Goal: Information Seeking & Learning: Learn about a topic

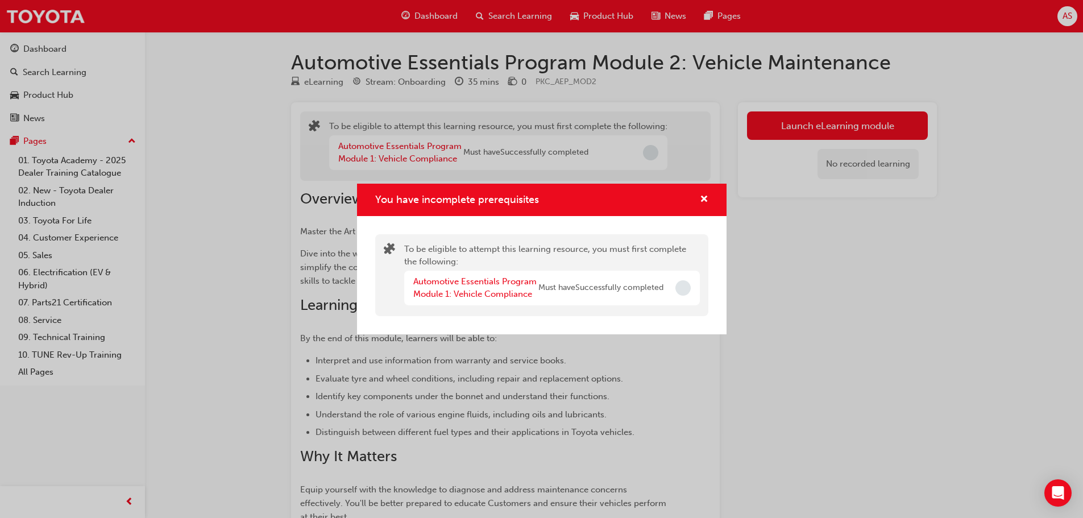
scroll to position [126, 0]
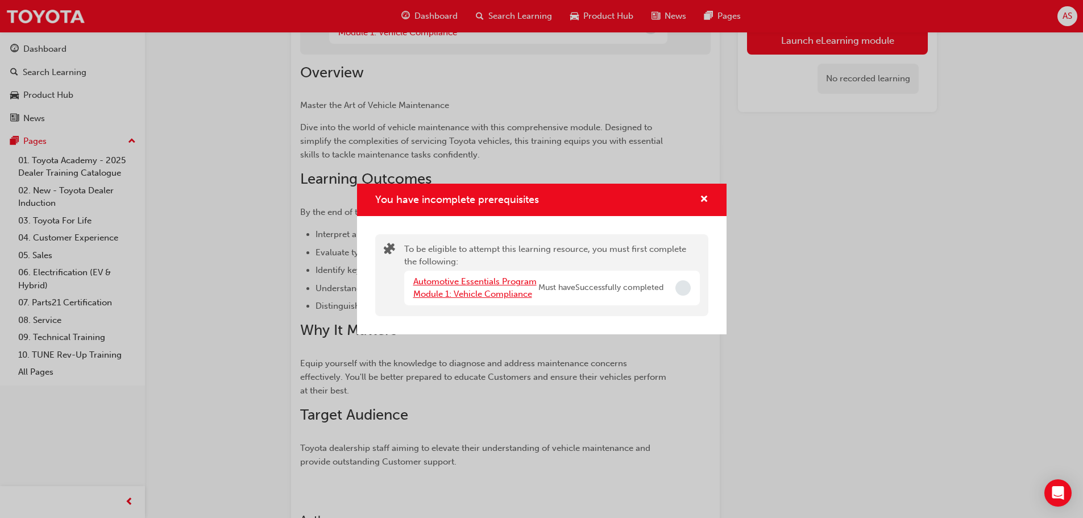
click at [459, 288] on div "Automotive Essentials Program Module 1: Vehicle Compliance" at bounding box center [475, 288] width 125 height 26
drag, startPoint x: 699, startPoint y: 192, endPoint x: 703, endPoint y: 211, distance: 19.7
click at [701, 195] on div "You have incomplete prerequisites" at bounding box center [542, 200] width 370 height 32
click at [704, 211] on div "You have incomplete prerequisites" at bounding box center [542, 200] width 370 height 32
click at [707, 192] on div "You have incomplete prerequisites" at bounding box center [542, 200] width 370 height 32
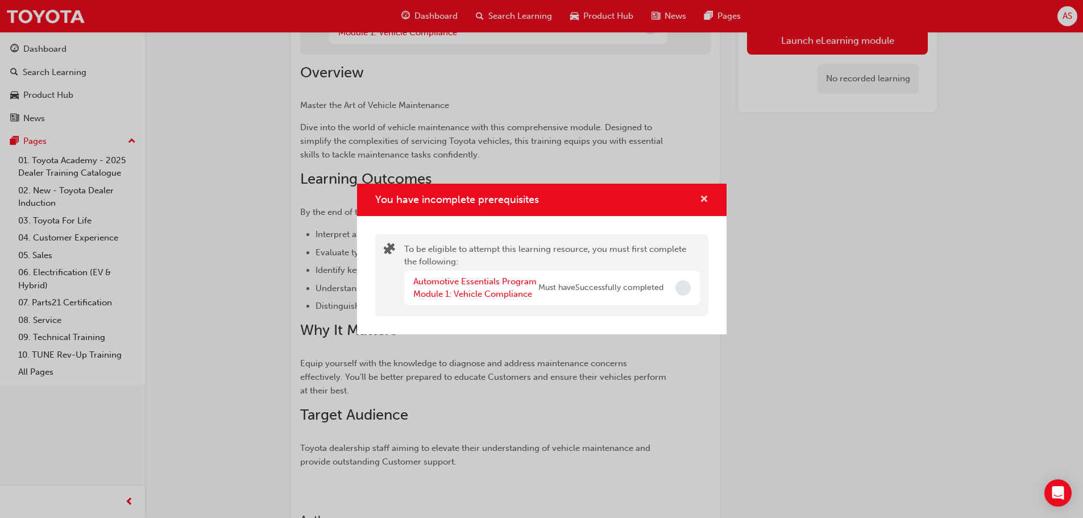
click at [706, 196] on span "cross-icon" at bounding box center [704, 200] width 9 height 10
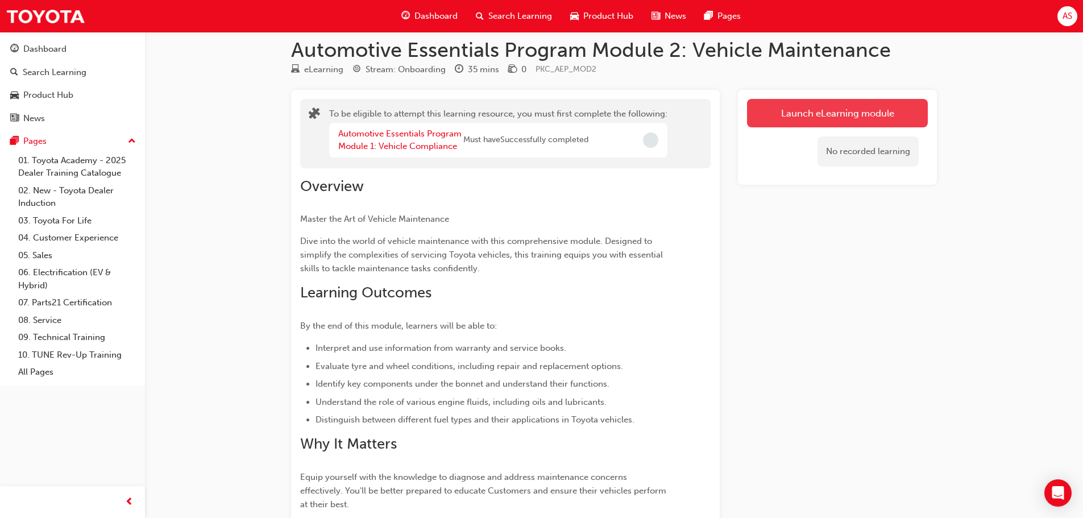
scroll to position [0, 0]
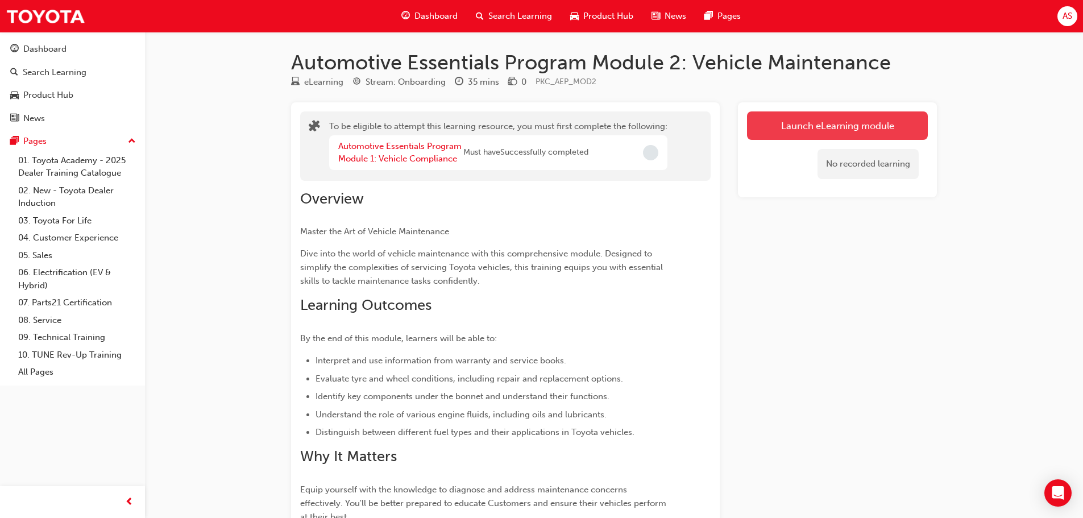
click at [837, 127] on button "Launch eLearning module" at bounding box center [837, 125] width 181 height 28
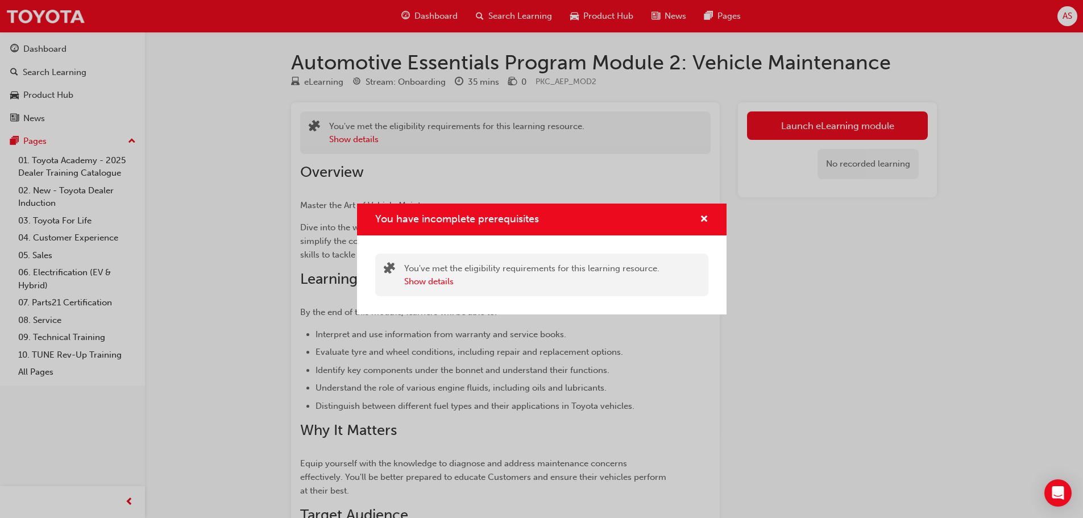
click at [721, 207] on div "You have incomplete prerequisites" at bounding box center [542, 220] width 370 height 32
click at [708, 217] on div "You have incomplete prerequisites" at bounding box center [542, 220] width 370 height 32
click at [699, 215] on div "You have incomplete prerequisites" at bounding box center [700, 220] width 18 height 14
click at [704, 218] on span "cross-icon" at bounding box center [704, 220] width 9 height 10
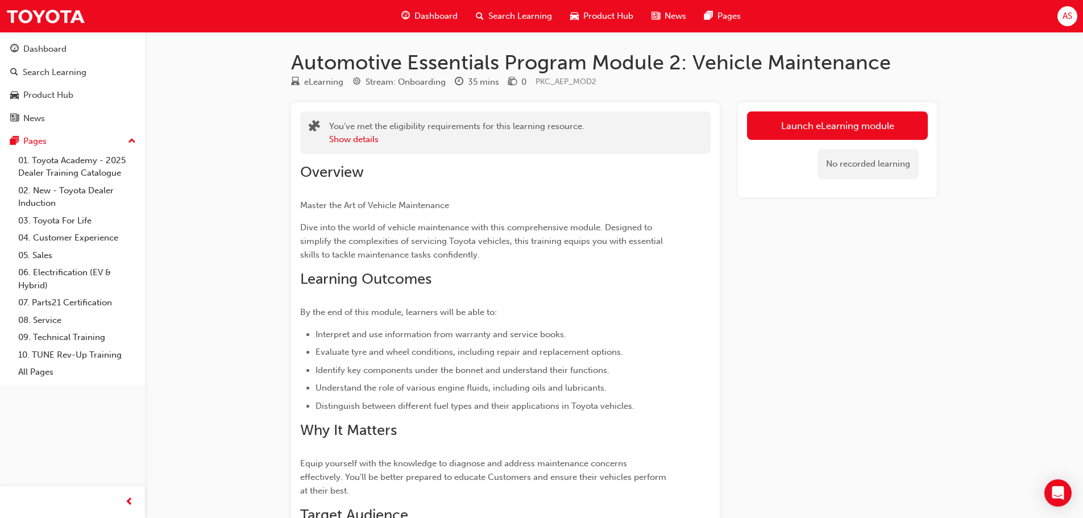
drag, startPoint x: 579, startPoint y: 219, endPoint x: 408, endPoint y: 214, distance: 170.6
click at [538, 223] on div "Overview Master the Art of Vehicle Maintenance Dive into the world of vehicle m…" at bounding box center [485, 365] width 370 height 405
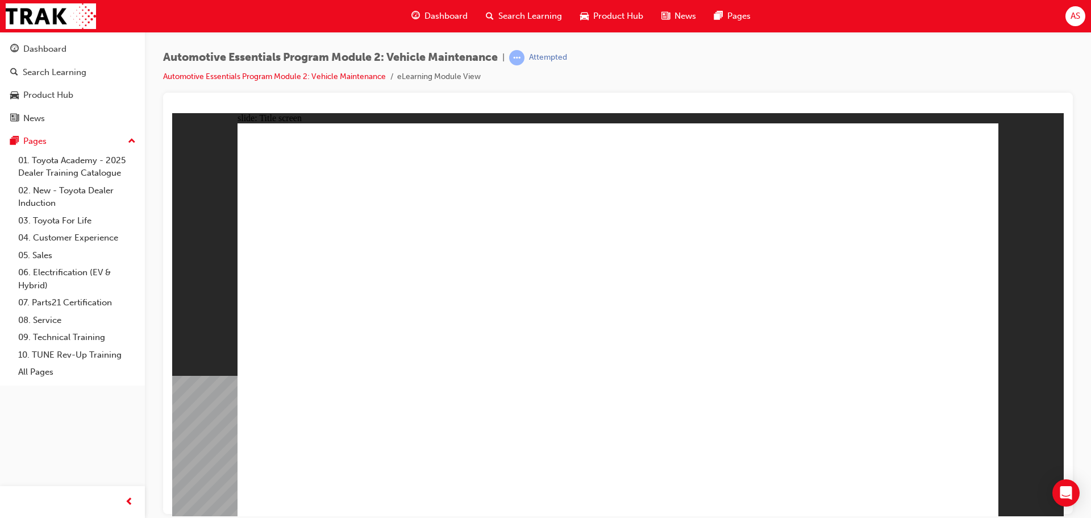
drag, startPoint x: 637, startPoint y: 462, endPoint x: 638, endPoint y: 450, distance: 11.4
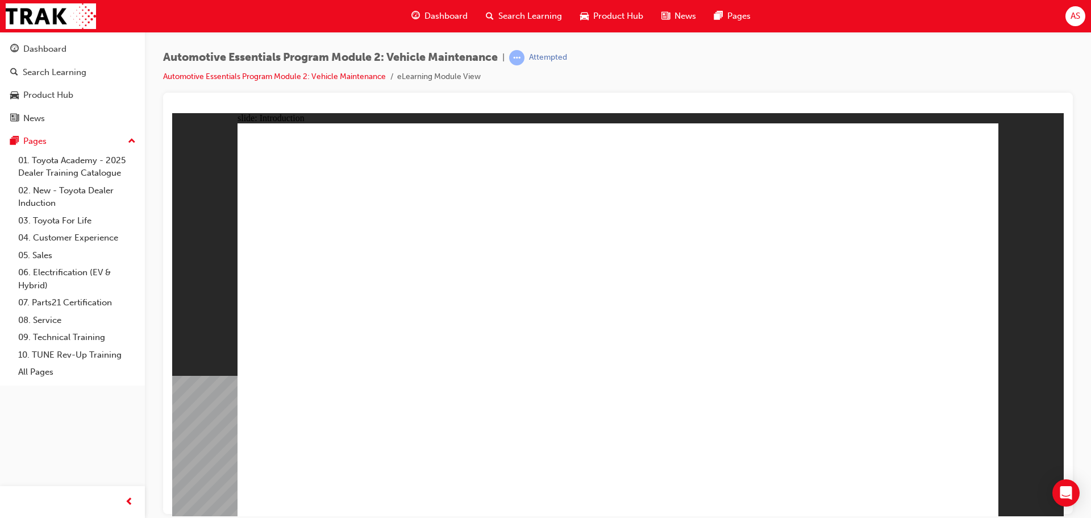
drag, startPoint x: 886, startPoint y: 160, endPoint x: 869, endPoint y: 164, distance: 17.4
drag, startPoint x: 707, startPoint y: 199, endPoint x: 641, endPoint y: 207, distance: 66.4
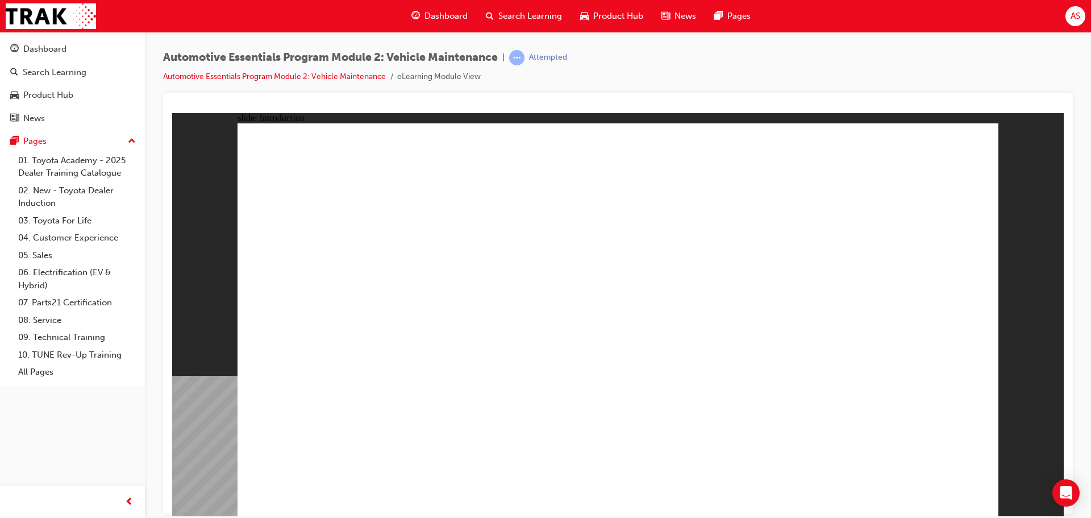
drag, startPoint x: 973, startPoint y: 161, endPoint x: 968, endPoint y: 149, distance: 13.2
drag, startPoint x: 941, startPoint y: 499, endPoint x: 948, endPoint y: 488, distance: 12.8
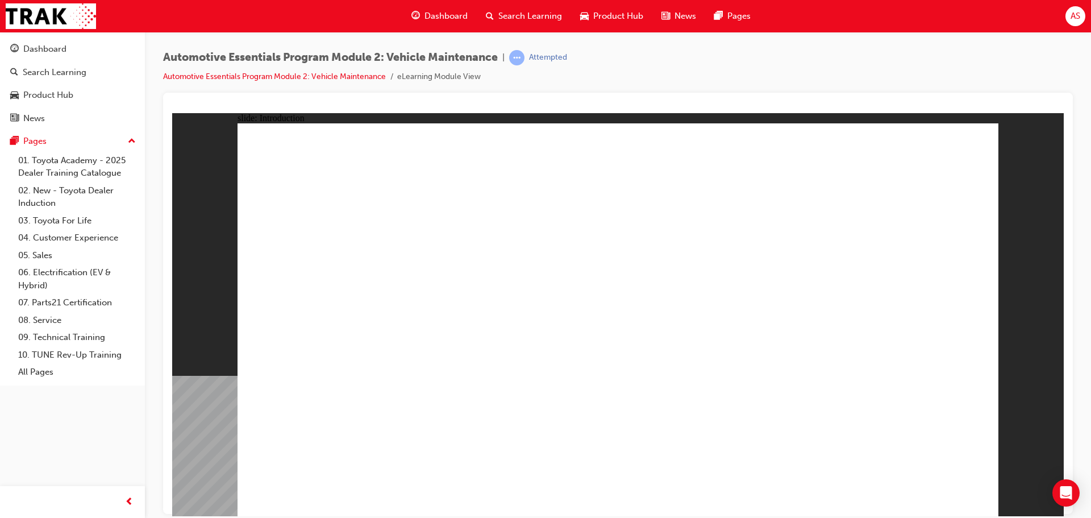
drag, startPoint x: 792, startPoint y: 421, endPoint x: 648, endPoint y: 419, distance: 144.4
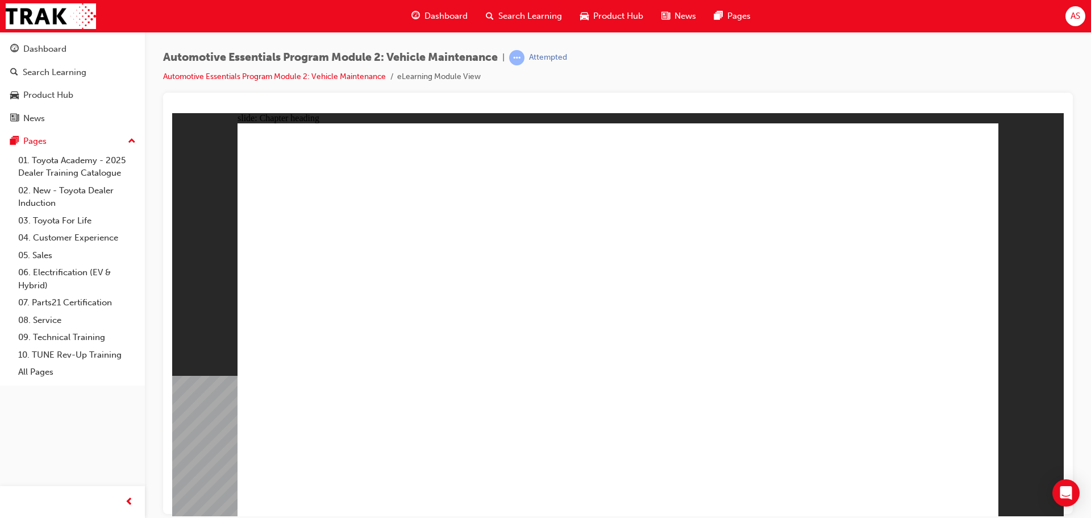
drag, startPoint x: 620, startPoint y: 426, endPoint x: 620, endPoint y: 417, distance: 9.7
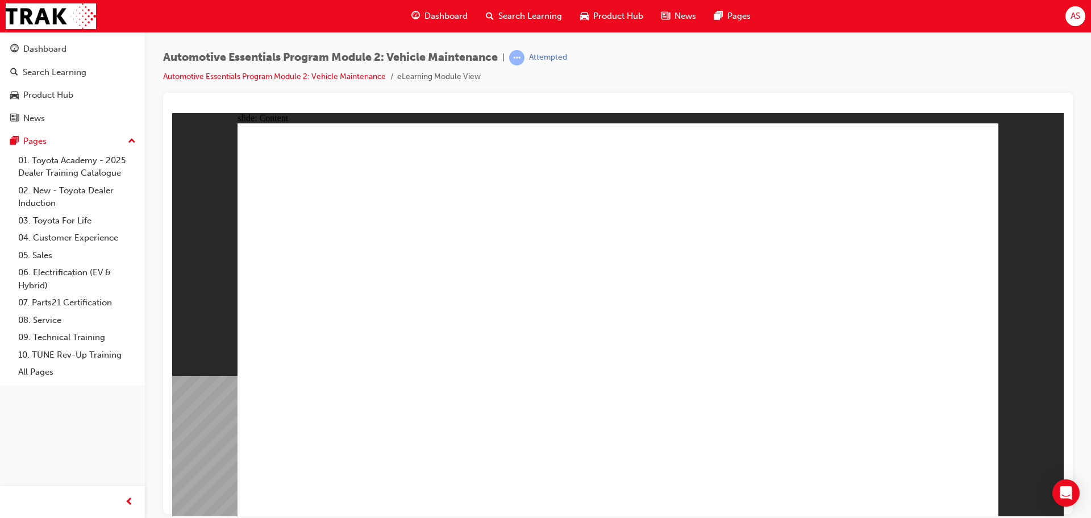
drag, startPoint x: 720, startPoint y: 161, endPoint x: 709, endPoint y: 166, distance: 12.0
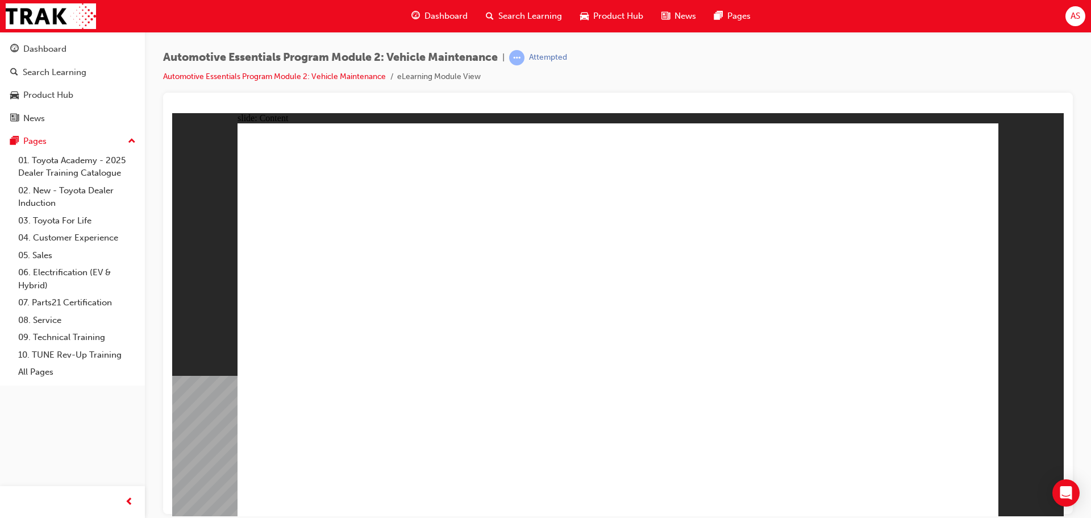
drag, startPoint x: 964, startPoint y: 161, endPoint x: 977, endPoint y: 151, distance: 15.8
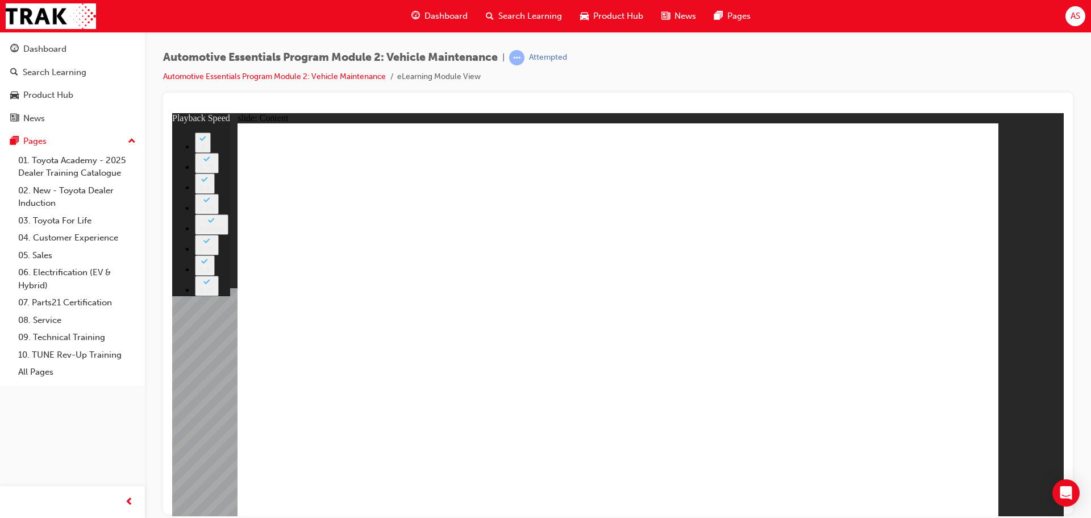
type input "33"
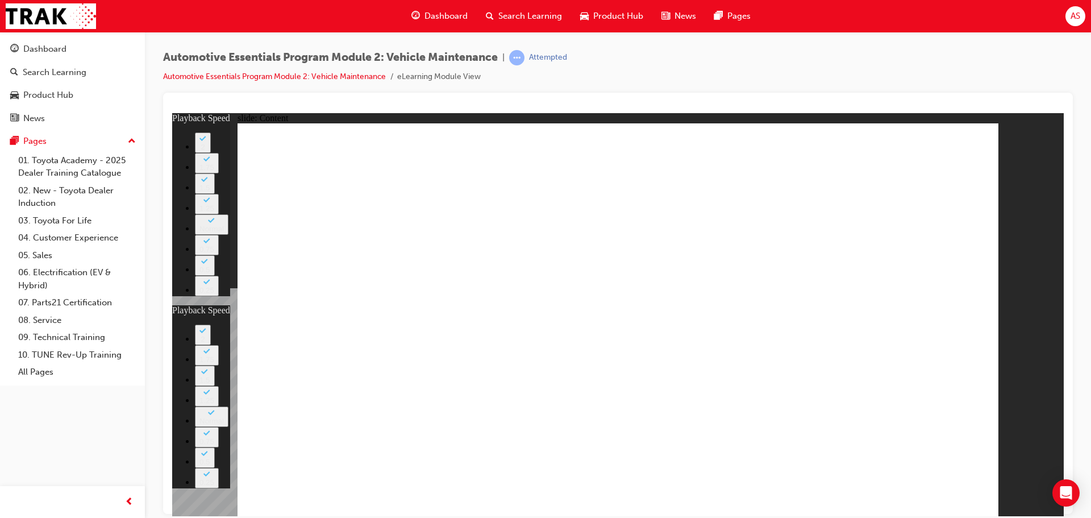
type input "35"
type input "33"
type input "35"
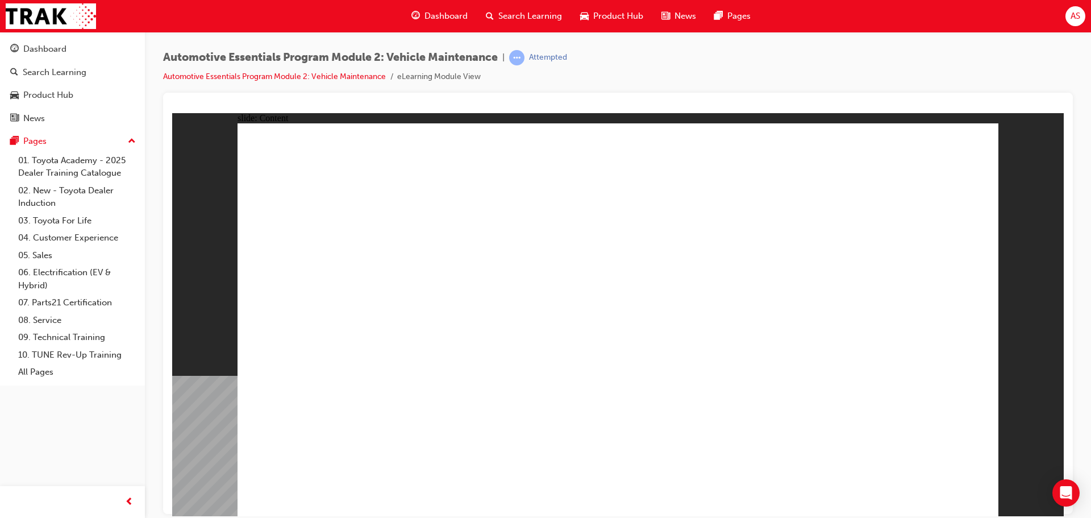
drag, startPoint x: 826, startPoint y: 477, endPoint x: 820, endPoint y: 476, distance: 5.7
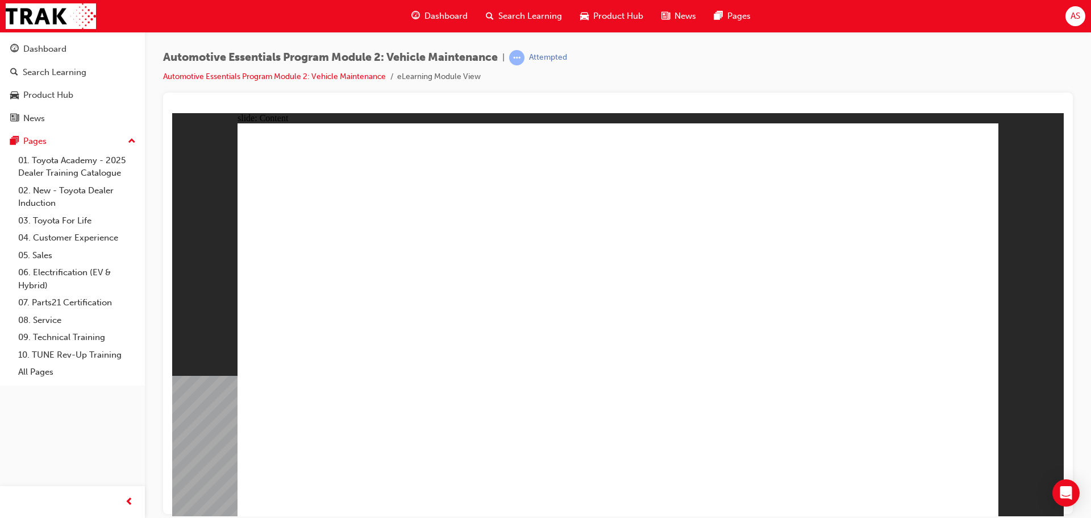
drag, startPoint x: 491, startPoint y: 185, endPoint x: 789, endPoint y: 164, distance: 299.2
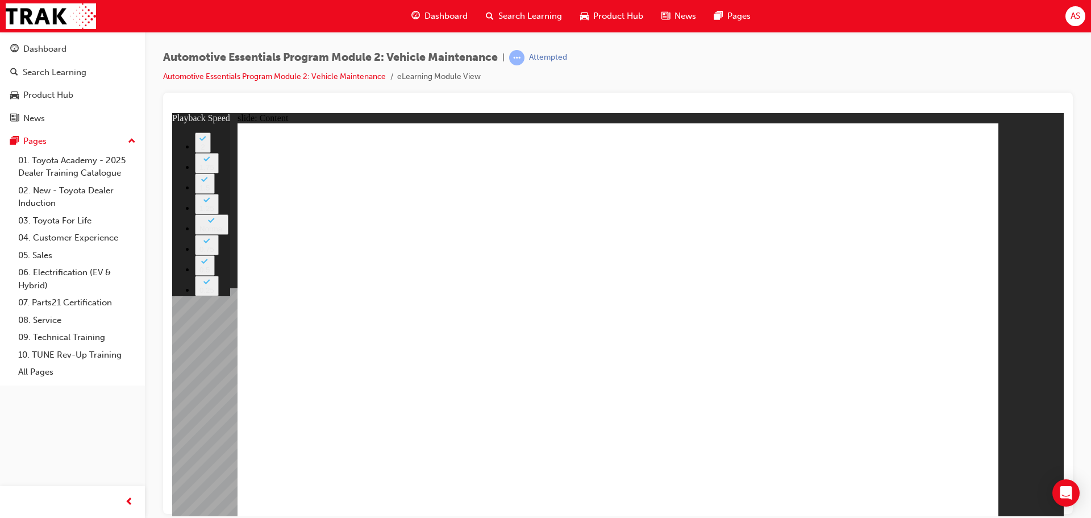
drag, startPoint x: 430, startPoint y: 397, endPoint x: 429, endPoint y: 388, distance: 9.1
drag, startPoint x: 879, startPoint y: 322, endPoint x: 852, endPoint y: 323, distance: 26.7
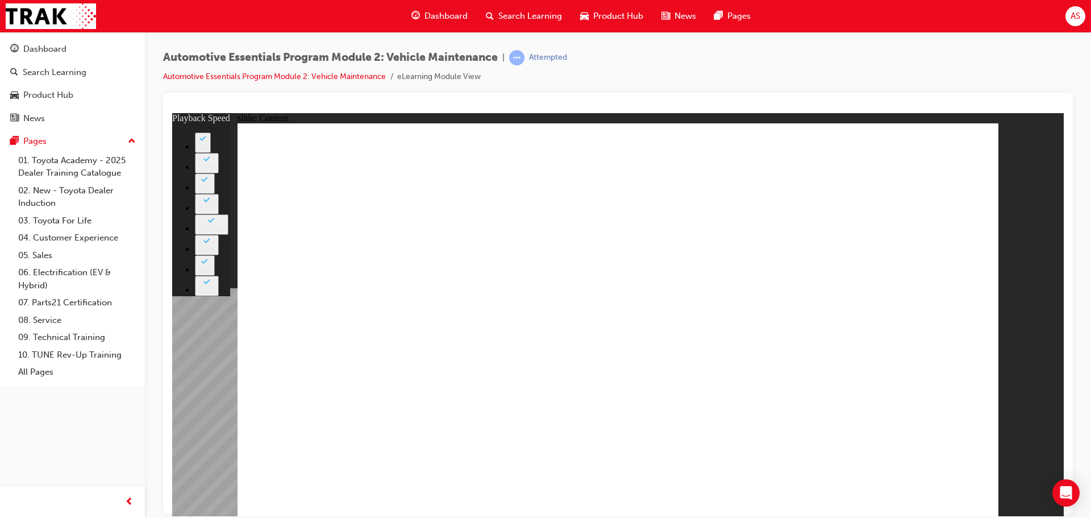
drag, startPoint x: 761, startPoint y: 375, endPoint x: 742, endPoint y: 406, distance: 36.7
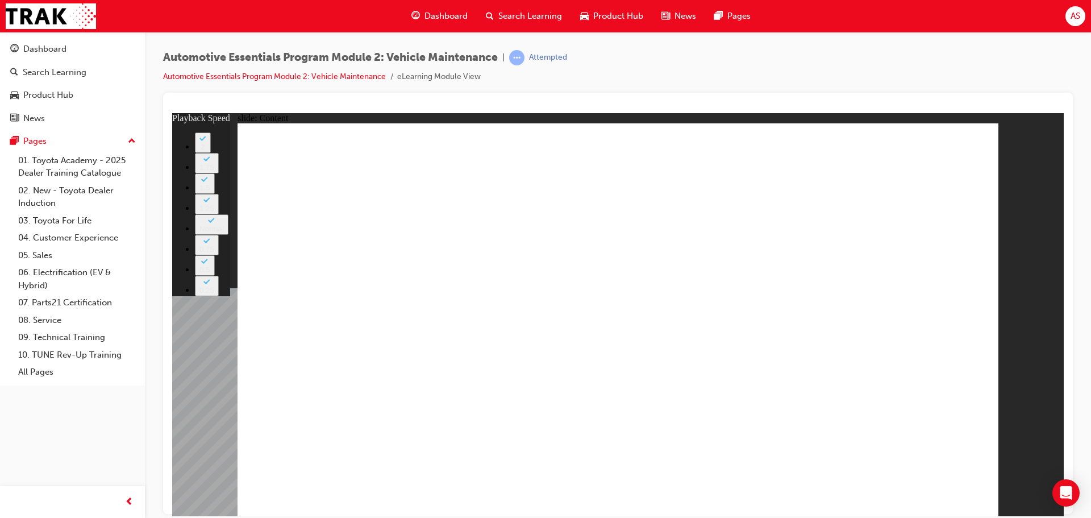
type input "8"
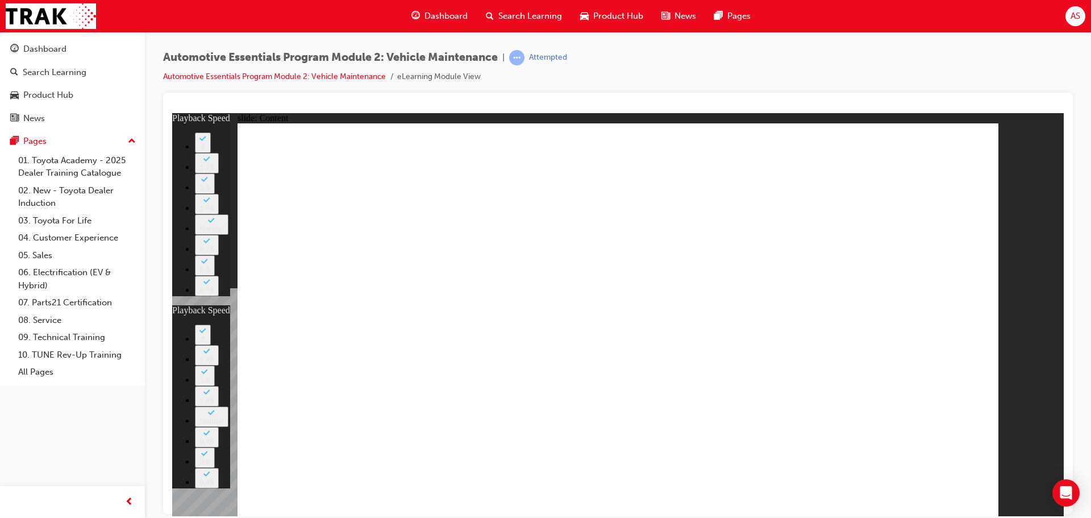
drag, startPoint x: 964, startPoint y: 177, endPoint x: 903, endPoint y: 193, distance: 62.7
type input "27"
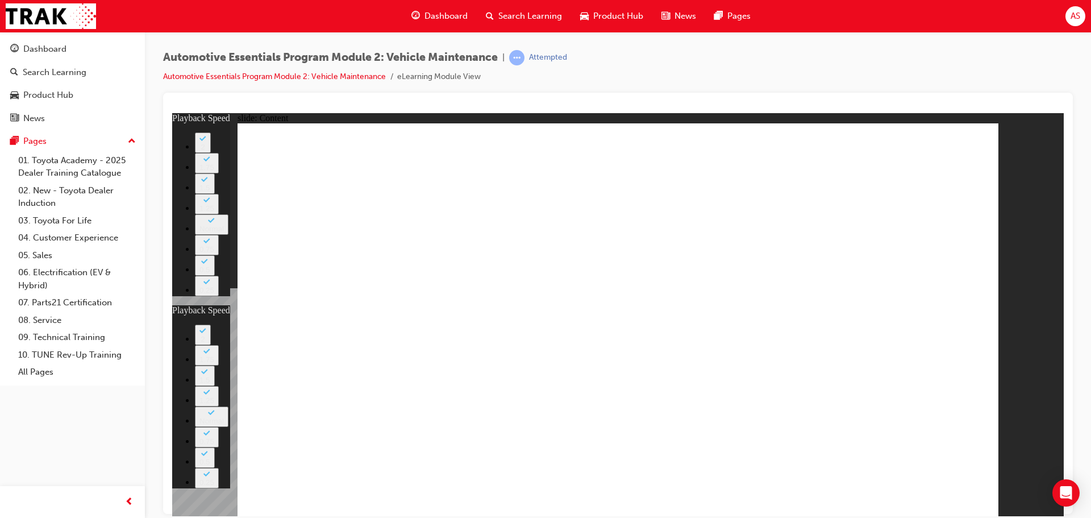
type input "8"
type input "27"
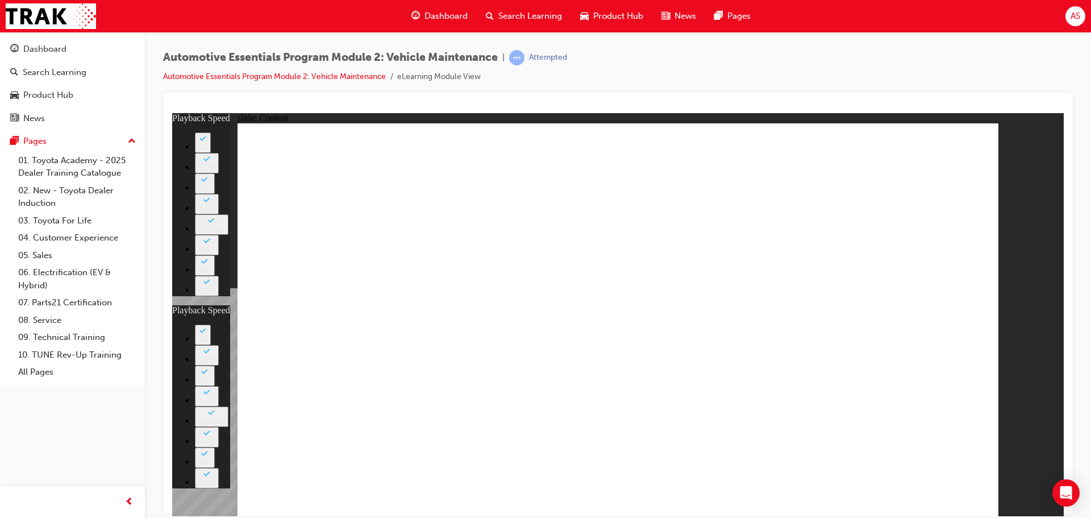
type input "8"
type input "27"
type input "8"
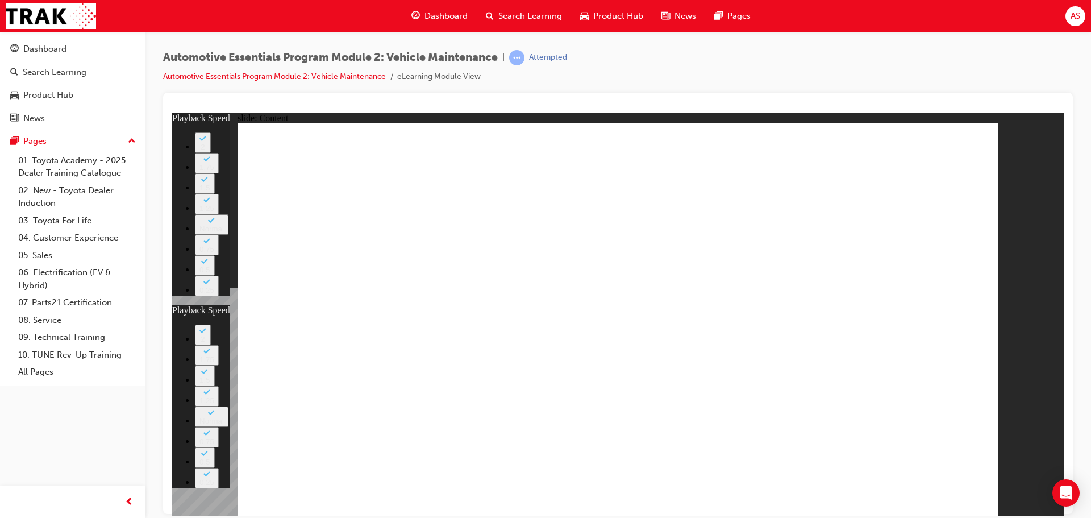
type input "27"
drag, startPoint x: 733, startPoint y: 135, endPoint x: 775, endPoint y: 178, distance: 60.7
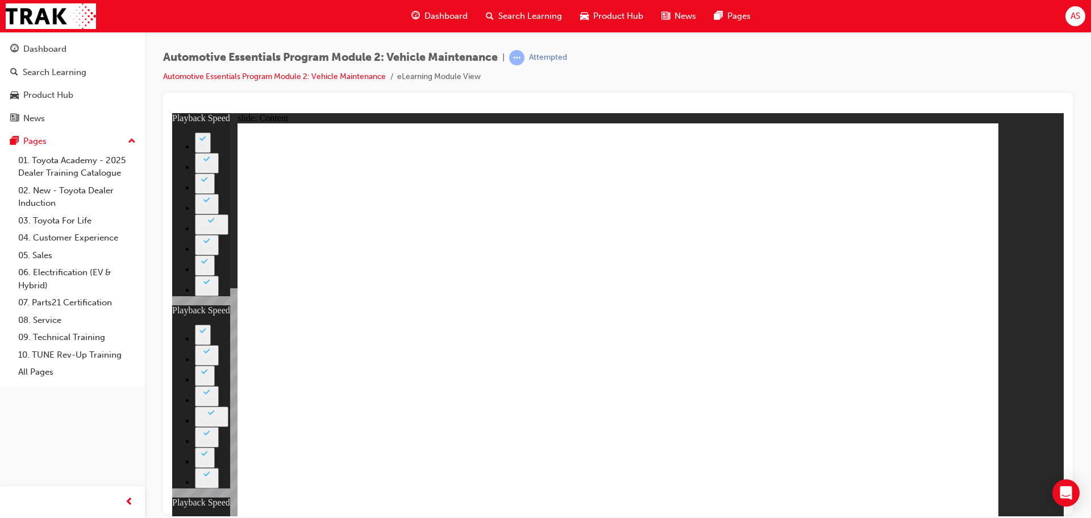
drag, startPoint x: 840, startPoint y: 231, endPoint x: 847, endPoint y: 251, distance: 20.7
type input "13"
type input "8"
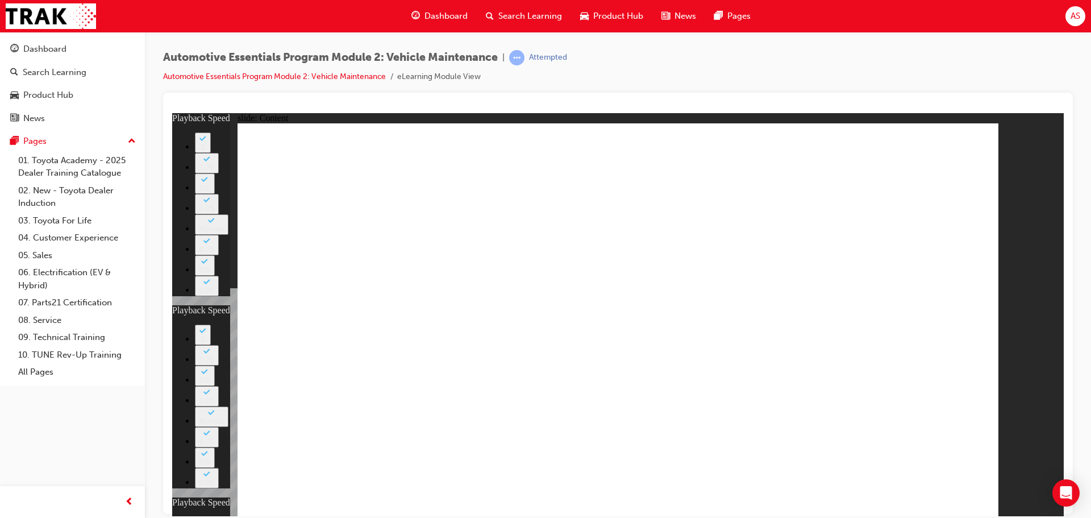
type input "27"
type input "11"
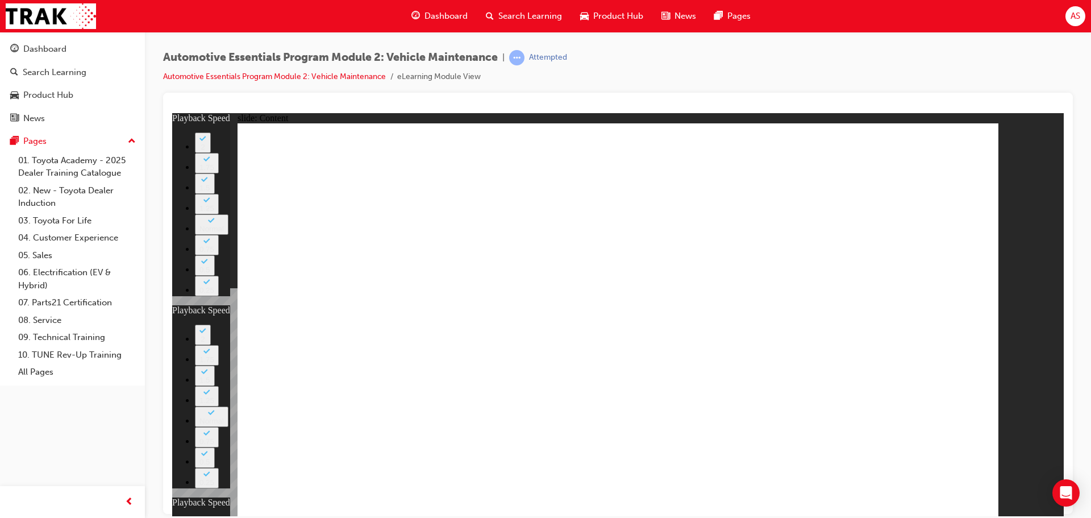
type input "22"
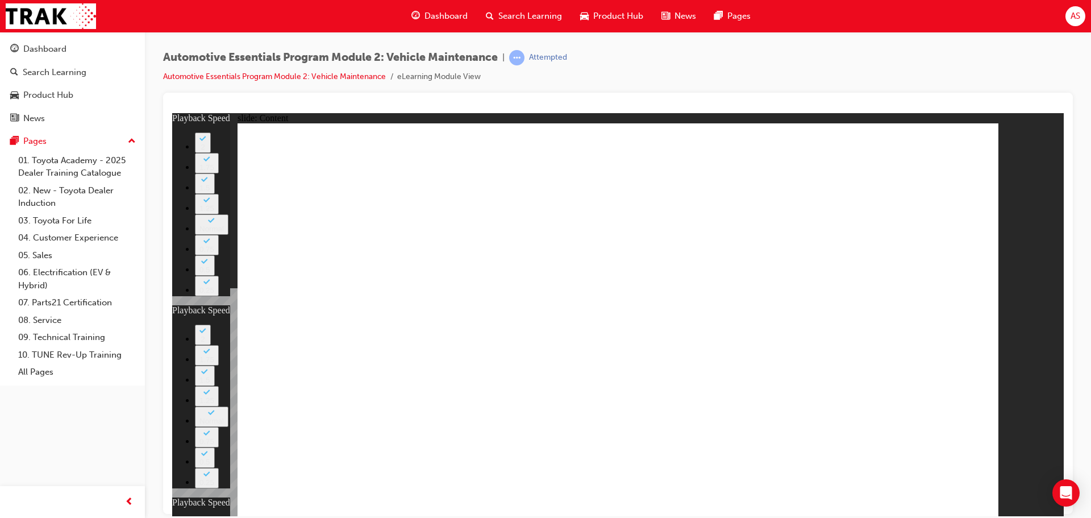
drag, startPoint x: 966, startPoint y: 134, endPoint x: 961, endPoint y: 143, distance: 10.4
type input "8"
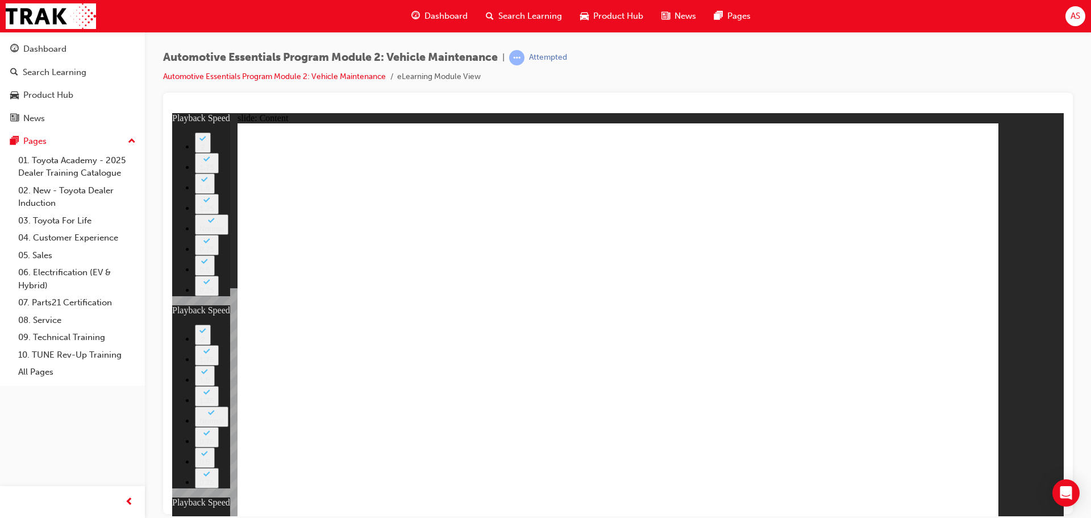
drag, startPoint x: 445, startPoint y: 413, endPoint x: 802, endPoint y: 250, distance: 392.0
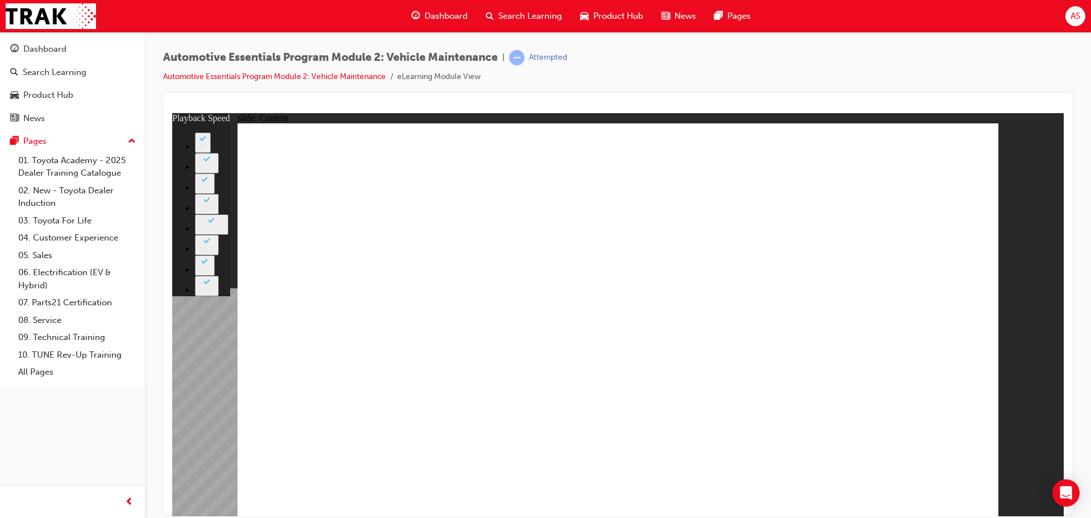
drag, startPoint x: 478, startPoint y: 351, endPoint x: 211, endPoint y: 351, distance: 266.0
drag, startPoint x: 434, startPoint y: 301, endPoint x: 442, endPoint y: 313, distance: 14.8
drag, startPoint x: 425, startPoint y: 366, endPoint x: 413, endPoint y: 343, distance: 25.2
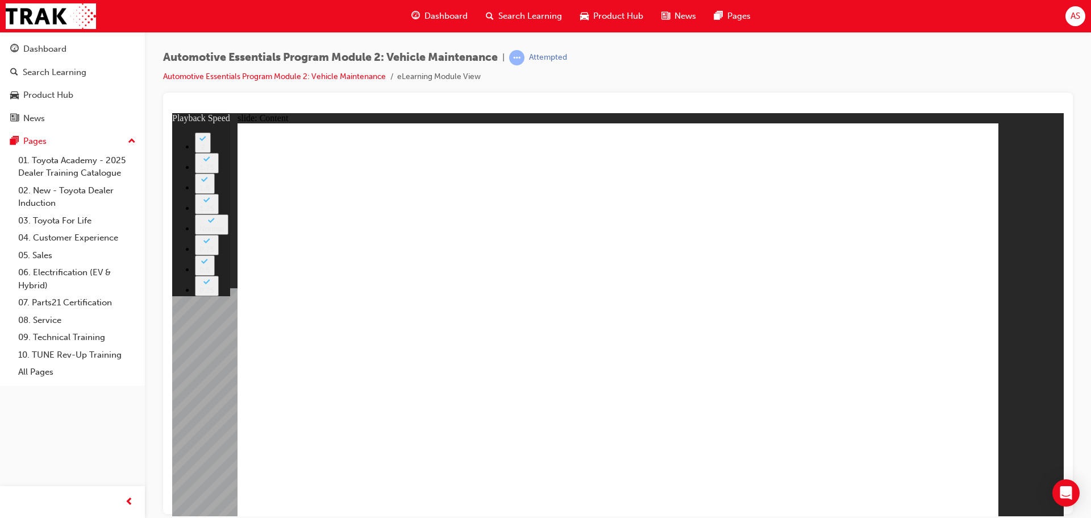
drag, startPoint x: 759, startPoint y: 390, endPoint x: 766, endPoint y: 341, distance: 49.3
drag, startPoint x: 955, startPoint y: 146, endPoint x: 968, endPoint y: 131, distance: 19.7
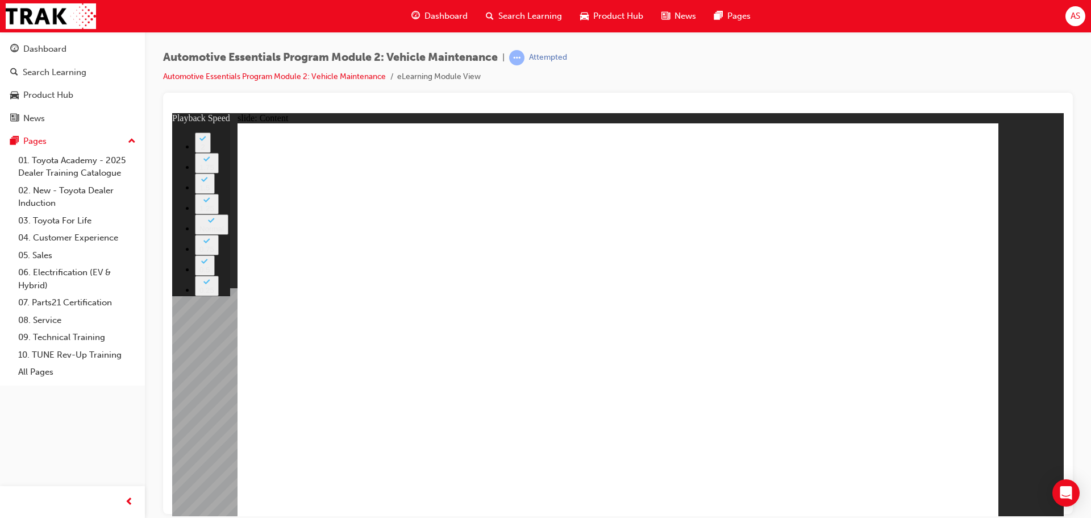
type input "13"
drag, startPoint x: 356, startPoint y: 264, endPoint x: 585, endPoint y: 250, distance: 229.5
drag, startPoint x: 495, startPoint y: 273, endPoint x: 271, endPoint y: 369, distance: 243.7
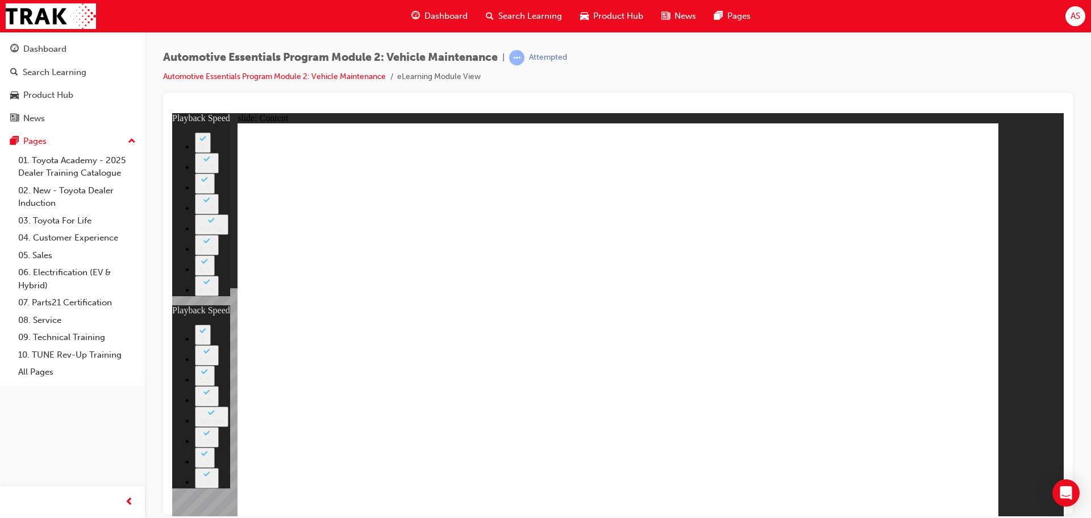
type input "8"
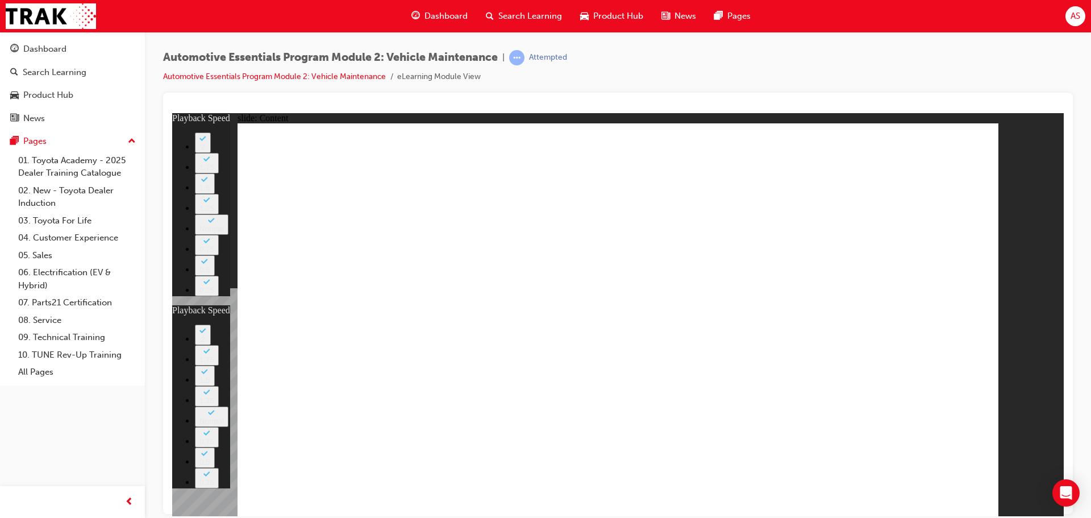
type input "13"
type input "8"
drag, startPoint x: 711, startPoint y: 358, endPoint x: 640, endPoint y: 333, distance: 75.3
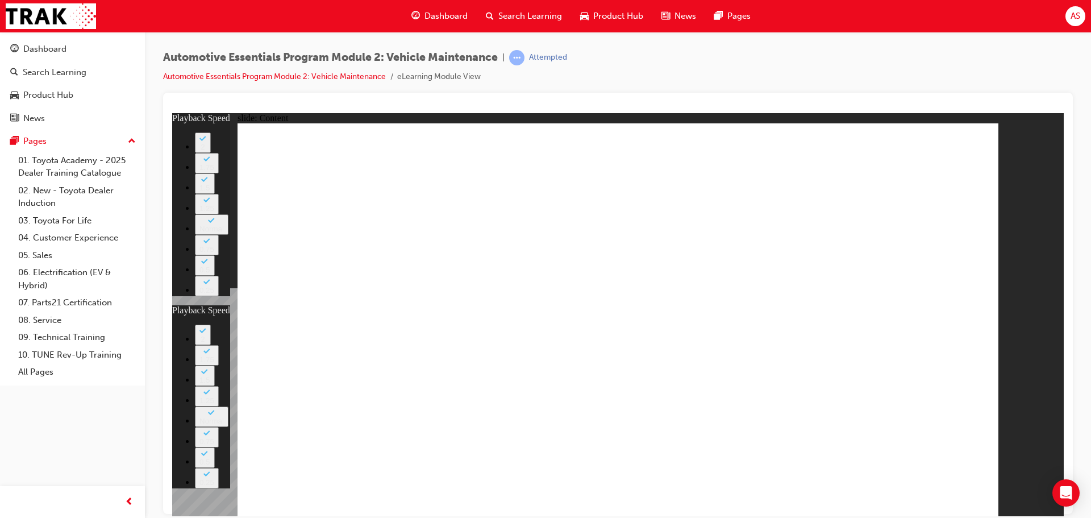
type input "13"
type input "8"
drag, startPoint x: 512, startPoint y: 390, endPoint x: 745, endPoint y: 271, distance: 261.9
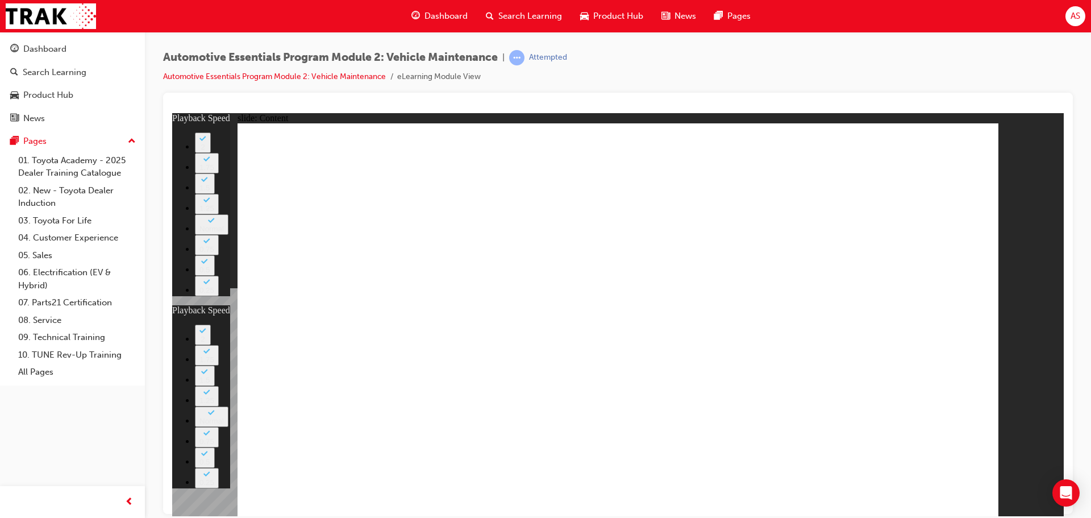
type input "13"
type input "8"
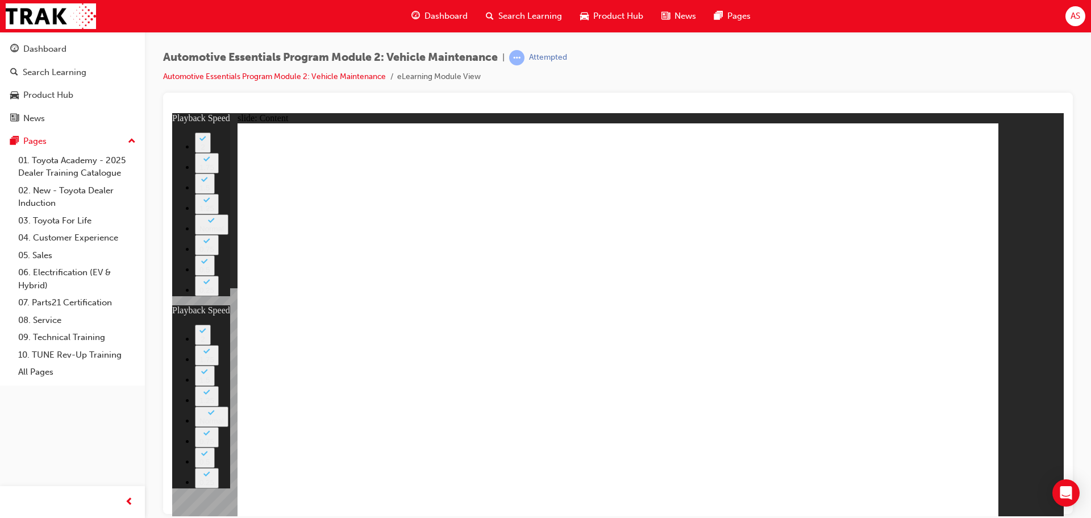
type input "13"
type input "8"
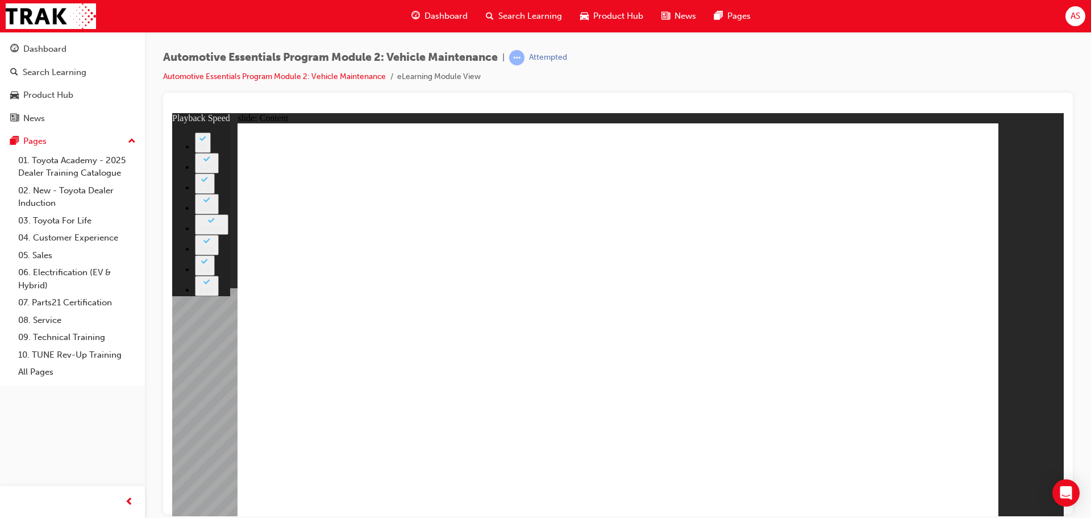
type input "13"
drag, startPoint x: 444, startPoint y: 269, endPoint x: 457, endPoint y: 262, distance: 15.0
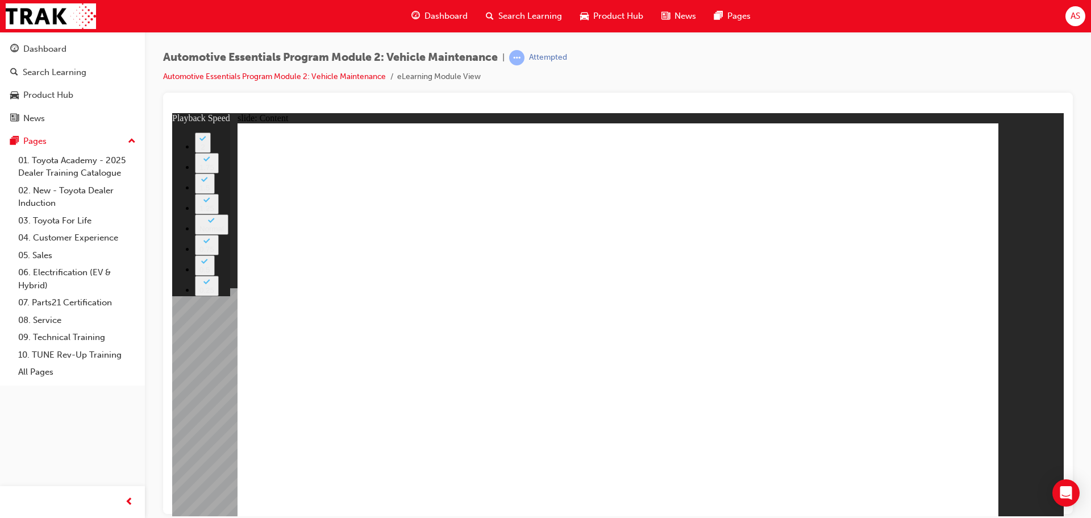
click at [322, 78] on link "Automotive Essentials Program Module 2: Vehicle Maintenance" at bounding box center [274, 77] width 223 height 10
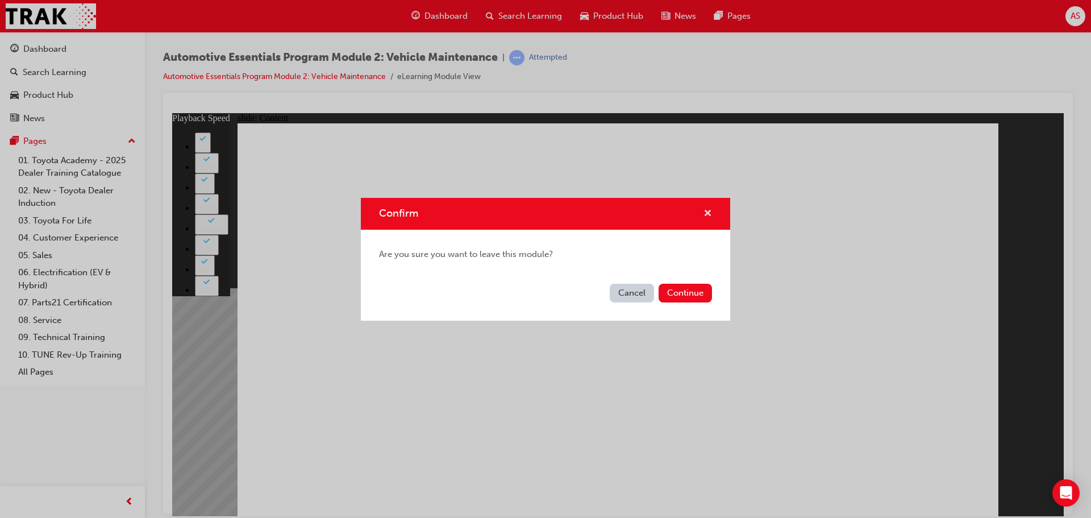
click at [707, 217] on span "cross-icon" at bounding box center [708, 214] width 9 height 10
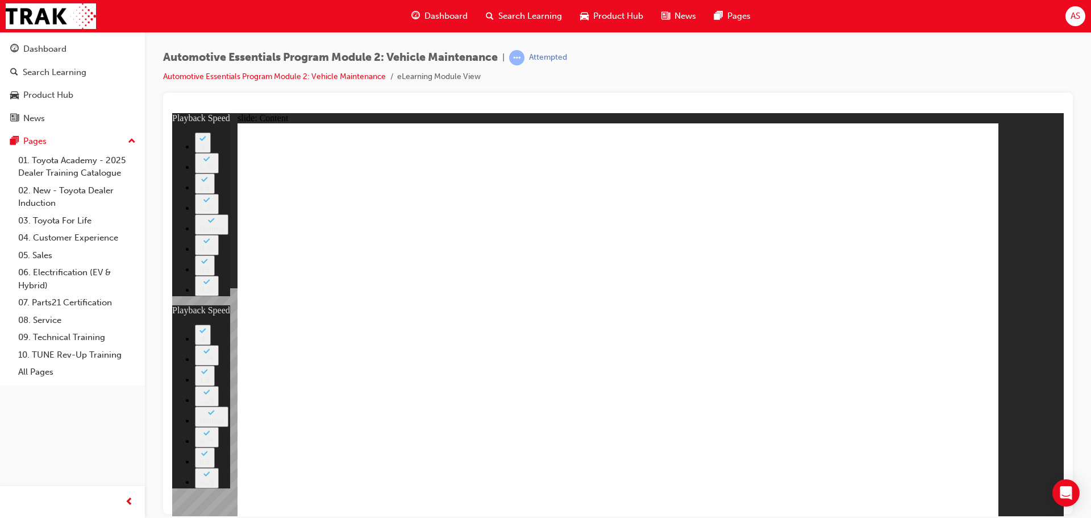
type input "8"
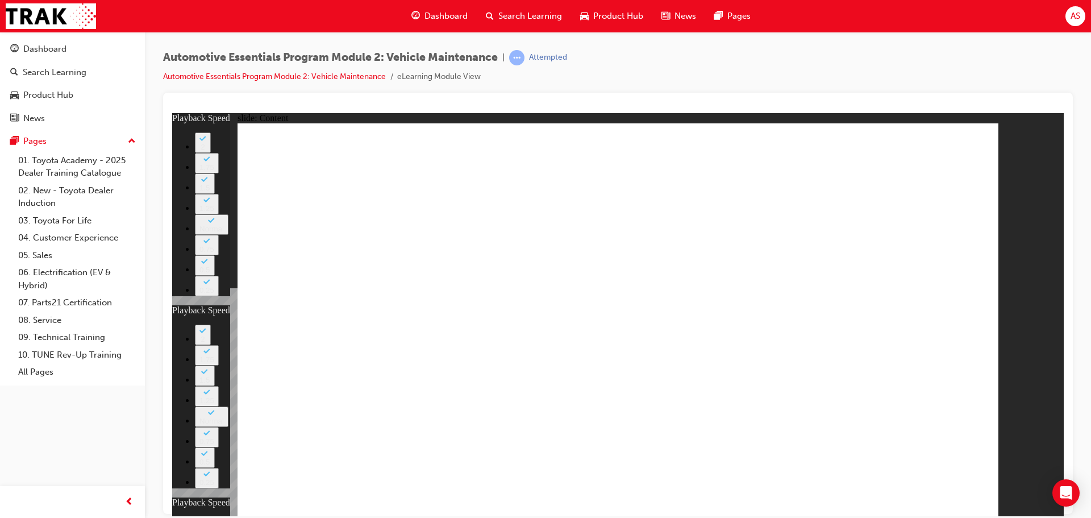
type input "27"
type input "8"
type input "27"
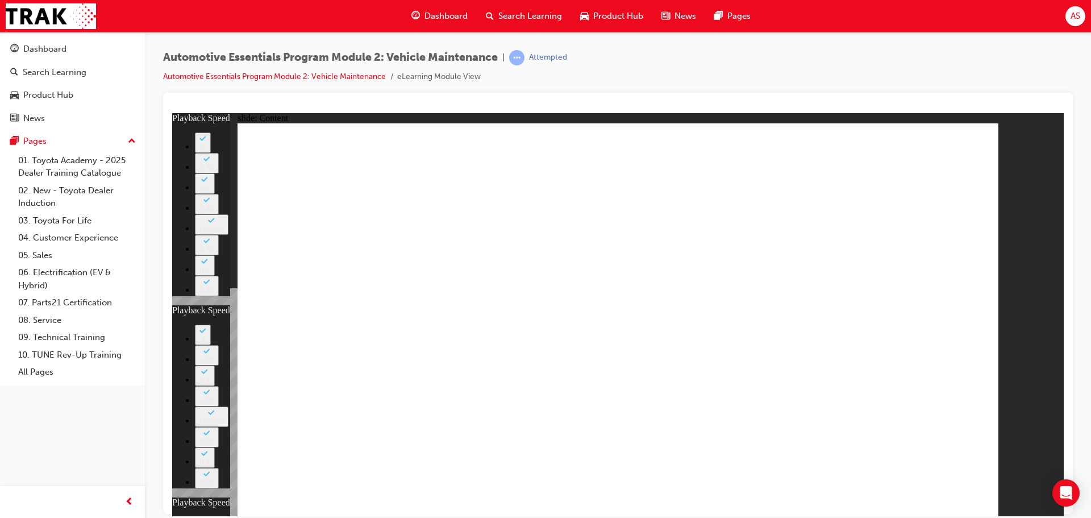
drag, startPoint x: 924, startPoint y: 276, endPoint x: 224, endPoint y: 342, distance: 703.4
drag, startPoint x: 216, startPoint y: 342, endPoint x: 579, endPoint y: 289, distance: 366.5
click at [461, 301] on div "slide: Content Rectangle 1 Oval 1 MENU Line 1 RESOURCES Line 1 Rectangle 1 clos…" at bounding box center [618, 314] width 892 height 403
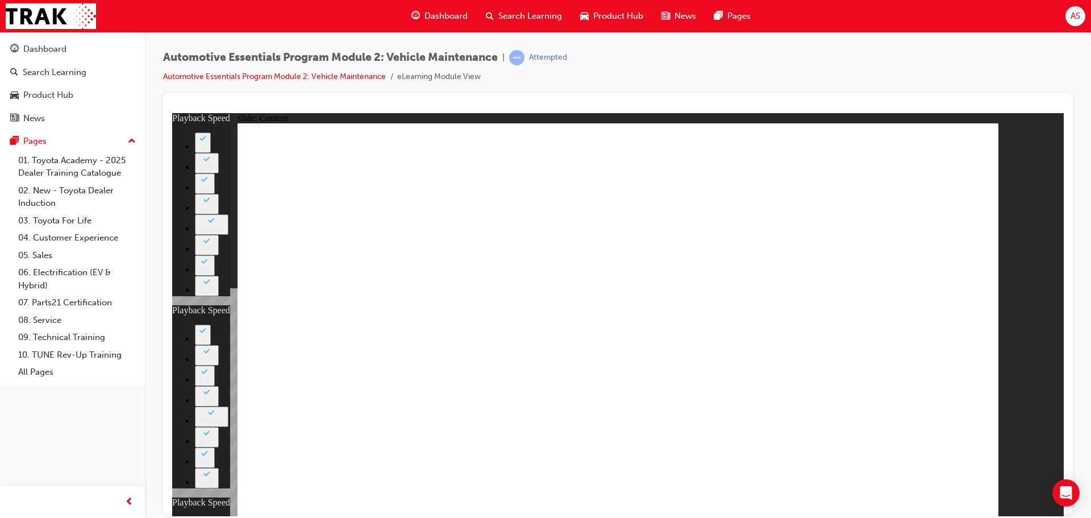
drag, startPoint x: 366, startPoint y: 310, endPoint x: 671, endPoint y: 181, distance: 331.4
type input "12"
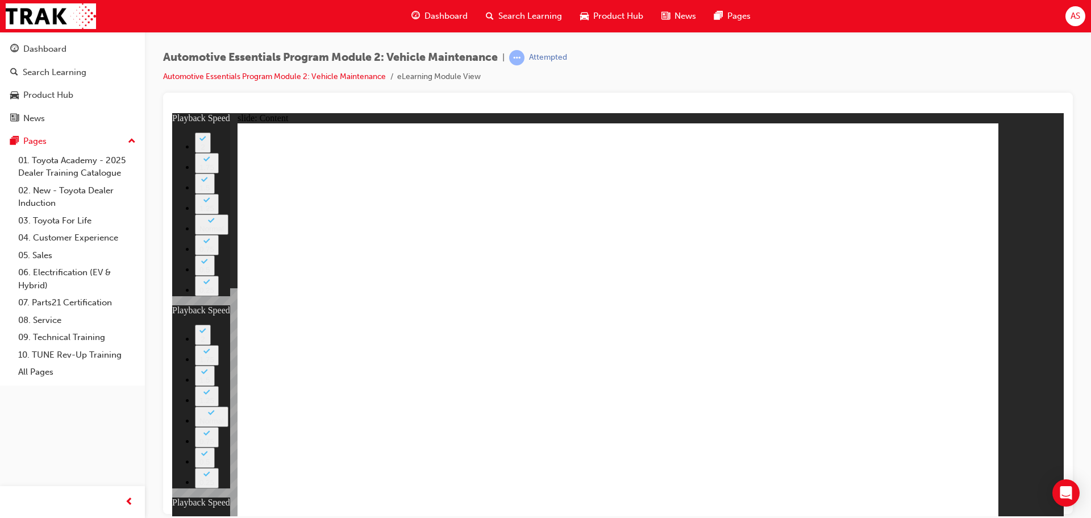
type input "13"
type input "8"
type input "27"
type input "12"
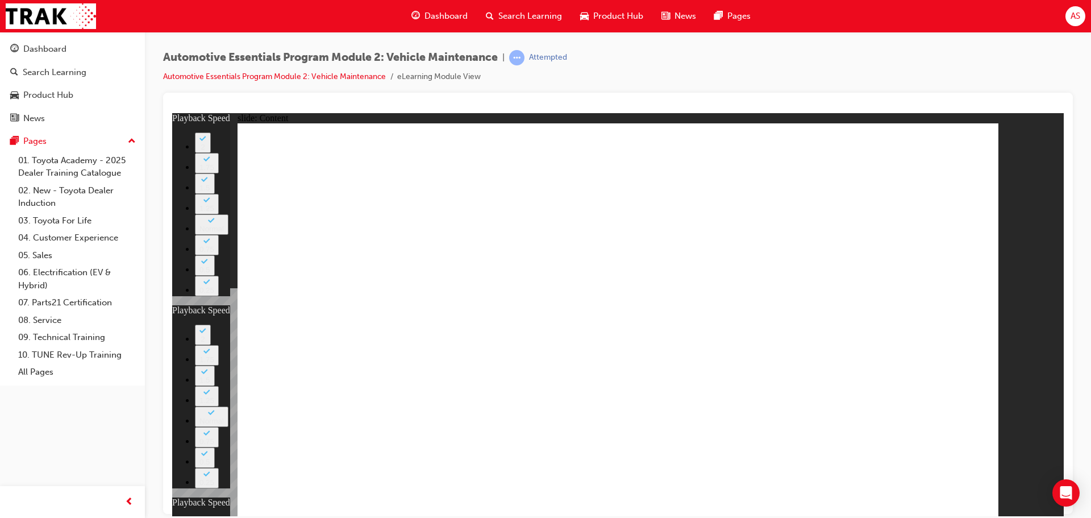
type input "40"
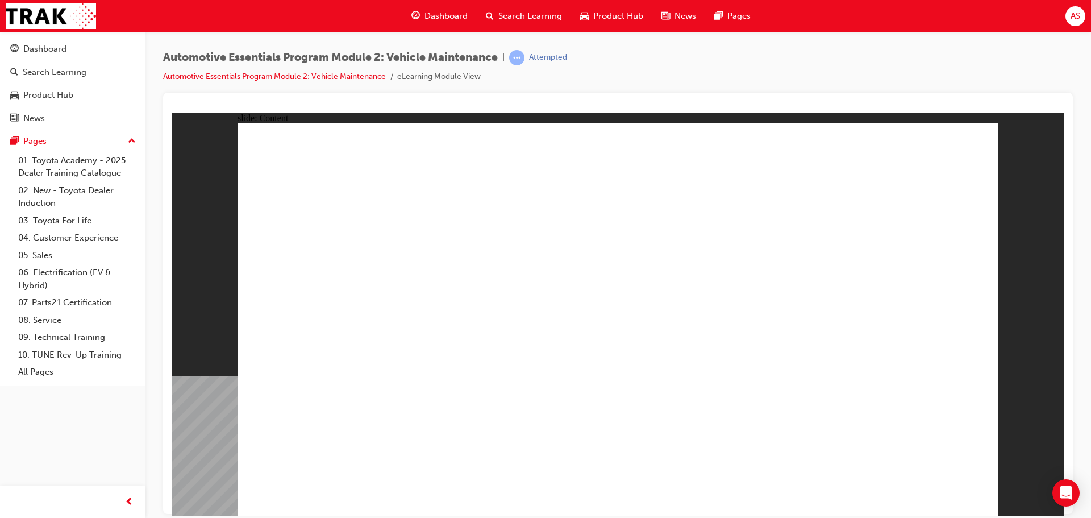
radio input "true"
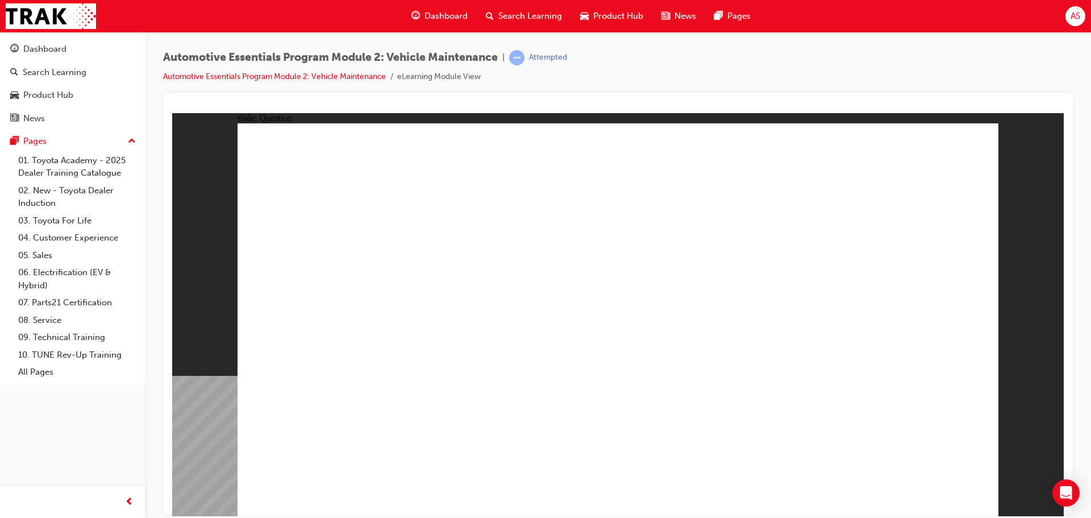
radio input "false"
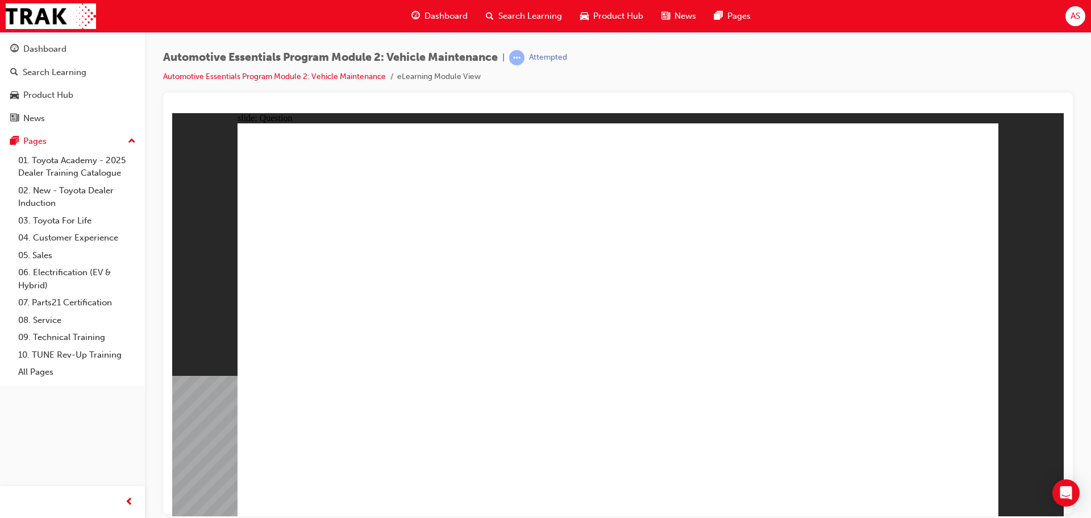
radio input "true"
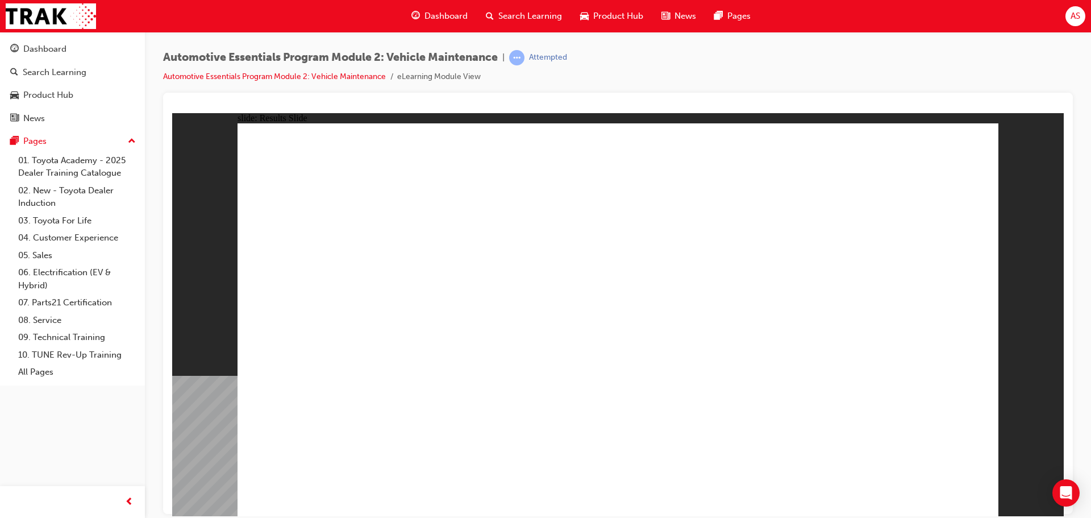
drag, startPoint x: 667, startPoint y: 329, endPoint x: 787, endPoint y: 238, distance: 150.6
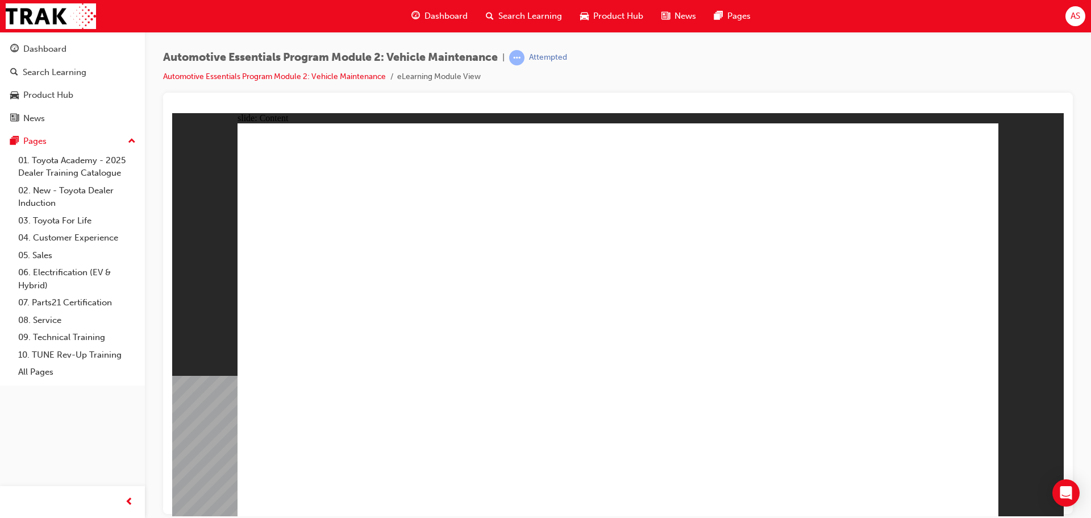
drag, startPoint x: 973, startPoint y: 127, endPoint x: 961, endPoint y: 133, distance: 13.5
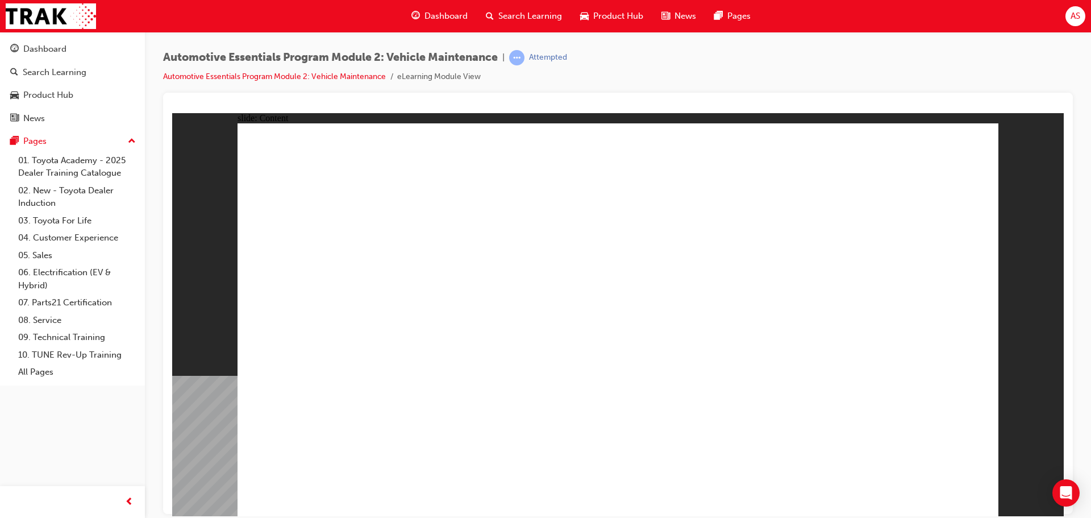
drag, startPoint x: 761, startPoint y: 343, endPoint x: 757, endPoint y: 402, distance: 58.7
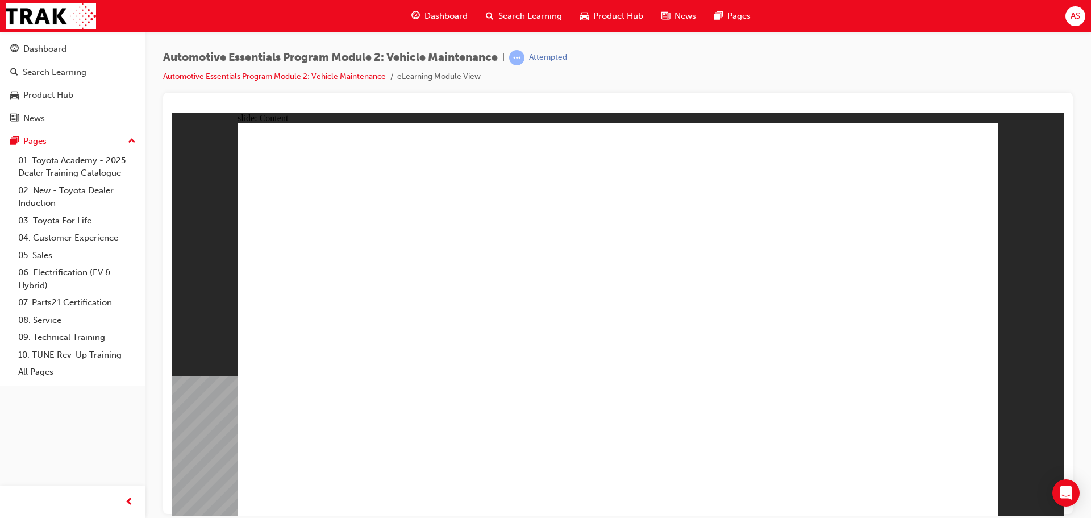
drag, startPoint x: 378, startPoint y: 320, endPoint x: 543, endPoint y: 318, distance: 164.9
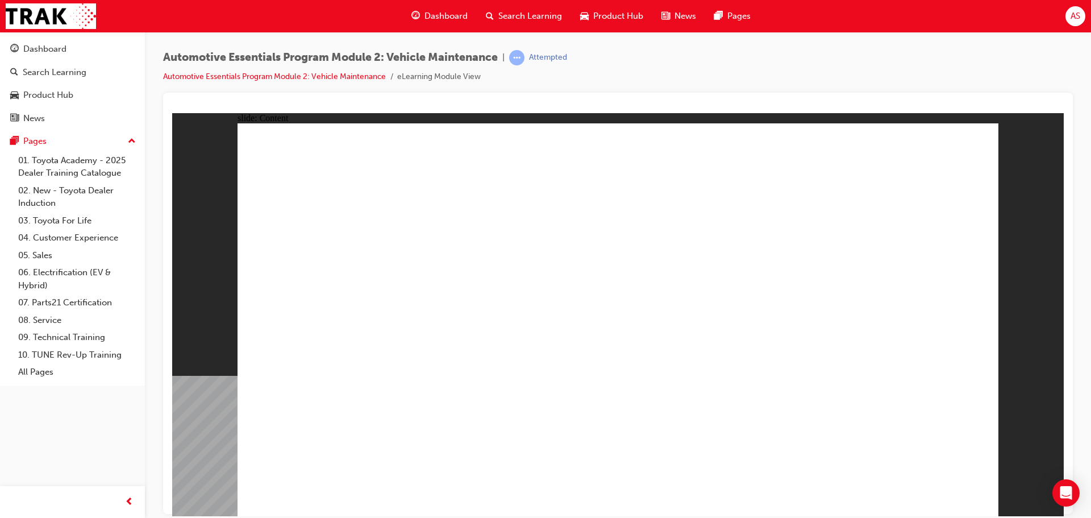
drag, startPoint x: 366, startPoint y: 321, endPoint x: 526, endPoint y: 319, distance: 160.3
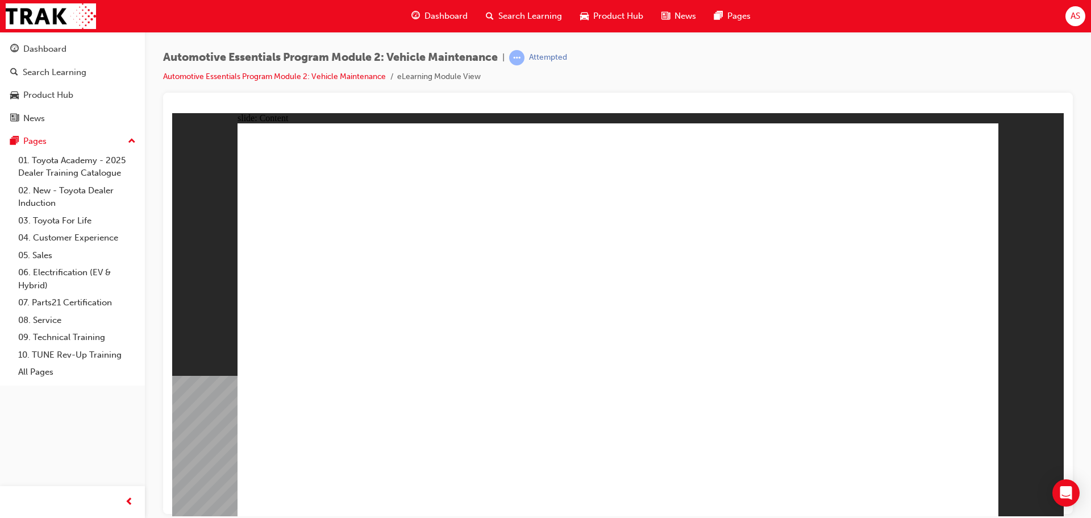
drag, startPoint x: 379, startPoint y: 301, endPoint x: 417, endPoint y: 287, distance: 40.1
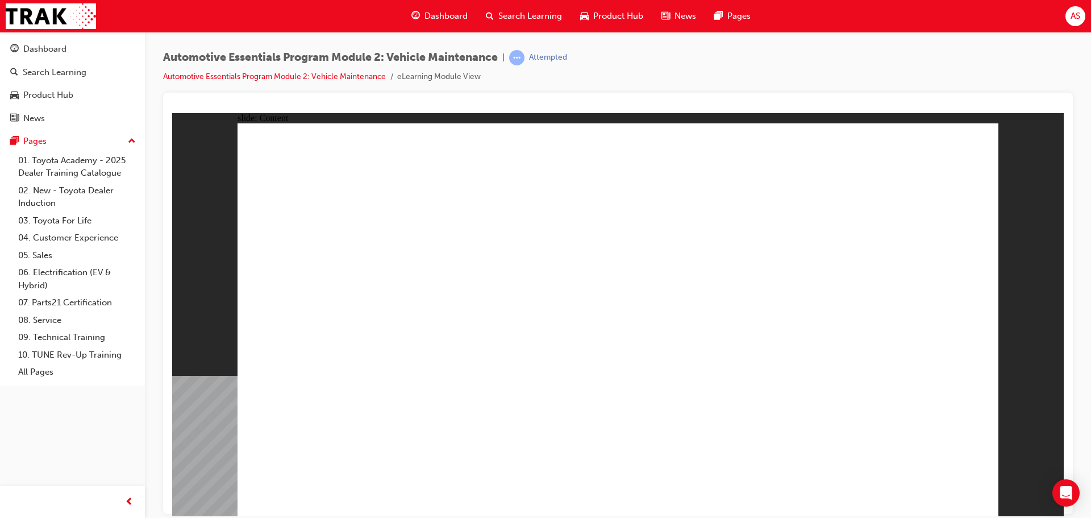
drag, startPoint x: 694, startPoint y: 429, endPoint x: 694, endPoint y: 365, distance: 64.2
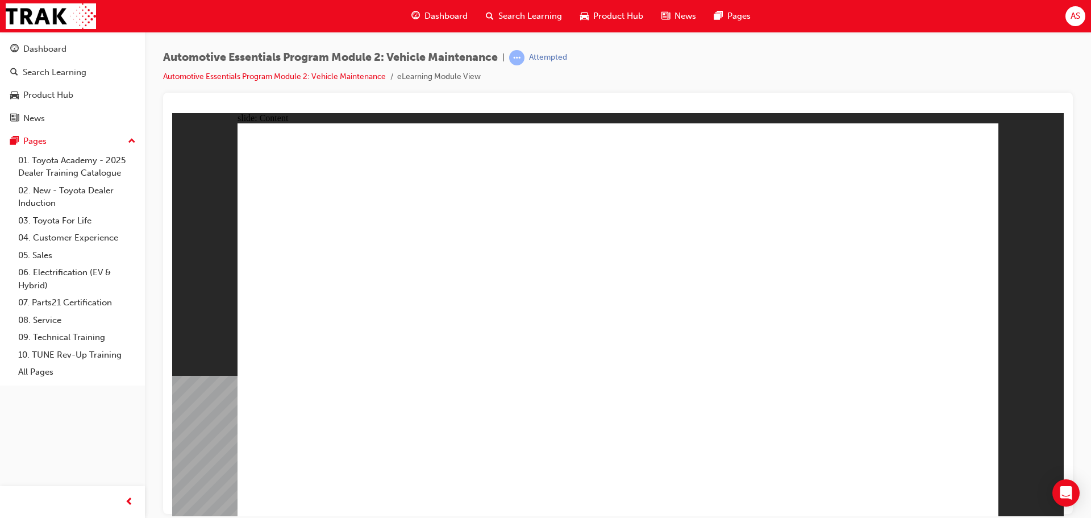
drag, startPoint x: 312, startPoint y: 493, endPoint x: 542, endPoint y: 501, distance: 231.0
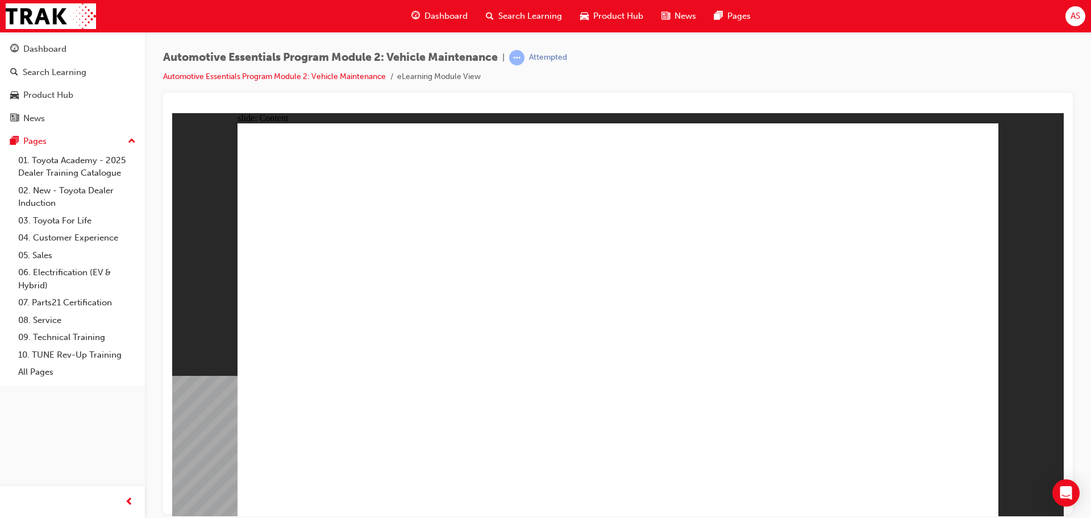
drag, startPoint x: 951, startPoint y: 156, endPoint x: 963, endPoint y: 151, distance: 13.0
drag, startPoint x: 954, startPoint y: 148, endPoint x: 973, endPoint y: 142, distance: 19.4
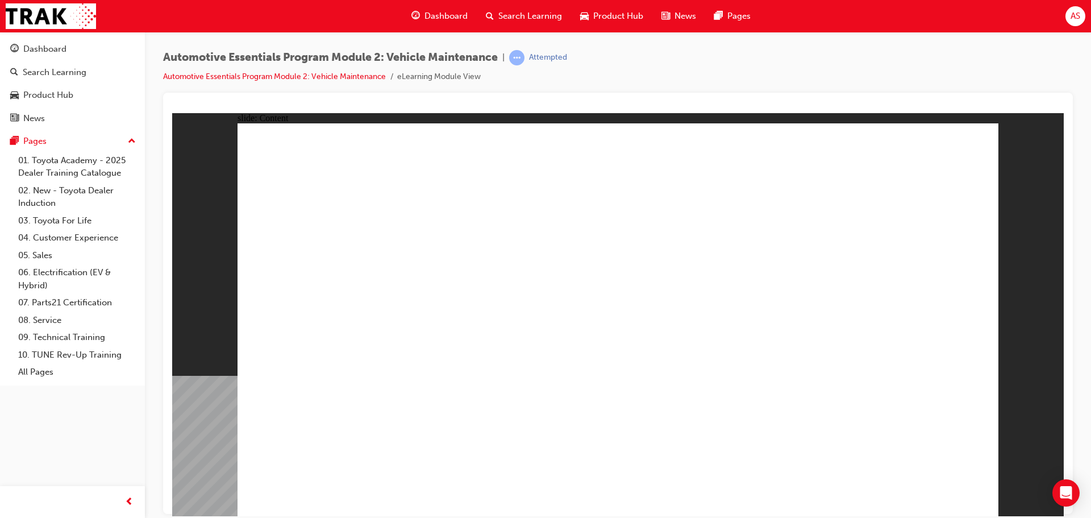
drag, startPoint x: 720, startPoint y: 379, endPoint x: 730, endPoint y: 371, distance: 12.6
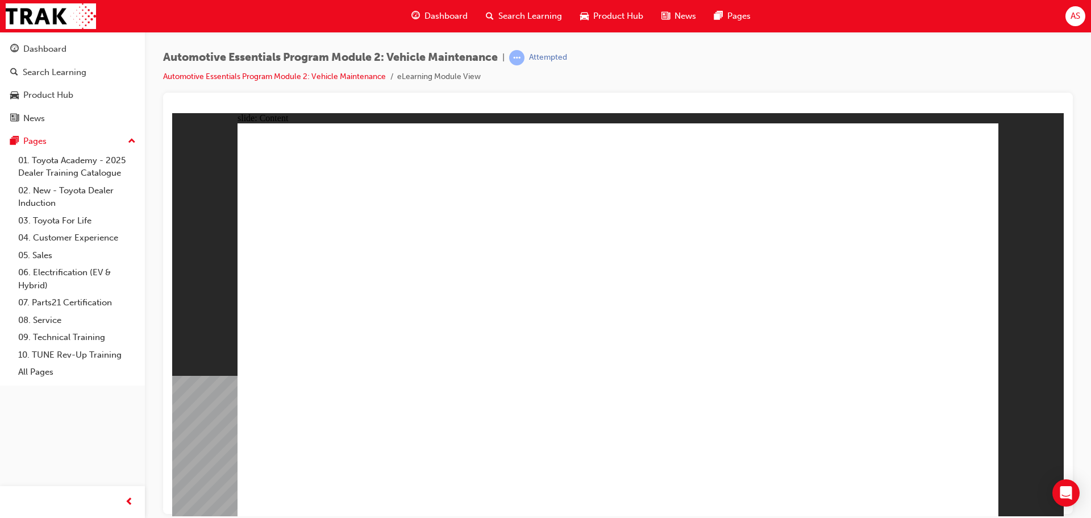
drag, startPoint x: 745, startPoint y: 275, endPoint x: 739, endPoint y: 302, distance: 27.3
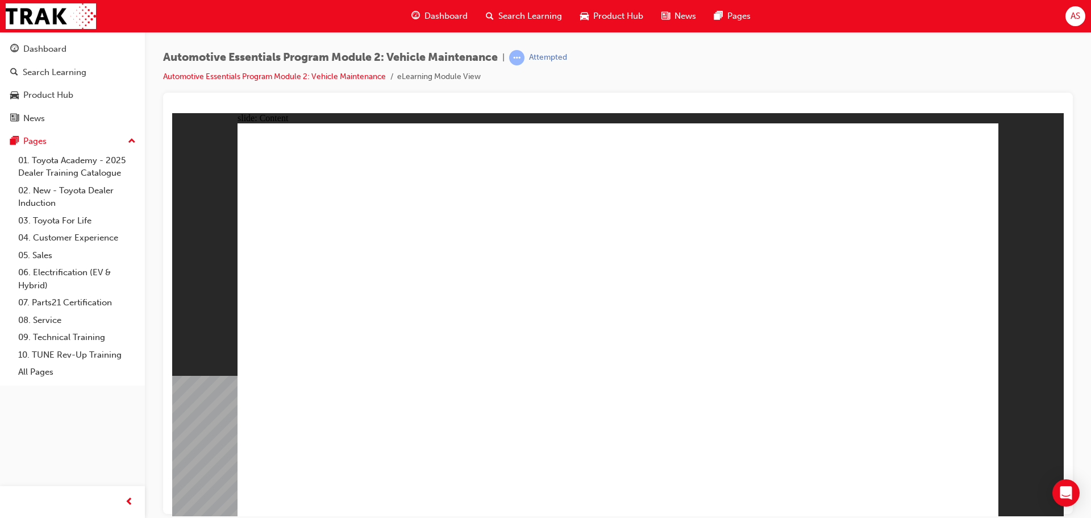
drag, startPoint x: 932, startPoint y: 495, endPoint x: 928, endPoint y: 487, distance: 9.4
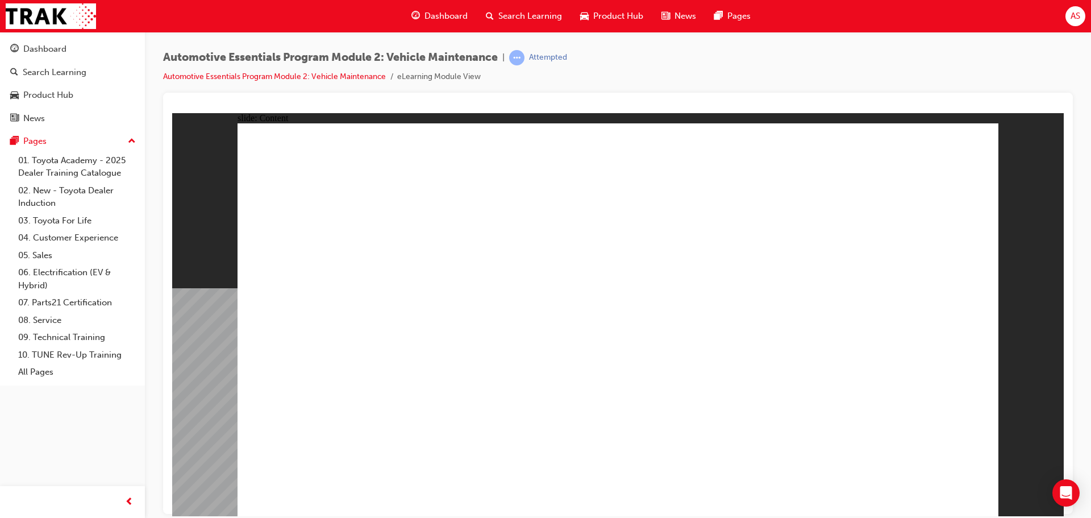
click at [1033, 198] on div "slide: Content Rectangle 1 Tyre Pressure Monitoring System A Tyre Pressure Moni…" at bounding box center [618, 314] width 892 height 403
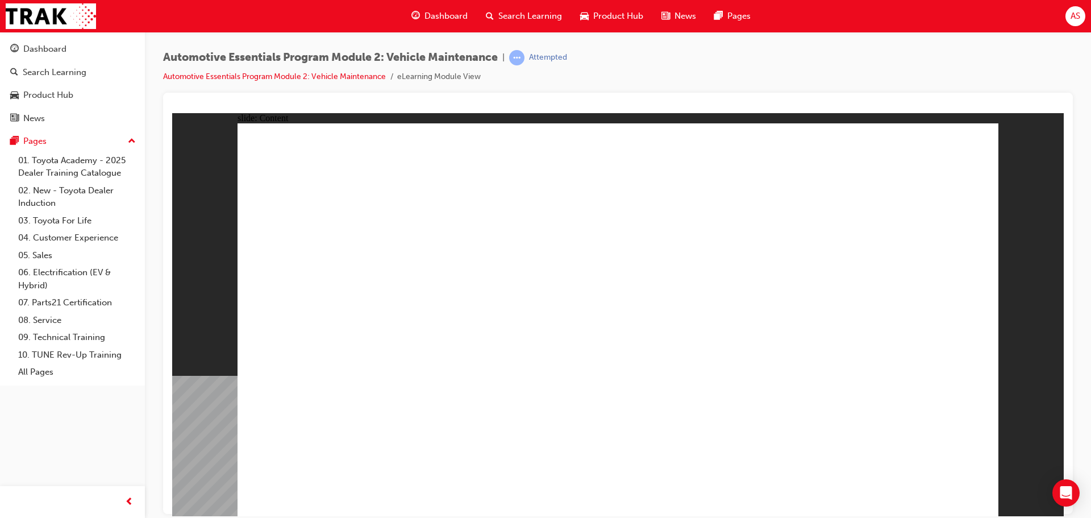
drag, startPoint x: 308, startPoint y: 417, endPoint x: 322, endPoint y: 427, distance: 17.2
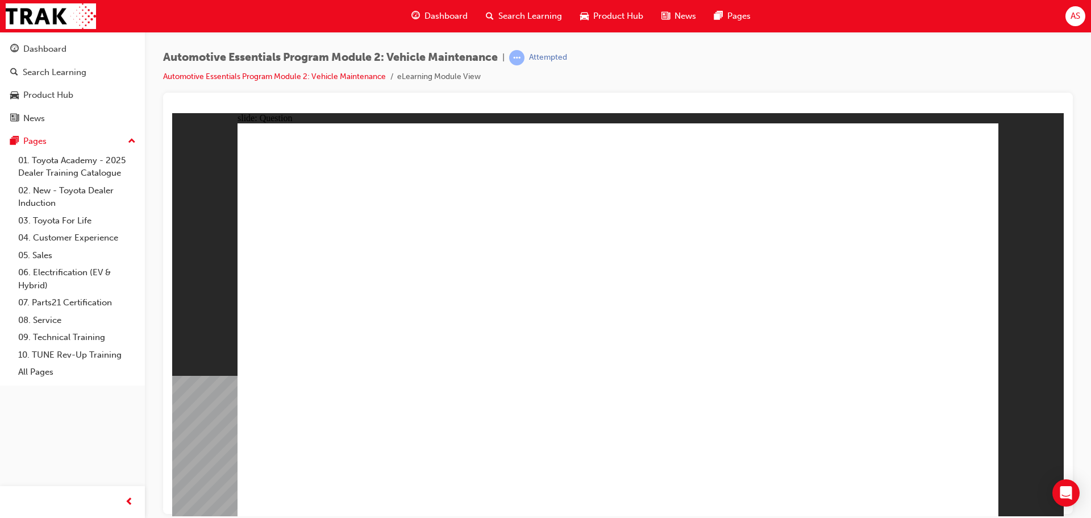
radio input "true"
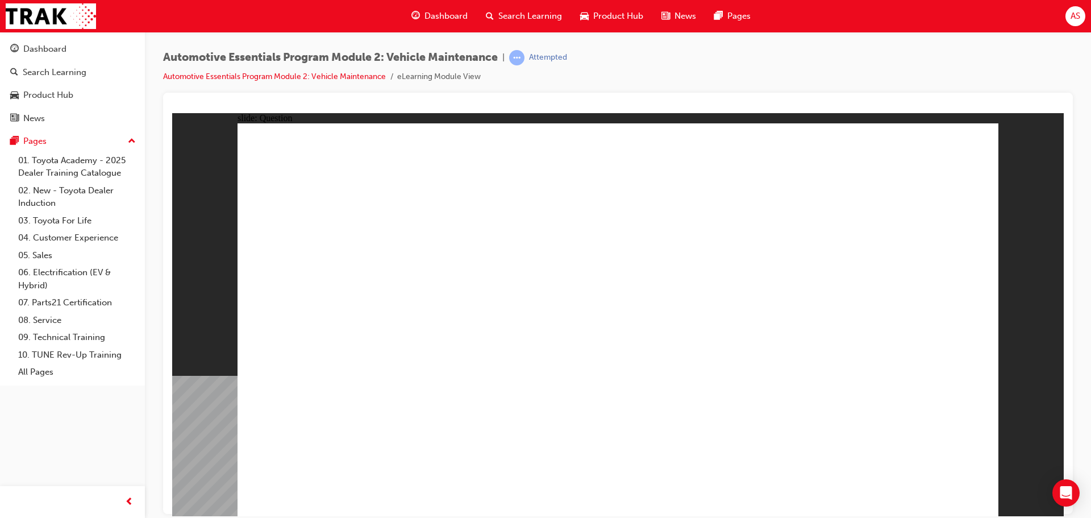
drag, startPoint x: 821, startPoint y: 421, endPoint x: 831, endPoint y: 426, distance: 10.7
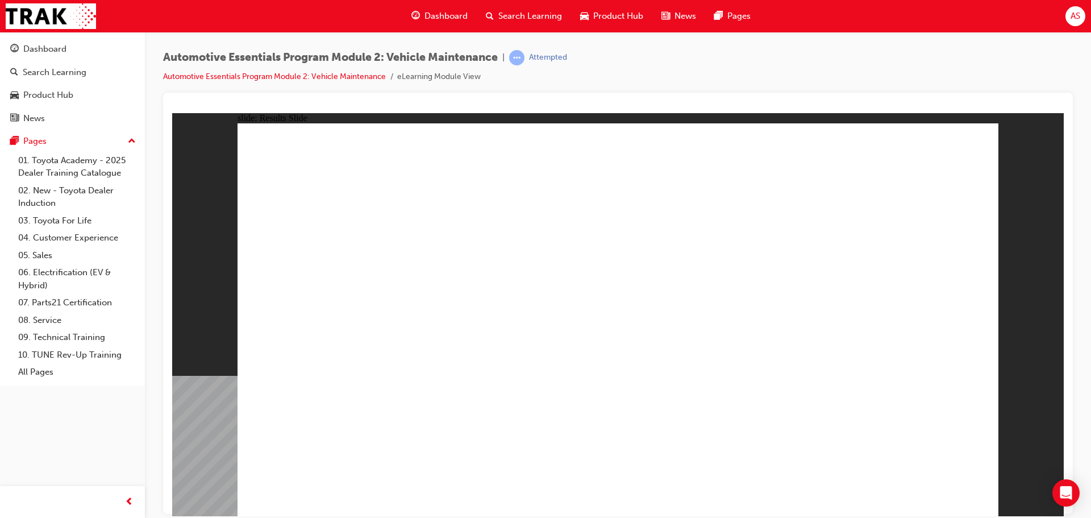
radio input "true"
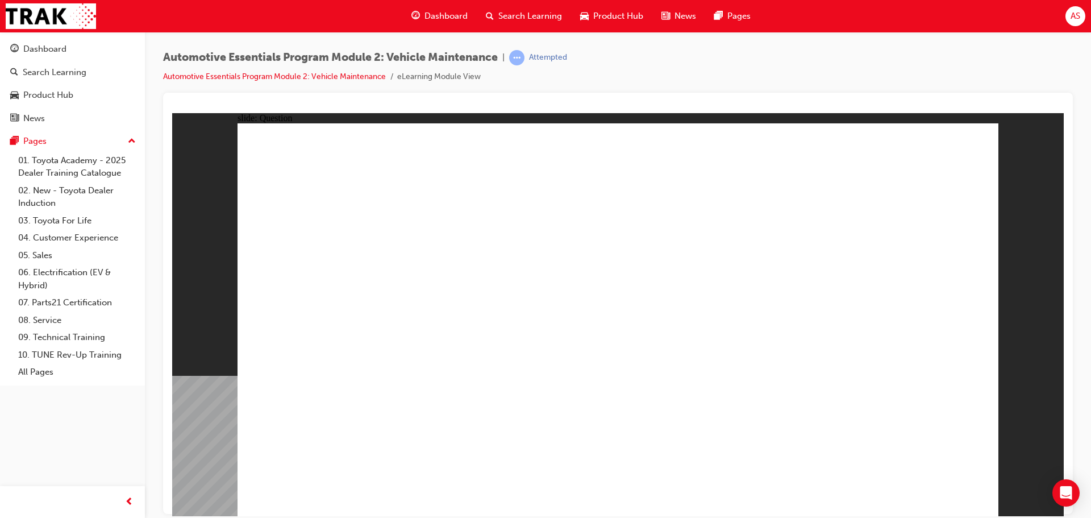
drag, startPoint x: 575, startPoint y: 363, endPoint x: 622, endPoint y: 404, distance: 62.4
radio input "true"
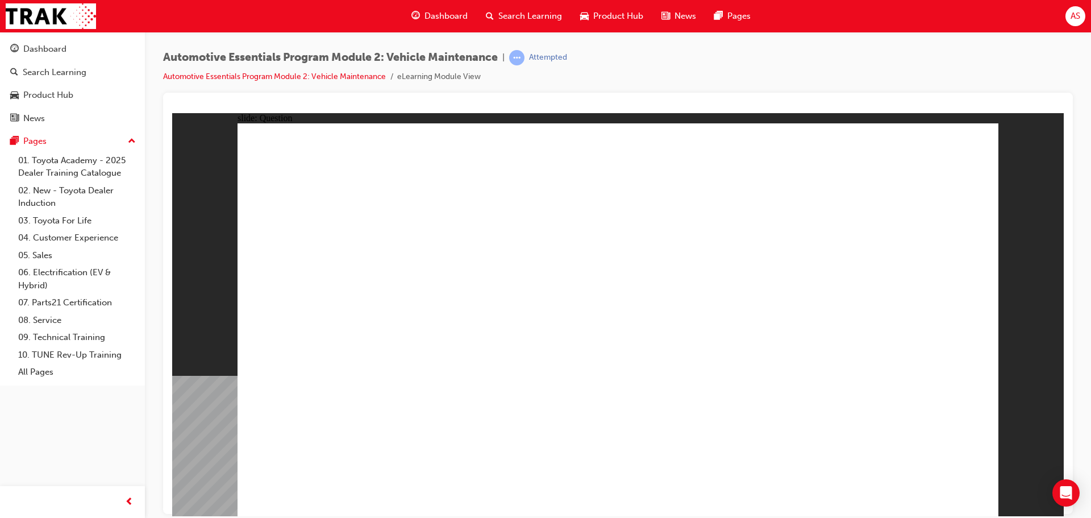
drag, startPoint x: 605, startPoint y: 408, endPoint x: 608, endPoint y: 398, distance: 9.4
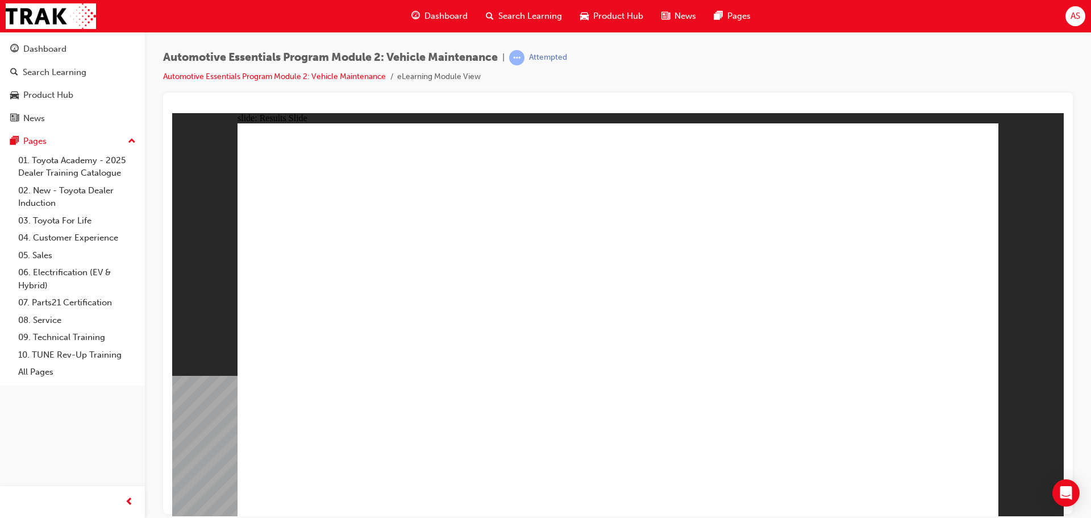
drag, startPoint x: 408, startPoint y: 238, endPoint x: 400, endPoint y: 238, distance: 8.0
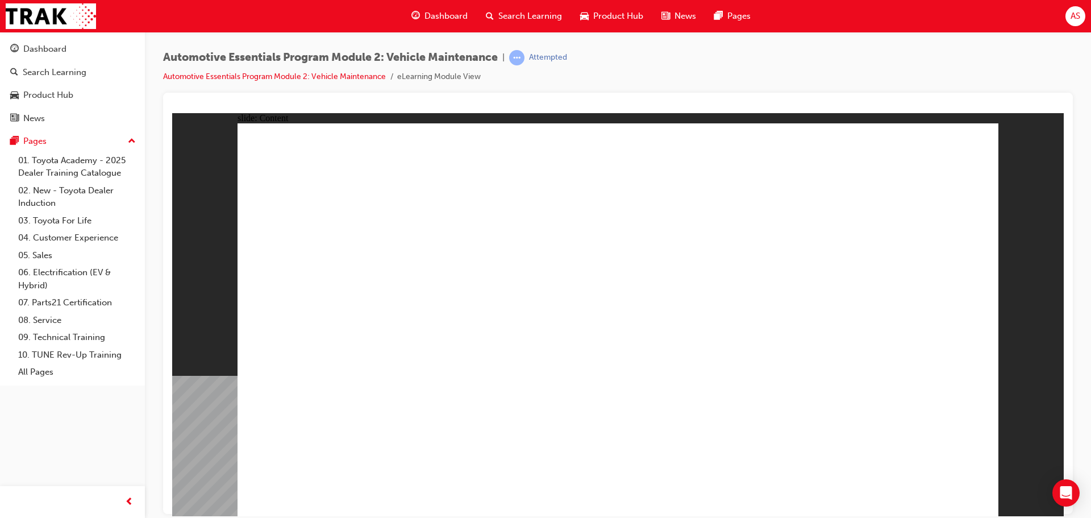
drag, startPoint x: 541, startPoint y: 247, endPoint x: 559, endPoint y: 219, distance: 33.7
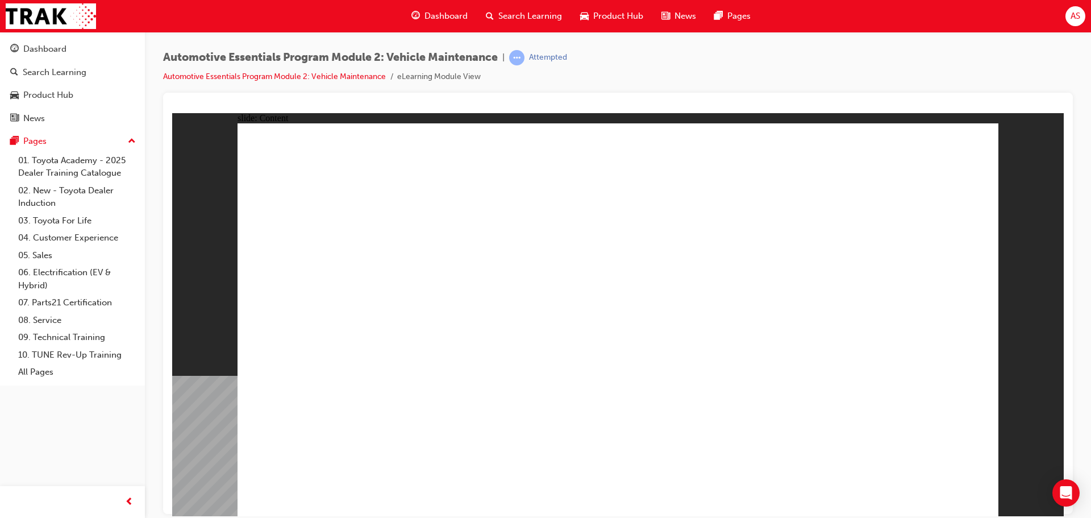
drag, startPoint x: 887, startPoint y: 500, endPoint x: 953, endPoint y: 182, distance: 324.5
drag, startPoint x: 850, startPoint y: 487, endPoint x: 883, endPoint y: 481, distance: 33.4
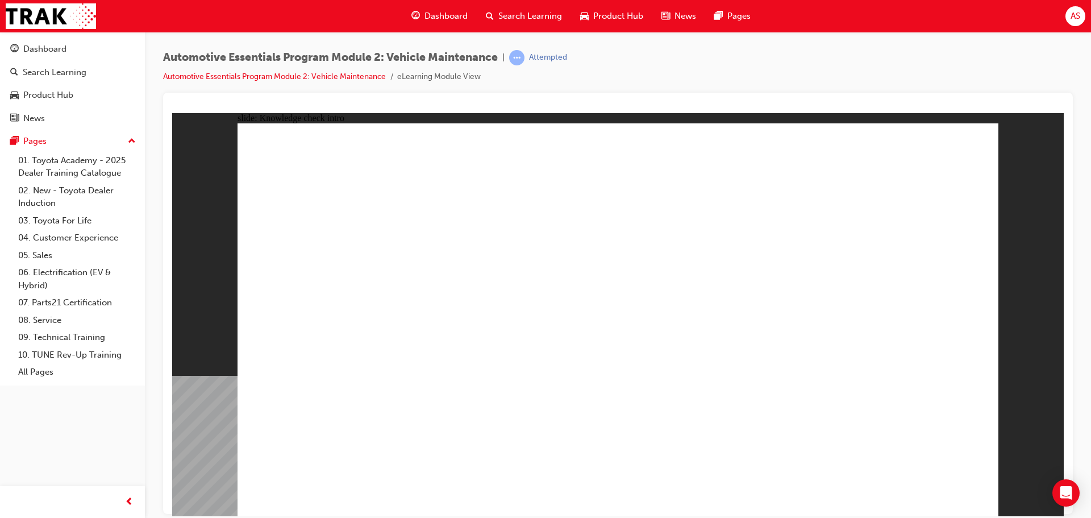
radio input "true"
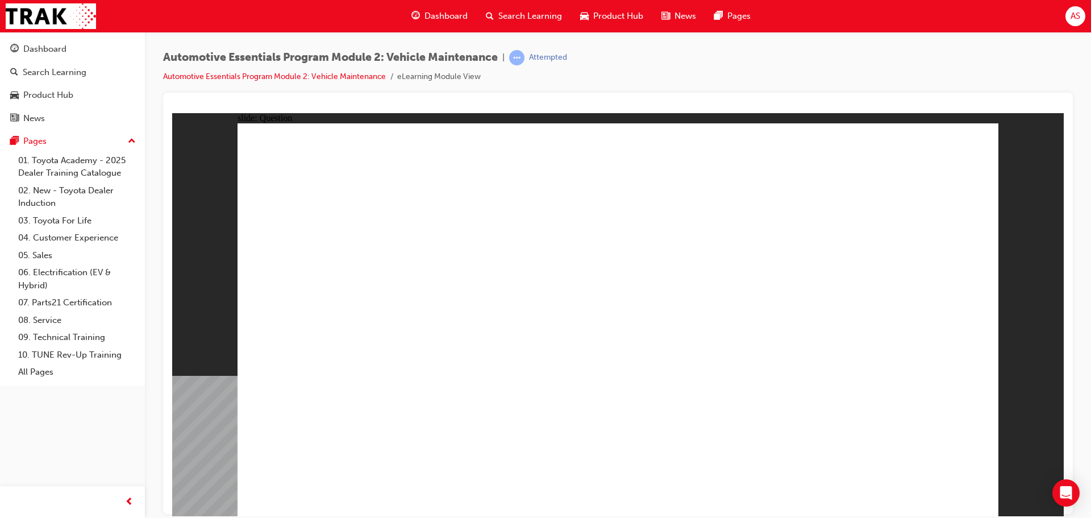
radio input "true"
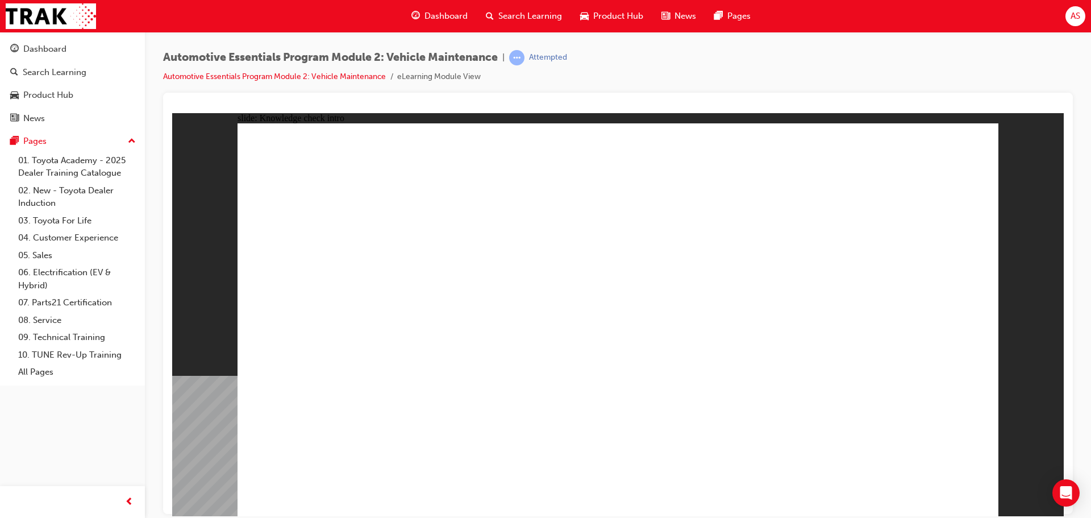
radio input "true"
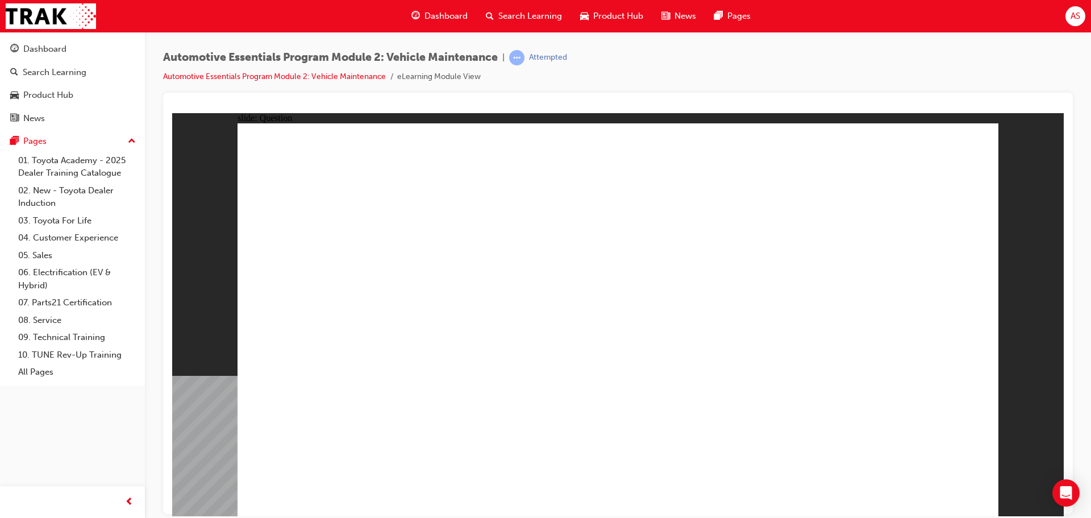
drag, startPoint x: 358, startPoint y: 327, endPoint x: 468, endPoint y: 294, distance: 114.9
radio input "false"
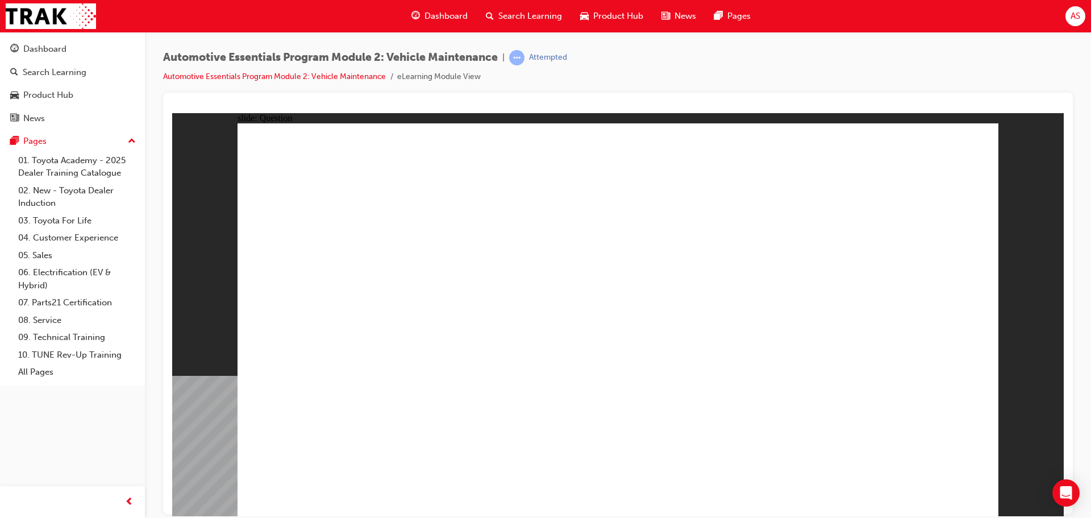
radio input "true"
drag, startPoint x: 738, startPoint y: 288, endPoint x: 770, endPoint y: 310, distance: 39.3
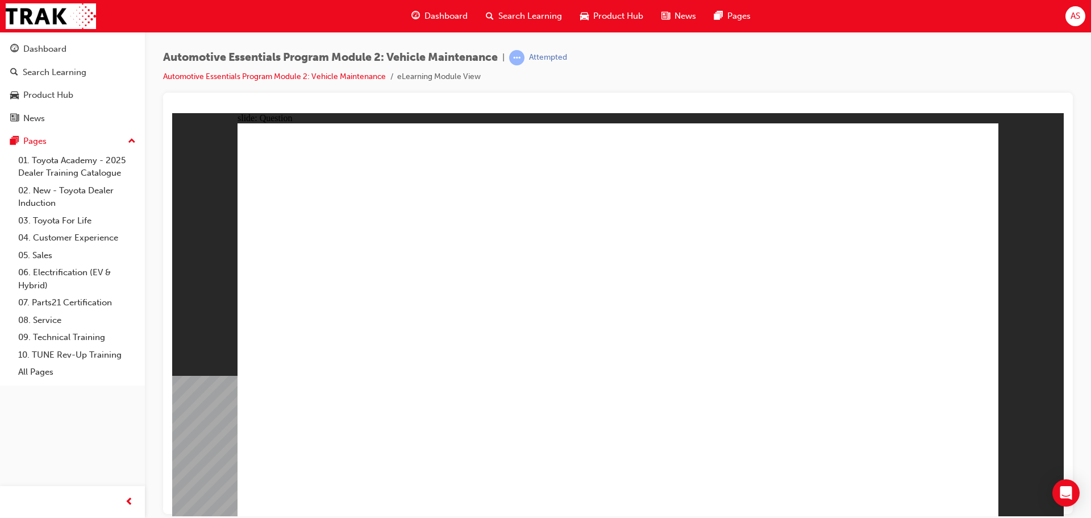
radio input "true"
drag, startPoint x: 954, startPoint y: 470, endPoint x: 949, endPoint y: 475, distance: 6.8
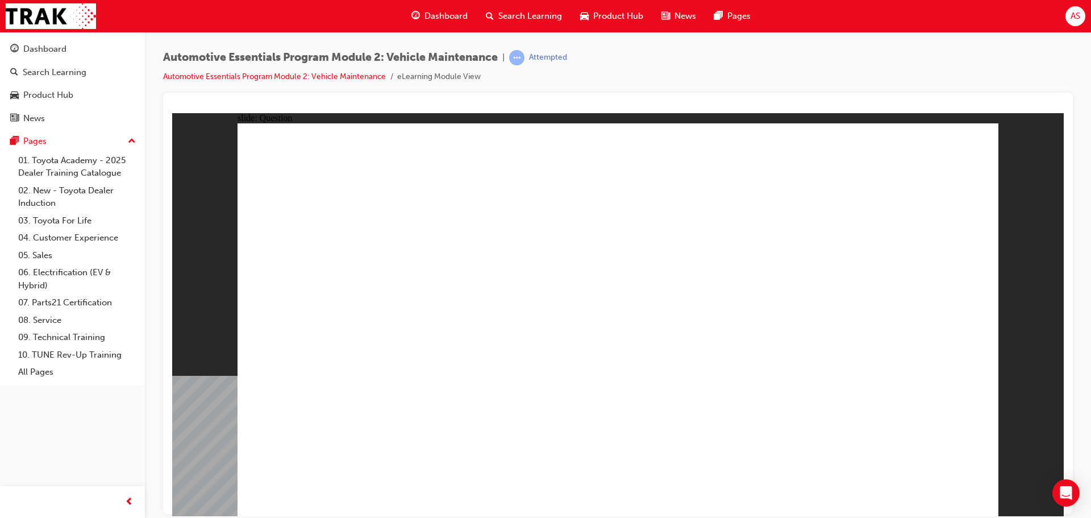
radio input "true"
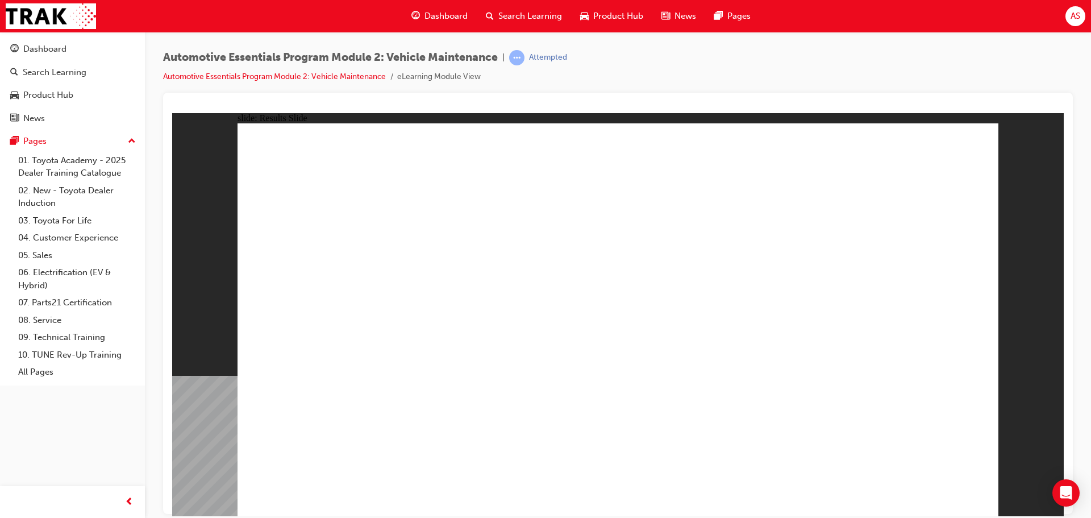
radio input "true"
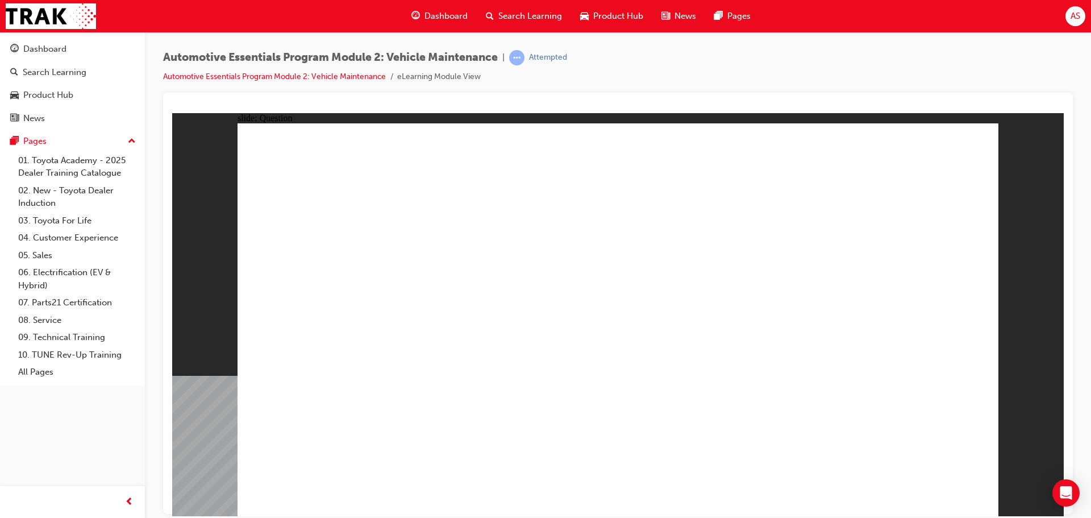
radio input "true"
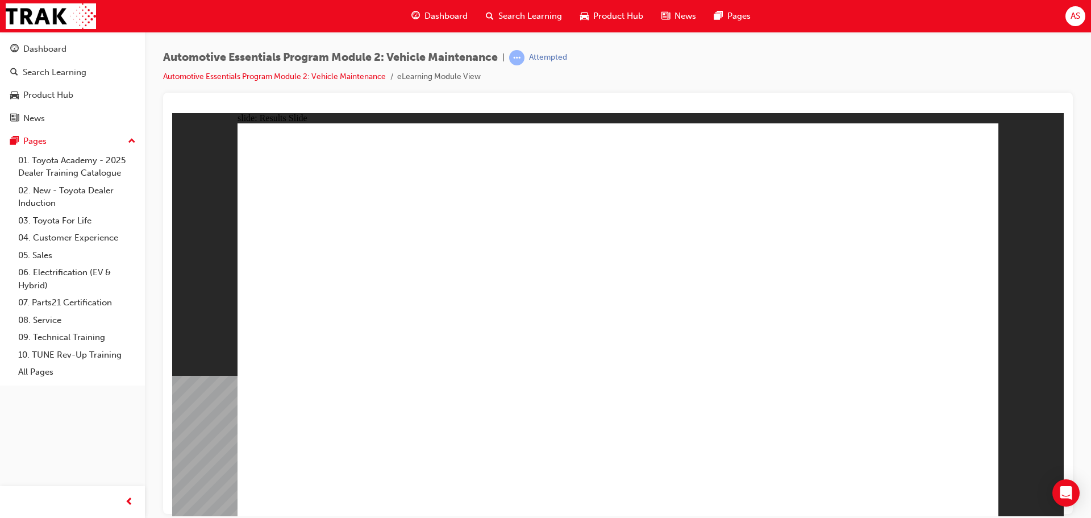
radio input "true"
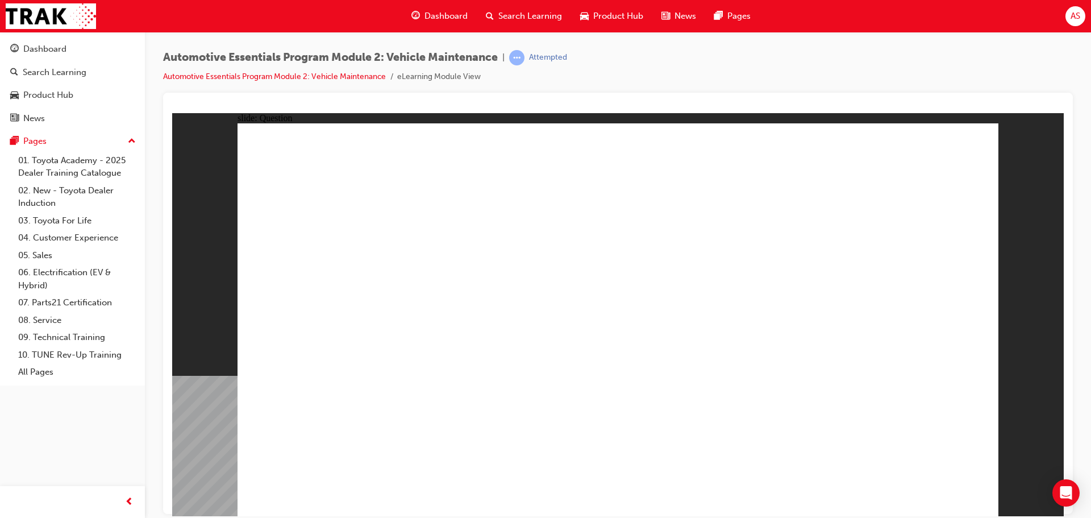
drag, startPoint x: 791, startPoint y: 227, endPoint x: 834, endPoint y: 218, distance: 43.5
radio input "true"
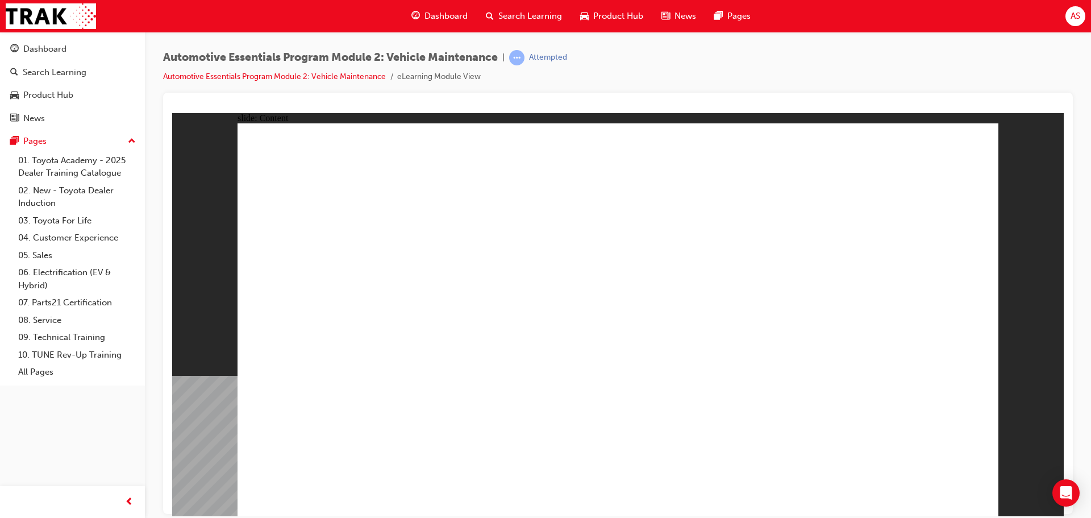
drag, startPoint x: 961, startPoint y: 144, endPoint x: 957, endPoint y: 150, distance: 7.1
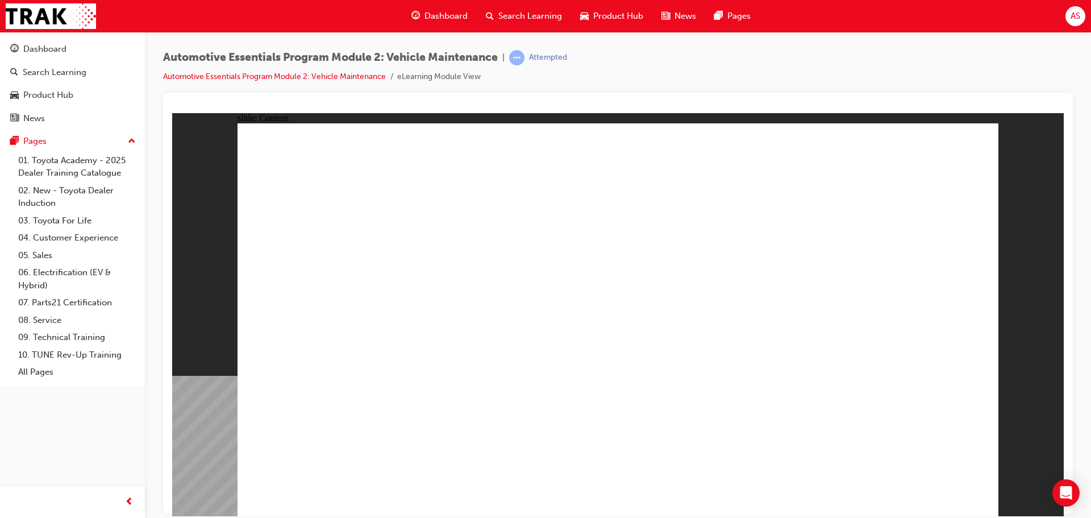
drag, startPoint x: 647, startPoint y: 459, endPoint x: 665, endPoint y: 456, distance: 17.9
drag, startPoint x: 978, startPoint y: 130, endPoint x: 967, endPoint y: 136, distance: 13.0
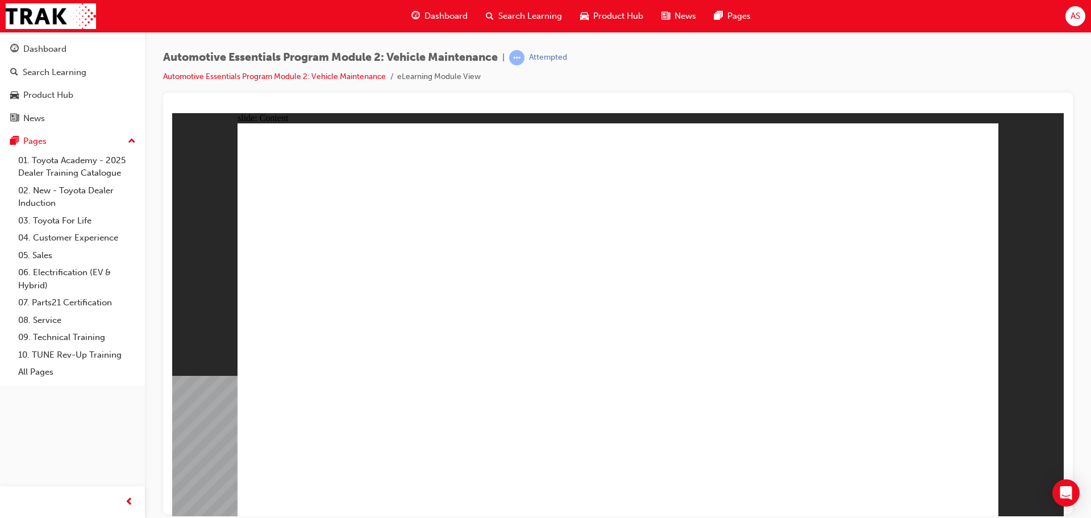
radio input "true"
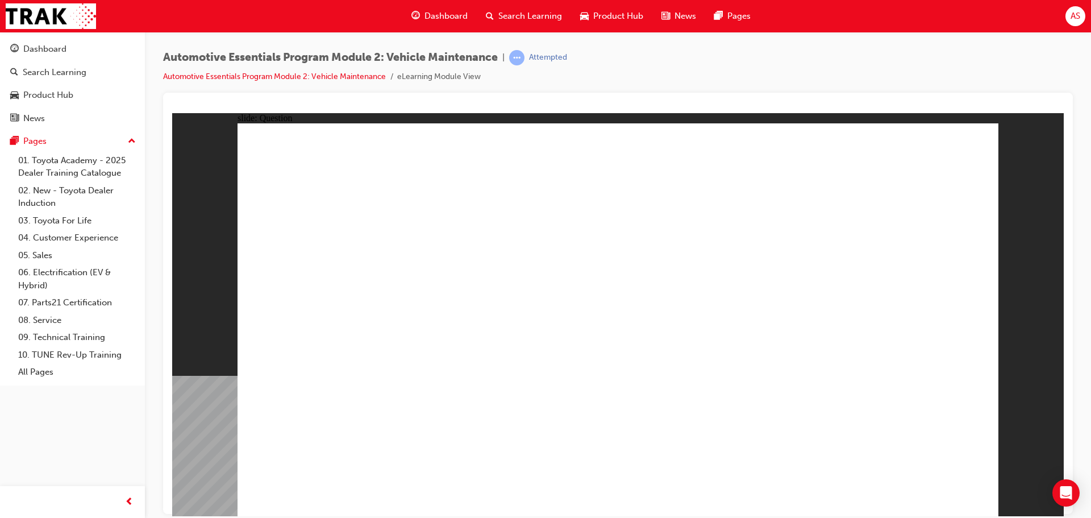
radio input "true"
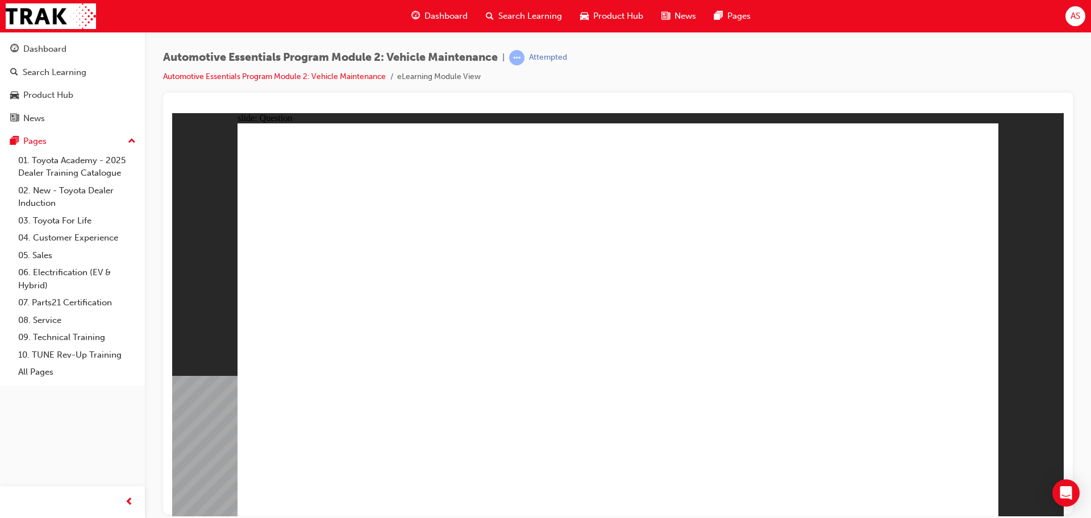
drag, startPoint x: 474, startPoint y: 484, endPoint x: 474, endPoint y: 471, distance: 13.1
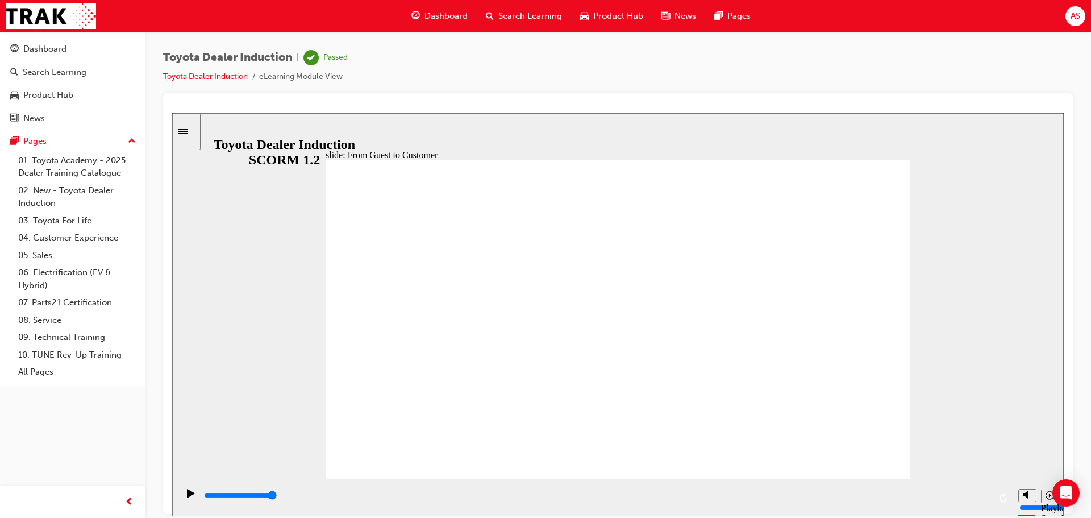
click at [979, 499] on div "playback controls" at bounding box center [596, 495] width 787 height 13
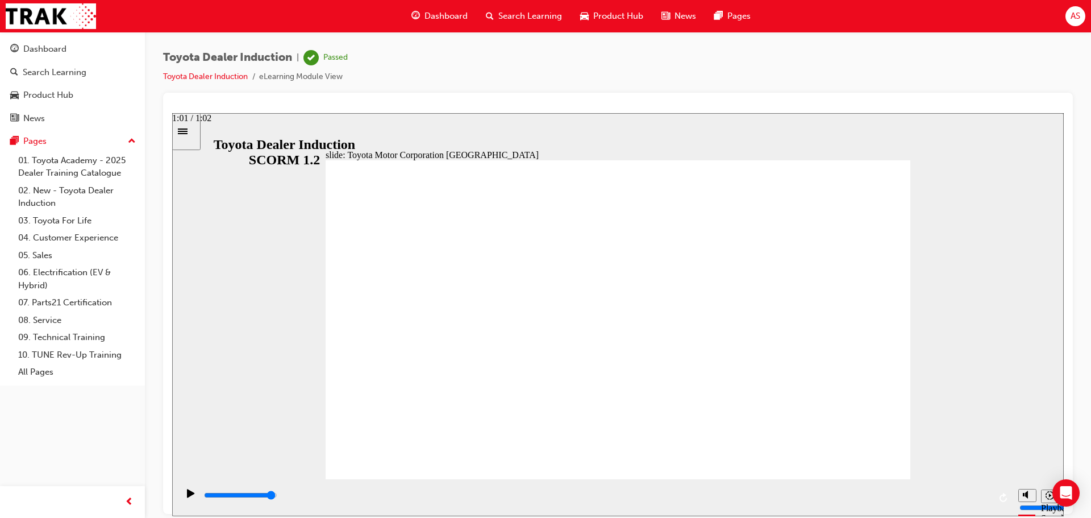
click at [277, 496] on input "slide progress" at bounding box center [240, 494] width 73 height 9
click at [277, 497] on input "slide progress" at bounding box center [240, 494] width 73 height 9
click at [955, 500] on div "playback controls" at bounding box center [596, 495] width 787 height 13
type input "15300"
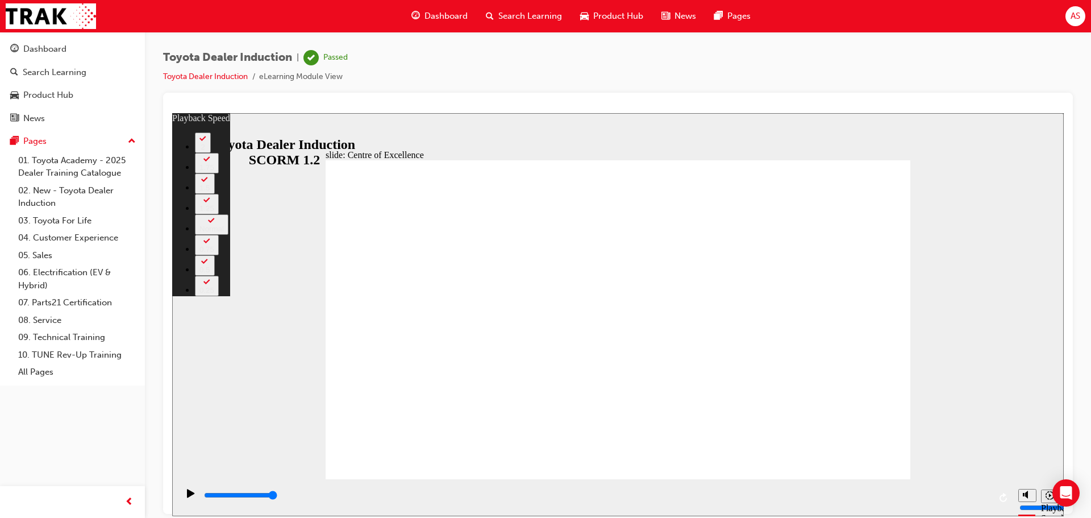
type input "248"
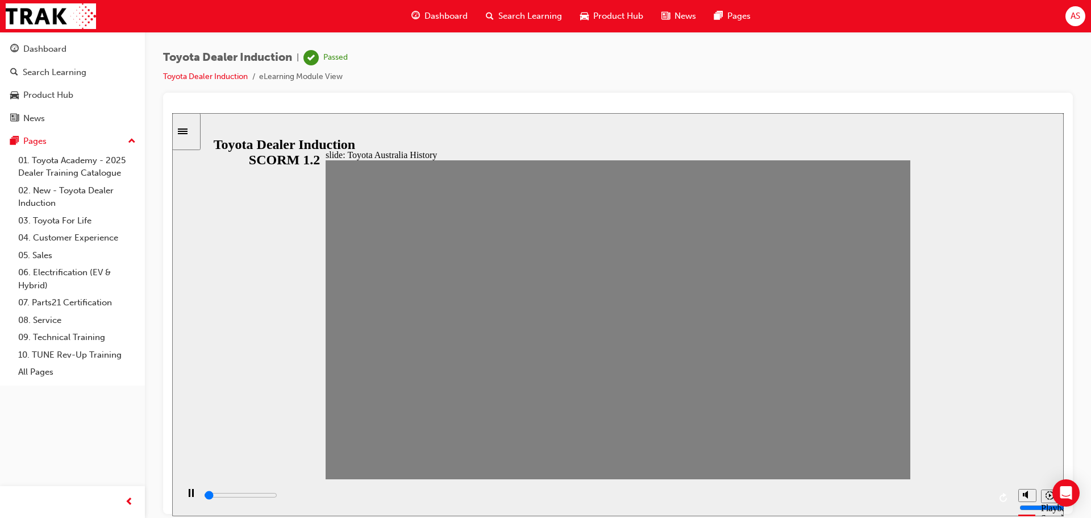
drag, startPoint x: 335, startPoint y: 326, endPoint x: 958, endPoint y: 325, distance: 623.0
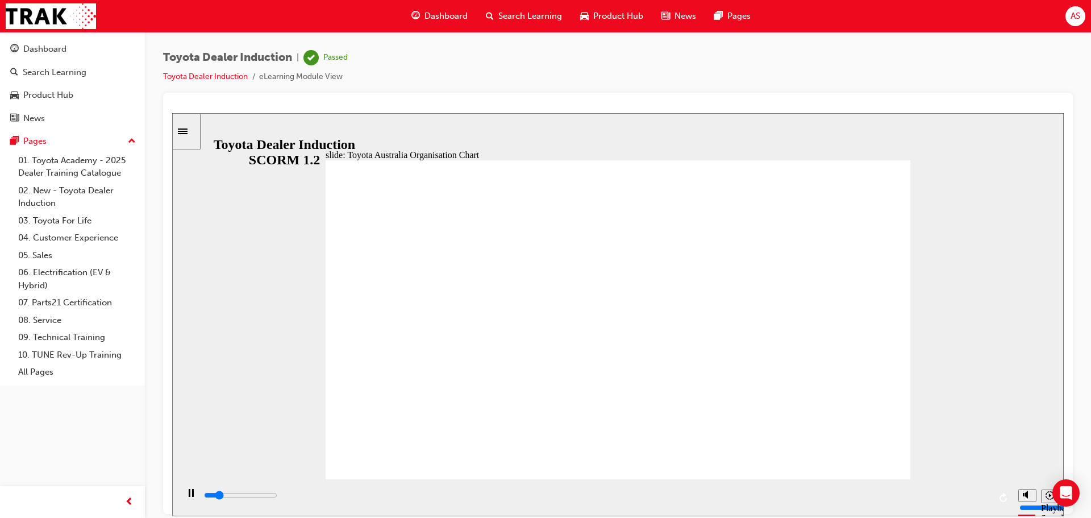
click at [966, 500] on div "playback controls" at bounding box center [596, 495] width 787 height 13
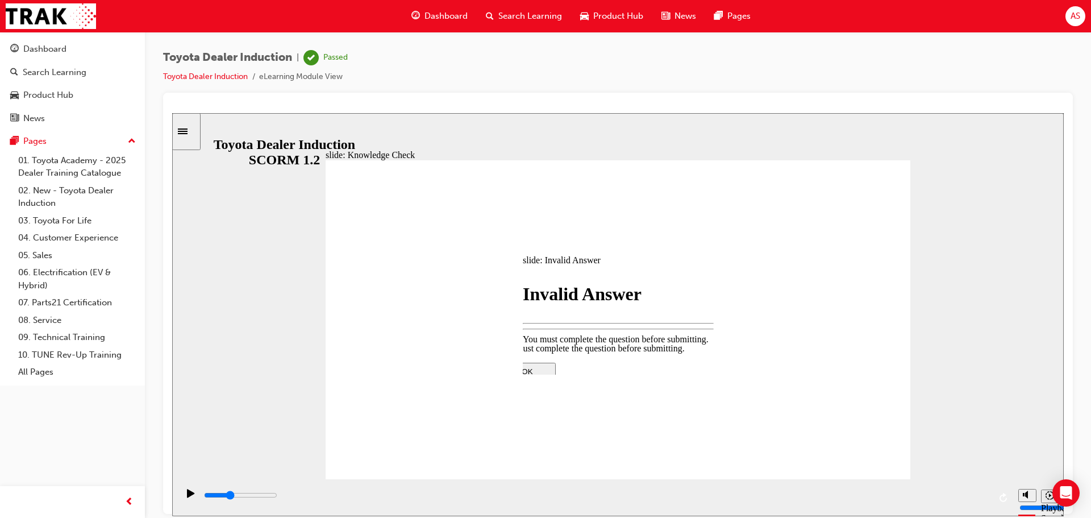
click at [636, 462] on div at bounding box center [618, 462] width 239 height 0
type input "1900"
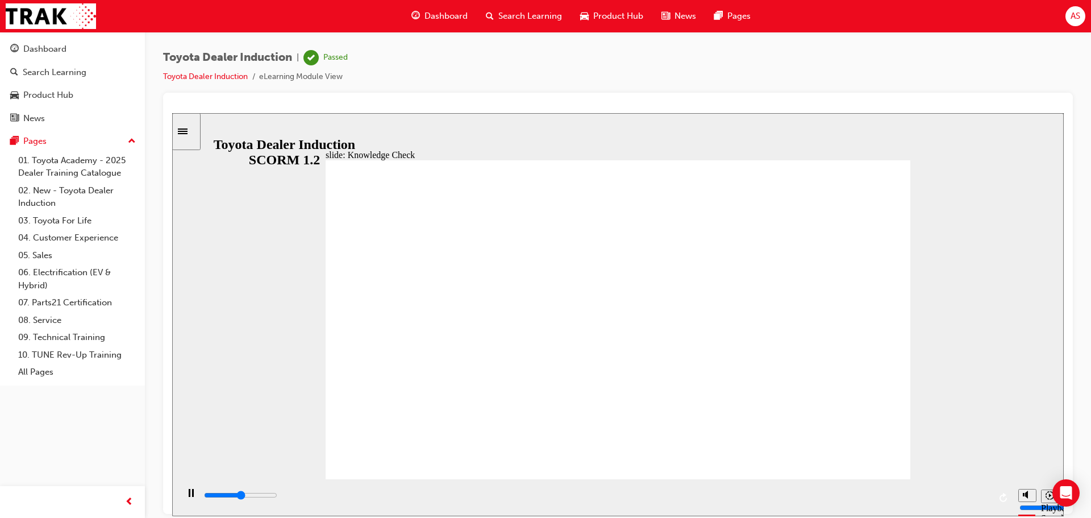
type input "2500"
radio input "true"
type input "3300"
radio input "false"
radio input "true"
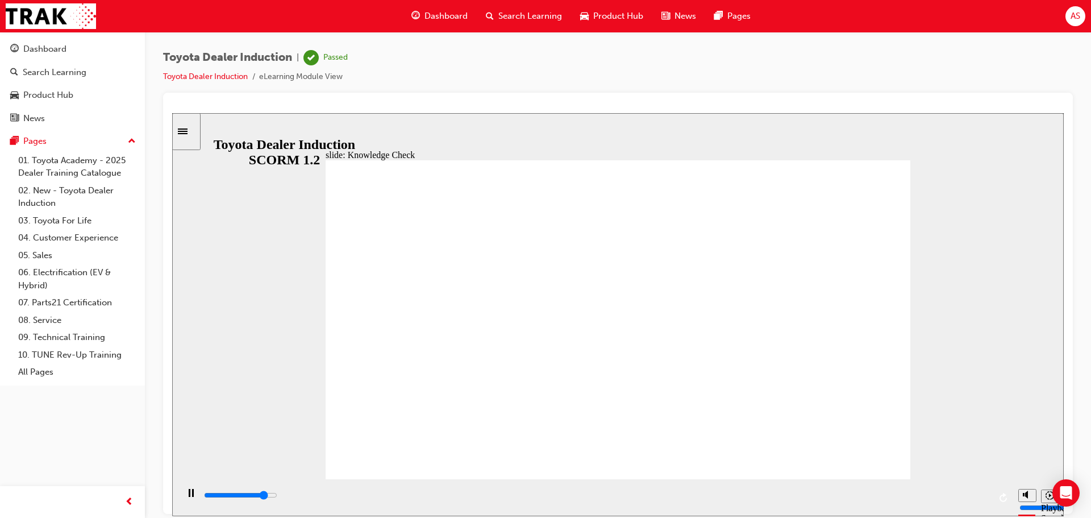
type input "3200"
radio input "true"
type input "4200"
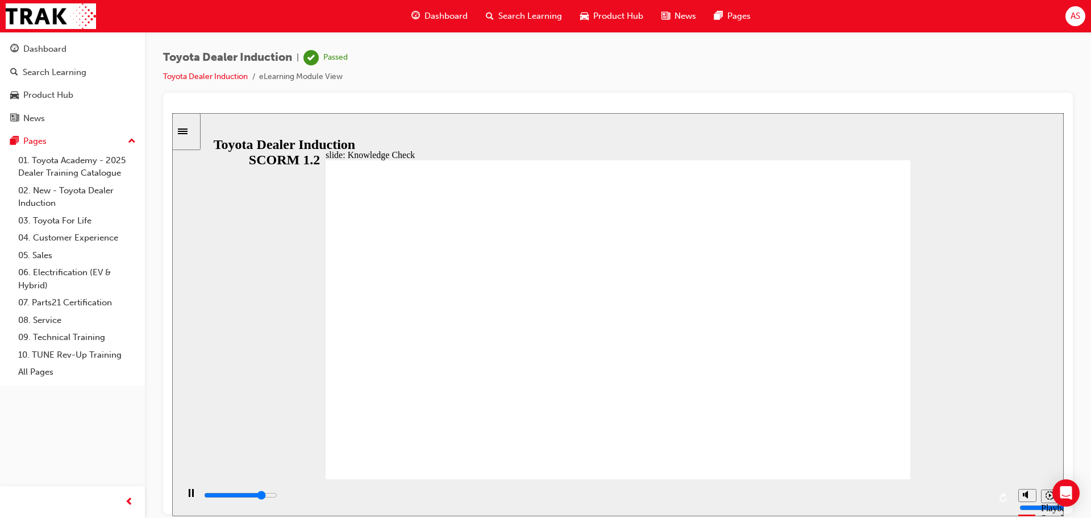
radio input "true"
type input "5000"
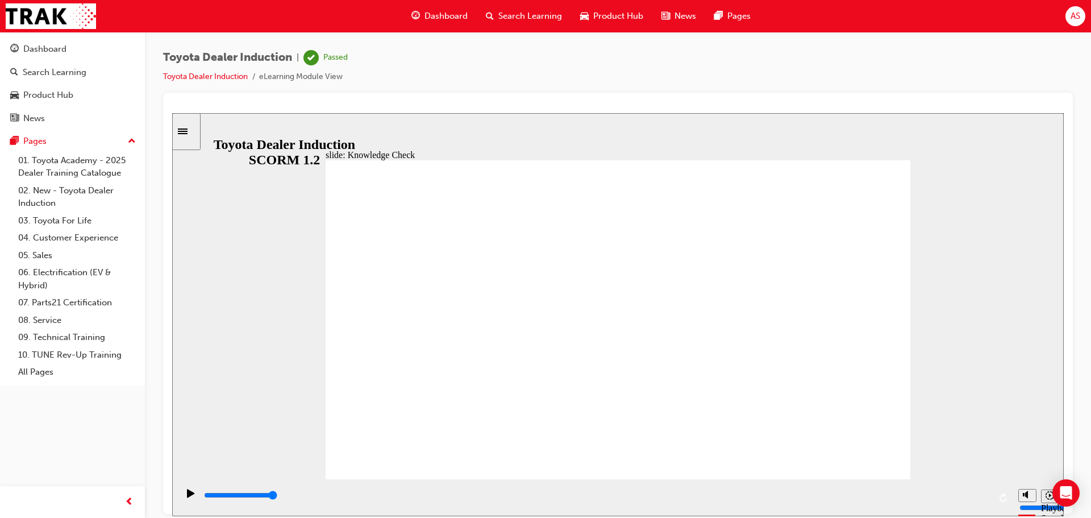
radio input "true"
click at [969, 501] on div "playback controls" at bounding box center [596, 495] width 787 height 13
type input "9200"
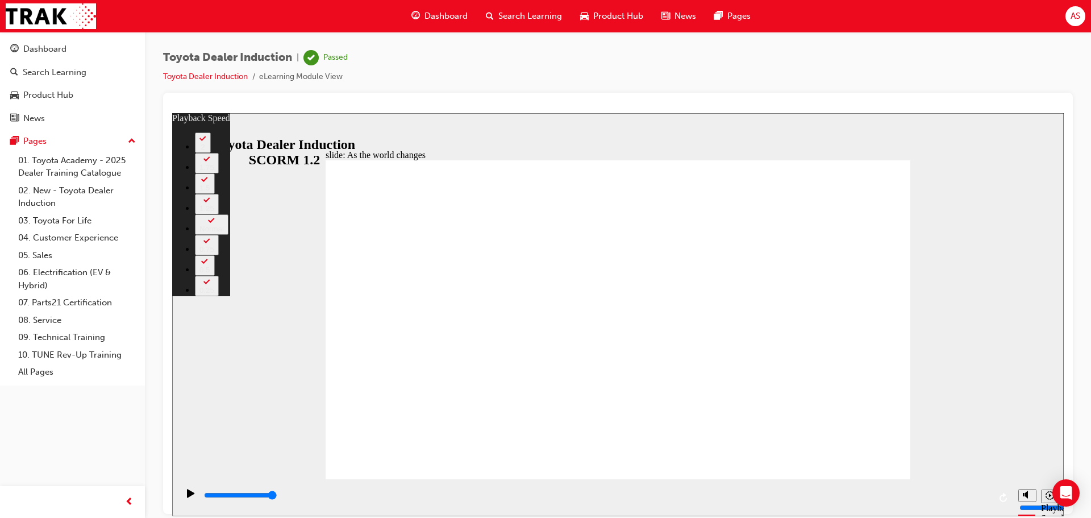
type input "128"
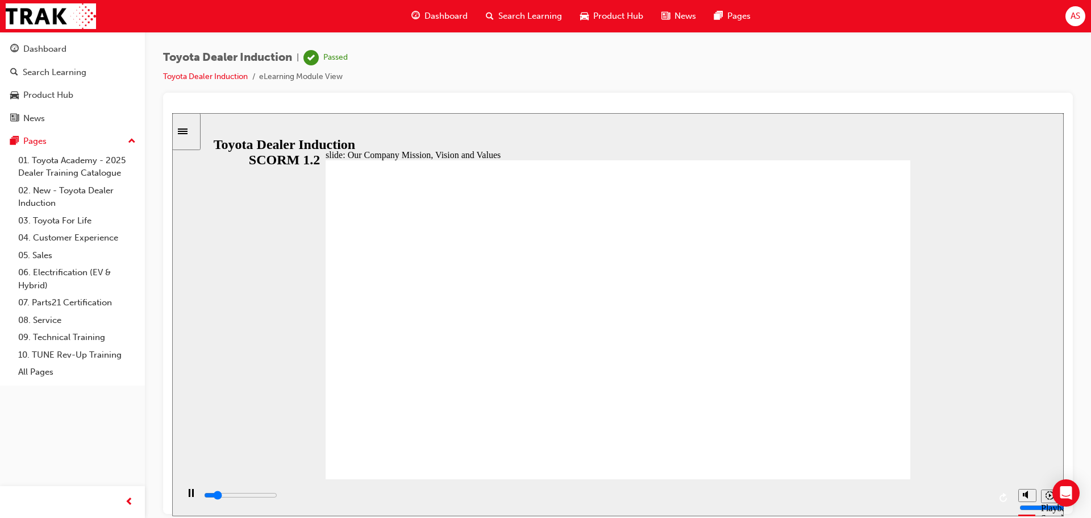
drag, startPoint x: 901, startPoint y: 477, endPoint x: 932, endPoint y: 507, distance: 43.0
click at [932, 507] on div "slide: Our Company Mission, Vision and Values Toyota Australia’s Mission, Visio…" at bounding box center [618, 314] width 892 height 403
click at [277, 496] on input "slide progress" at bounding box center [240, 494] width 73 height 9
drag, startPoint x: 862, startPoint y: 443, endPoint x: 928, endPoint y: 489, distance: 80.6
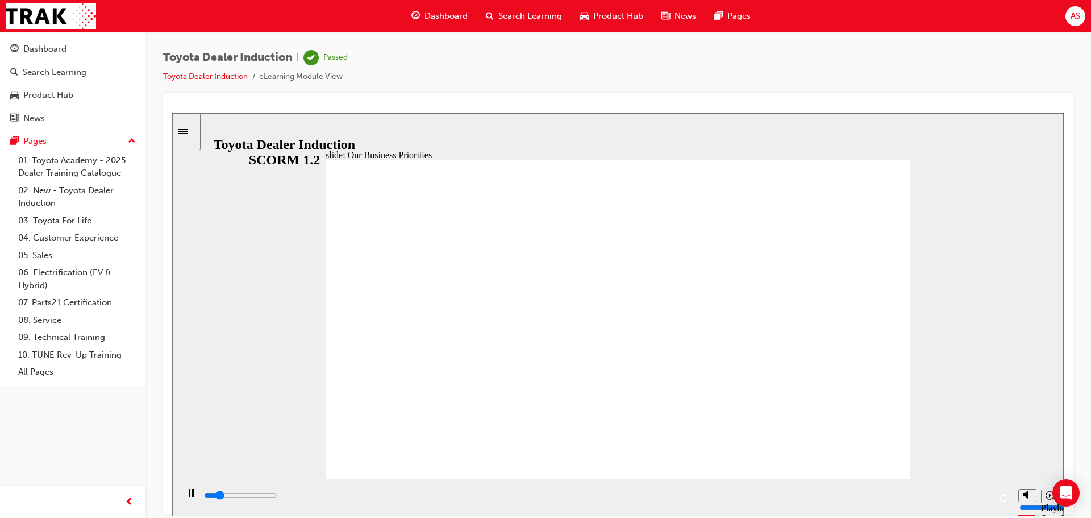
click at [916, 500] on div "slide: Our Business Priorities Our Business Priorities Group 1 Click the tabs f…" at bounding box center [618, 314] width 892 height 403
click at [972, 501] on div "playback controls" at bounding box center [596, 495] width 787 height 13
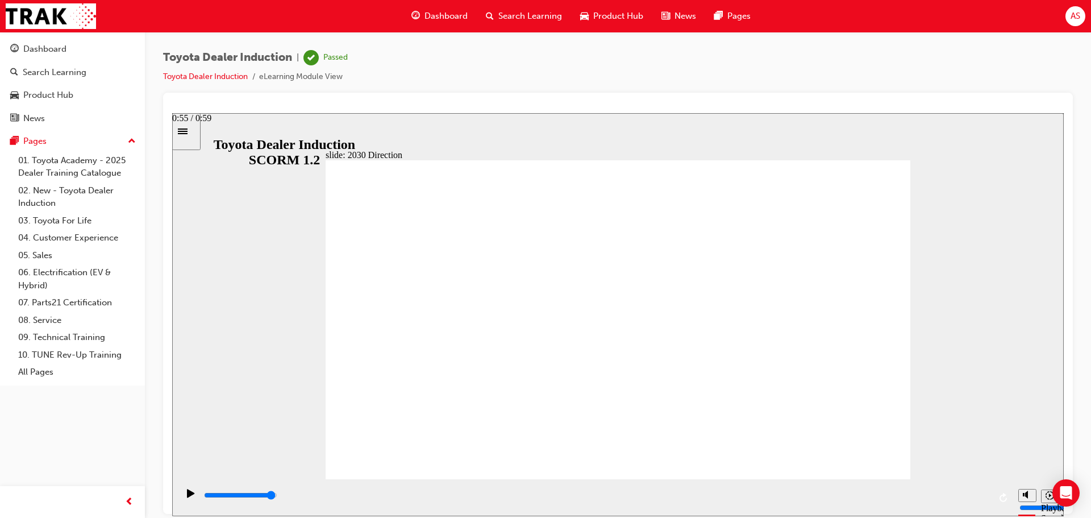
drag, startPoint x: 926, startPoint y: 505, endPoint x: 966, endPoint y: 481, distance: 47.2
click at [966, 481] on div "playback controls" at bounding box center [595, 497] width 835 height 37
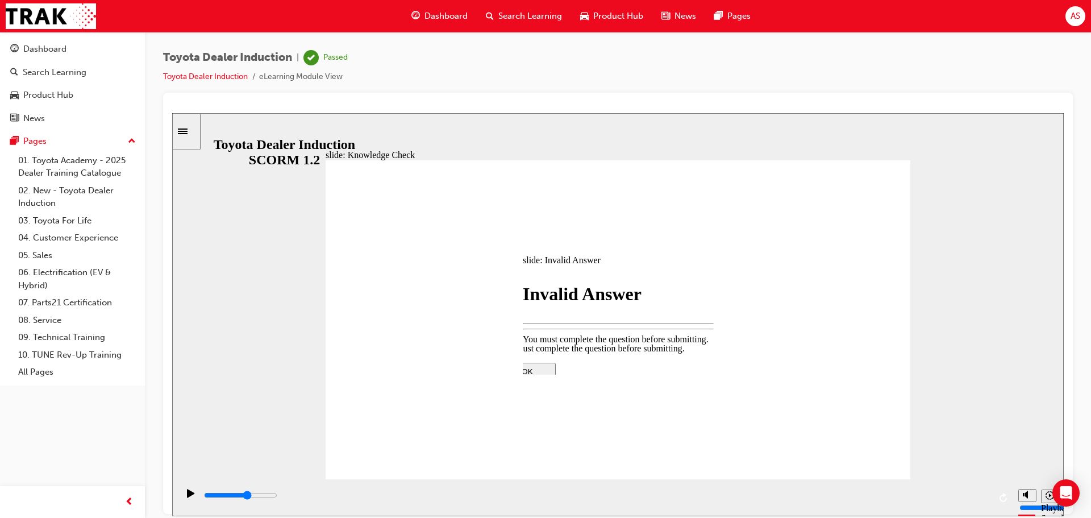
type input "3000"
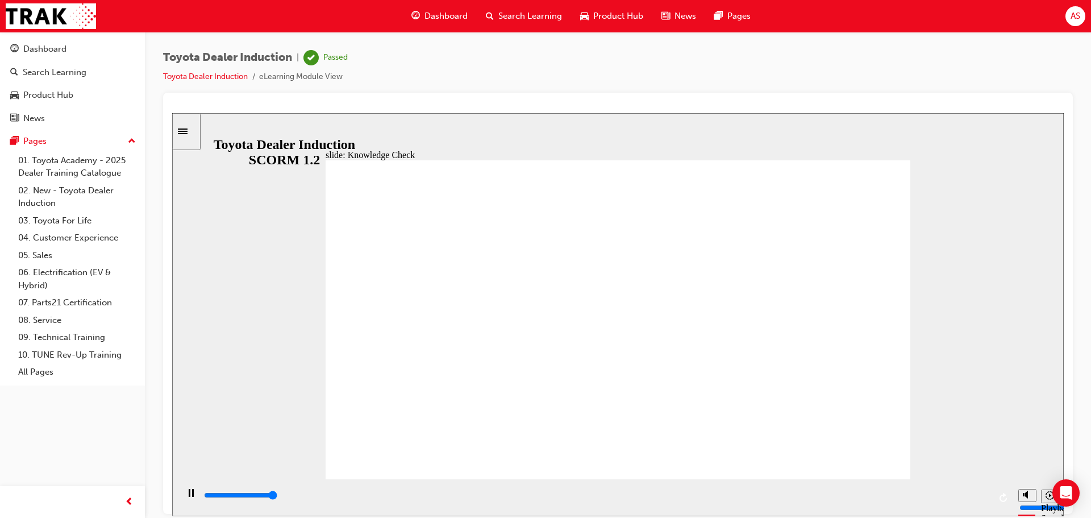
type input "5000"
type input "S"
type input "SA"
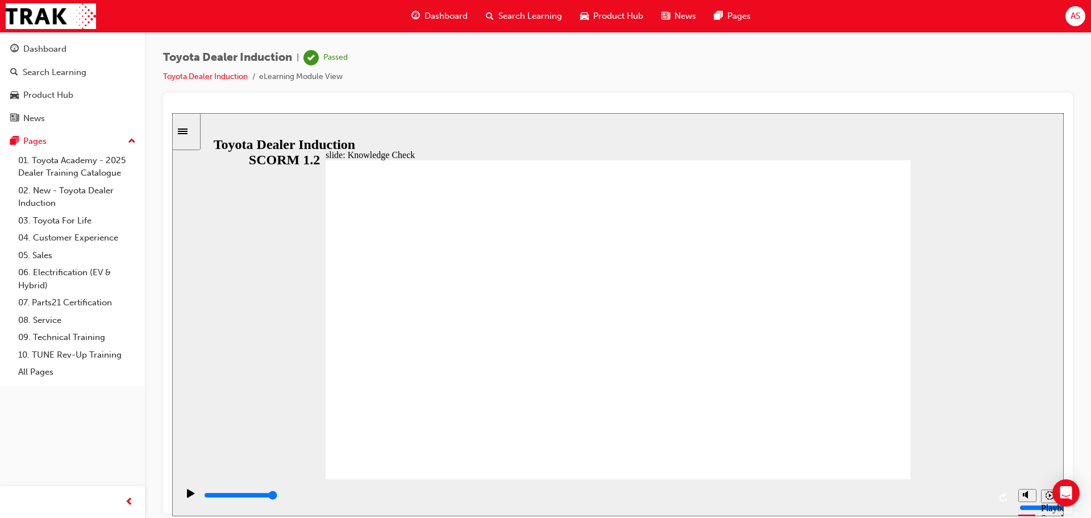
type input "SA"
type input "SAF"
type input "SAFE"
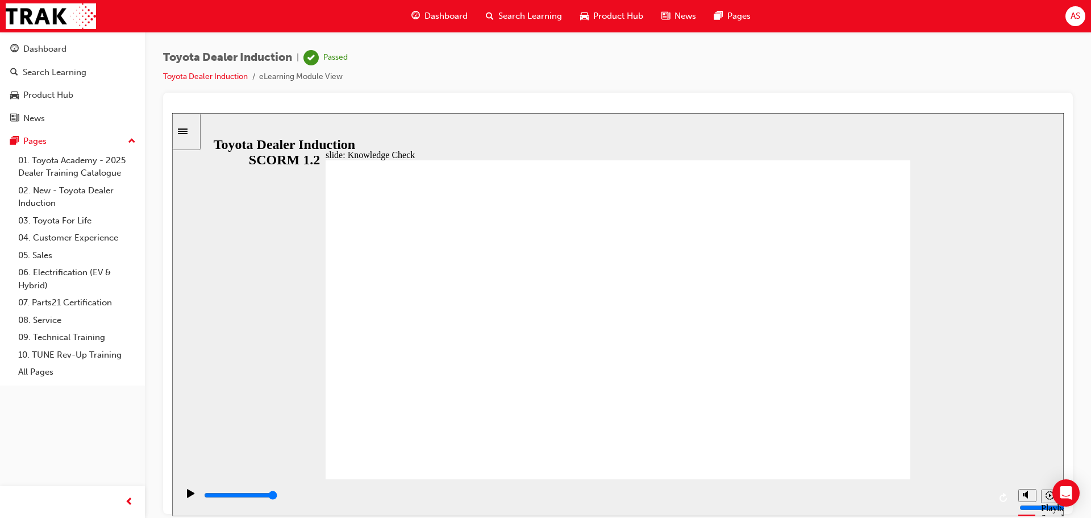
type input "SAFET"
type input "SAFETY"
drag, startPoint x: 621, startPoint y: 396, endPoint x: 622, endPoint y: 383, distance: 13.1
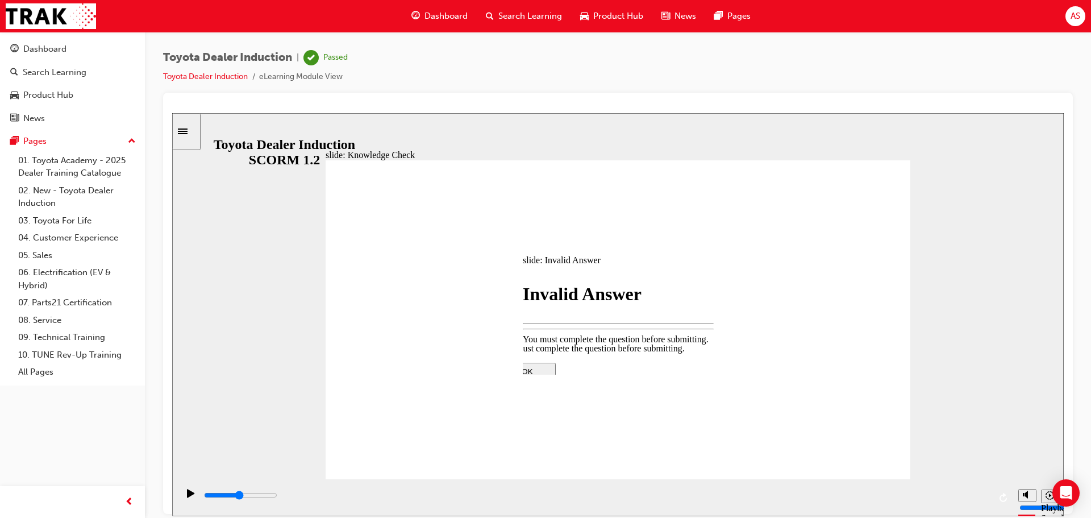
type input "2400"
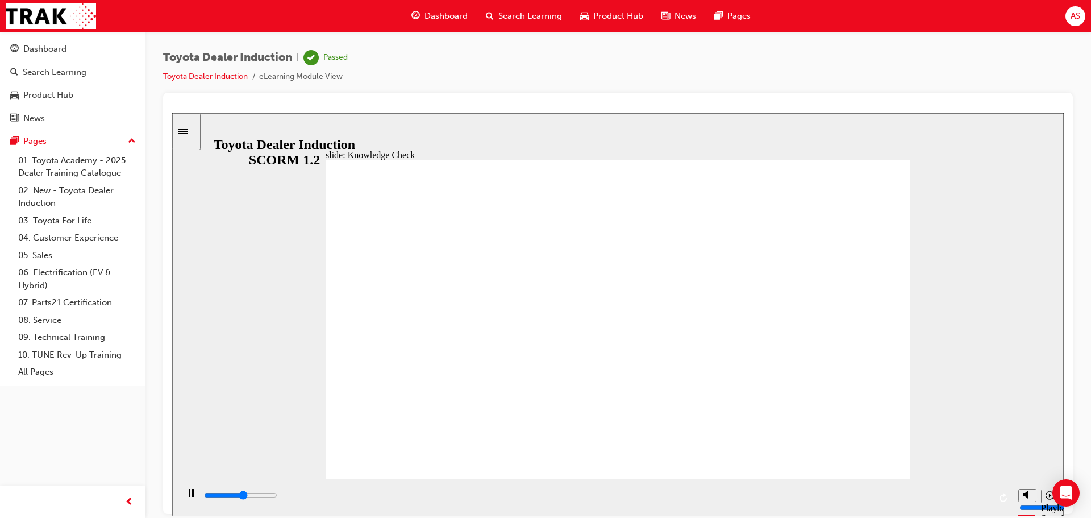
type input "5000"
type input "S"
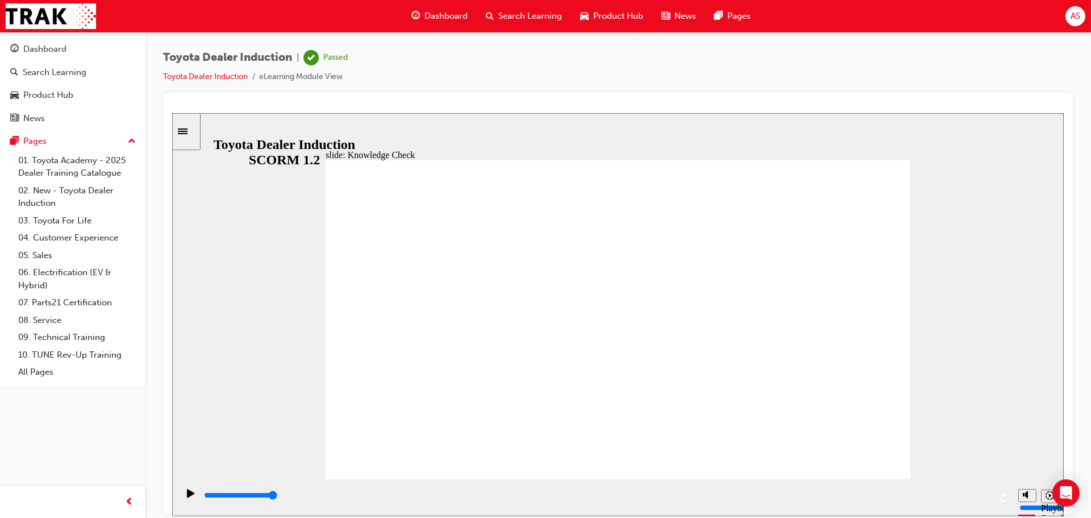
type input "S"
type input "SA"
type input "SAF"
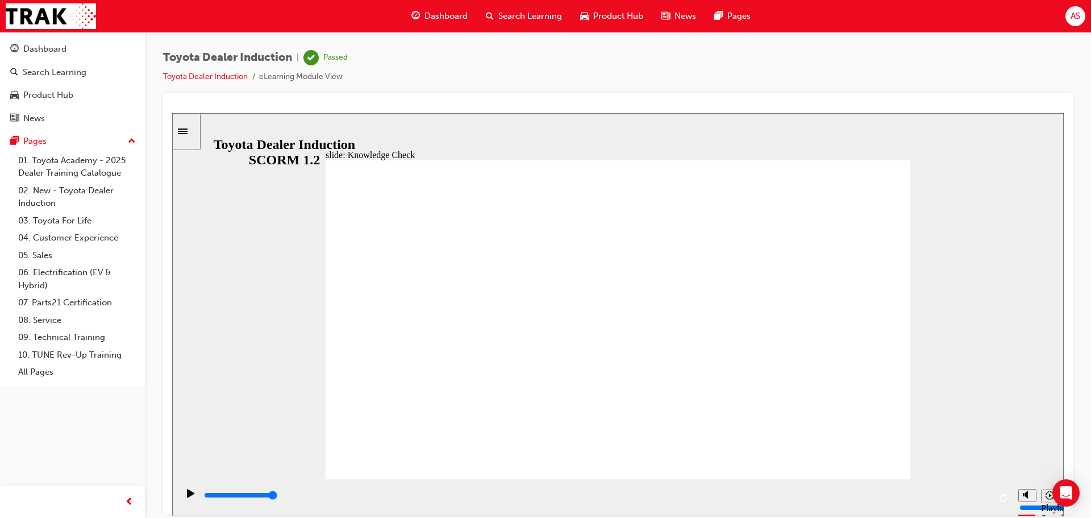
type input "SAFE"
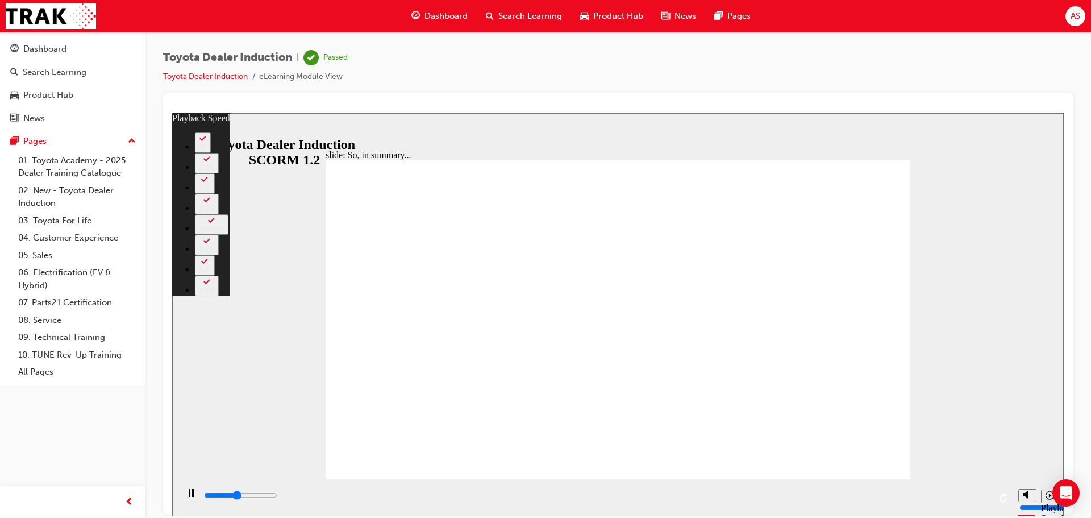
type input "2900"
type input "0"
type input "3100"
type input "0"
type input "3400"
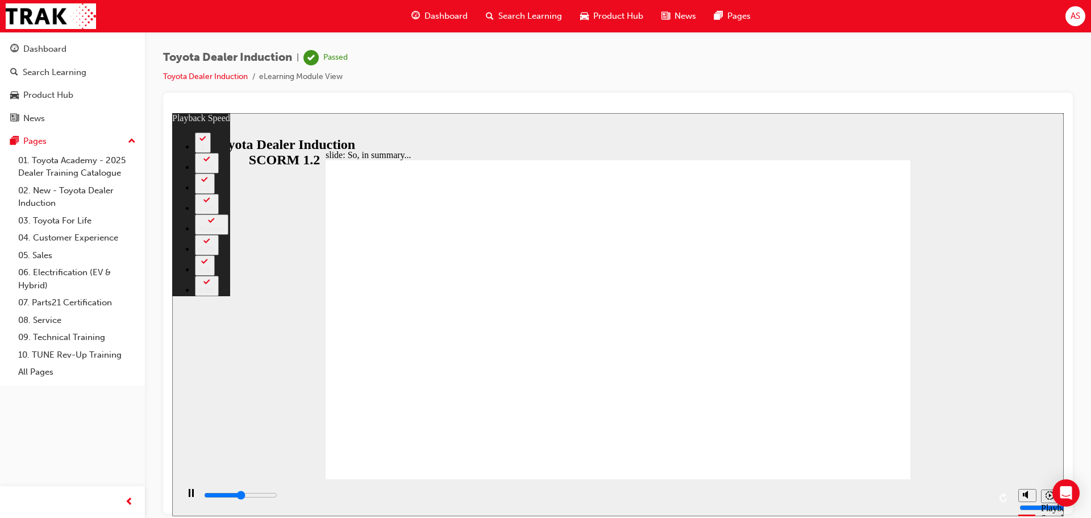
type input "1"
type input "3500"
type input "1"
type input "3600"
type input "1"
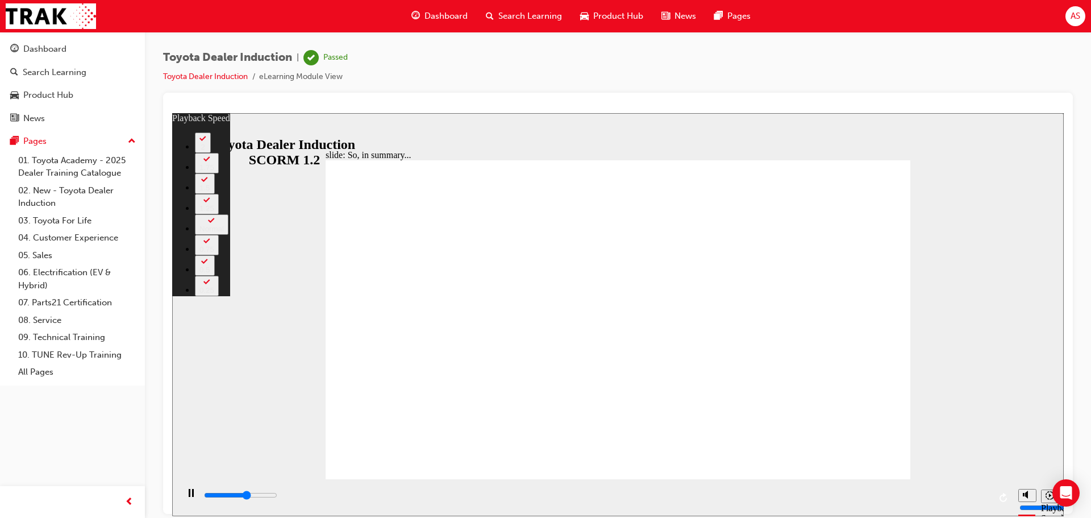
type input "3900"
type input "1"
type input "4100"
type input "1"
type input "4300"
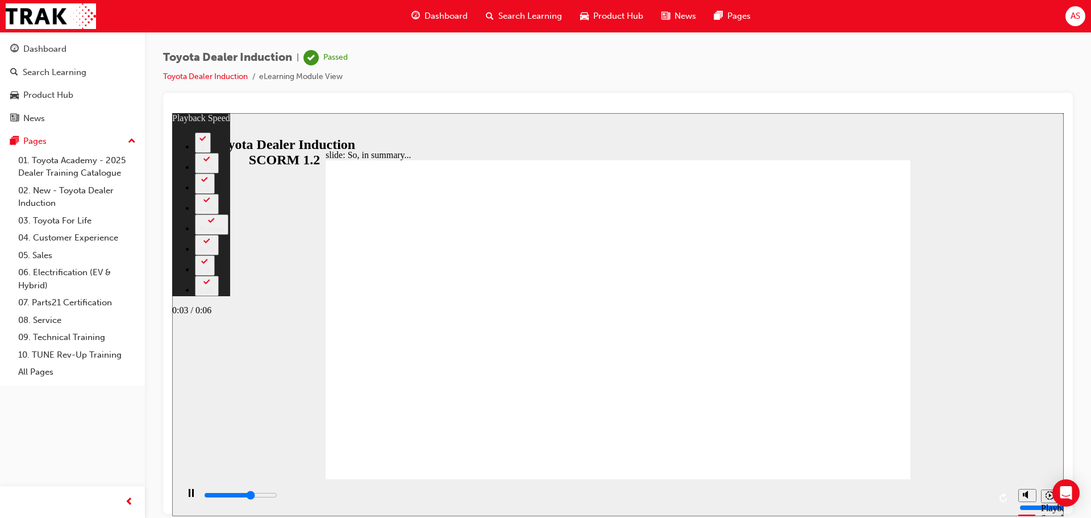
type input "1"
type input "4400"
type input "2"
type input "4500"
type input "2"
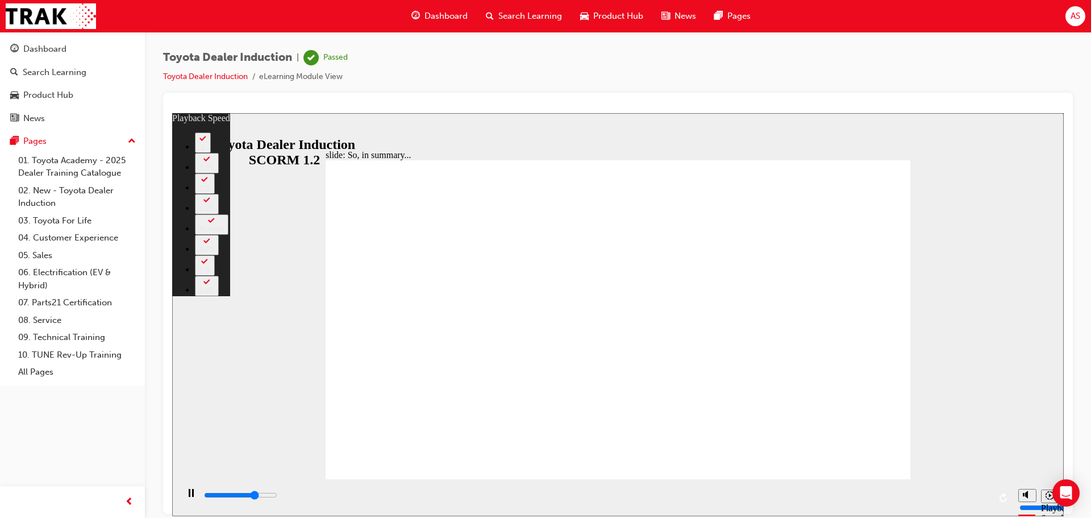
type input "4700"
type input "2"
type input "4800"
type input "2"
type input "4900"
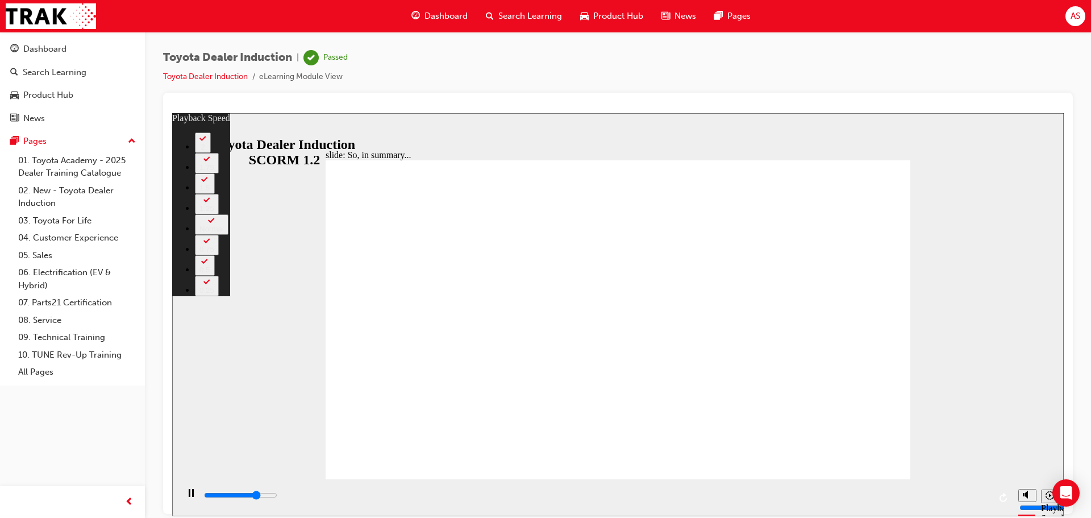
type input "2"
type input "5000"
type input "2"
type input "5000"
type input "2"
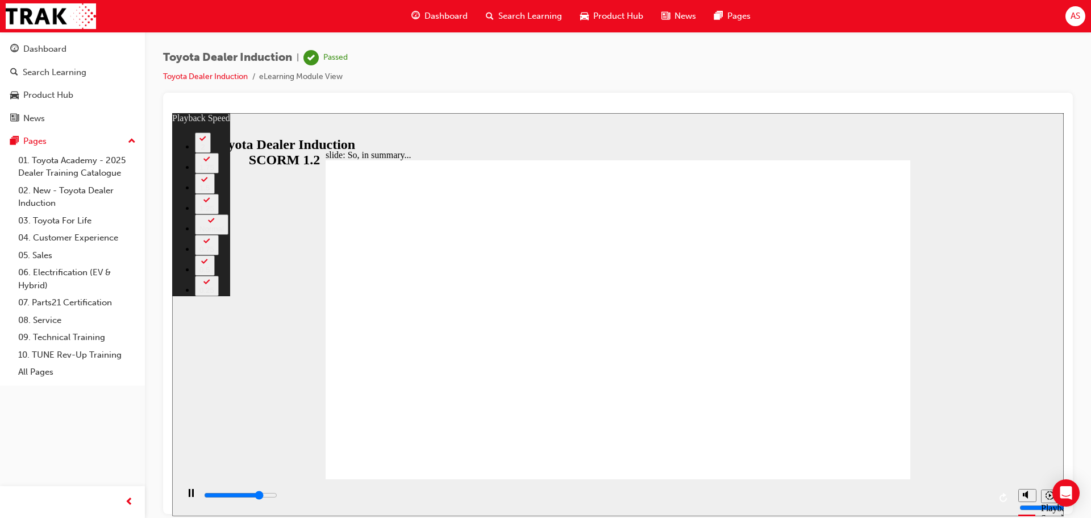
type input "5200"
type input "2"
type input "5500"
type input "3"
type input "5700"
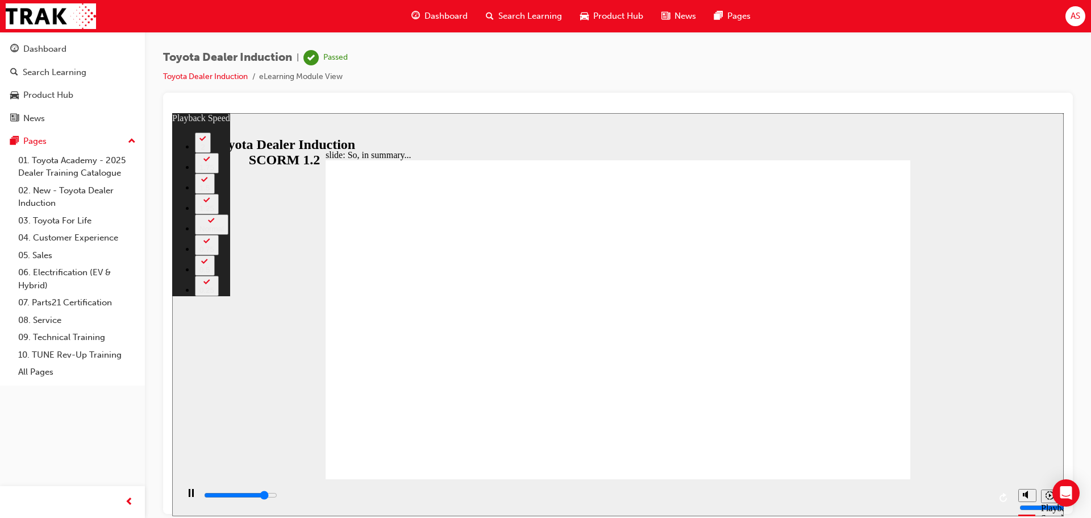
type input "122"
type input "5700"
type input "122"
type input "5800"
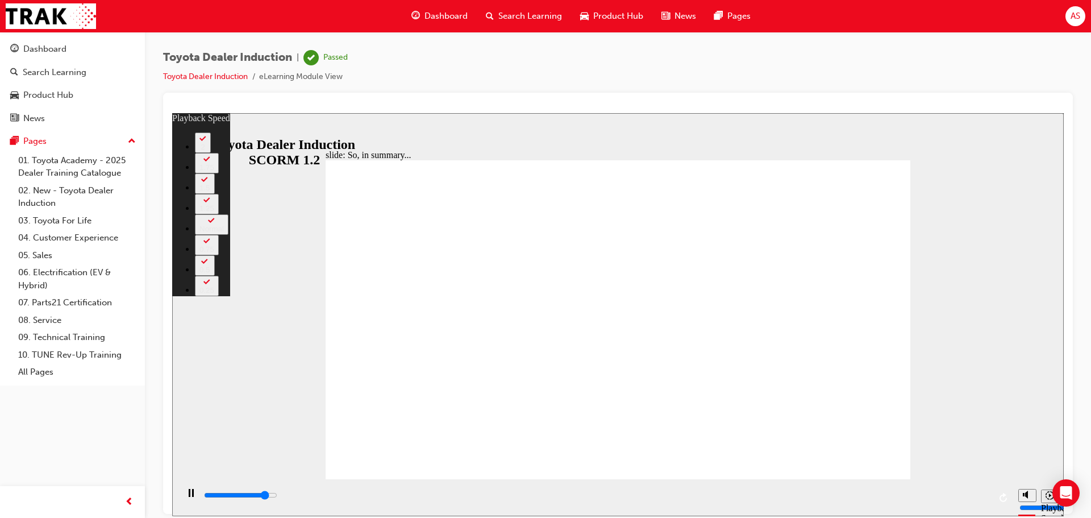
type input "122"
type input "5800"
type input "122"
type input "6000"
type input "122"
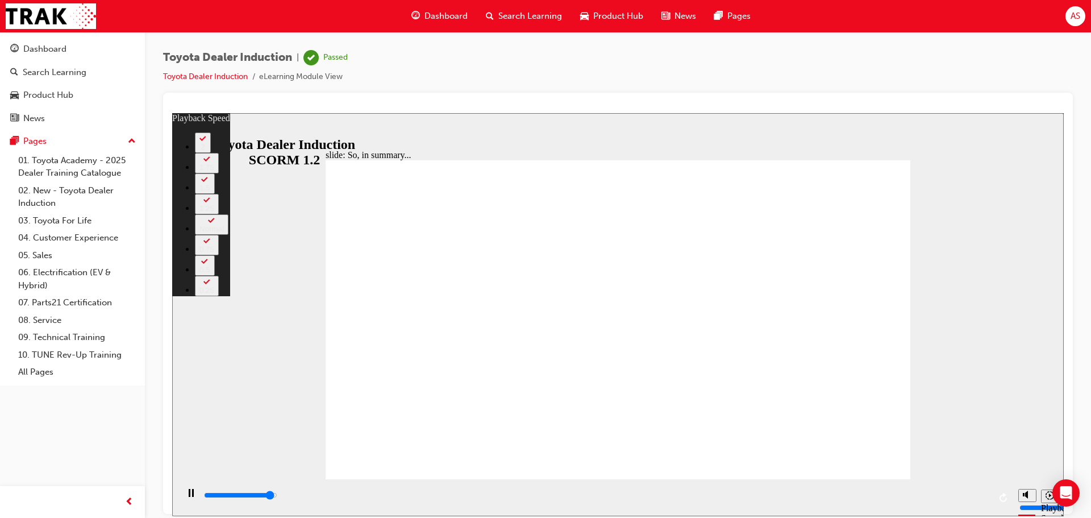
type input "6300"
type input "123"
type input "6400"
type input "124"
type input "6400"
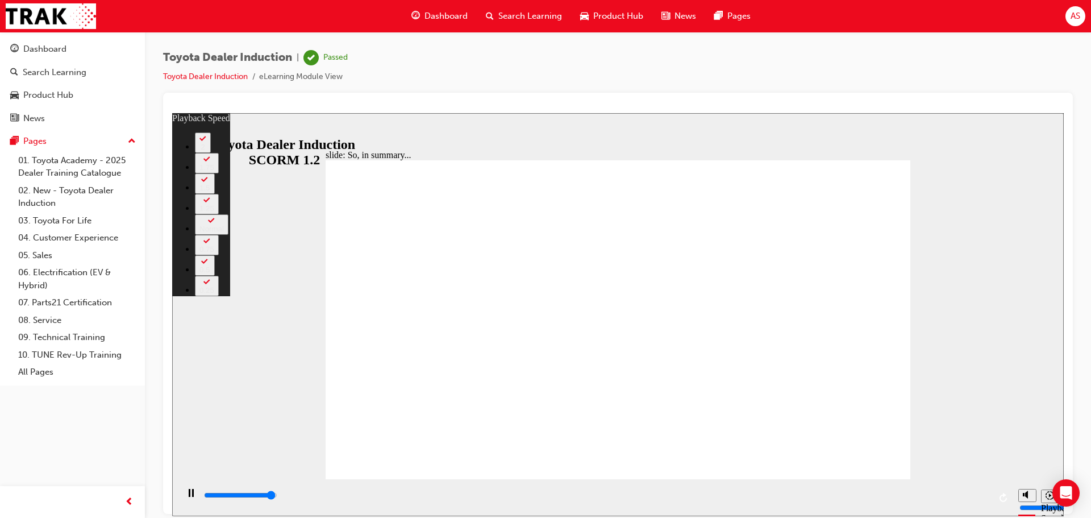
type input "124"
type input "6500"
type input "124"
type input "6500"
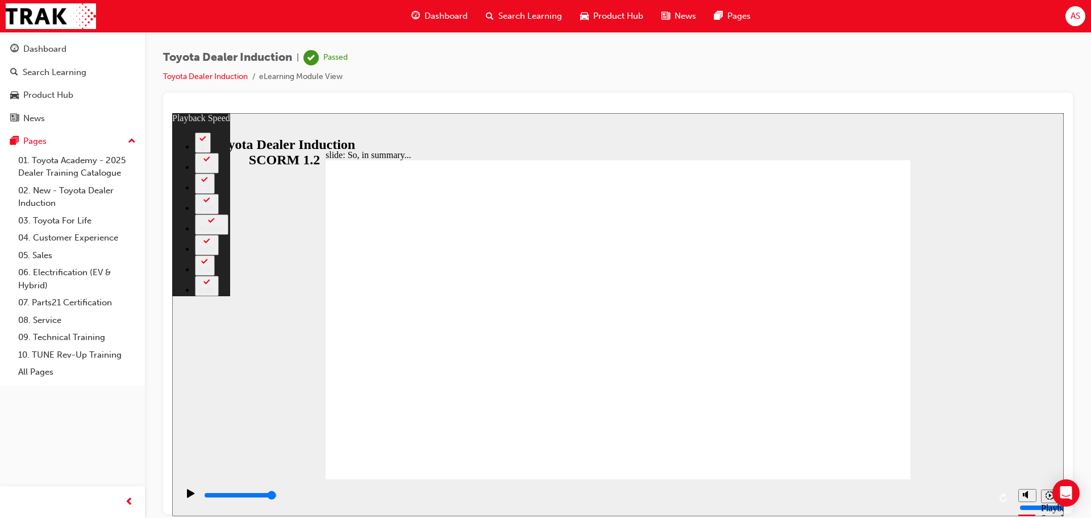
type input "128"
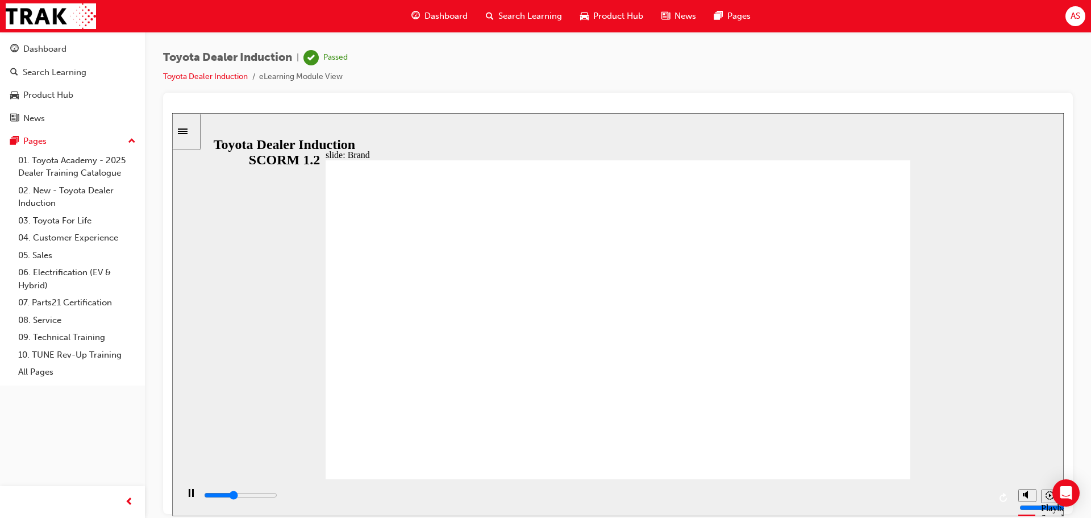
click at [966, 493] on div "playback controls" at bounding box center [596, 495] width 787 height 13
click at [968, 495] on div "playback controls" at bounding box center [596, 495] width 787 height 13
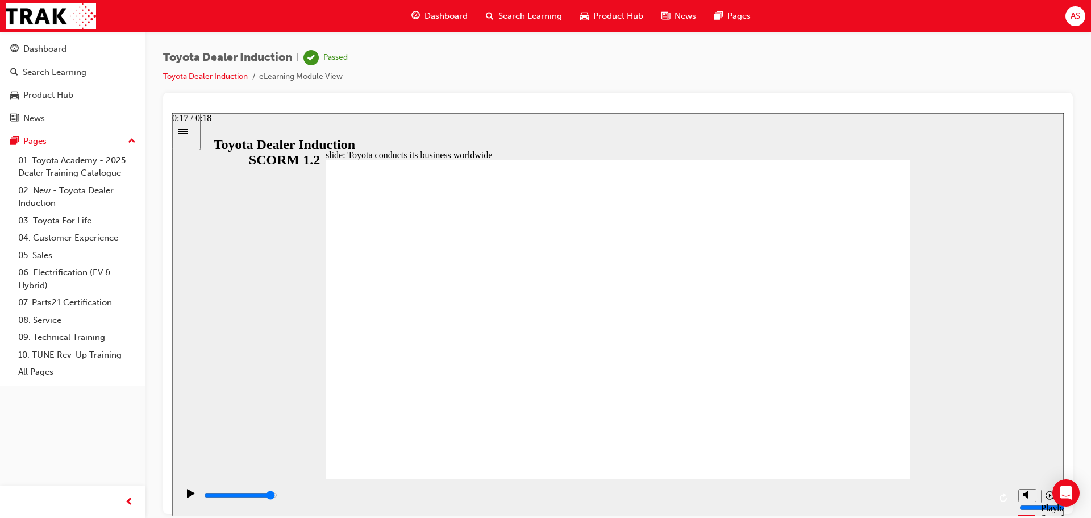
click at [958, 492] on div "playback controls" at bounding box center [596, 495] width 787 height 13
click at [277, 496] on input "slide progress" at bounding box center [240, 494] width 73 height 9
type input "8400"
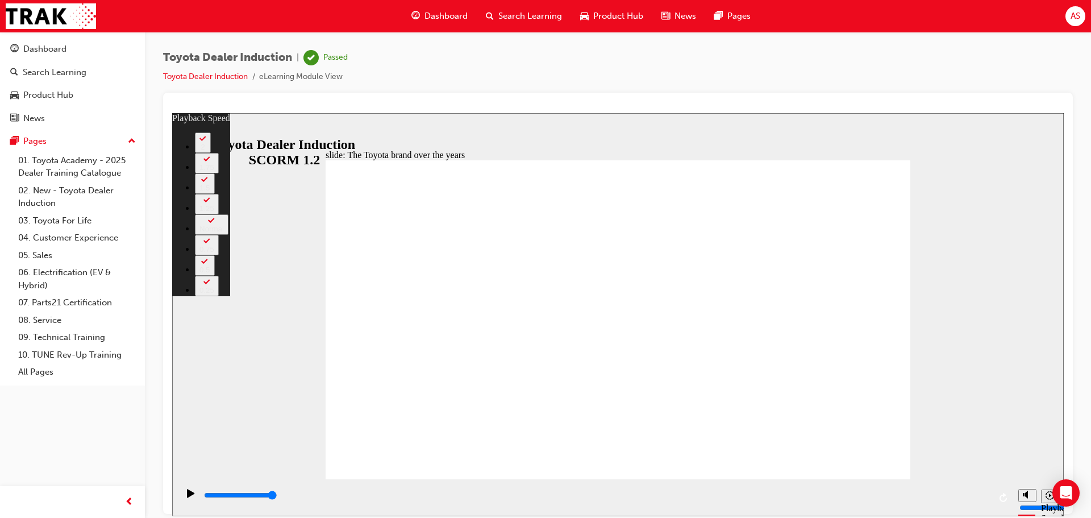
click at [219, 173] on button "1.75" at bounding box center [207, 162] width 24 height 20
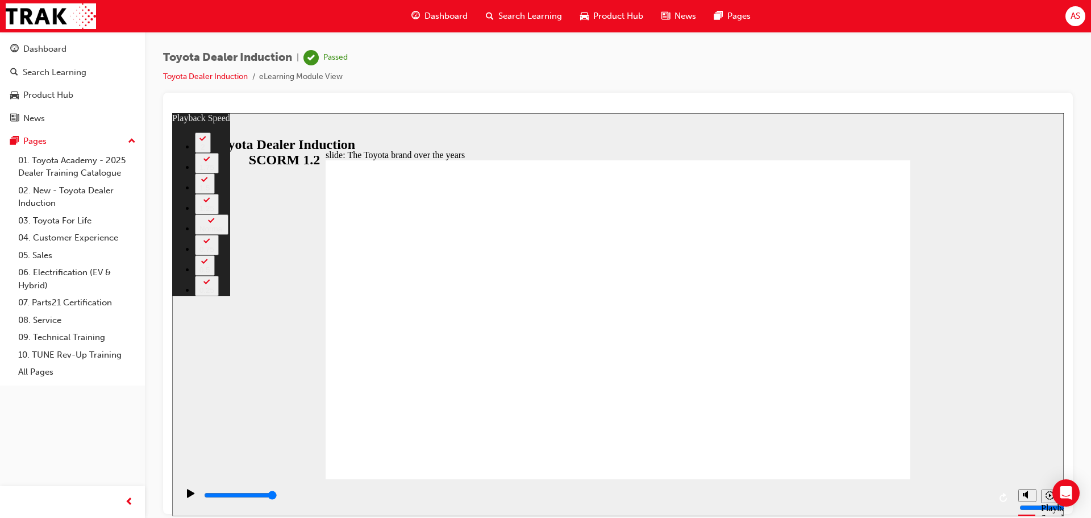
type input "165"
drag, startPoint x: 856, startPoint y: 459, endPoint x: 855, endPoint y: 447, distance: 12.0
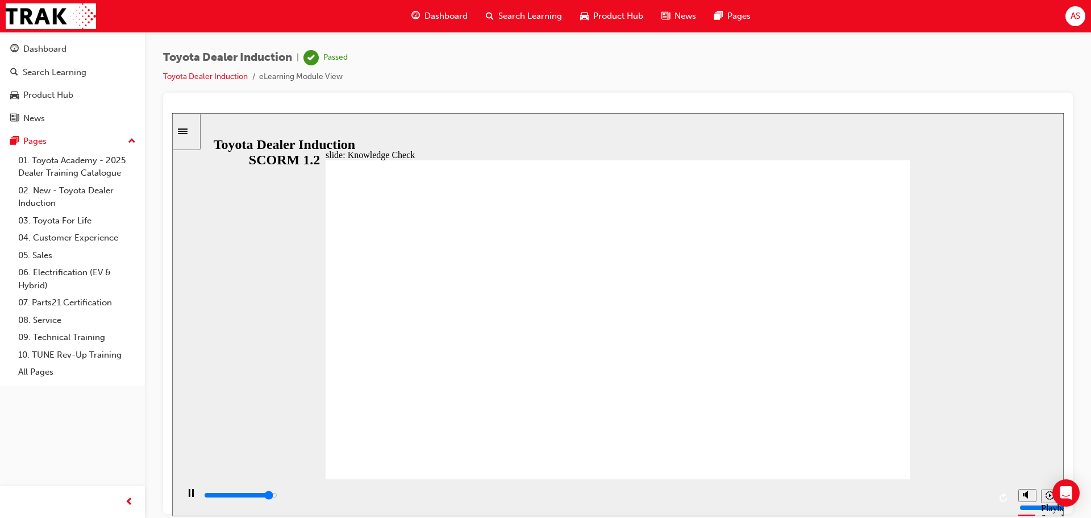
type input "4800"
radio input "true"
type input "5000"
radio input "true"
radio input "false"
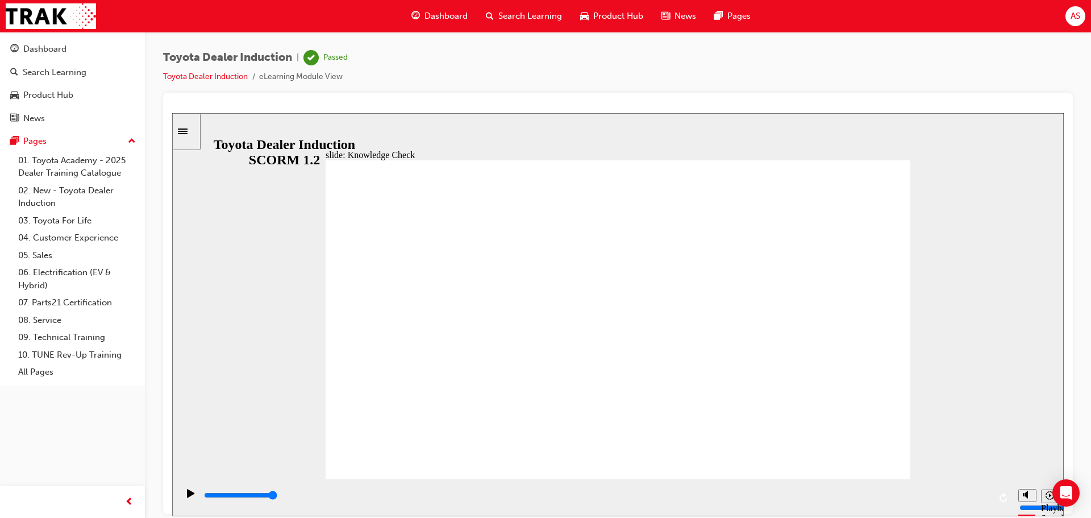
radio input "true"
drag, startPoint x: 517, startPoint y: 412, endPoint x: 861, endPoint y: 175, distance: 418.0
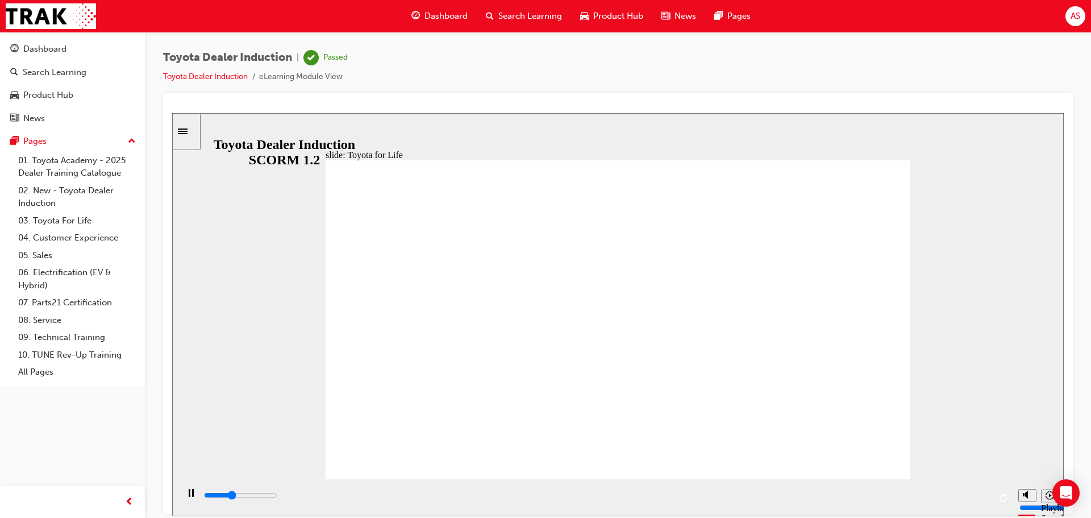
click at [967, 501] on div "playback controls" at bounding box center [596, 495] width 787 height 13
click at [277, 497] on input "slide progress" at bounding box center [240, 494] width 73 height 9
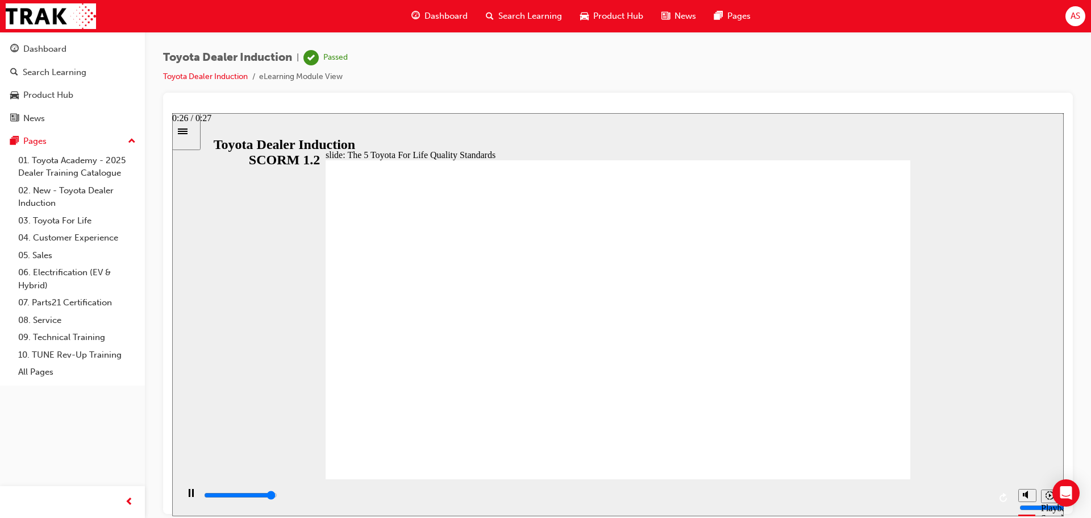
click at [969, 500] on div "playback controls" at bounding box center [596, 495] width 787 height 13
drag, startPoint x: 621, startPoint y: 444, endPoint x: 653, endPoint y: 439, distance: 32.2
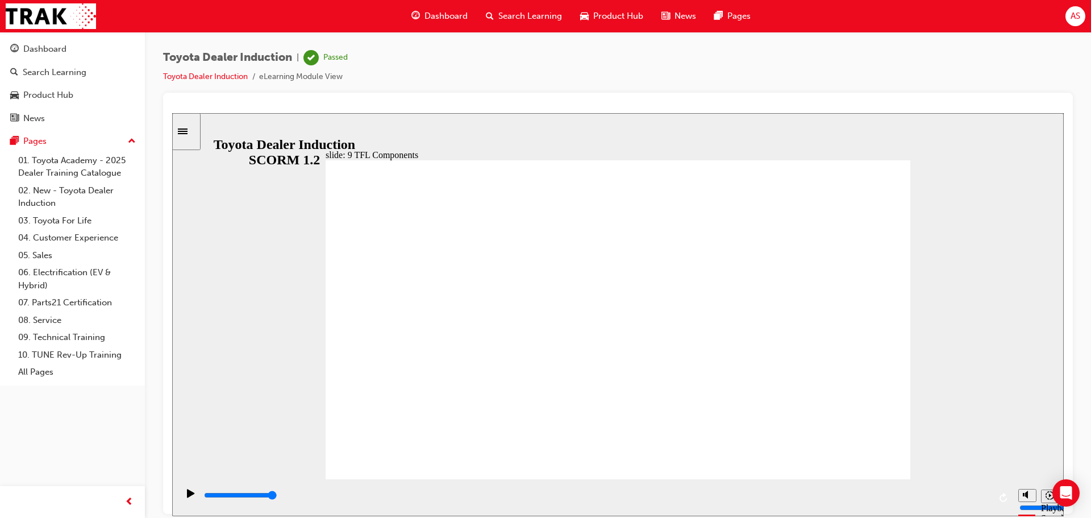
drag, startPoint x: 750, startPoint y: 416, endPoint x: 795, endPoint y: 430, distance: 47.8
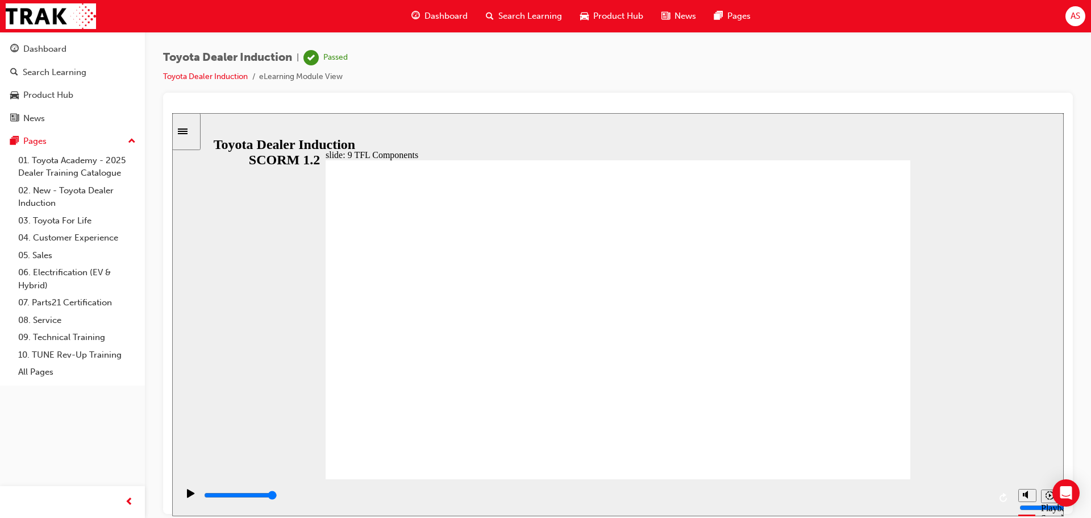
click at [277, 496] on input "slide progress" at bounding box center [240, 494] width 73 height 9
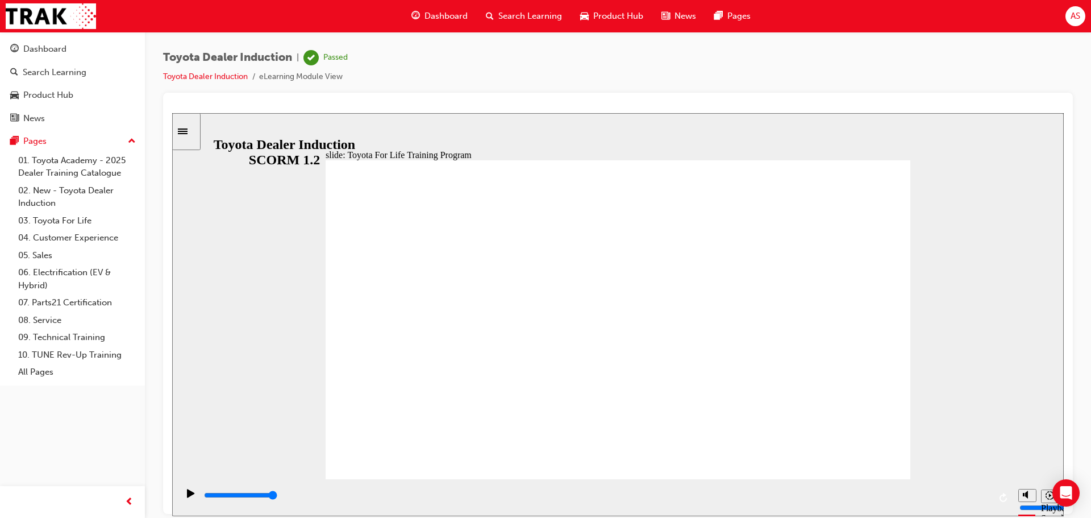
drag, startPoint x: 772, startPoint y: 491, endPoint x: 965, endPoint y: 513, distance: 194.6
click at [965, 513] on div "playback controls" at bounding box center [595, 497] width 835 height 37
click at [969, 491] on div "playback controls" at bounding box center [596, 497] width 787 height 17
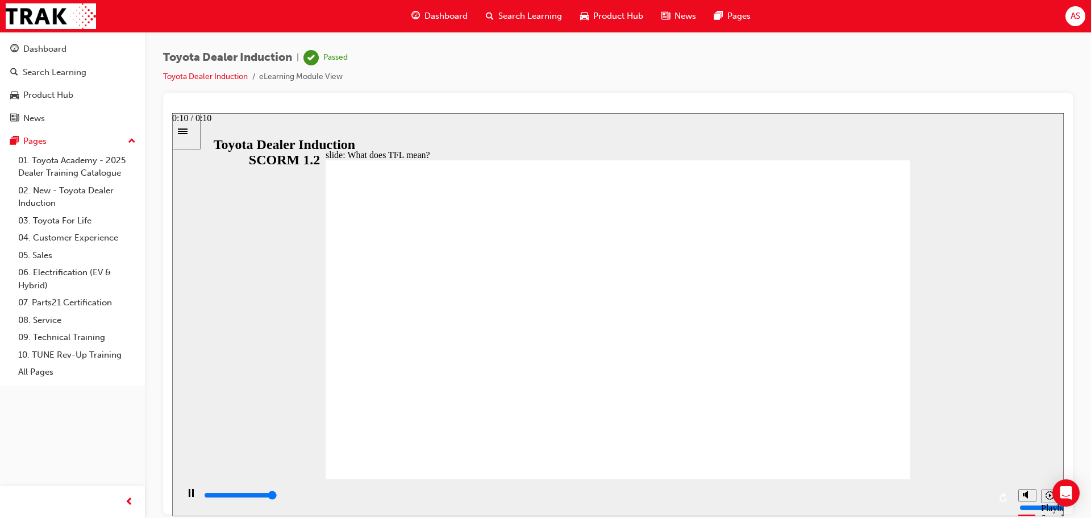
type input "10800"
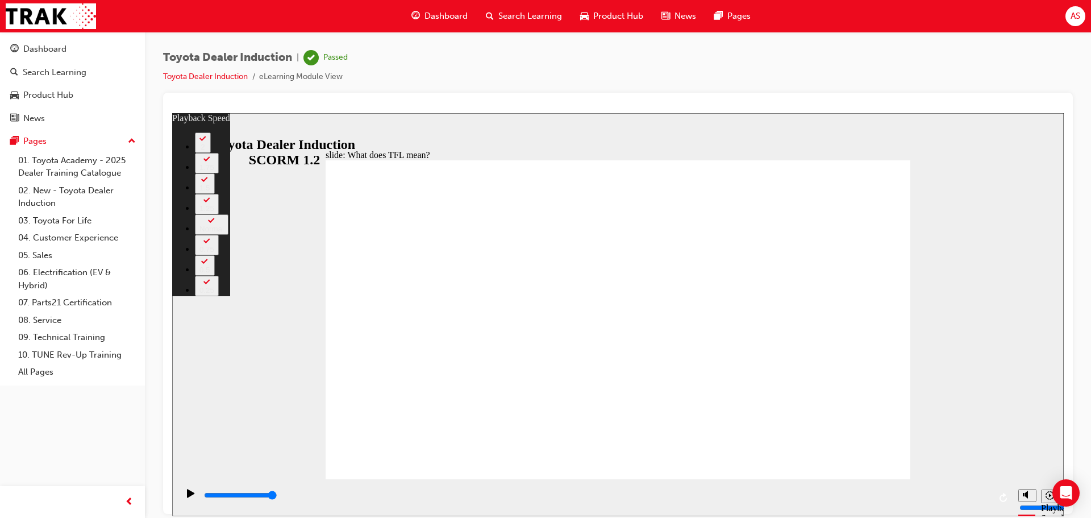
type input "139"
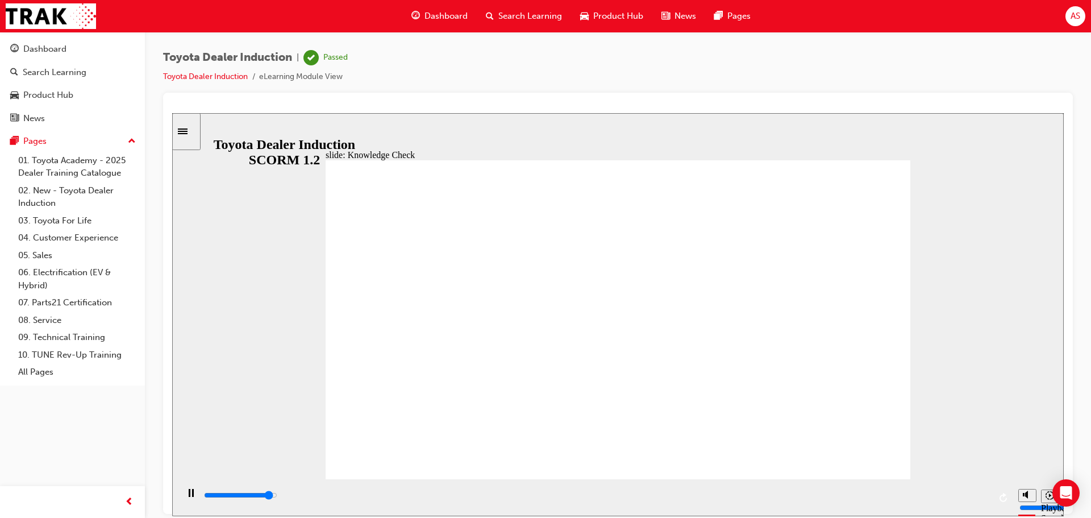
type input "4700"
radio input "true"
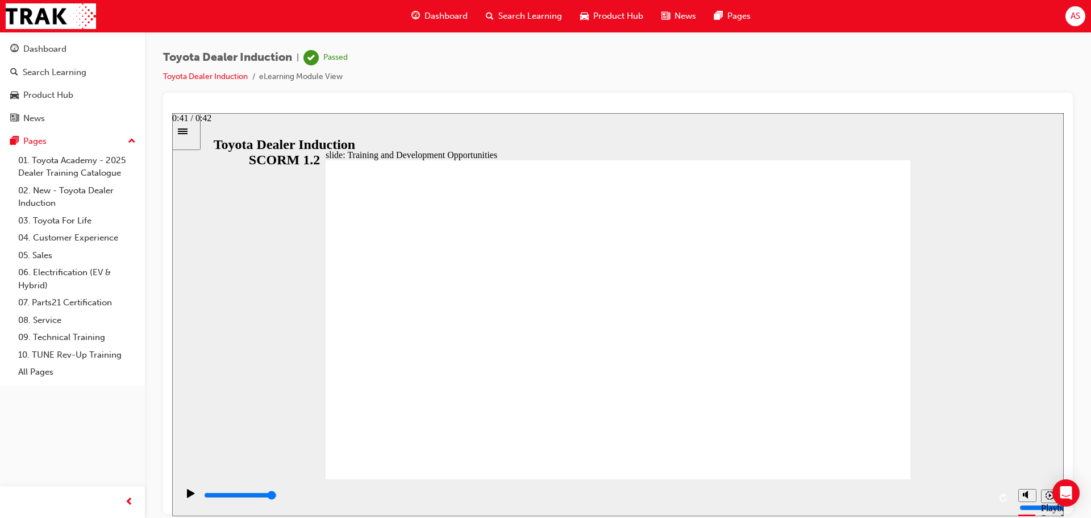
click at [981, 500] on div "playback controls" at bounding box center [596, 495] width 787 height 13
drag, startPoint x: 870, startPoint y: 204, endPoint x: 871, endPoint y: 211, distance: 6.9
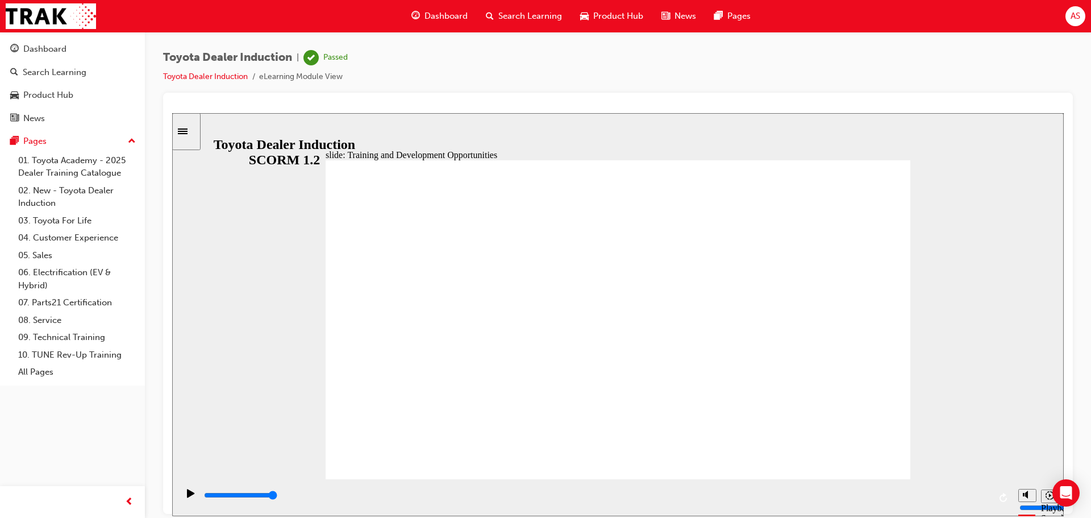
drag, startPoint x: 900, startPoint y: 231, endPoint x: 868, endPoint y: 226, distance: 32.2
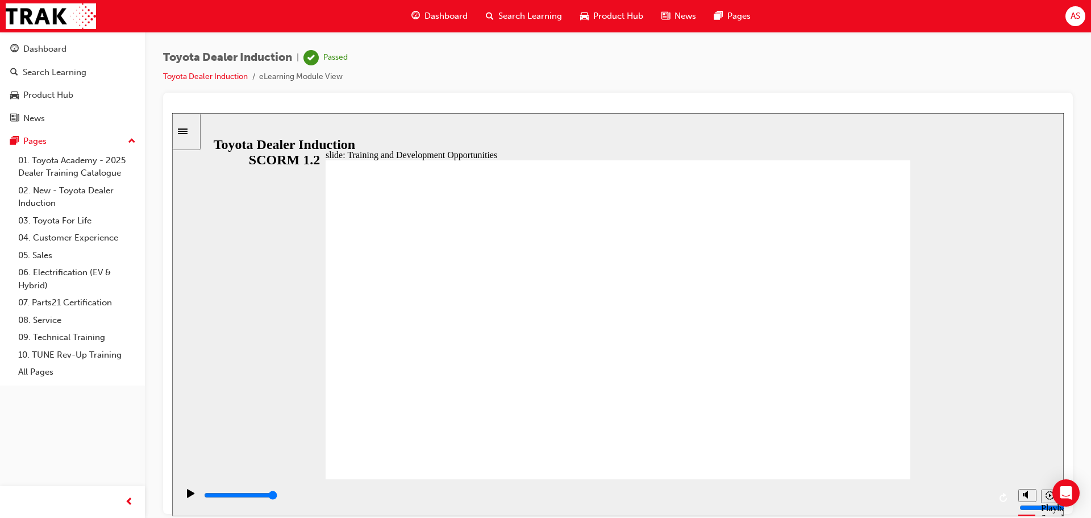
drag, startPoint x: 875, startPoint y: 226, endPoint x: 843, endPoint y: 237, distance: 33.8
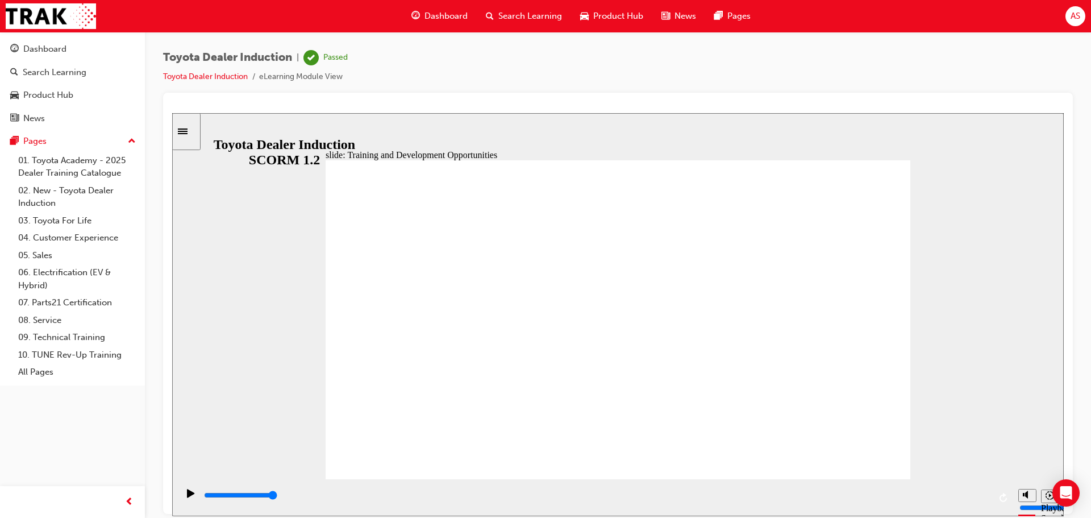
drag, startPoint x: 895, startPoint y: 489, endPoint x: 887, endPoint y: 470, distance: 21.1
click at [892, 480] on div "slide: Training and Development Opportunities Group 1 Round Single Corner Recta…" at bounding box center [618, 404] width 892 height 582
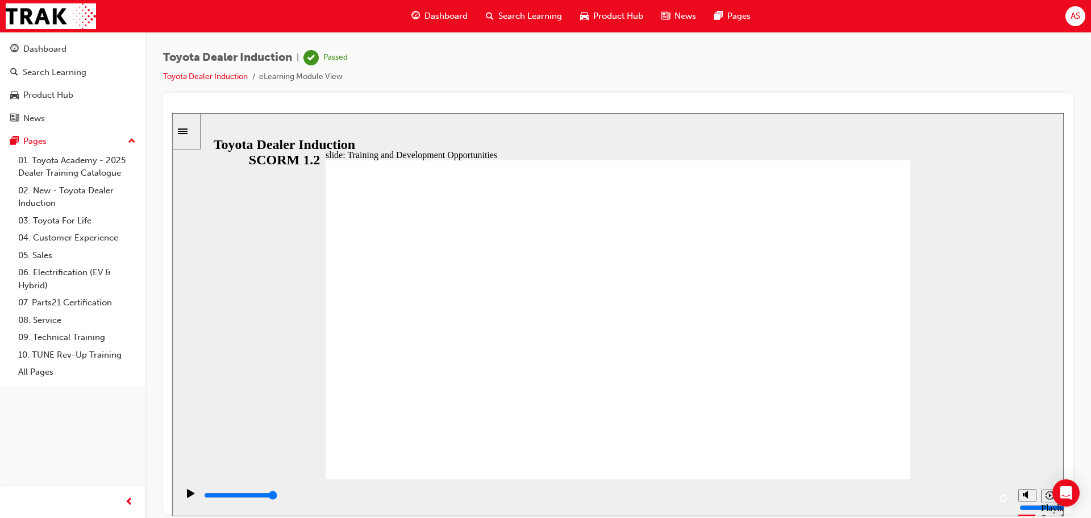
drag, startPoint x: 865, startPoint y: 233, endPoint x: 869, endPoint y: 228, distance: 6.4
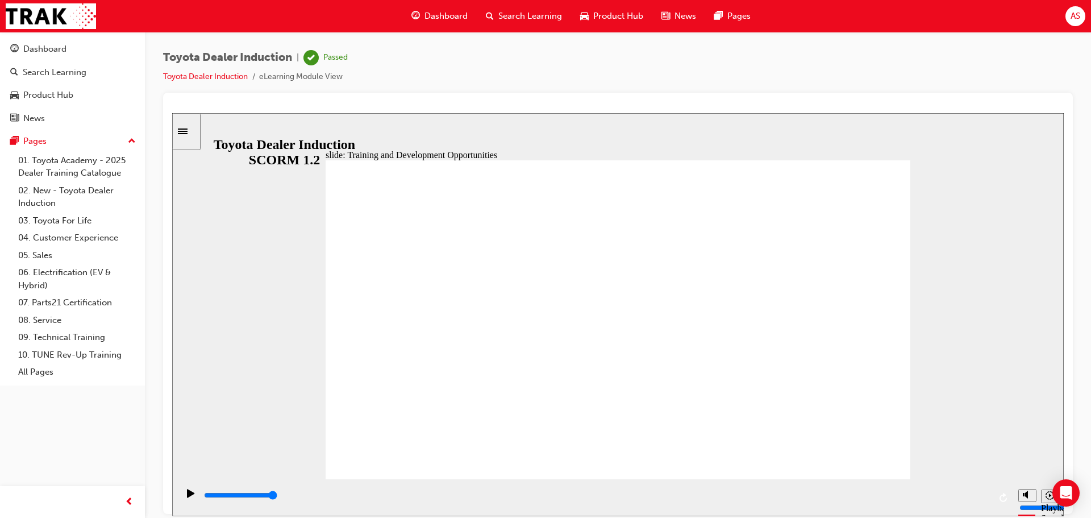
click at [277, 496] on input "slide progress" at bounding box center [240, 494] width 73 height 9
click at [977, 499] on div "playback controls" at bounding box center [596, 495] width 787 height 13
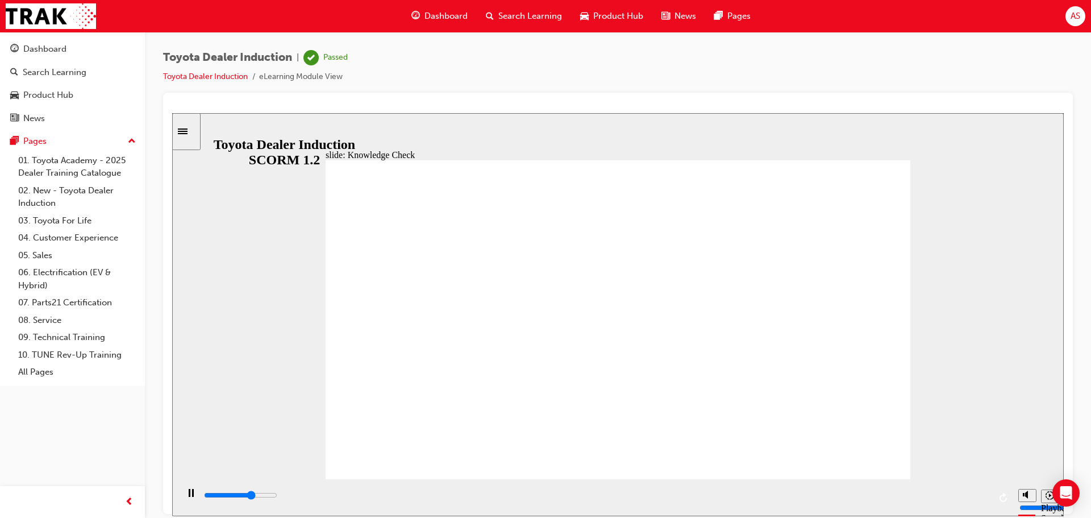
type input "3300"
radio input "true"
drag, startPoint x: 691, startPoint y: 491, endPoint x: 967, endPoint y: 488, distance: 276.3
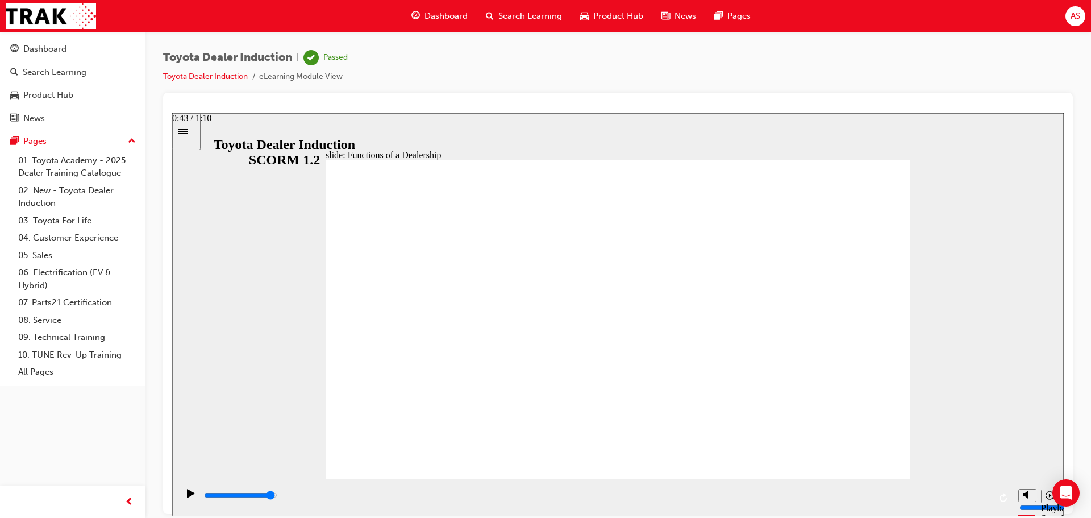
click at [966, 487] on div "playback controls" at bounding box center [595, 497] width 835 height 37
click at [277, 496] on input "slide progress" at bounding box center [240, 494] width 73 height 9
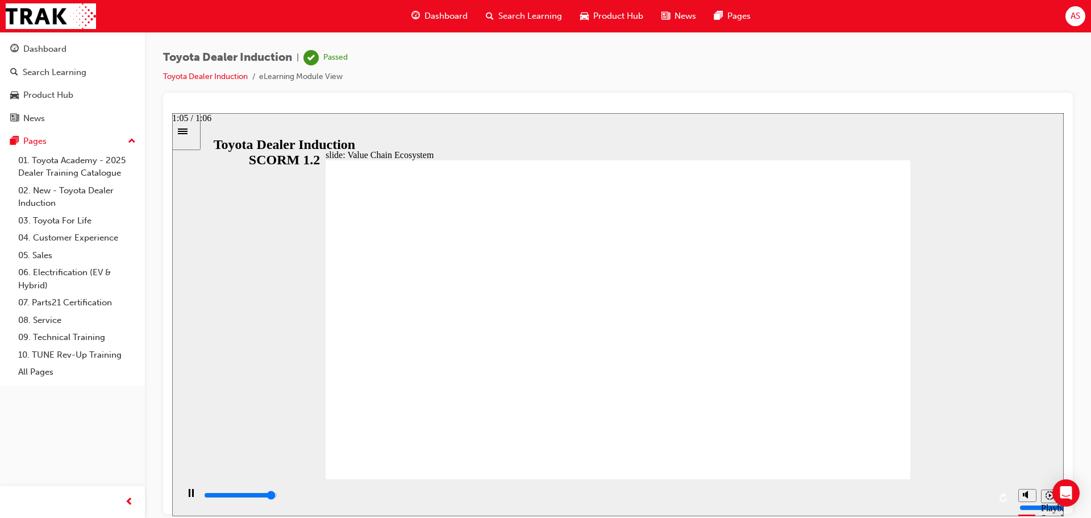
click at [970, 499] on div "playback controls" at bounding box center [596, 495] width 787 height 13
drag, startPoint x: 718, startPoint y: 329, endPoint x: 748, endPoint y: 352, distance: 37.6
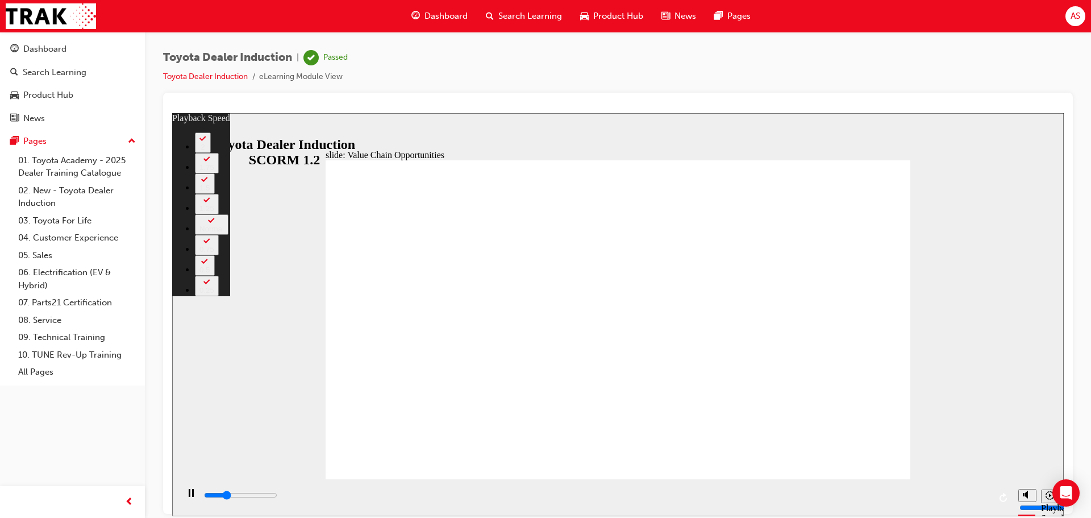
type input "3200"
type input "0"
type input "3500"
type input "1"
type input "3800"
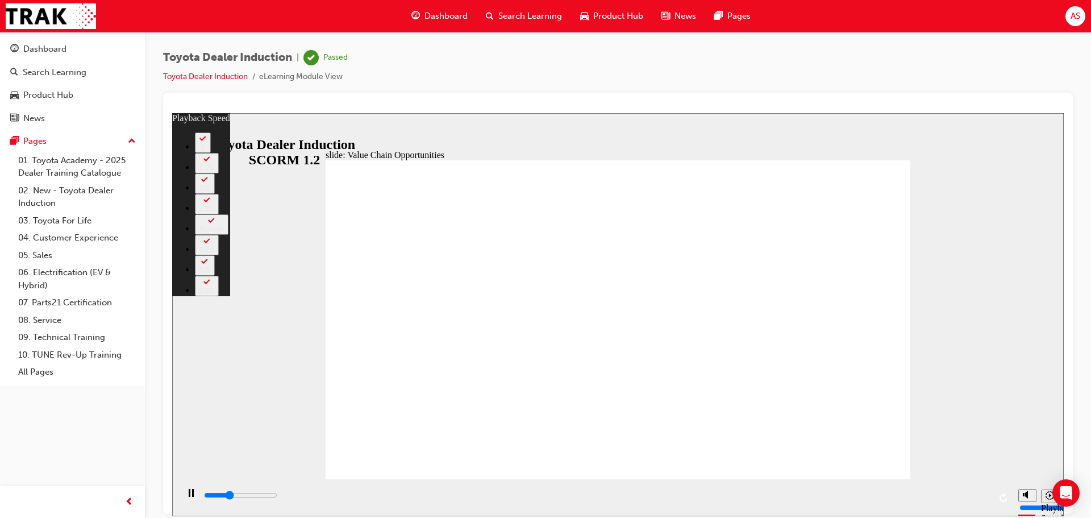
type input "1"
type input "4000"
type input "1"
type input "4300"
type input "1"
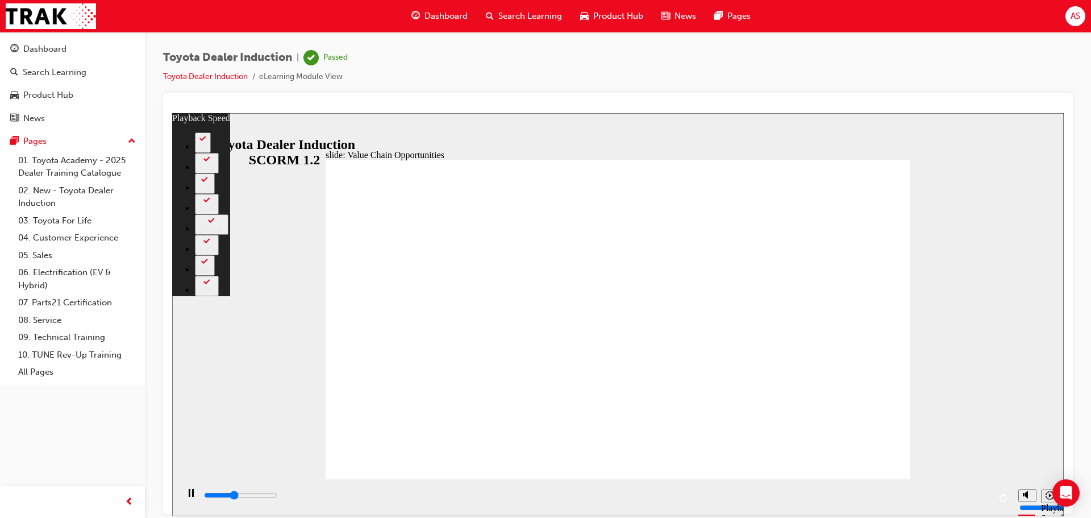
type input "4500"
type input "2"
type input "4800"
type input "2"
type input "5100"
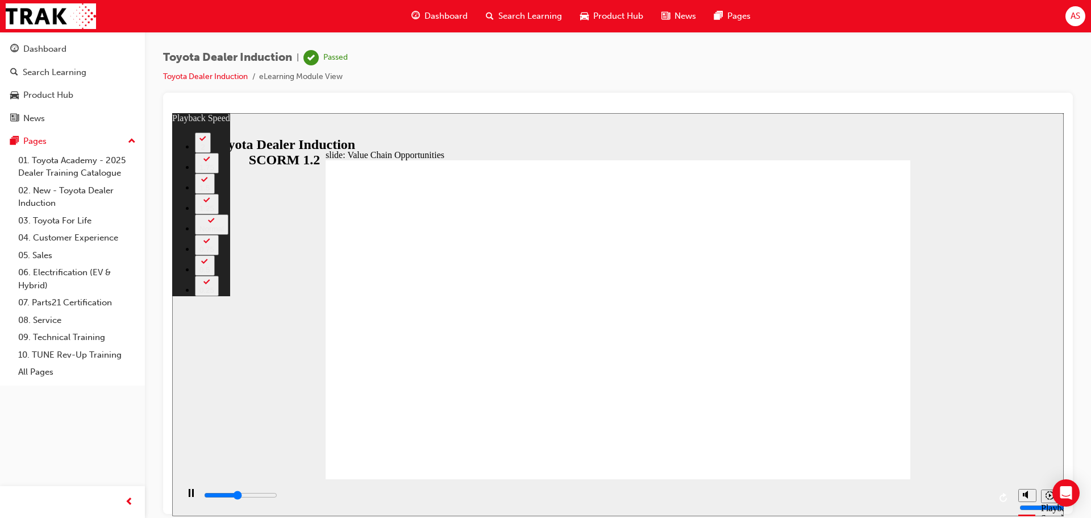
type input "2"
type input "5300"
type input "2"
type input "5600"
type input "3"
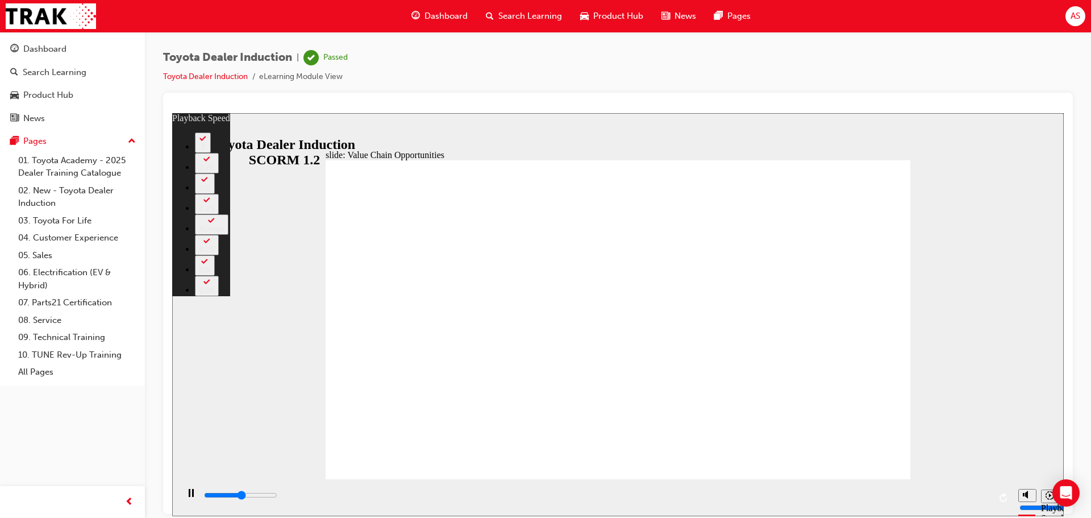
type input "5900"
type input "3"
type input "6100"
type input "3"
type input "6400"
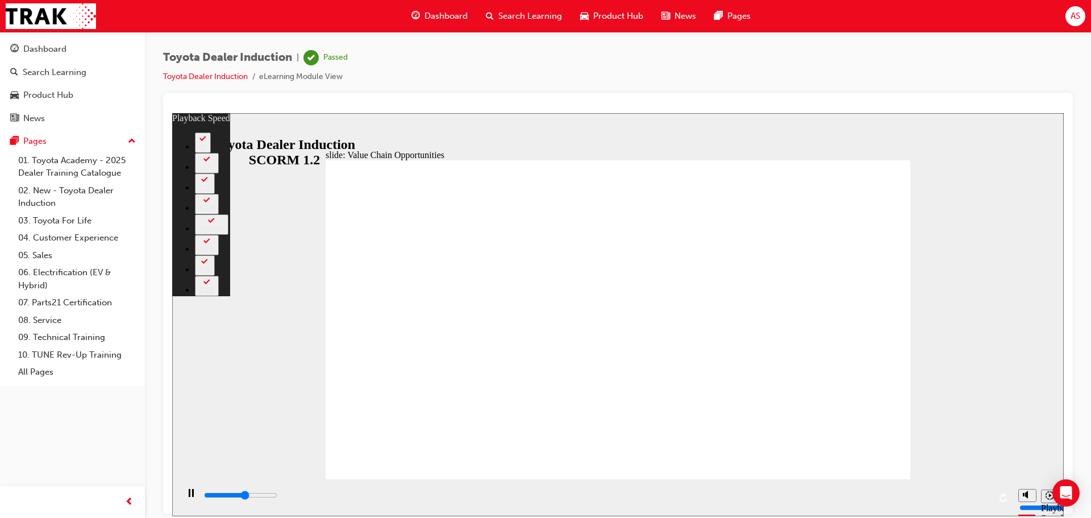
type input "3"
type input "6700"
type input "4"
type input "6900"
type input "4"
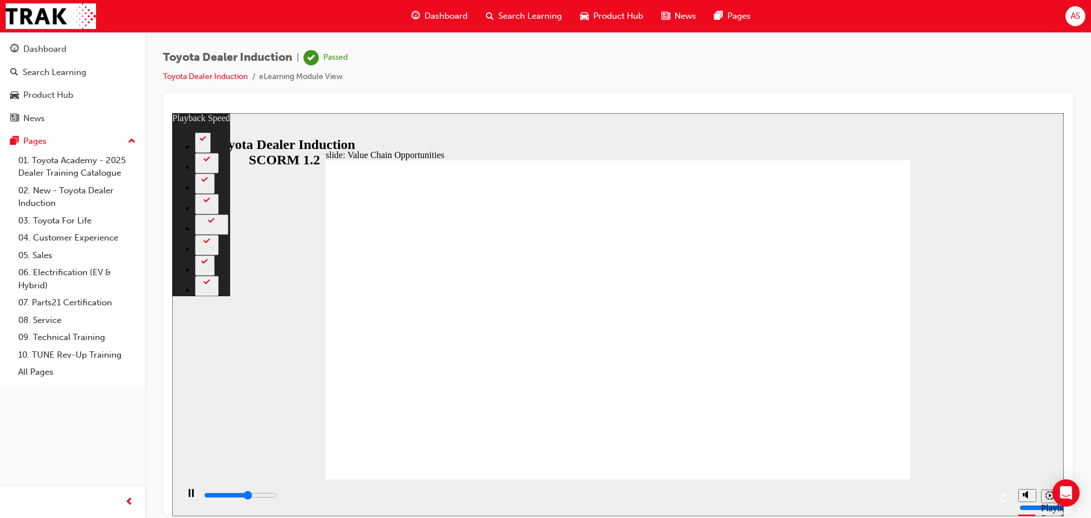
type input "6900"
type input "4"
type input "7200"
type input "4"
type input "7500"
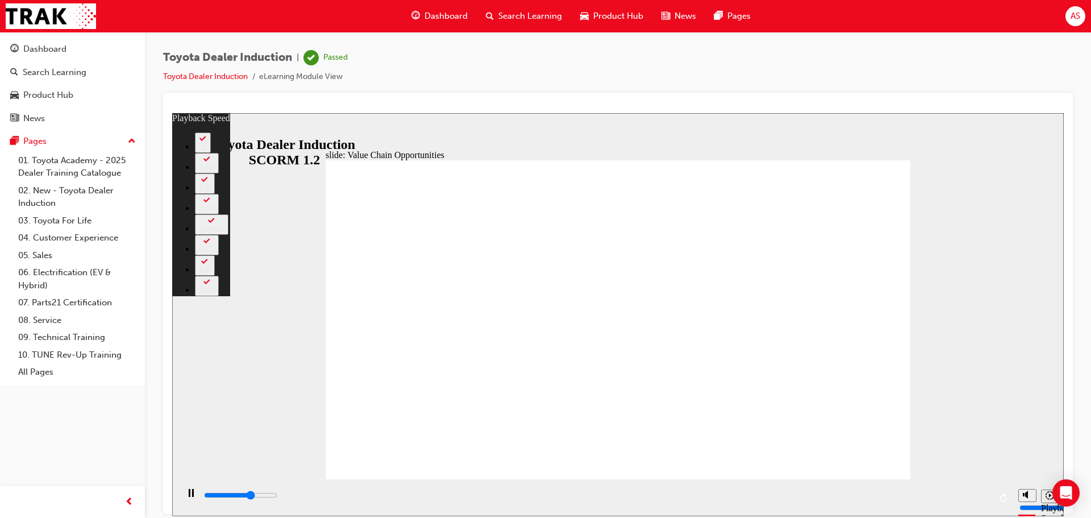
type input "4"
type input "7700"
type input "5"
type input "8000"
type input "5"
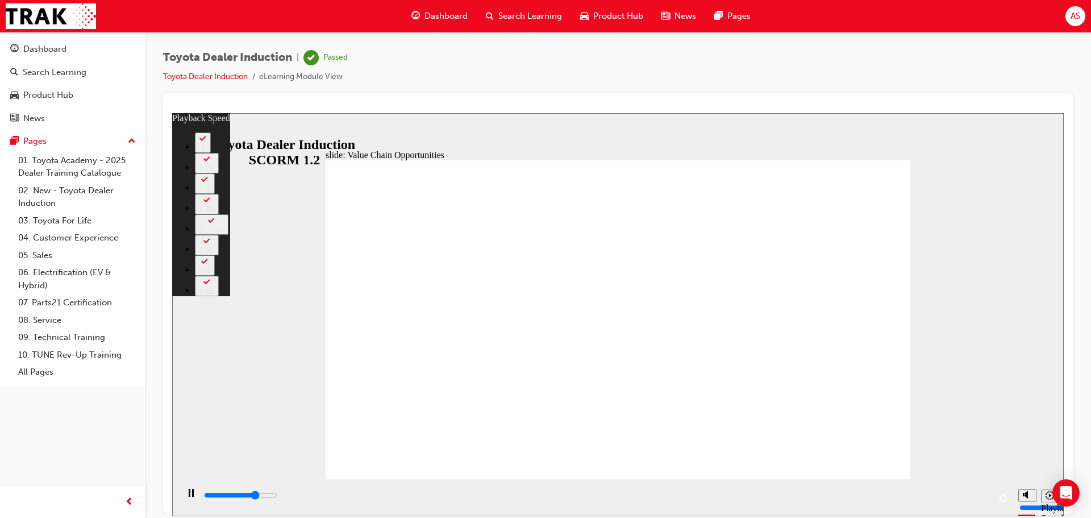
type input "8300"
type input "5"
type input "8500"
type input "6"
type input "8800"
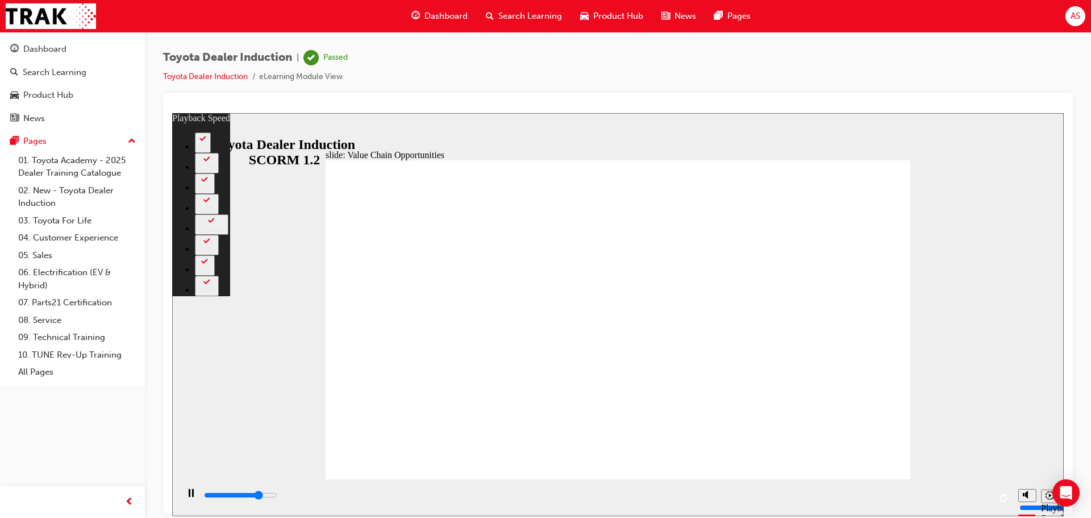
type input "6"
type input "9000"
type input "6"
type input "9300"
type input "6"
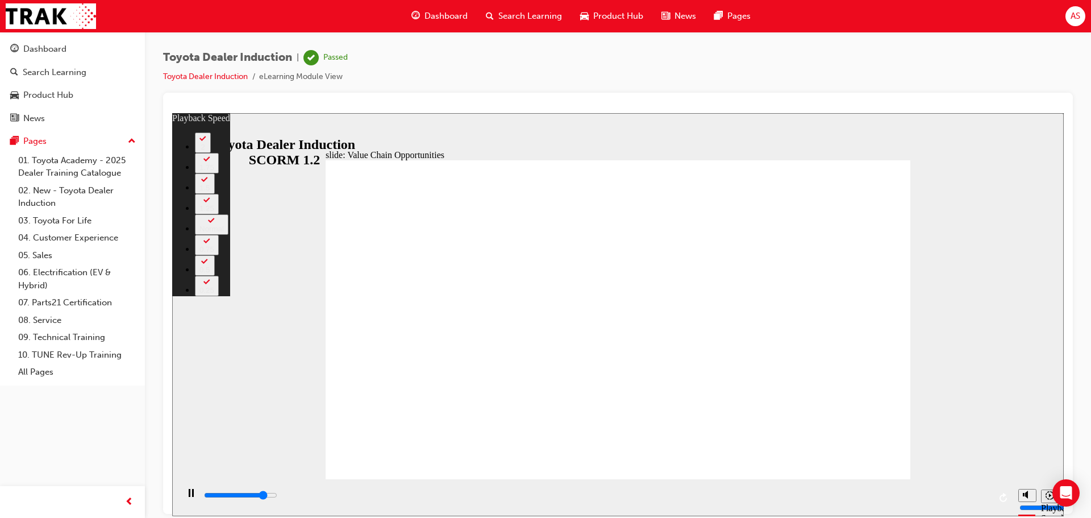
type input "9600"
type input "7"
type input "9900"
type input "7"
type input "10100"
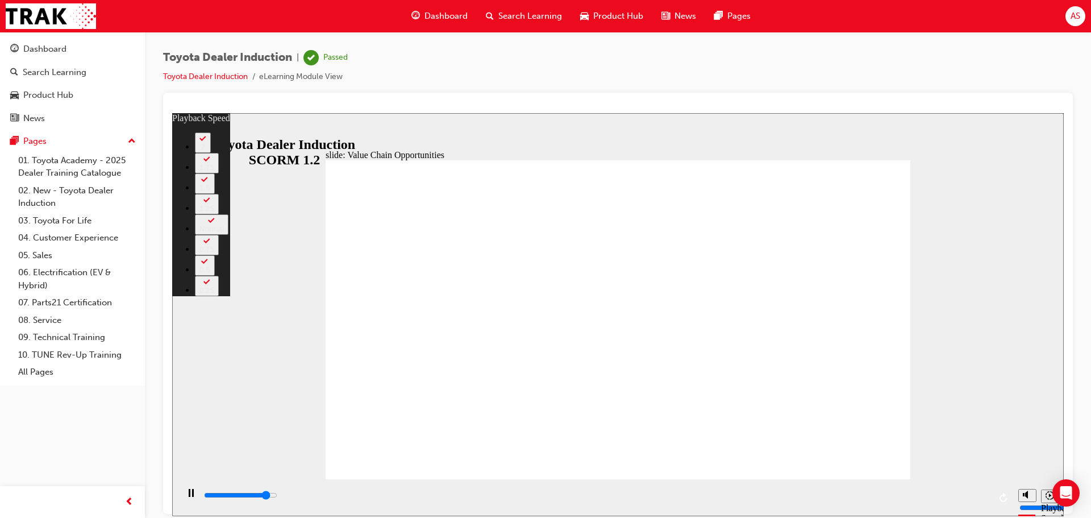
type input "7"
type input "10400"
type input "7"
type input "10600"
type input "8"
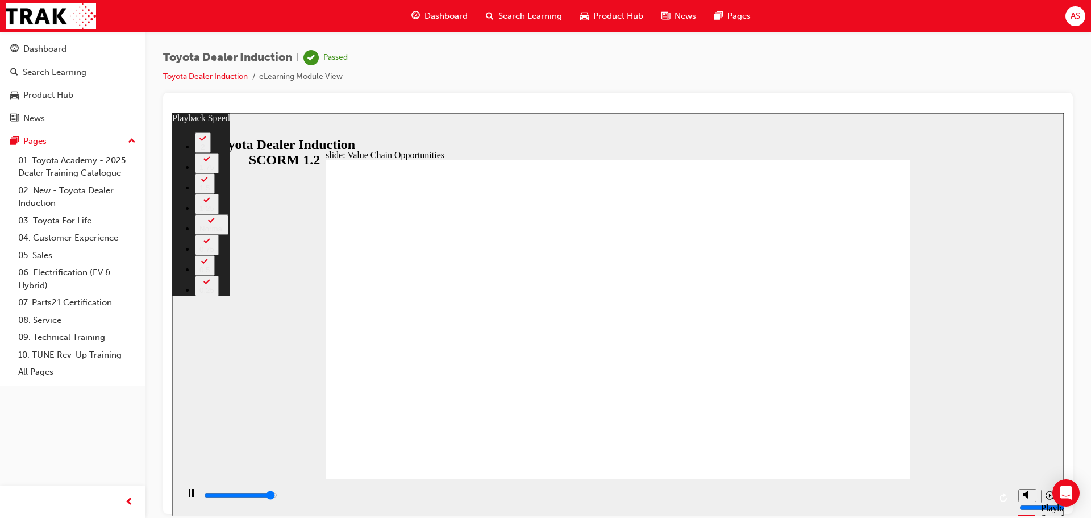
type input "10900"
type input "8"
type input "11200"
type input "8"
type input "11300"
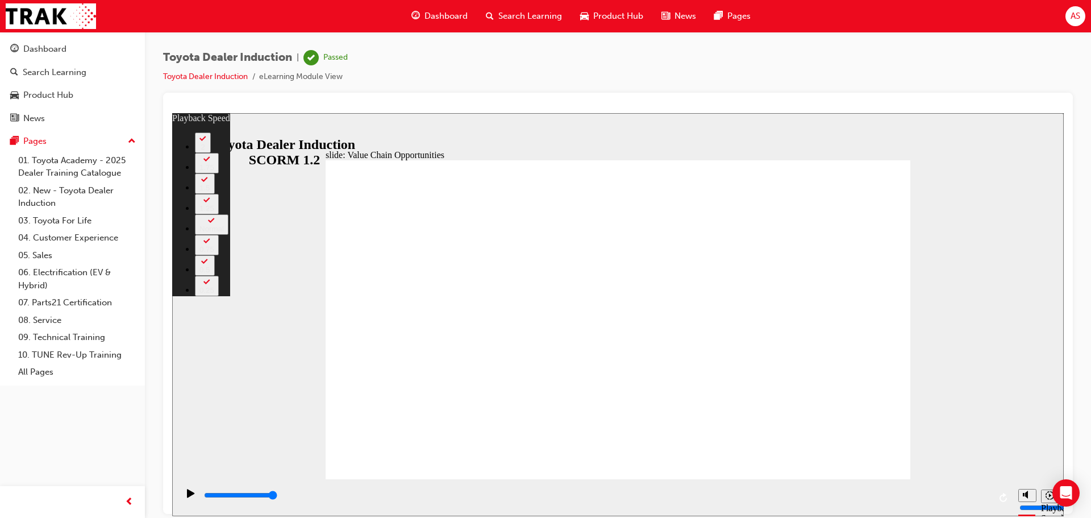
type input "64"
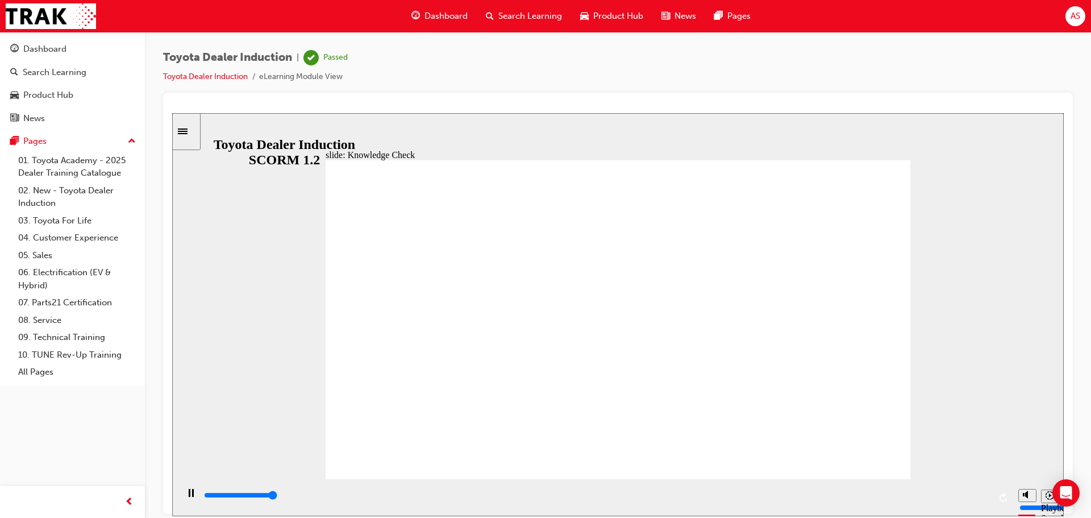
type input "5000"
radio input "true"
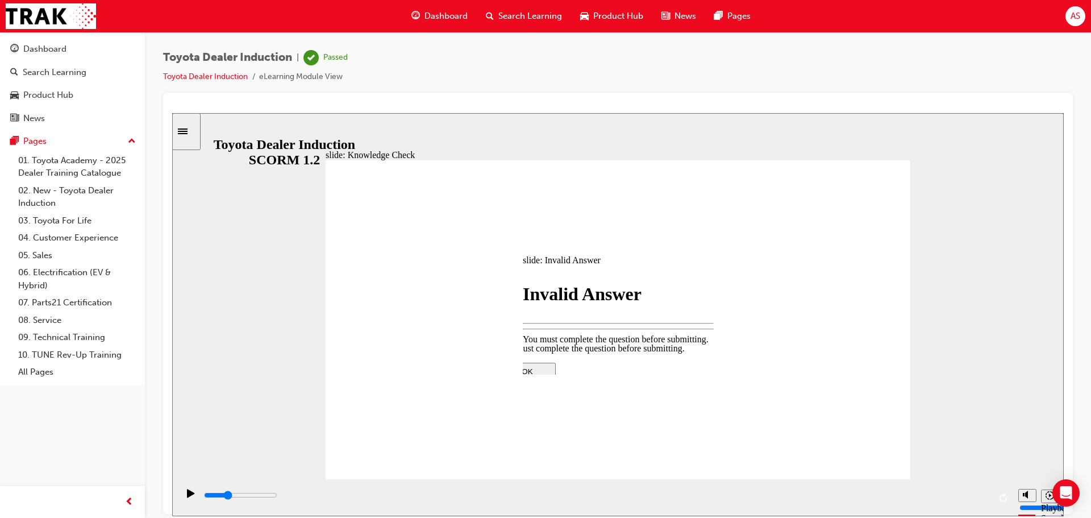
type input "1500"
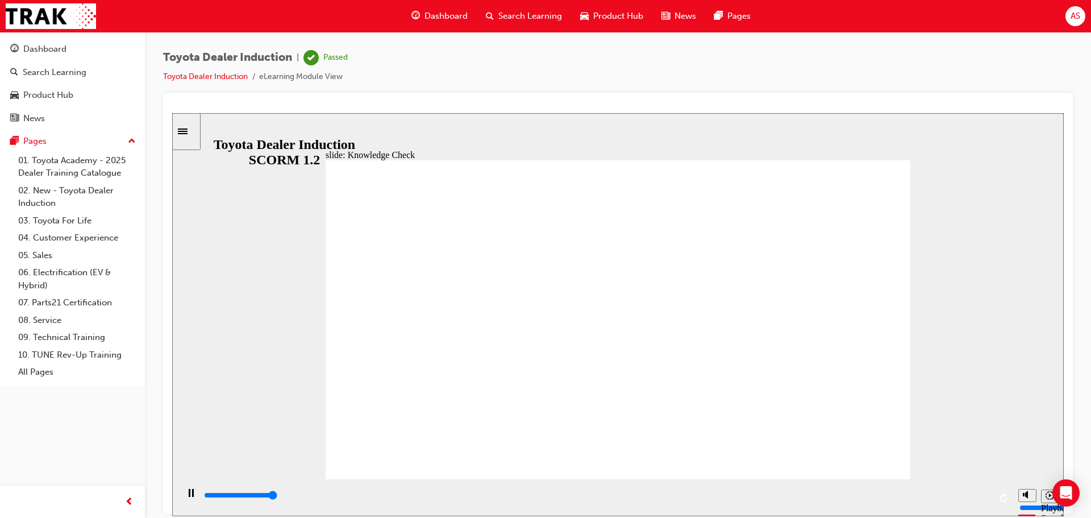
type input "5000"
radio input "false"
radio input "true"
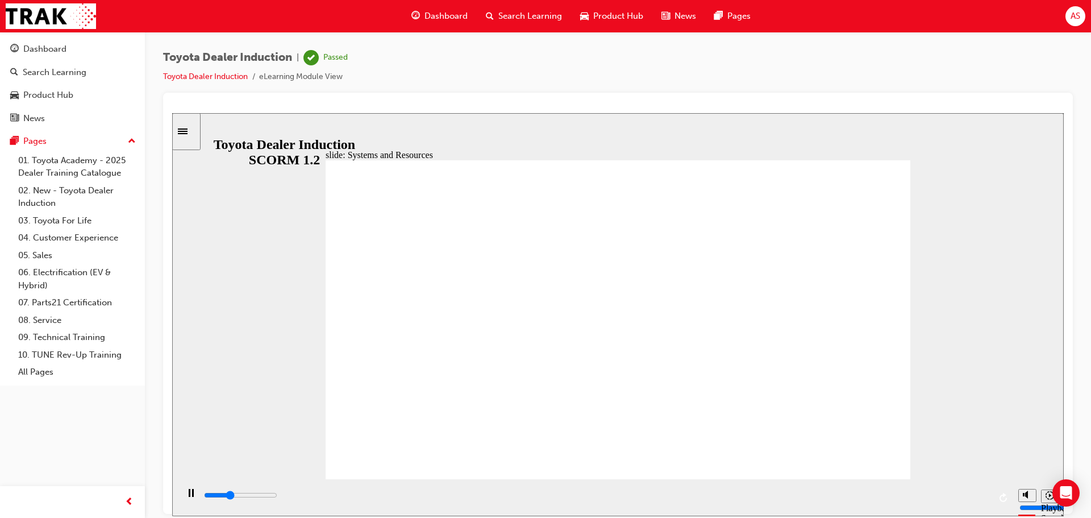
click at [568, 67] on div "Toyota Dealer Induction | Passed Toyota Dealer Induction eLearning Module View" at bounding box center [618, 71] width 910 height 43
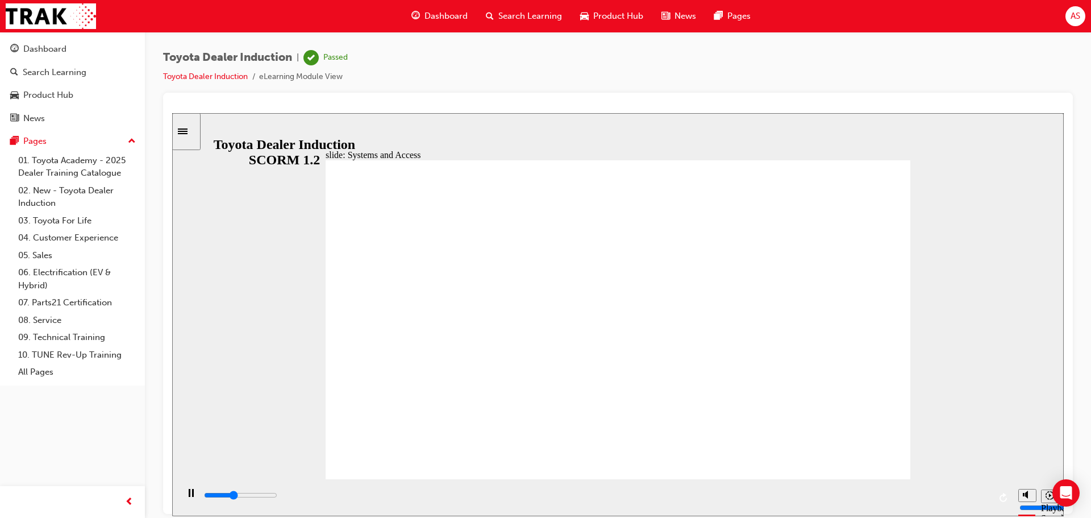
click at [883, 135] on div "slide: Systems and Access Multiply 1 Rectangle 3 Group 1 Rectangle 1 The Dealer…" at bounding box center [618, 314] width 892 height 403
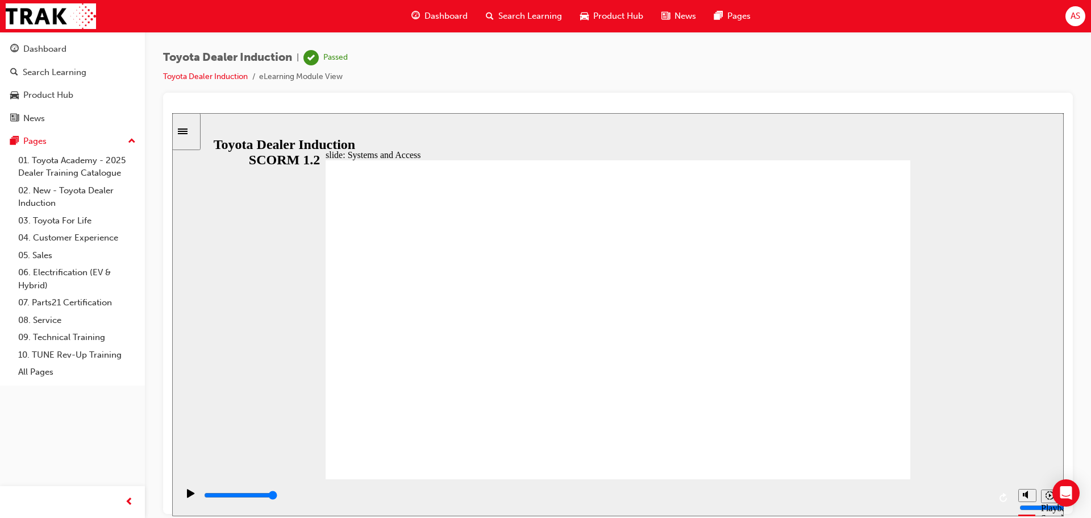
click at [891, 143] on div "slide: Systems and Access Multiply 1 Rectangle 3 Group 1 Rectangle 1 Network Ce…" at bounding box center [618, 314] width 892 height 403
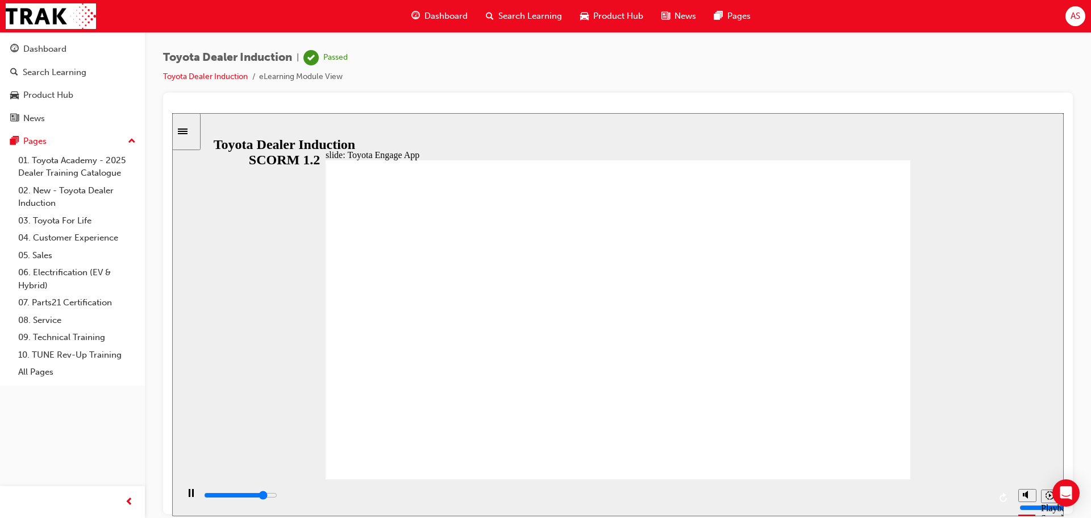
drag, startPoint x: 618, startPoint y: 353, endPoint x: 545, endPoint y: 343, distance: 74.5
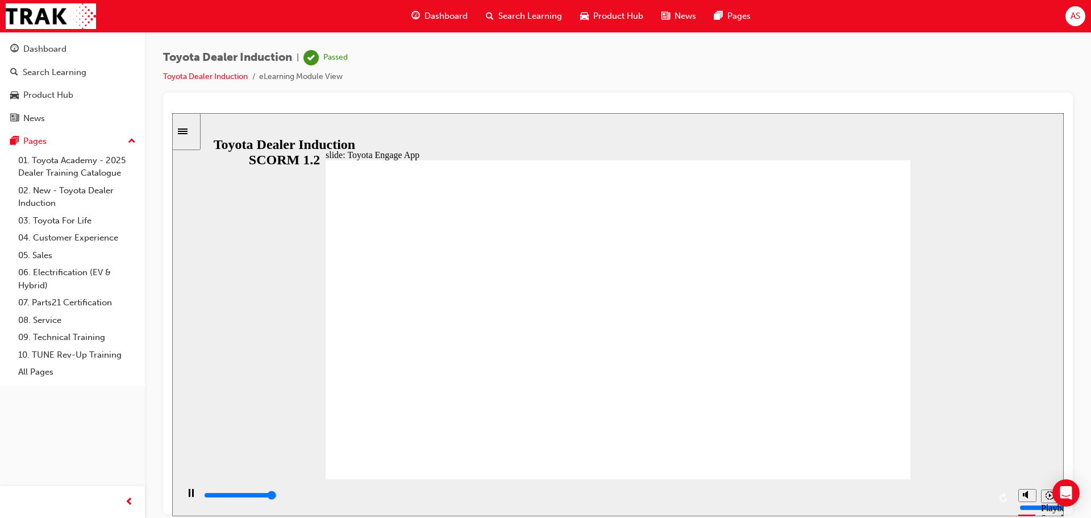
type input "14200"
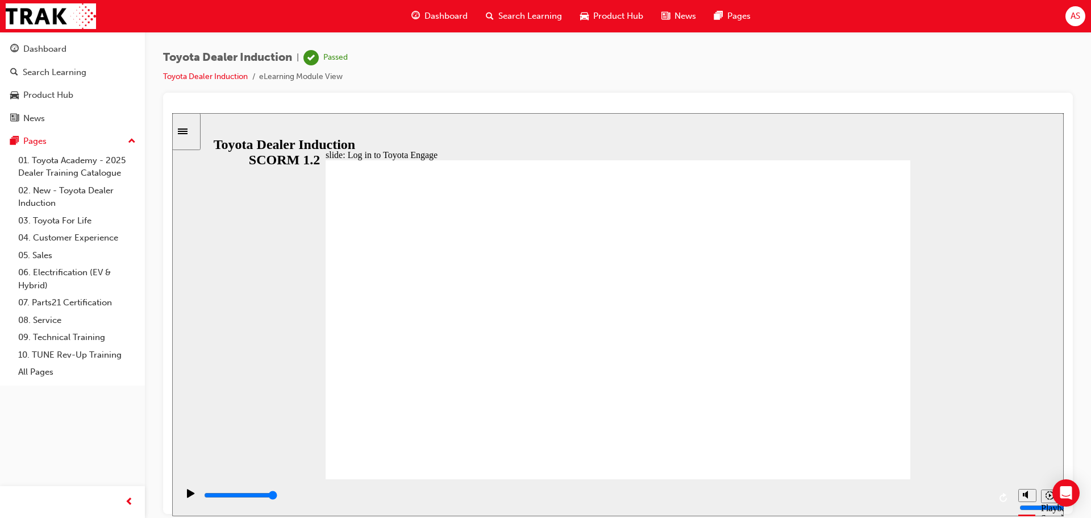
drag, startPoint x: 860, startPoint y: 355, endPoint x: 748, endPoint y: 355, distance: 111.4
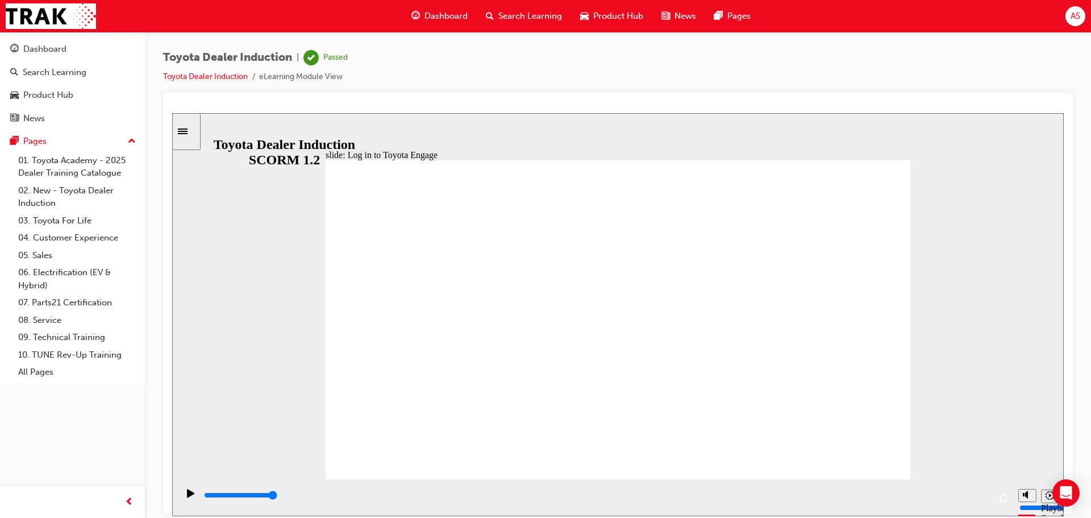
drag, startPoint x: 412, startPoint y: 343, endPoint x: 334, endPoint y: 328, distance: 78.8
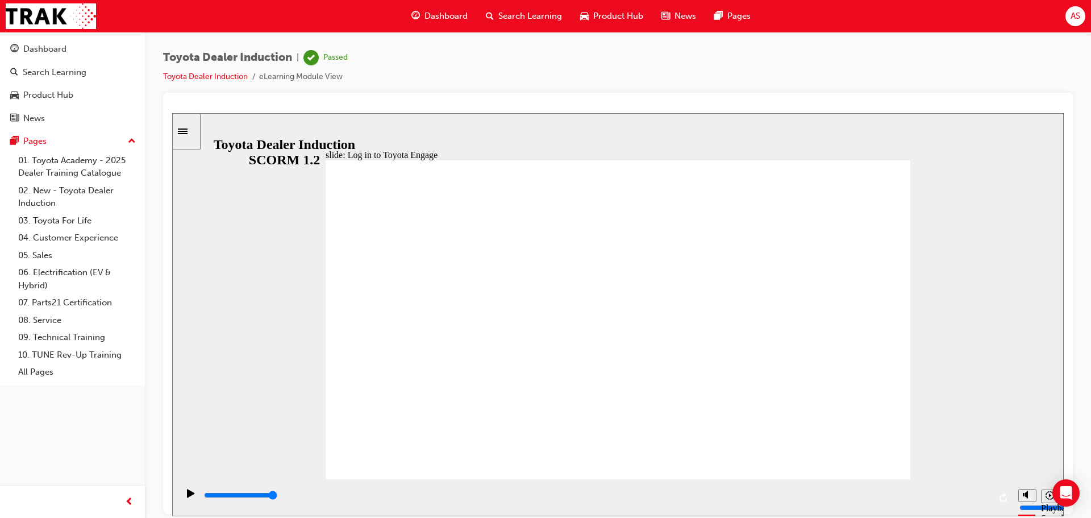
drag, startPoint x: 579, startPoint y: 318, endPoint x: 549, endPoint y: 323, distance: 31.1
click at [464, 85] on div "Toyota Dealer Induction | Passed Toyota Dealer Induction eLearning Module View" at bounding box center [618, 71] width 910 height 43
click at [359, 487] on div "playback controls" at bounding box center [595, 497] width 835 height 37
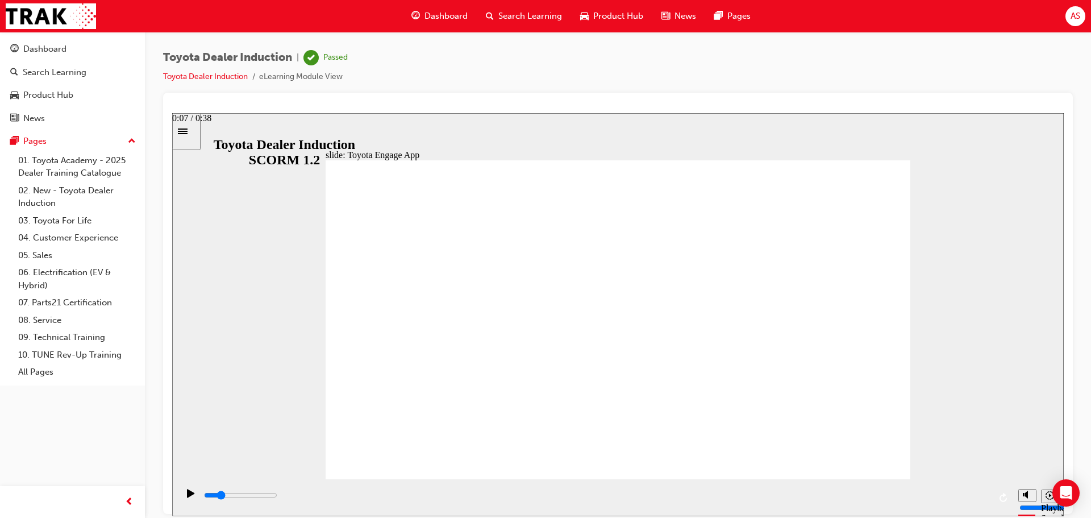
click at [357, 498] on div "playback controls" at bounding box center [596, 495] width 787 height 13
type input "0"
drag, startPoint x: 303, startPoint y: 489, endPoint x: 19, endPoint y: 456, distance: 286.1
click at [172, 456] on html "slide: Toyota Engage App LOG IN to Toyota Engage Update your personal informati…" at bounding box center [618, 314] width 892 height 403
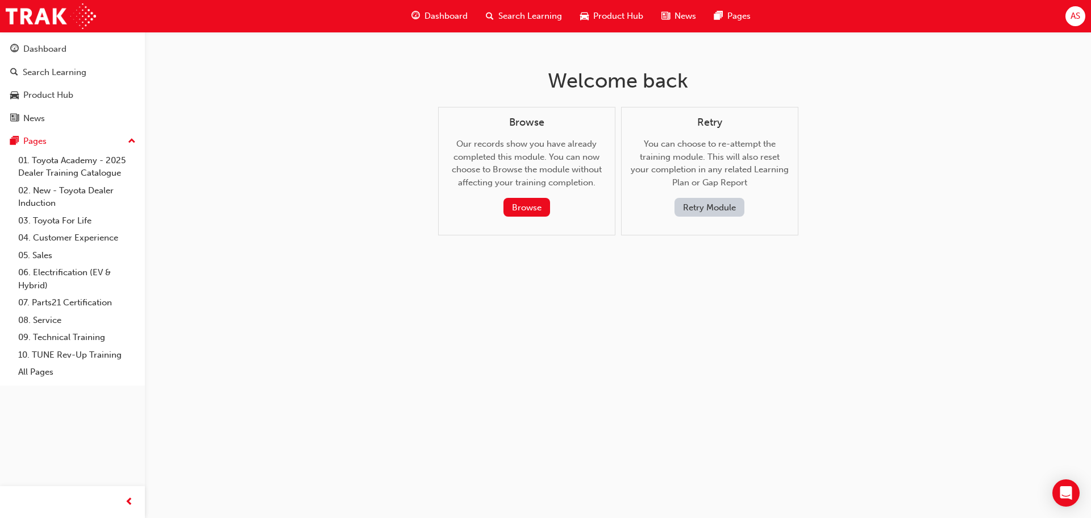
click at [500, 213] on div "Browse" at bounding box center [527, 207] width 140 height 19
click at [526, 205] on button "Browse" at bounding box center [527, 207] width 47 height 19
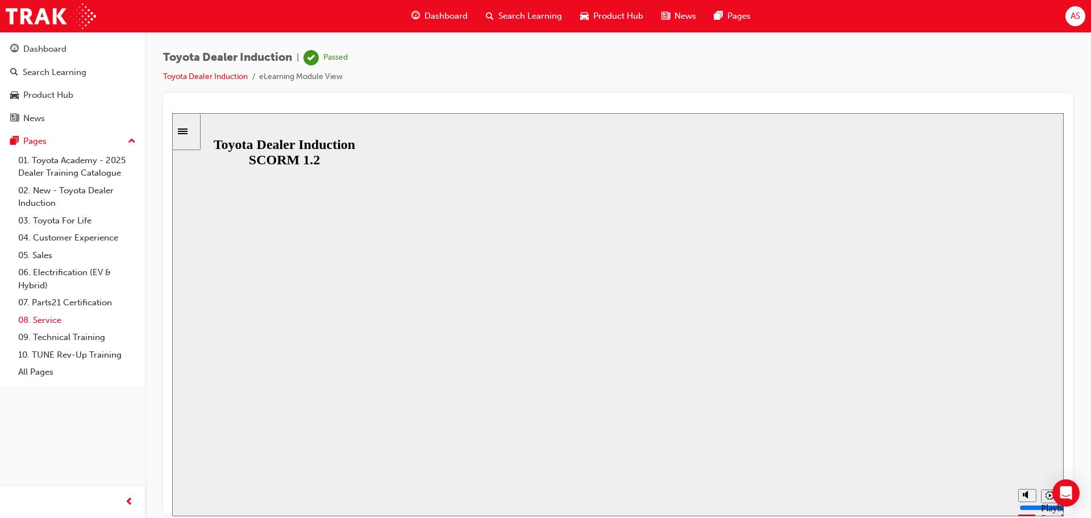
click at [64, 317] on link "08. Service" at bounding box center [77, 321] width 127 height 18
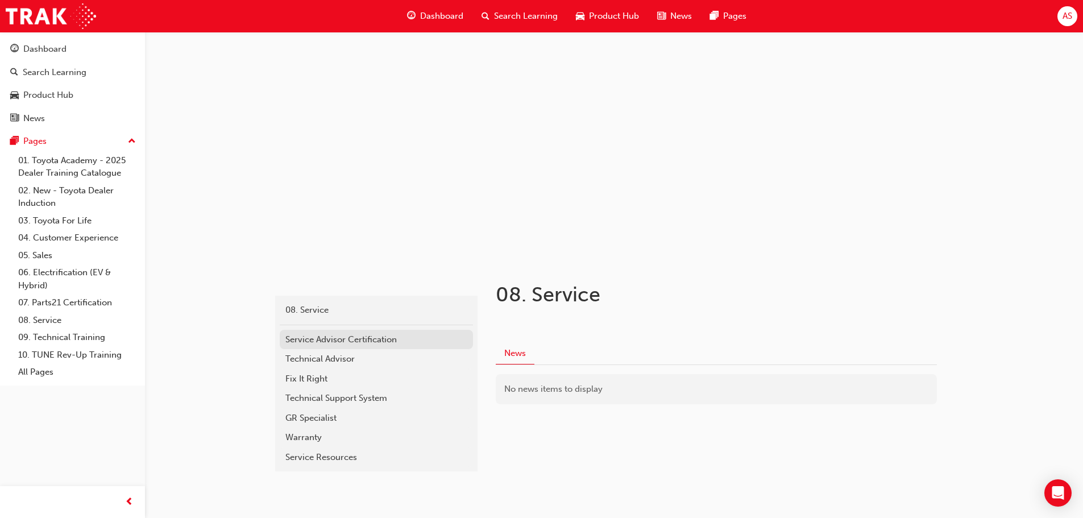
click at [329, 343] on div "Service Advisor Certification" at bounding box center [376, 339] width 182 height 13
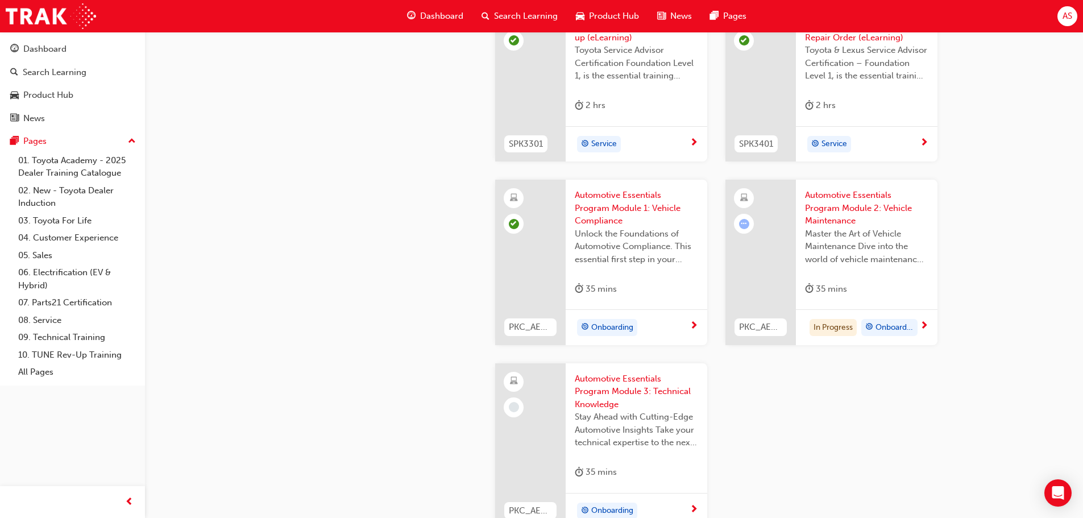
scroll to position [1762, 0]
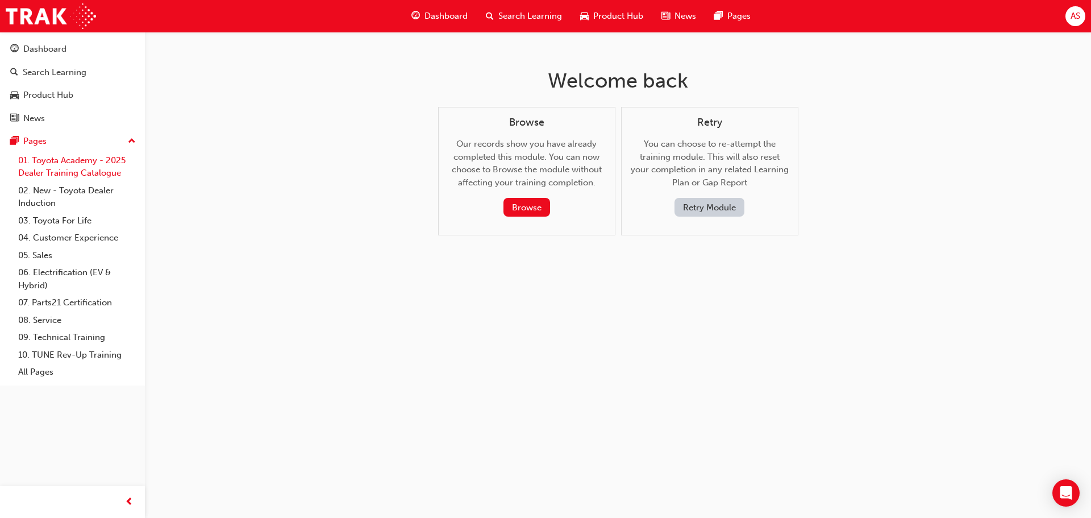
click at [68, 176] on link "01. Toyota Academy - 2025 Dealer Training Catalogue" at bounding box center [77, 167] width 127 height 30
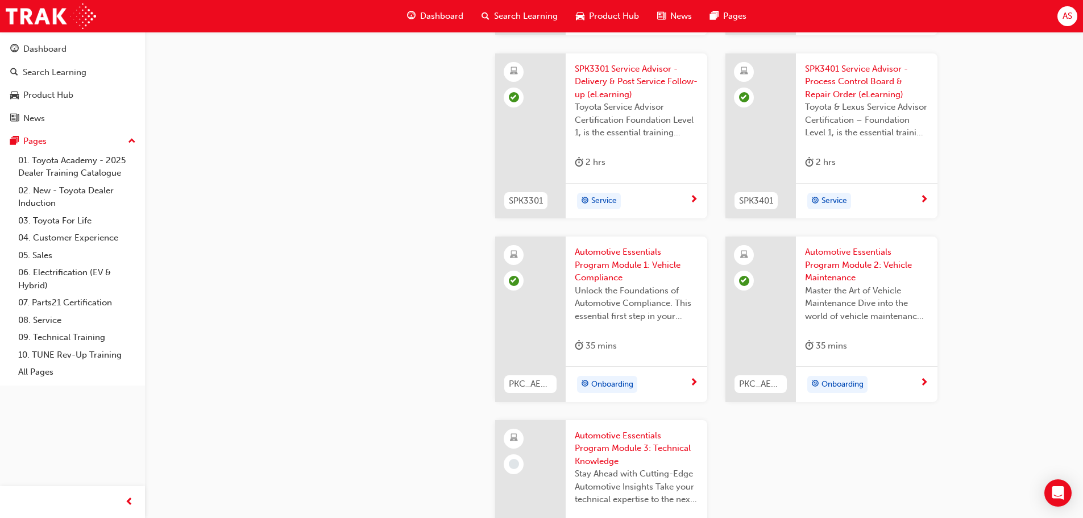
scroll to position [1762, 0]
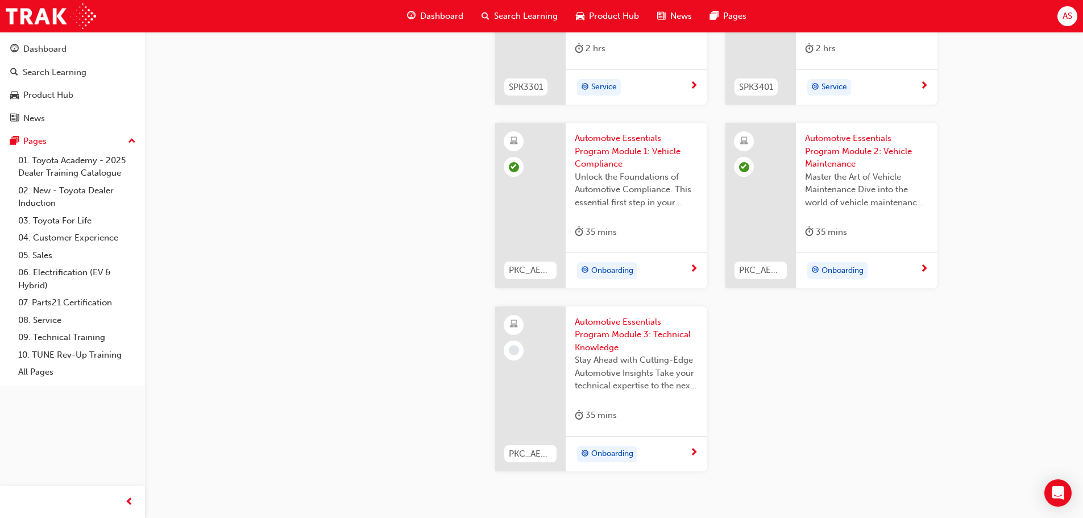
click at [608, 333] on span "Automotive Essentials Program Module 3: Technical Knowledge" at bounding box center [636, 334] width 123 height 39
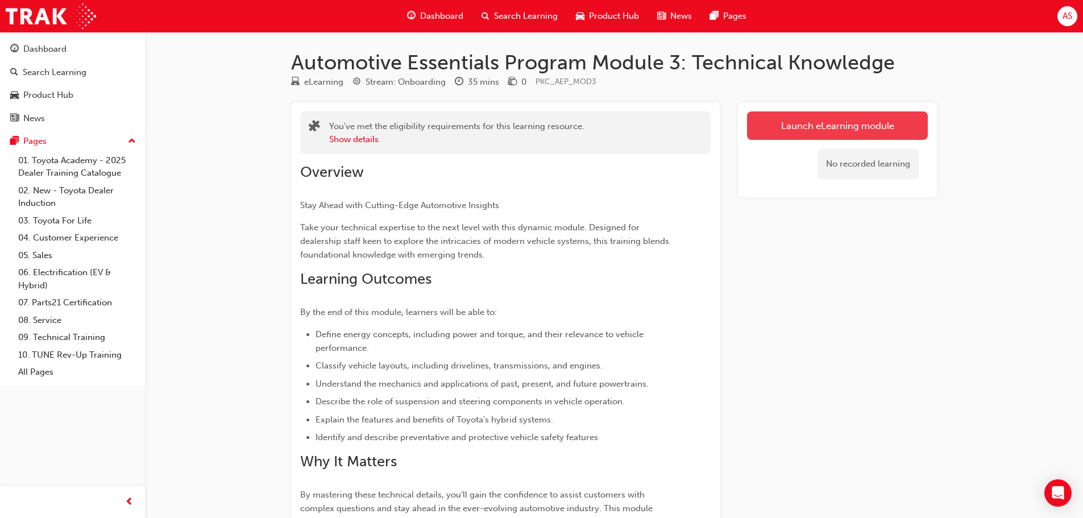
click at [867, 124] on link "Launch eLearning module" at bounding box center [837, 125] width 181 height 28
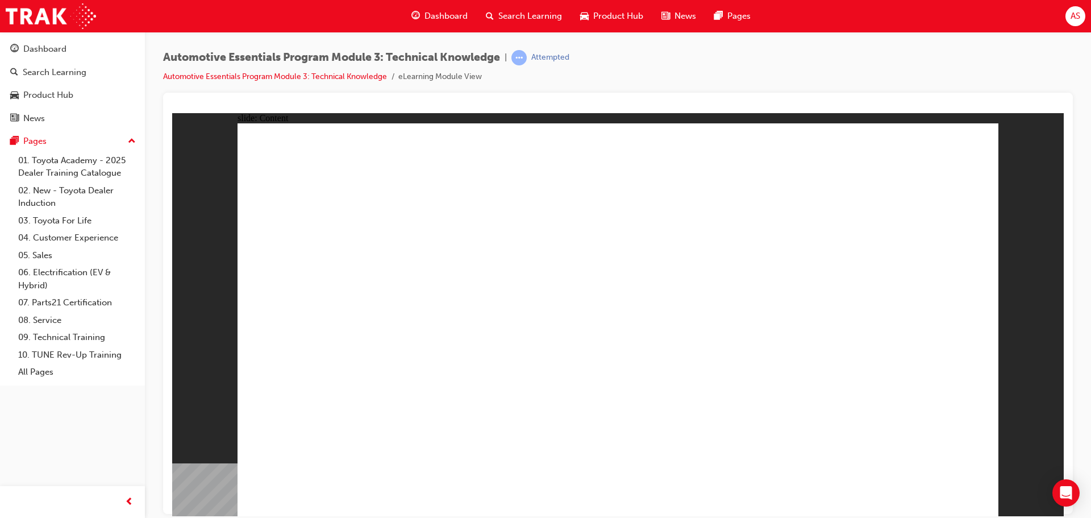
drag, startPoint x: 921, startPoint y: 183, endPoint x: 963, endPoint y: 160, distance: 47.3
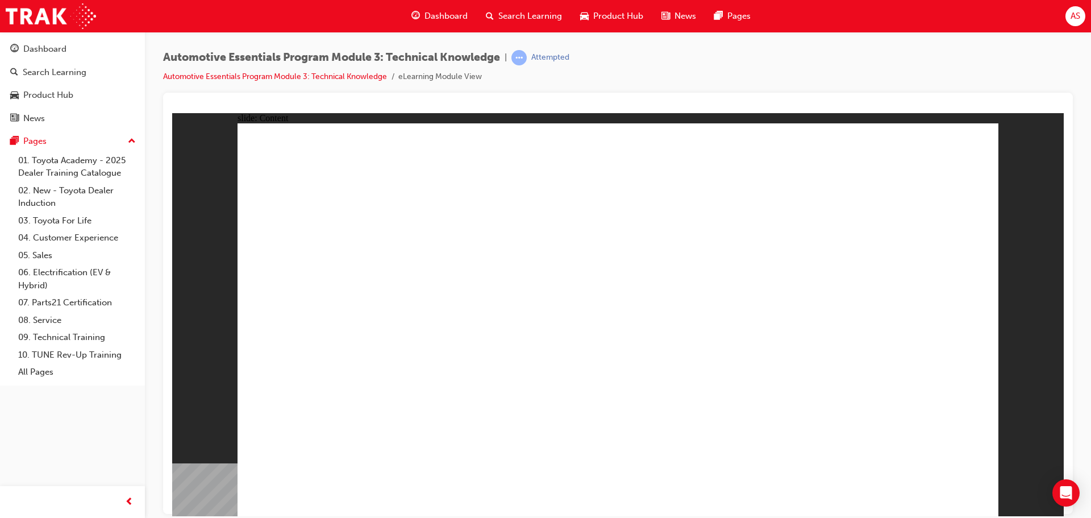
drag, startPoint x: 560, startPoint y: 393, endPoint x: 575, endPoint y: 380, distance: 20.2
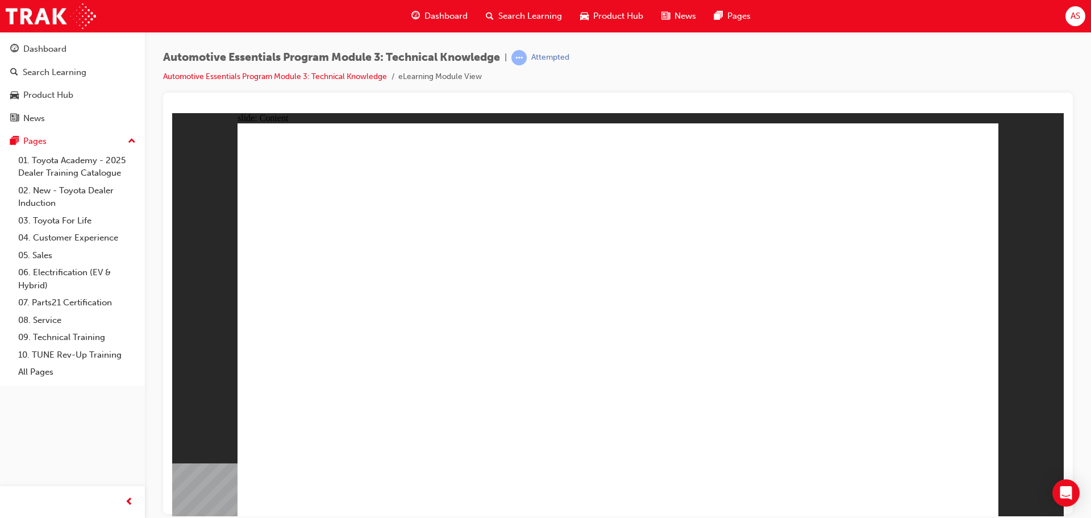
drag, startPoint x: 565, startPoint y: 372, endPoint x: 686, endPoint y: 337, distance: 126.0
drag, startPoint x: 547, startPoint y: 392, endPoint x: 626, endPoint y: 347, distance: 91.4
drag, startPoint x: 765, startPoint y: 406, endPoint x: 472, endPoint y: 400, distance: 292.8
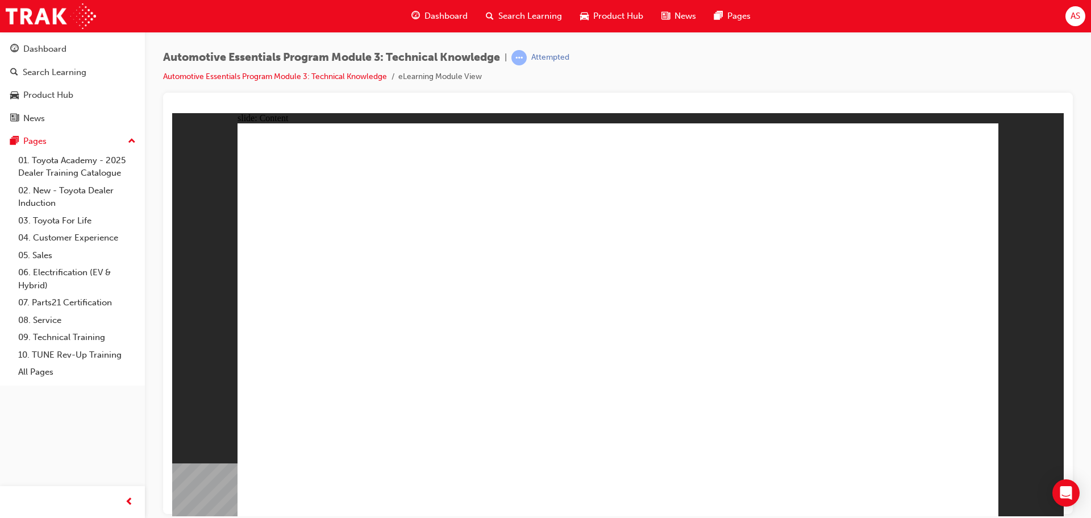
drag, startPoint x: 676, startPoint y: 392, endPoint x: 705, endPoint y: 367, distance: 37.9
drag, startPoint x: 716, startPoint y: 396, endPoint x: 514, endPoint y: 339, distance: 209.5
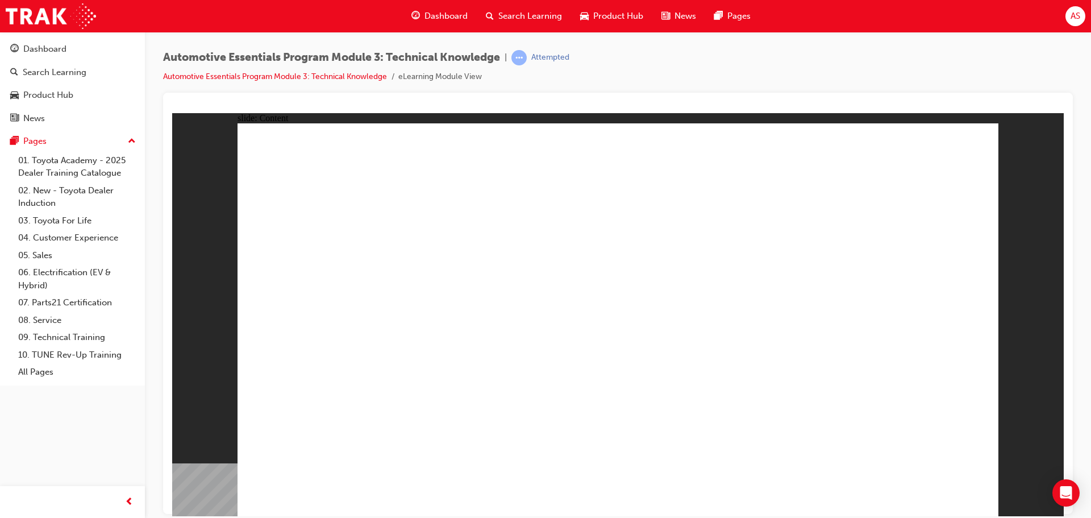
drag, startPoint x: 845, startPoint y: 408, endPoint x: 831, endPoint y: 412, distance: 15.3
drag, startPoint x: 766, startPoint y: 423, endPoint x: 653, endPoint y: 405, distance: 114.5
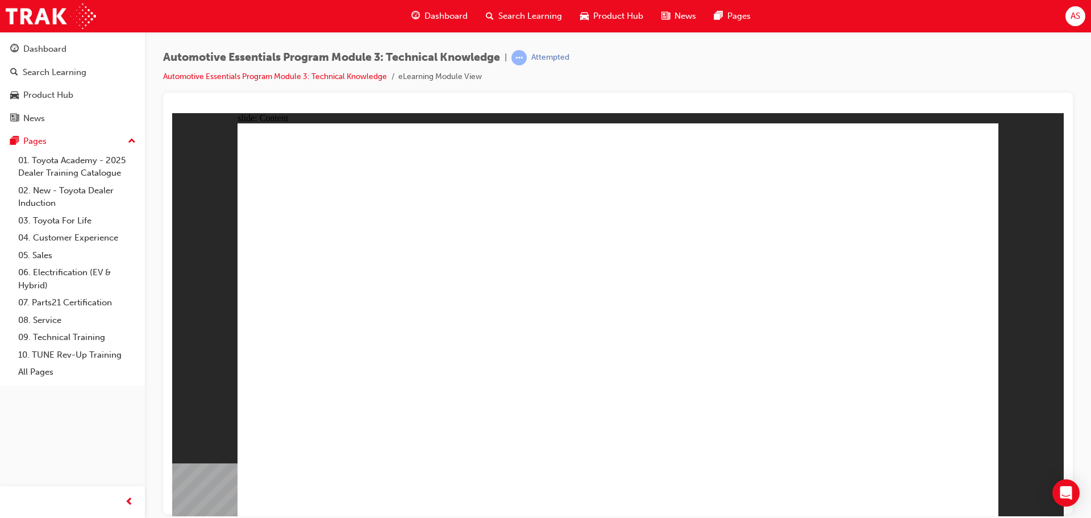
drag, startPoint x: 794, startPoint y: 429, endPoint x: 692, endPoint y: 401, distance: 105.7
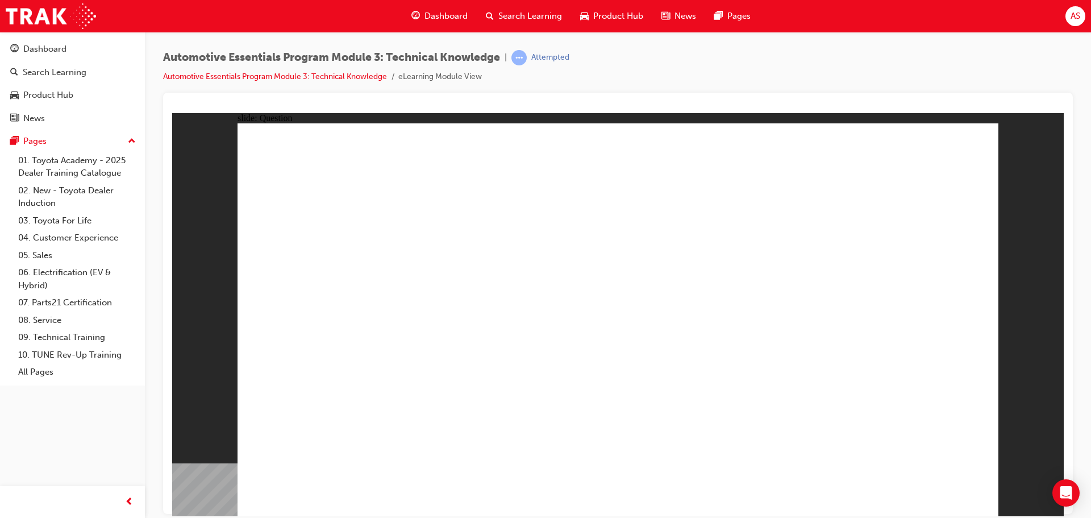
radio input "true"
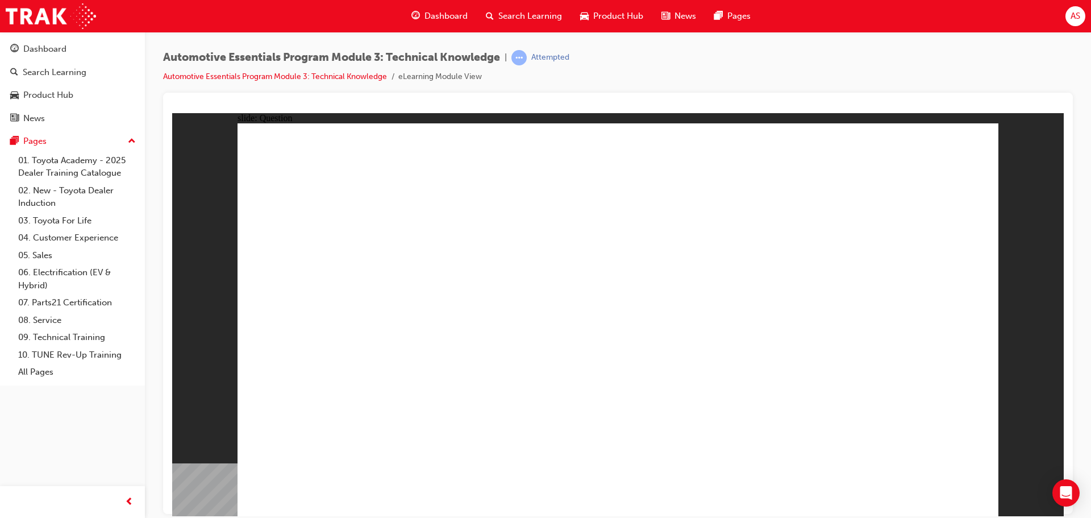
radio input "true"
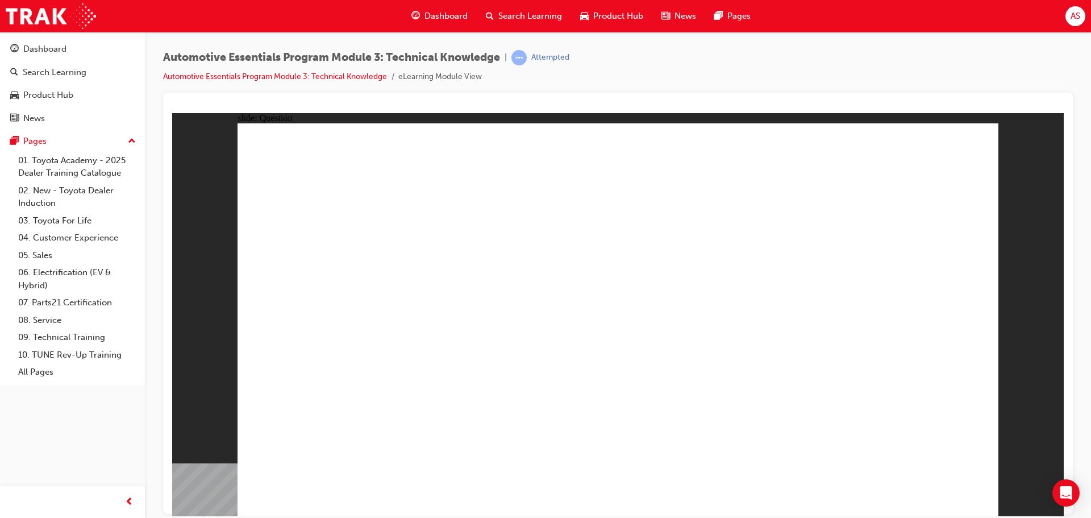
radio input "true"
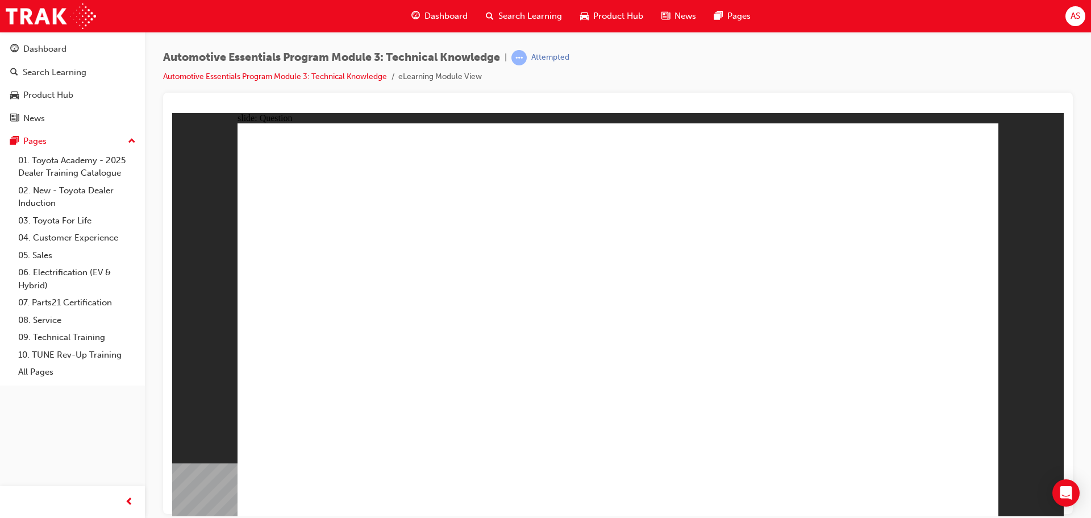
drag, startPoint x: 449, startPoint y: 486, endPoint x: 451, endPoint y: 441, distance: 45.0
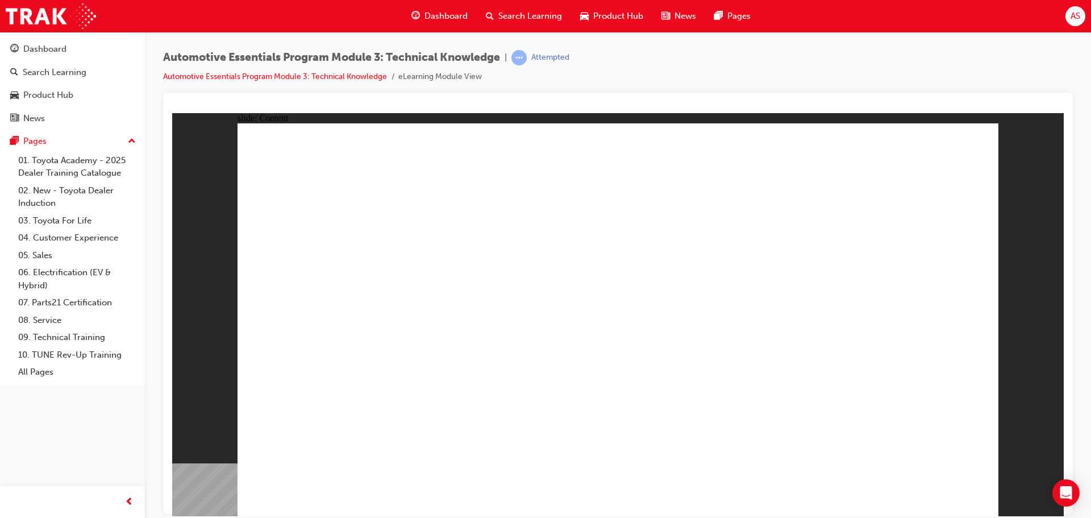
drag, startPoint x: 202, startPoint y: 276, endPoint x: 248, endPoint y: 289, distance: 48.3
click at [219, 283] on div "slide: Content Rectangle 2 Rectangle 2 Vehicle Layouts There are three types of…" at bounding box center [618, 314] width 892 height 403
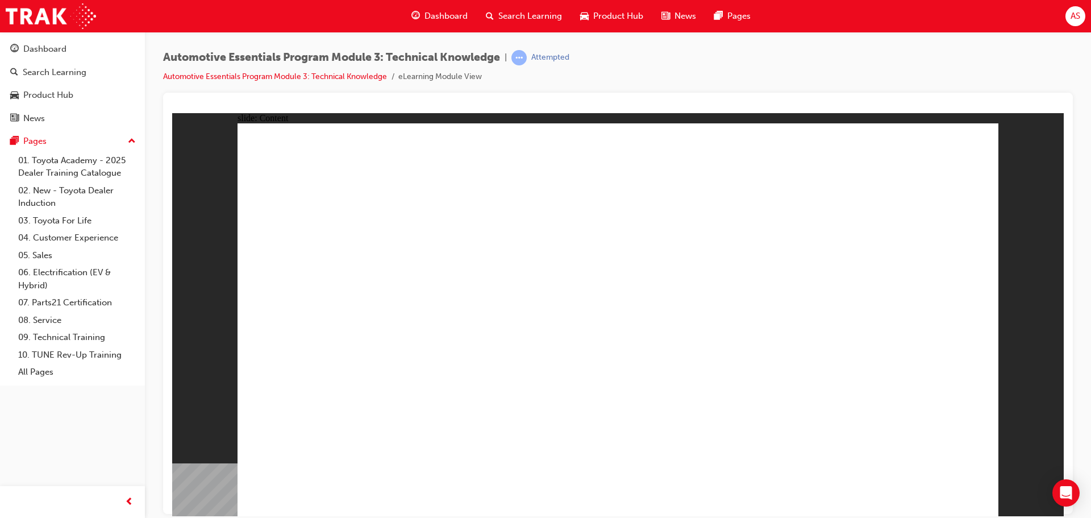
drag, startPoint x: 417, startPoint y: 325, endPoint x: 586, endPoint y: 301, distance: 170.5
drag, startPoint x: 487, startPoint y: 333, endPoint x: 865, endPoint y: 291, distance: 380.4
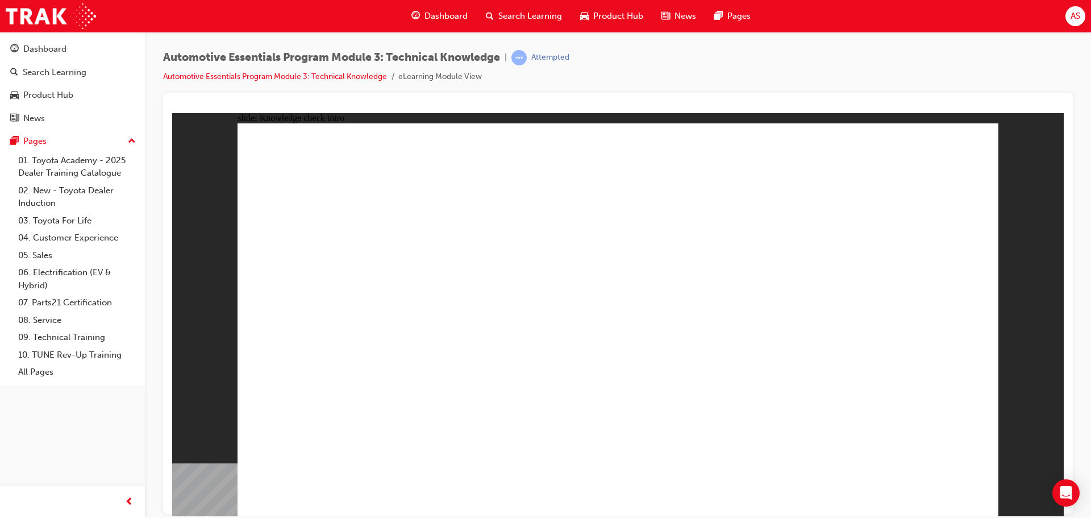
radio input "false"
radio input "true"
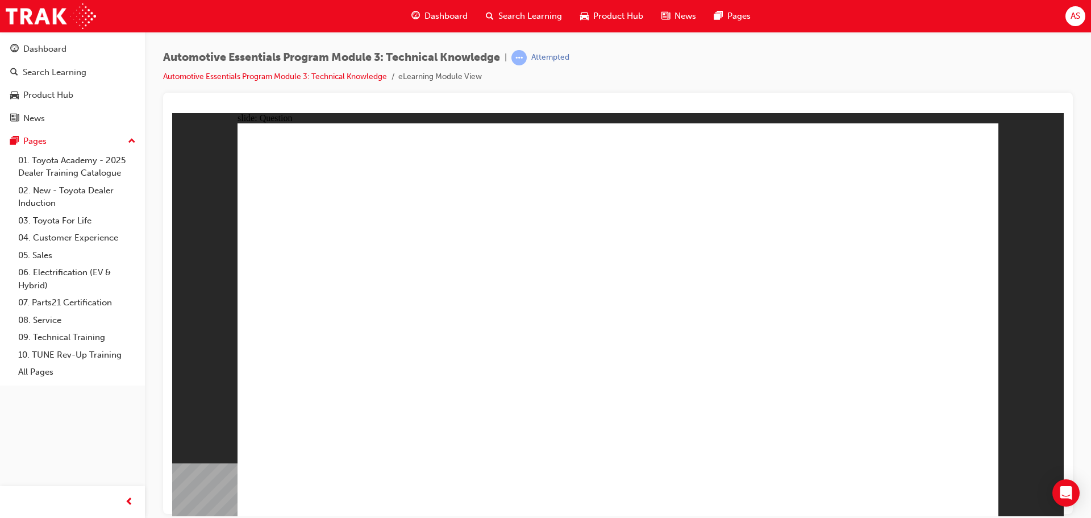
drag, startPoint x: 729, startPoint y: 271, endPoint x: 832, endPoint y: 306, distance: 108.0
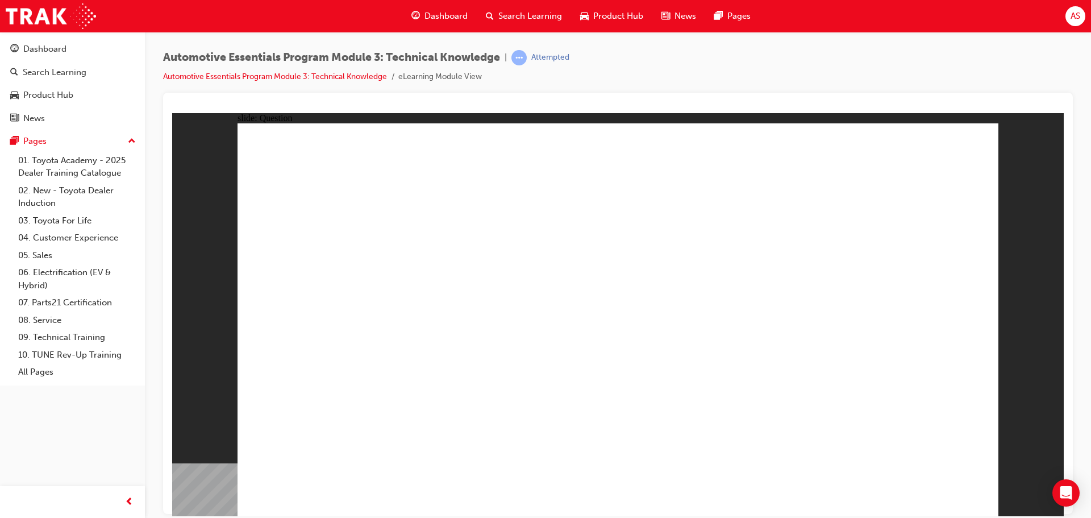
radio input "true"
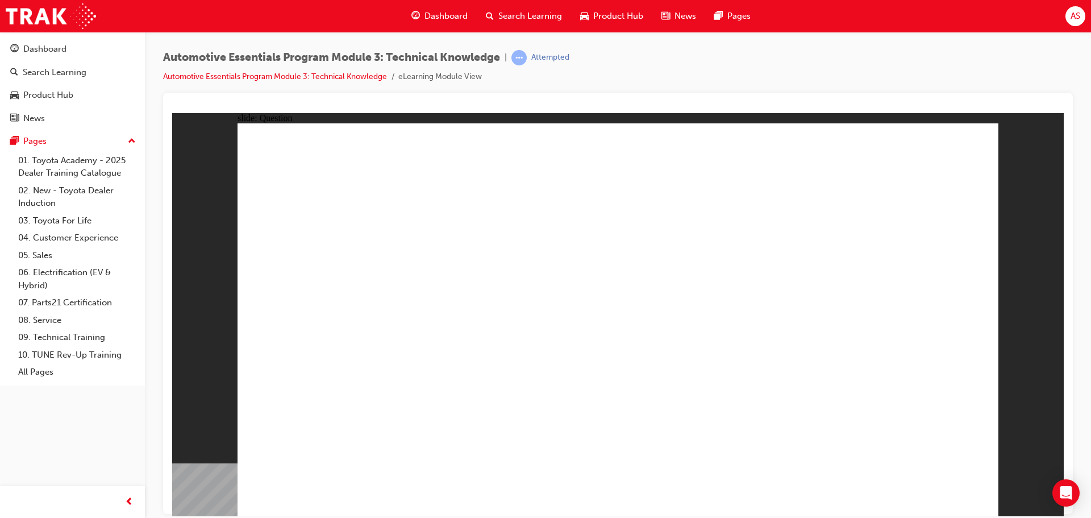
radio input "true"
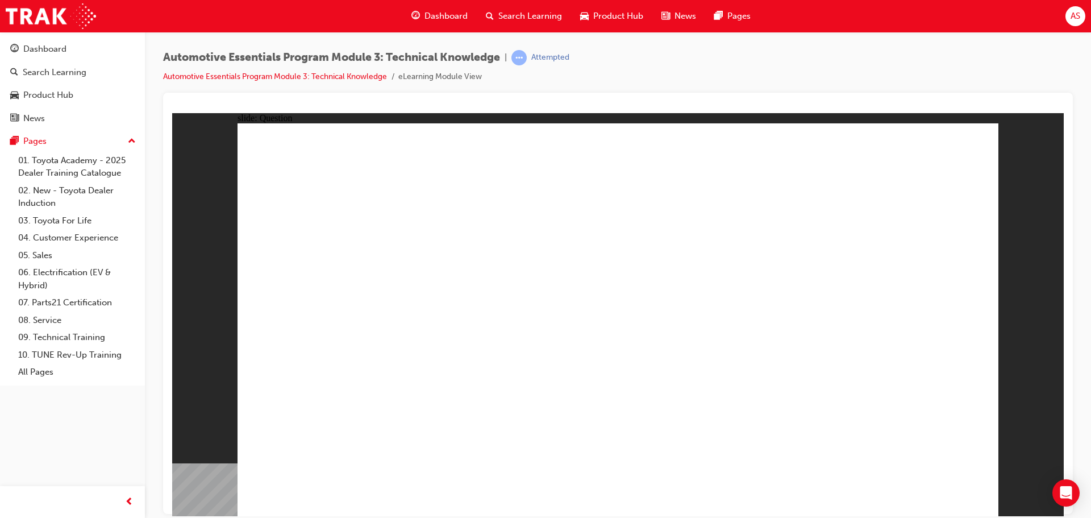
drag, startPoint x: 711, startPoint y: 279, endPoint x: 717, endPoint y: 281, distance: 6.7
radio input "true"
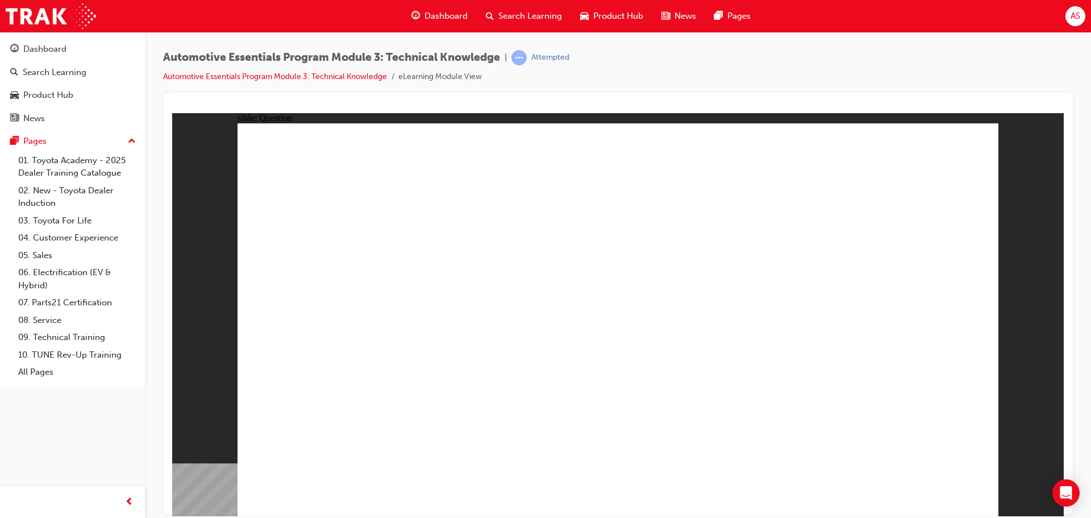
radio input "true"
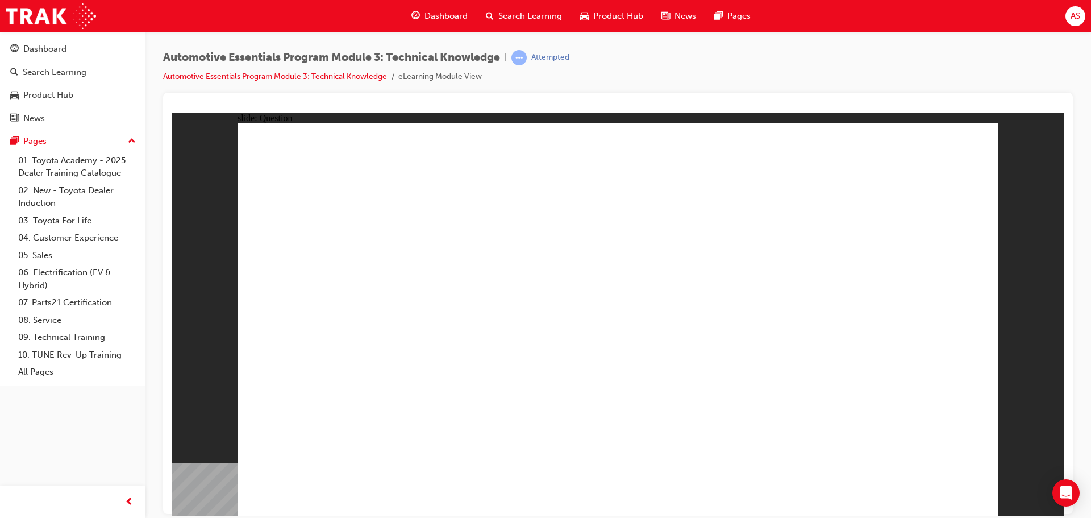
drag, startPoint x: 802, startPoint y: 353, endPoint x: 799, endPoint y: 373, distance: 20.7
radio input "true"
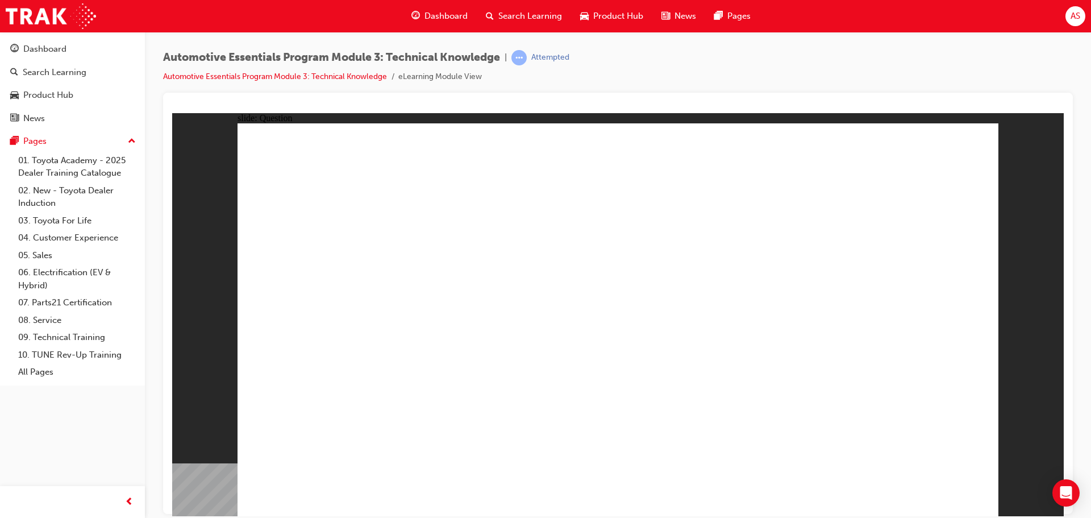
radio input "true"
drag, startPoint x: 624, startPoint y: 400, endPoint x: 632, endPoint y: 393, distance: 10.9
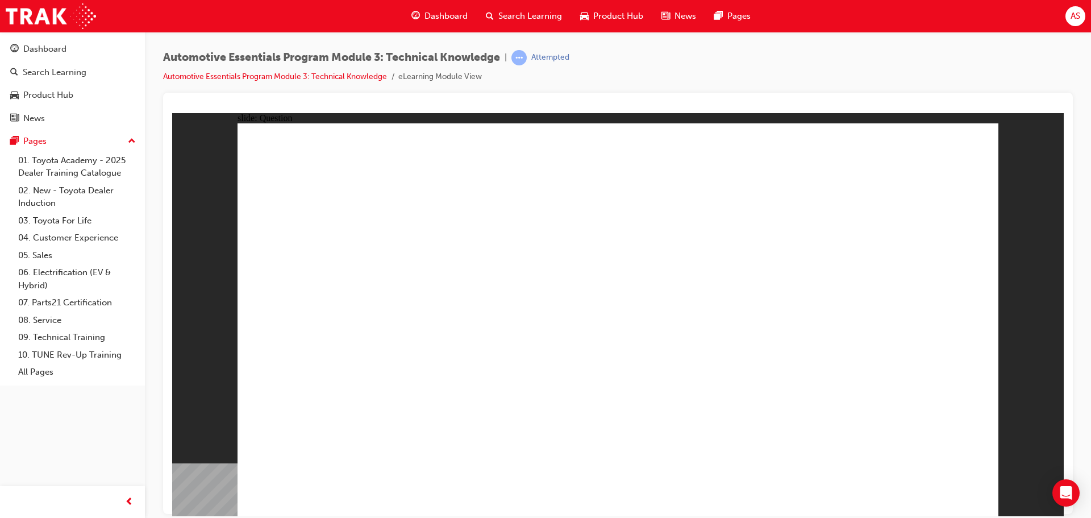
radio input "true"
drag, startPoint x: 914, startPoint y: 476, endPoint x: 936, endPoint y: 483, distance: 23.2
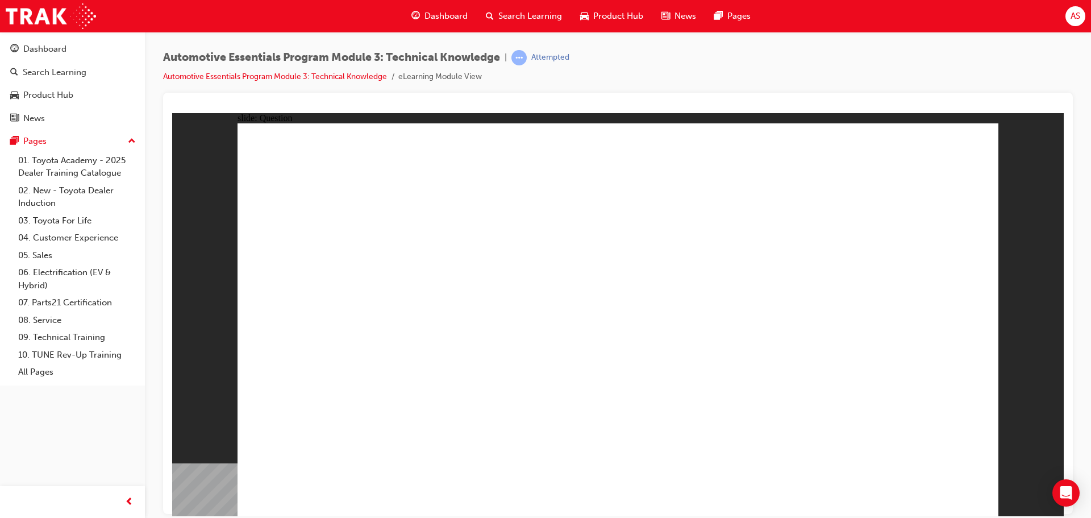
radio input "true"
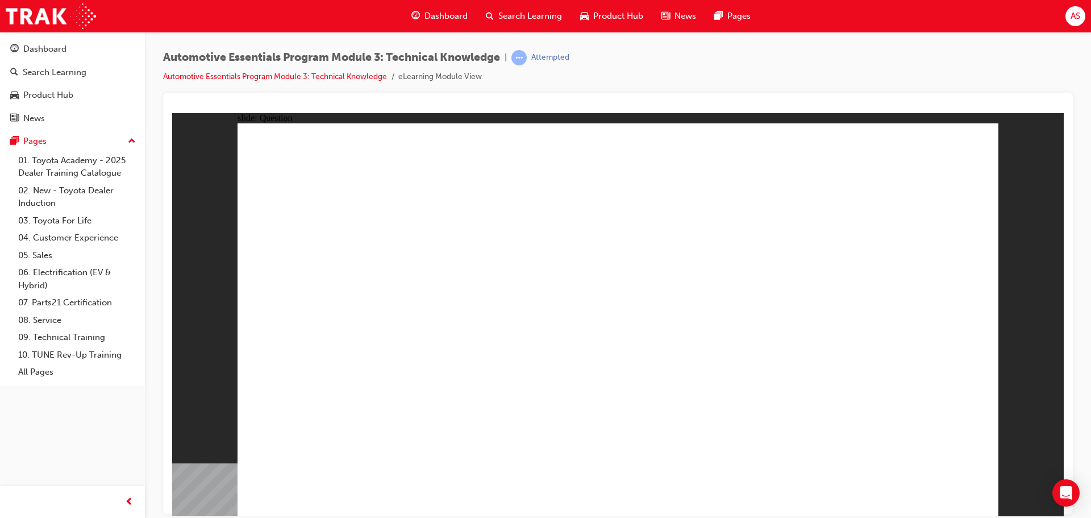
radio input "true"
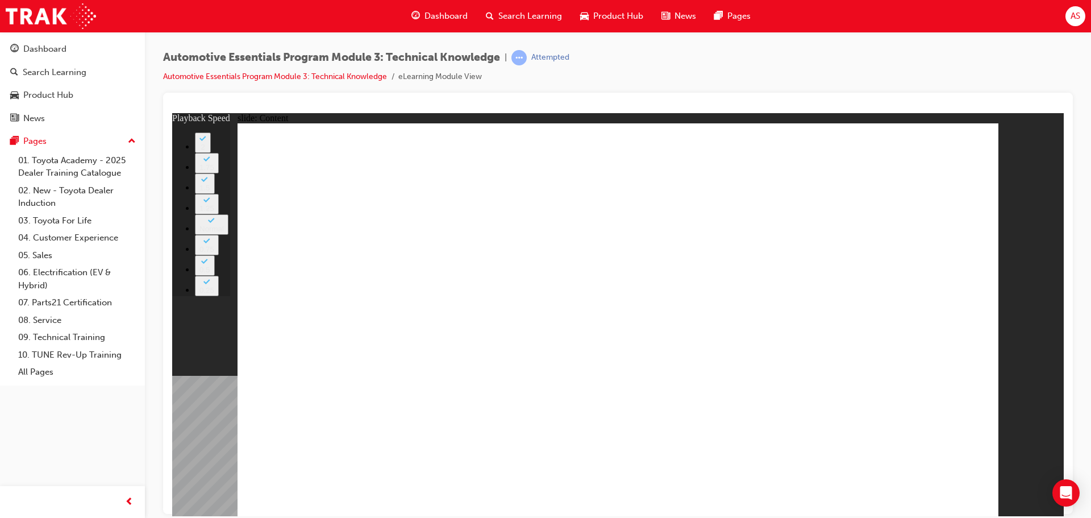
click at [219, 214] on button "1.25" at bounding box center [207, 203] width 24 height 20
type input "227"
drag, startPoint x: 964, startPoint y: 500, endPoint x: 970, endPoint y: 490, distance: 12.0
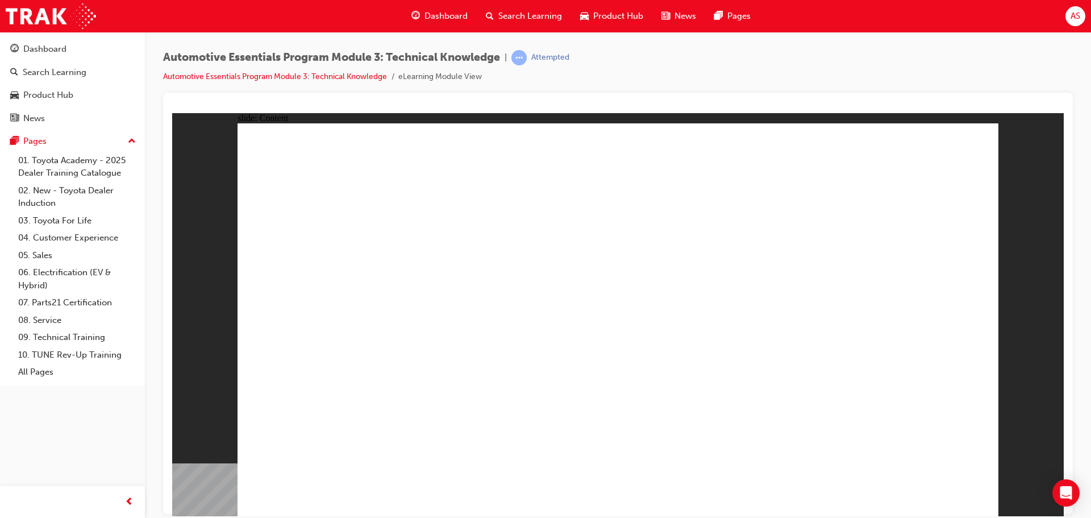
drag, startPoint x: 849, startPoint y: 353, endPoint x: 864, endPoint y: 329, distance: 27.8
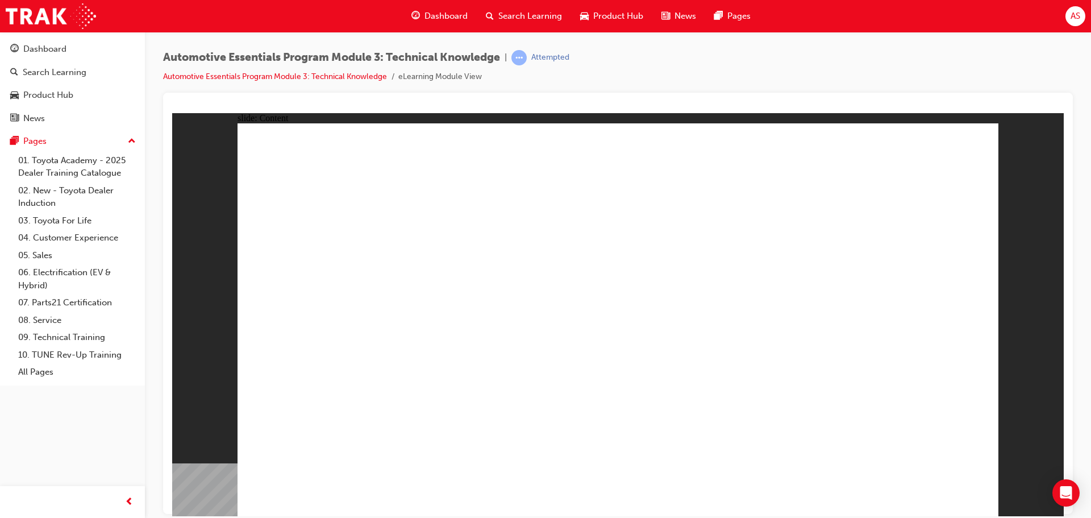
drag, startPoint x: 604, startPoint y: 310, endPoint x: 619, endPoint y: 303, distance: 16.8
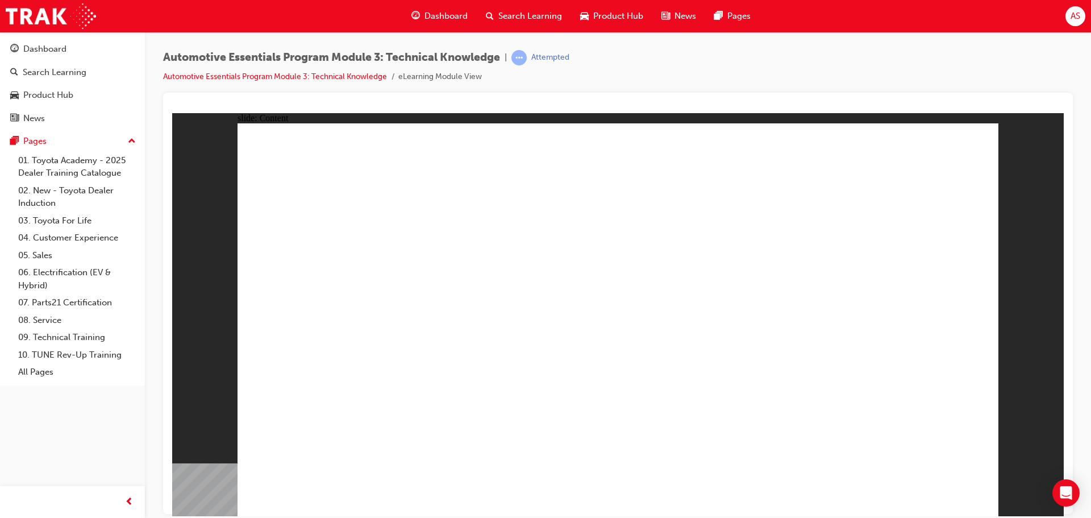
drag, startPoint x: 804, startPoint y: 171, endPoint x: 820, endPoint y: 170, distance: 15.4
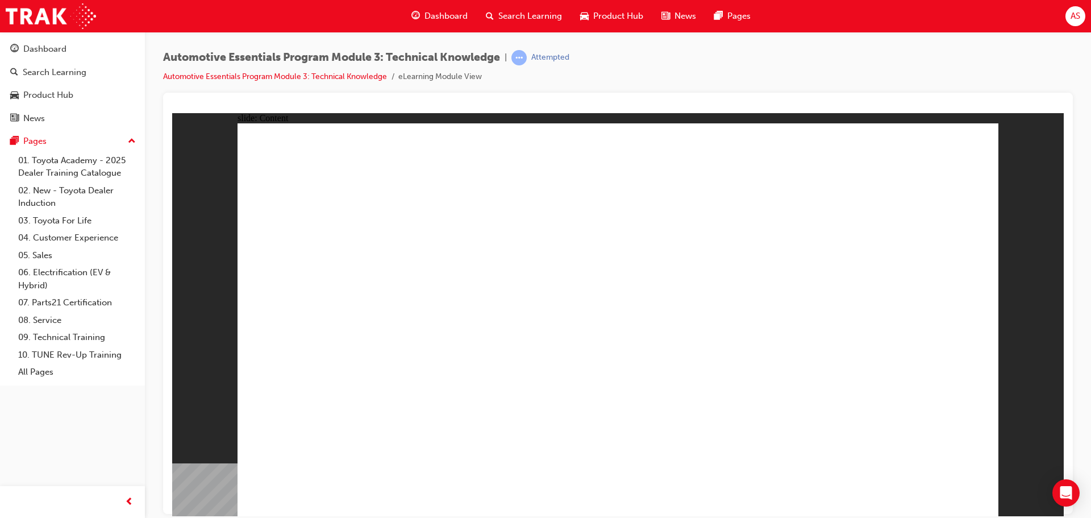
drag, startPoint x: 504, startPoint y: 338, endPoint x: 526, endPoint y: 333, distance: 22.6
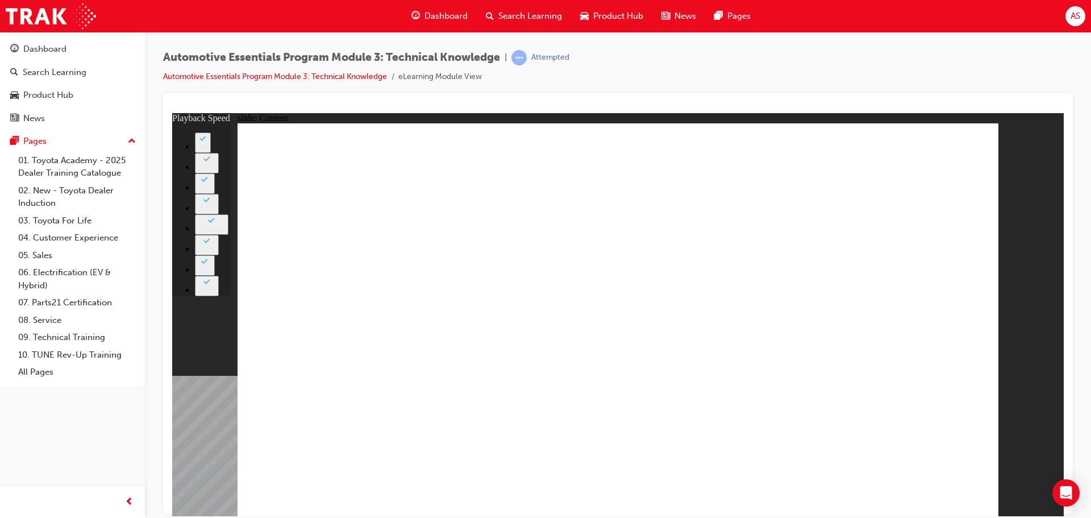
type input "3"
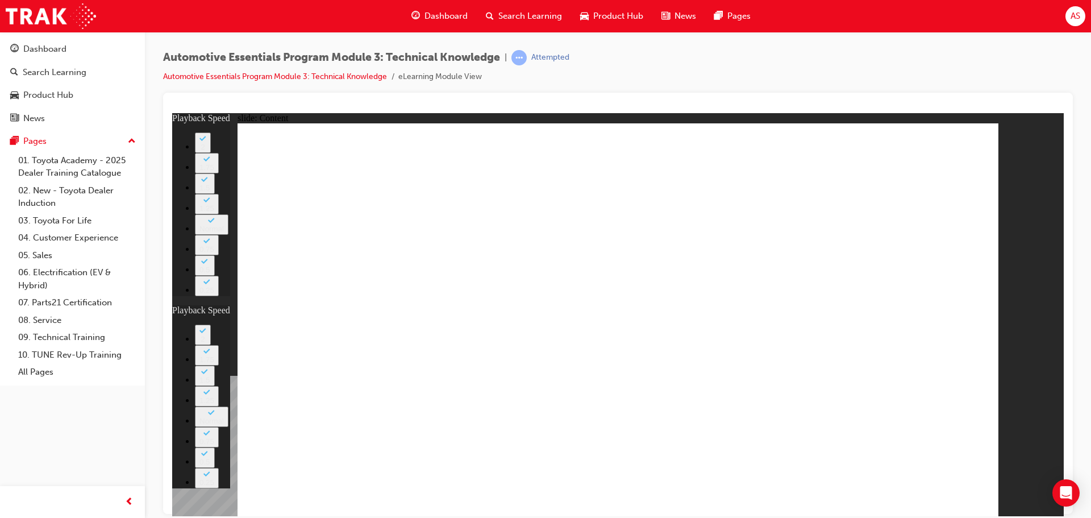
type input "1"
type input "3"
type input "2"
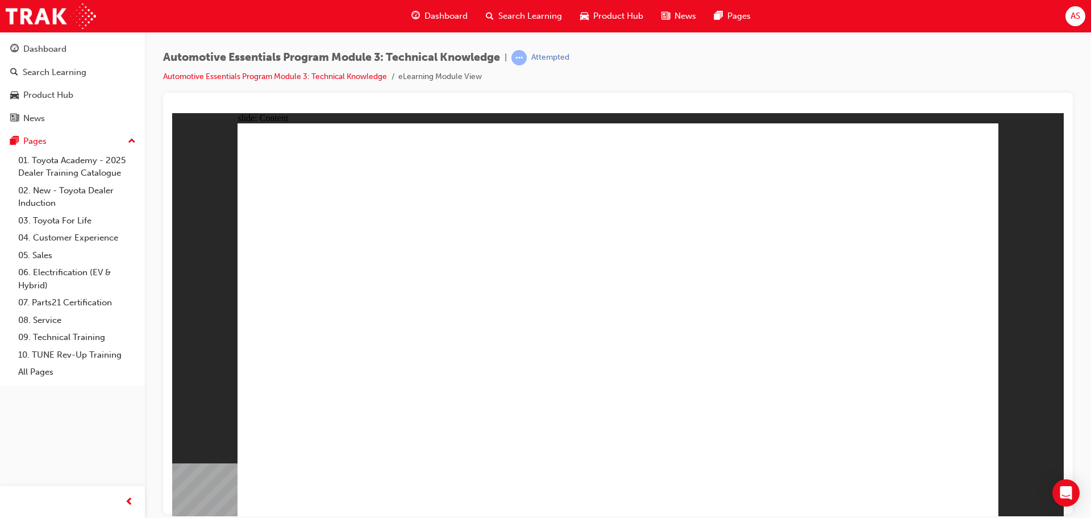
drag, startPoint x: 941, startPoint y: 137, endPoint x: 911, endPoint y: 144, distance: 31.0
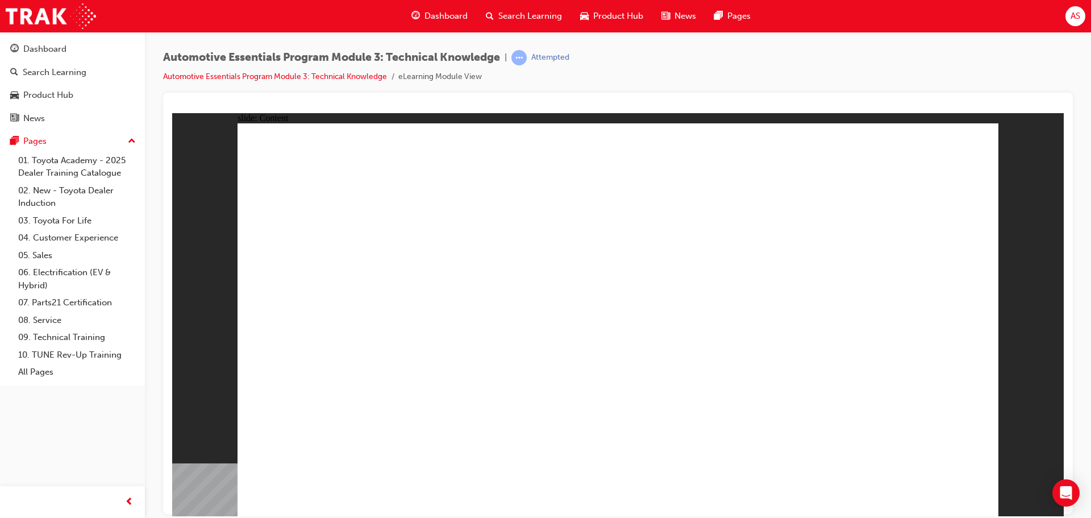
drag, startPoint x: 962, startPoint y: 153, endPoint x: 948, endPoint y: 158, distance: 15.1
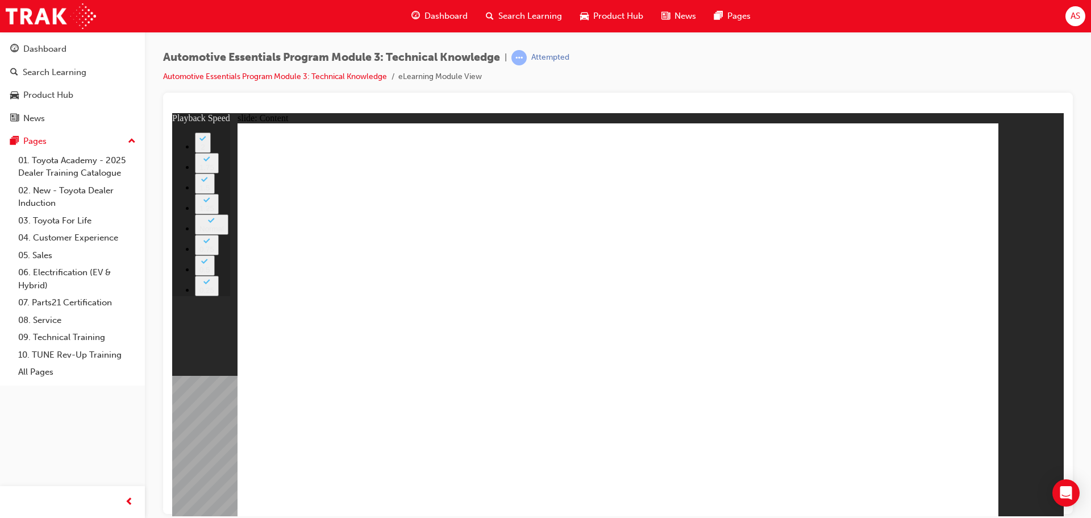
type input "18"
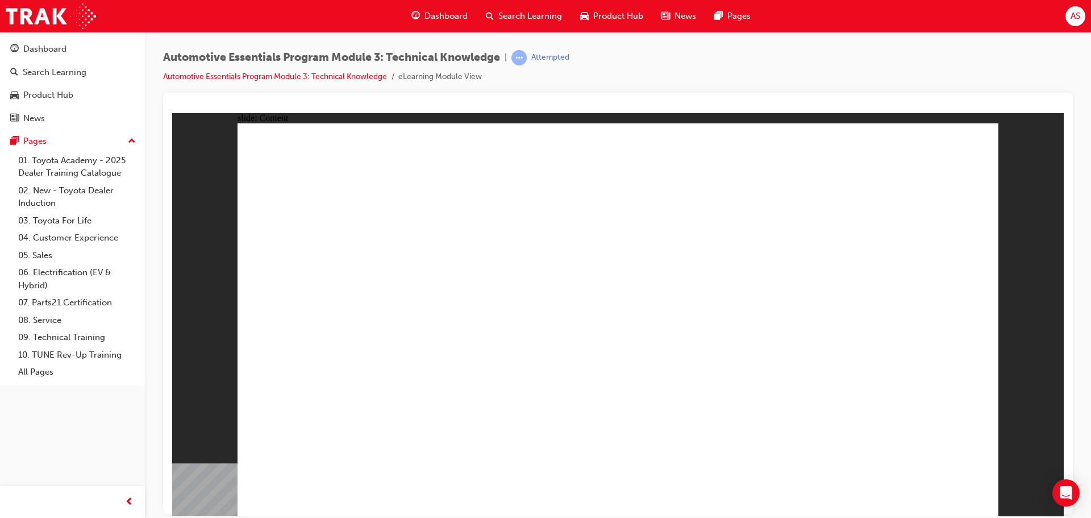
radio input "true"
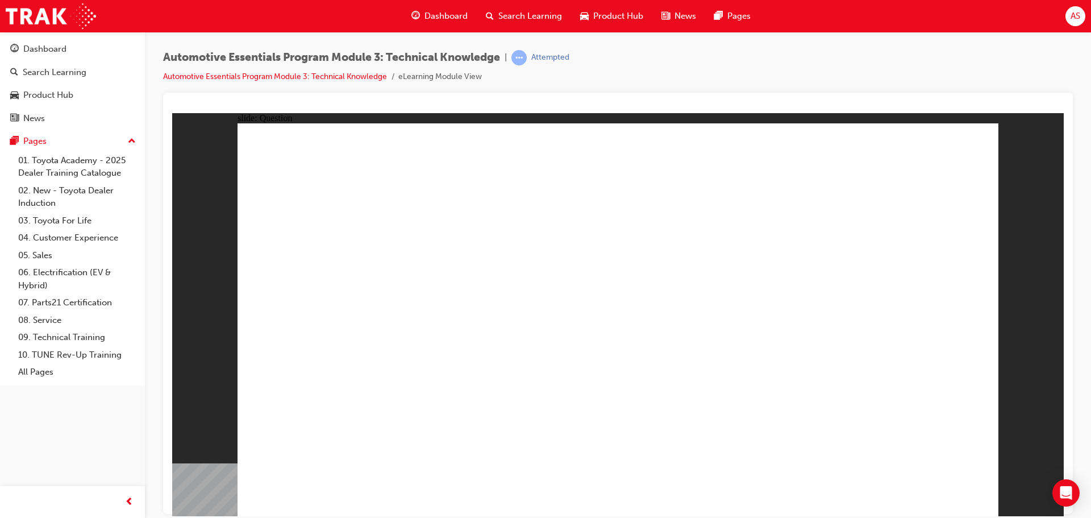
drag, startPoint x: 924, startPoint y: 476, endPoint x: 970, endPoint y: 501, distance: 52.7
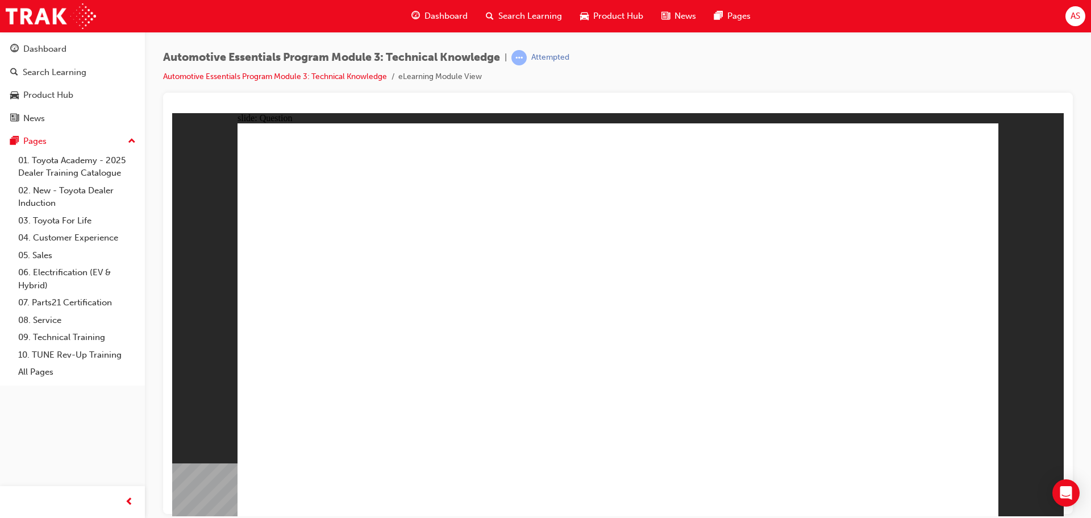
radio input "true"
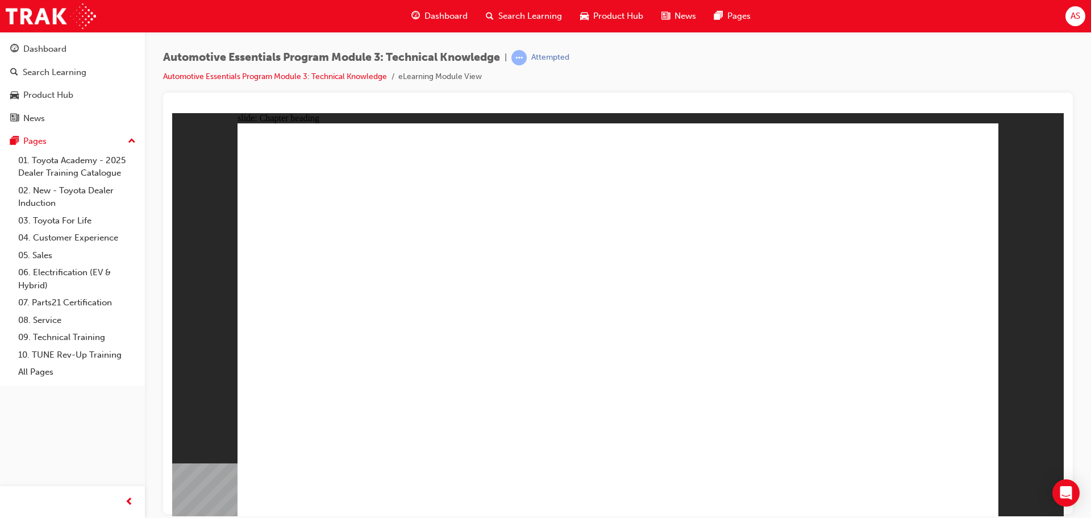
drag, startPoint x: 954, startPoint y: 133, endPoint x: 970, endPoint y: 131, distance: 16.1
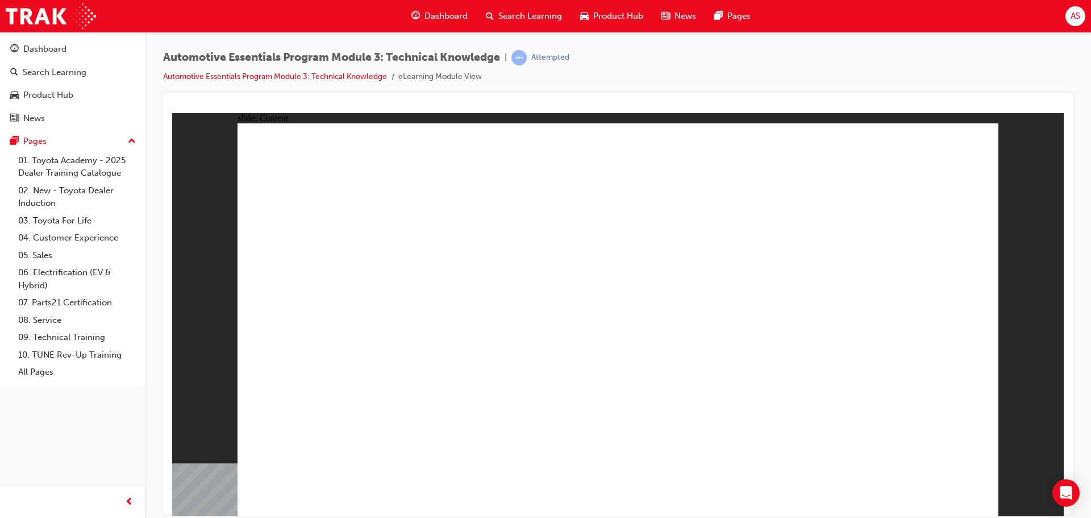
drag, startPoint x: 902, startPoint y: 169, endPoint x: 970, endPoint y: 188, distance: 70.7
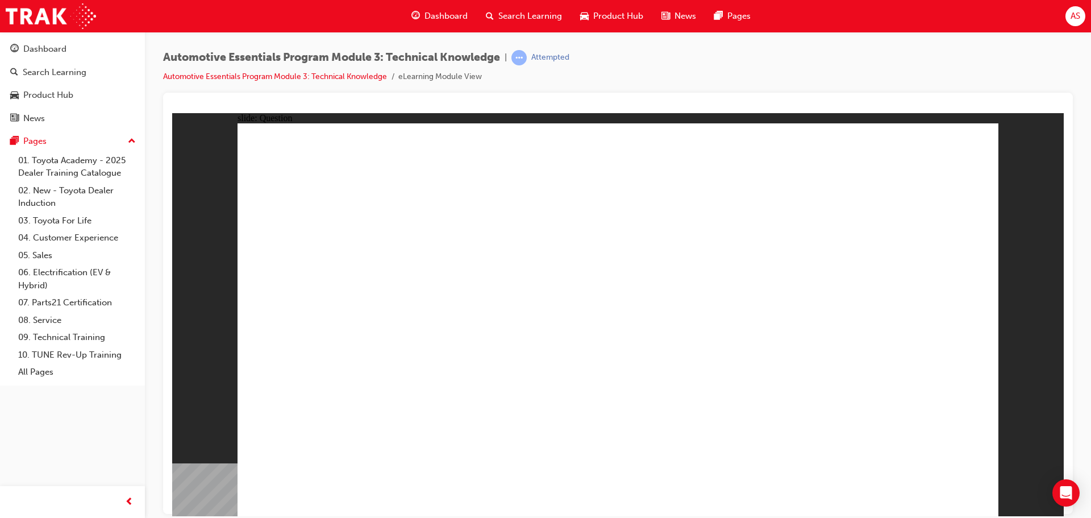
radio input "true"
drag, startPoint x: 752, startPoint y: 373, endPoint x: 757, endPoint y: 371, distance: 5.9
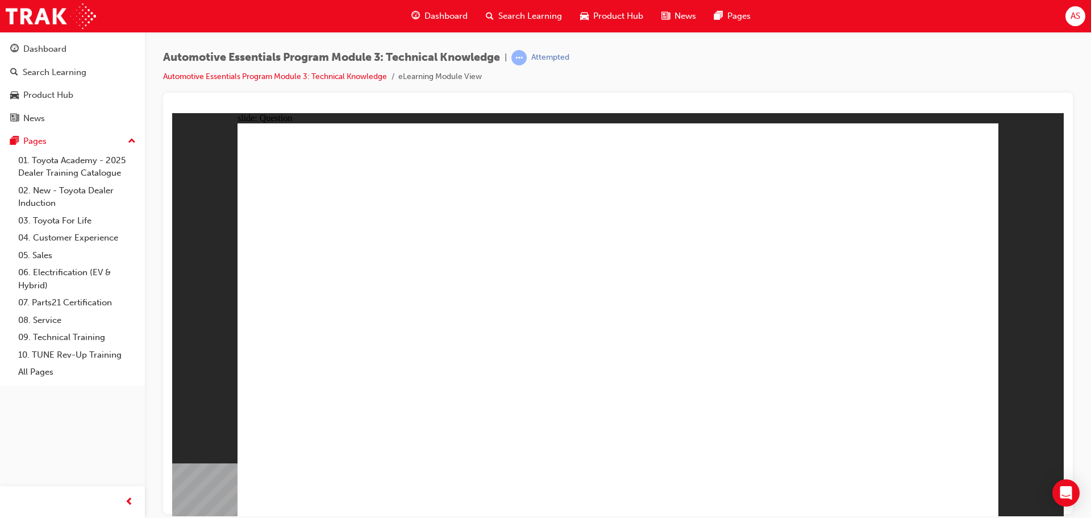
radio input "true"
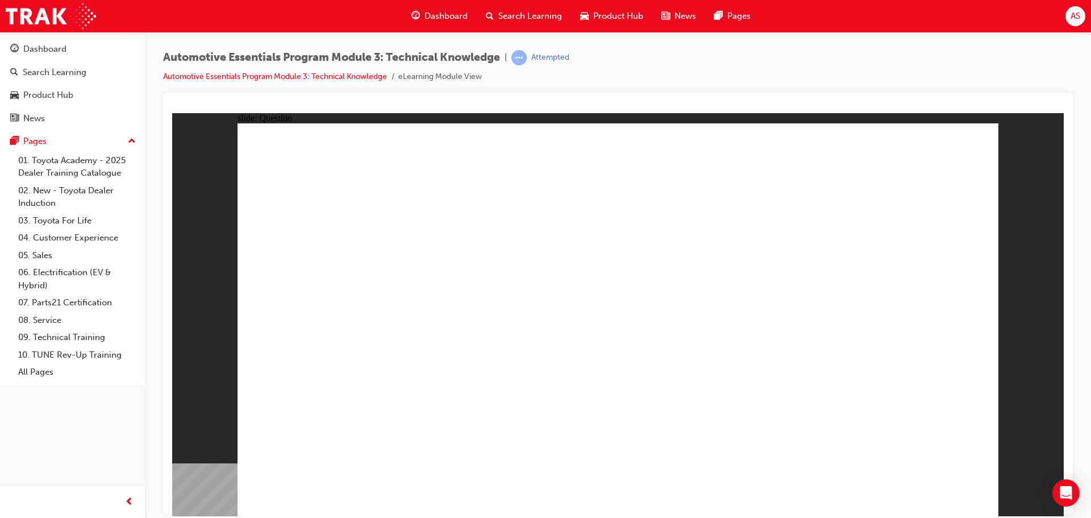
radio input "true"
drag, startPoint x: 926, startPoint y: 476, endPoint x: 945, endPoint y: 489, distance: 23.3
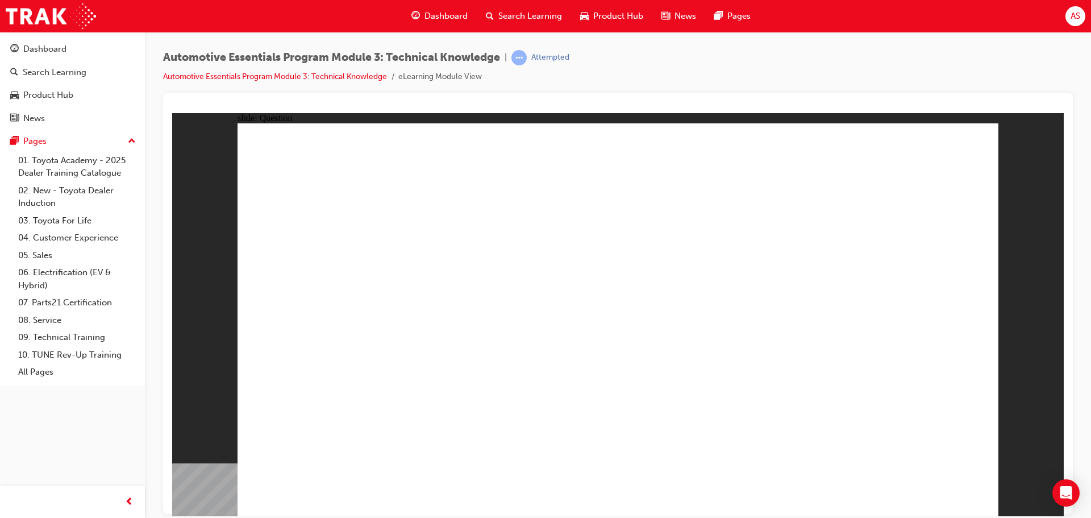
radio input "true"
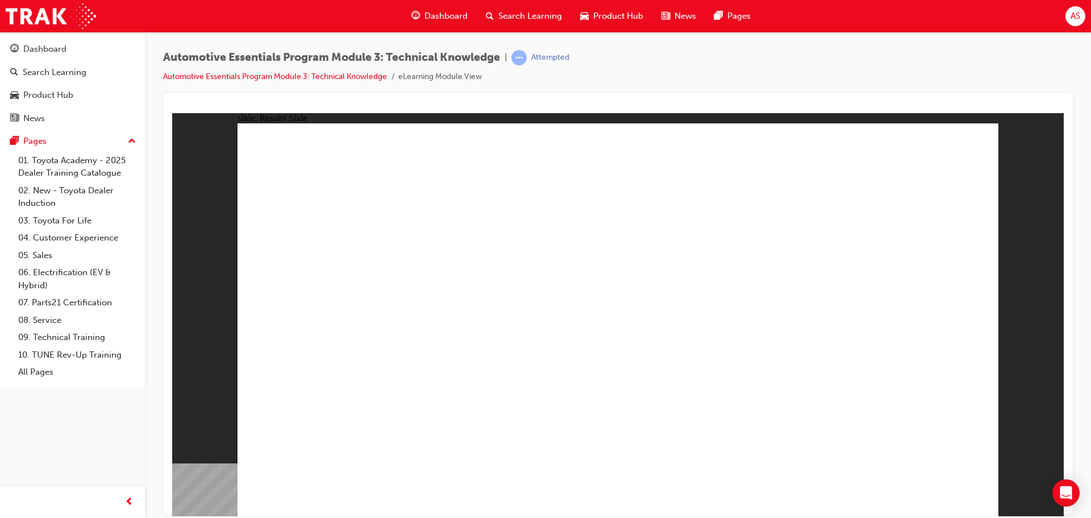
radio input "true"
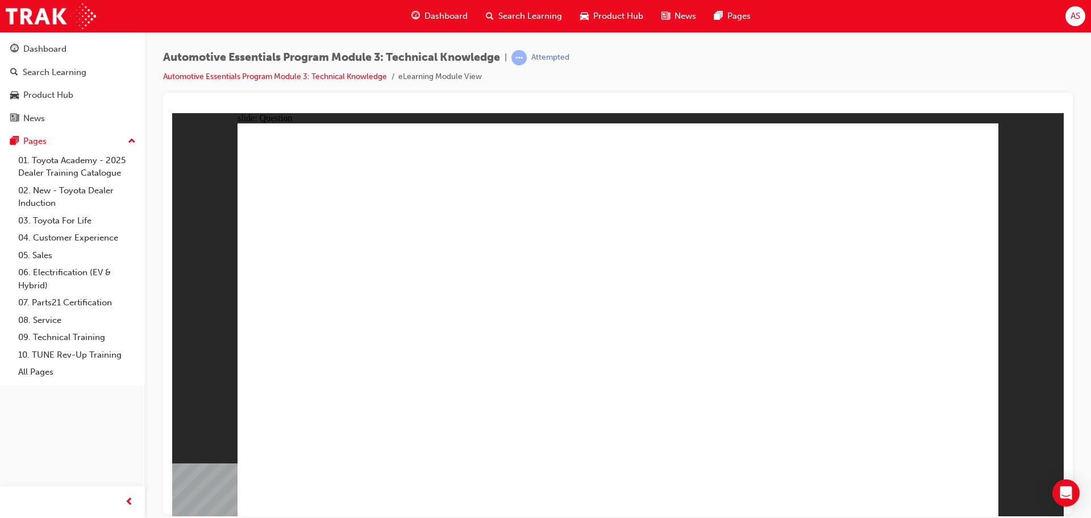
radio input "true"
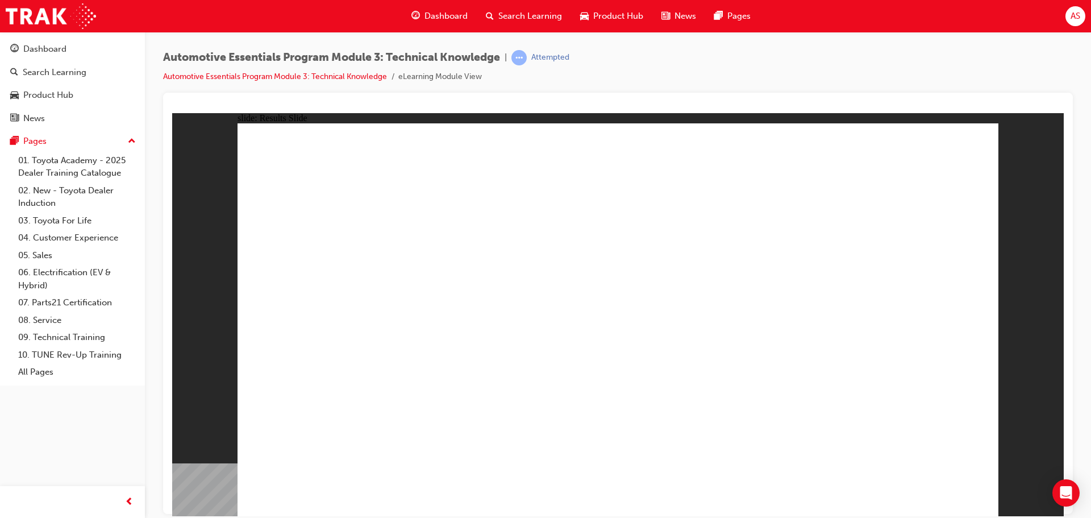
drag, startPoint x: 866, startPoint y: 284, endPoint x: 853, endPoint y: 256, distance: 30.8
radio input "true"
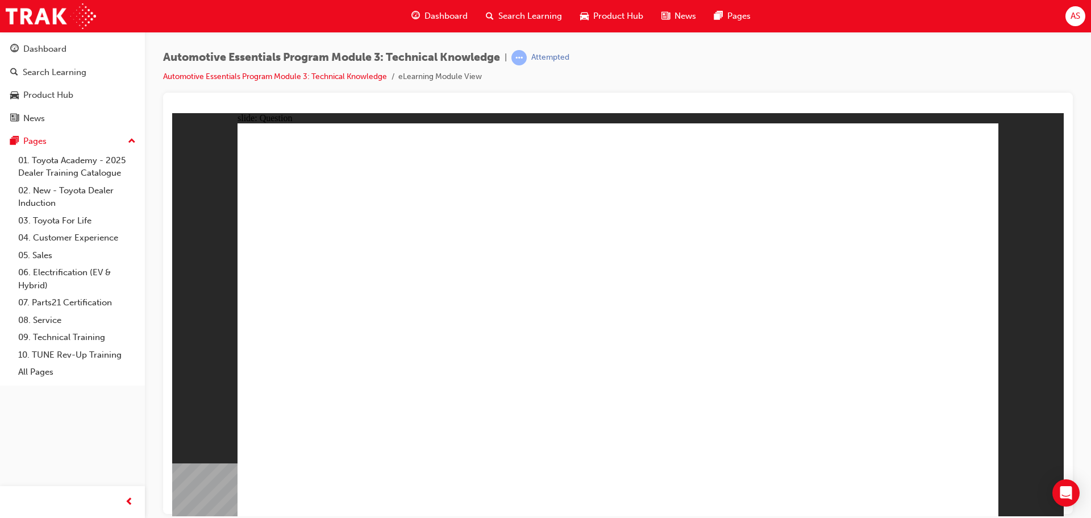
radio input "true"
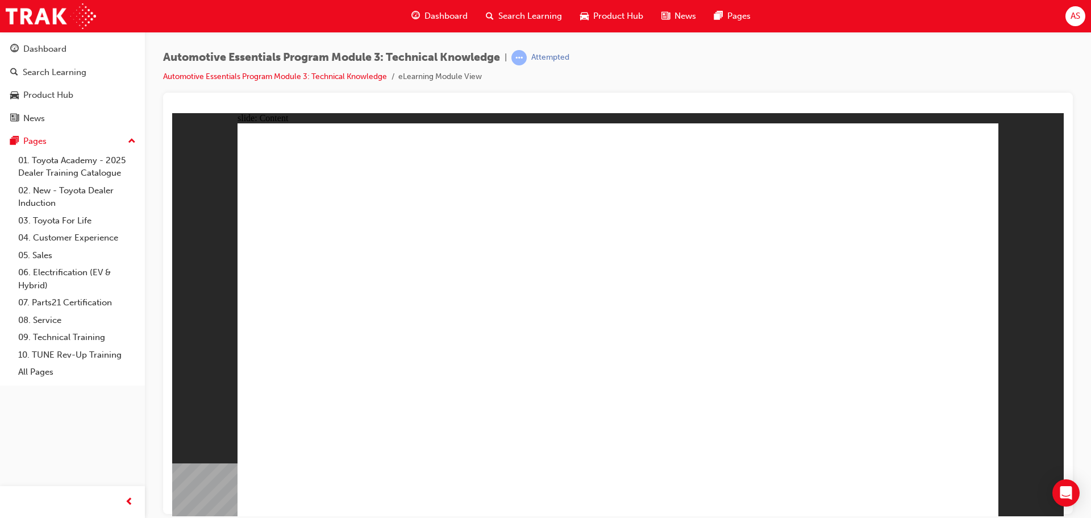
drag, startPoint x: 836, startPoint y: 374, endPoint x: 843, endPoint y: 358, distance: 17.8
drag, startPoint x: 796, startPoint y: 215, endPoint x: 808, endPoint y: 190, distance: 28.2
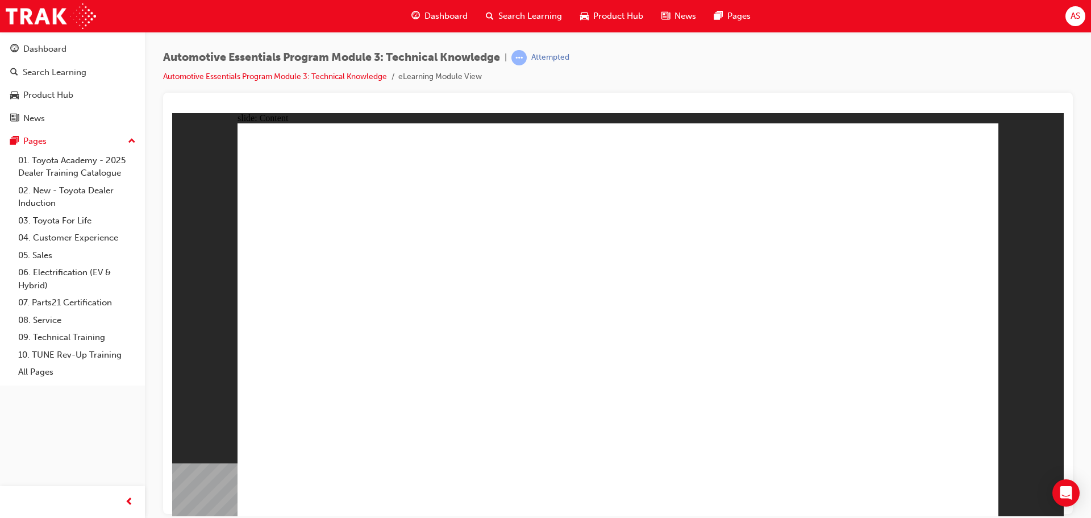
drag, startPoint x: 959, startPoint y: 282, endPoint x: 953, endPoint y: 289, distance: 9.7
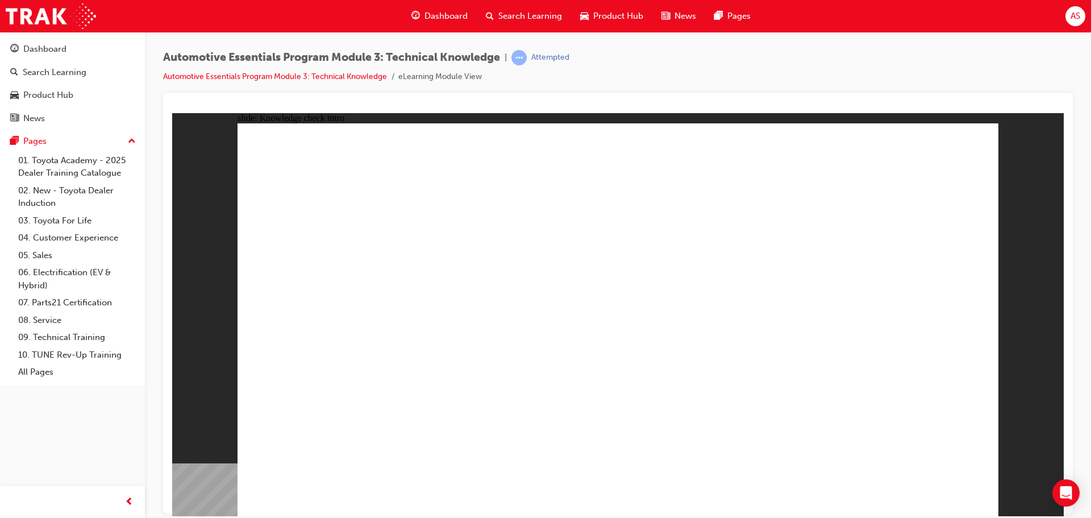
radio input "false"
radio input "true"
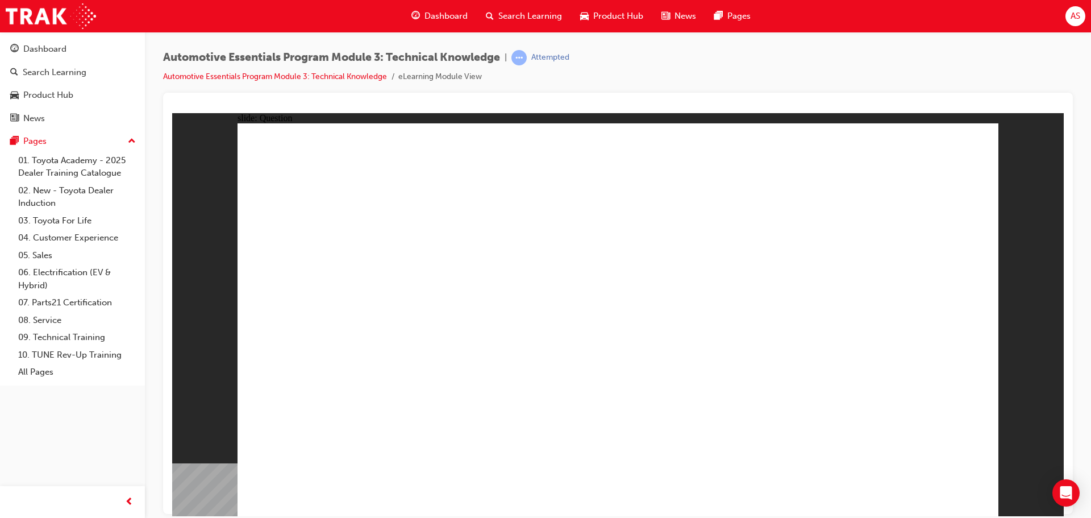
radio input "true"
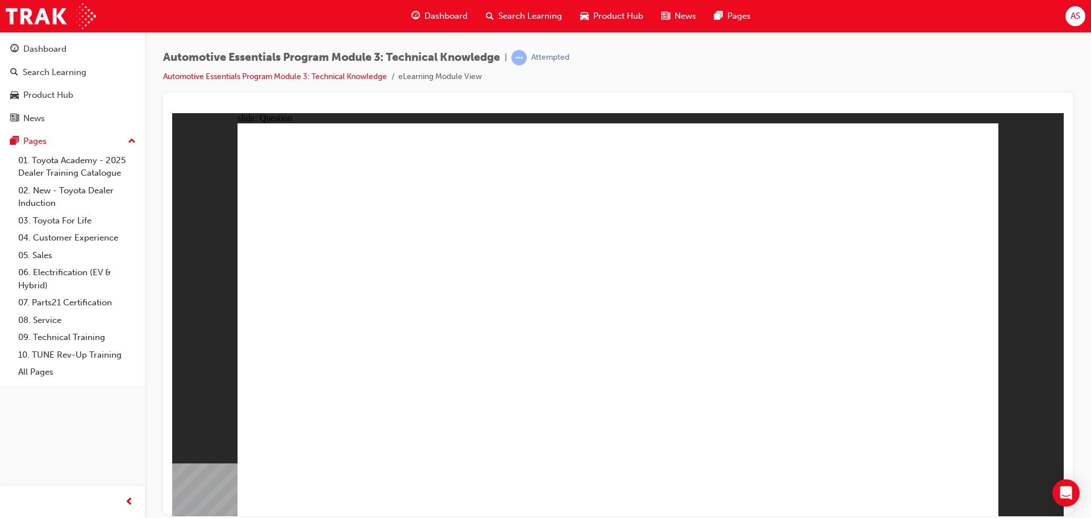
radio input "true"
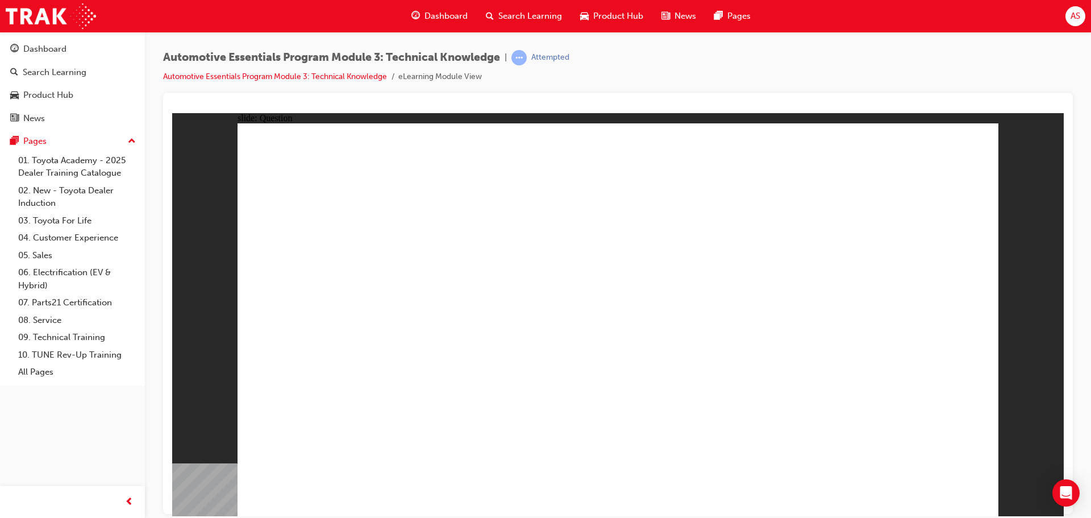
radio input "true"
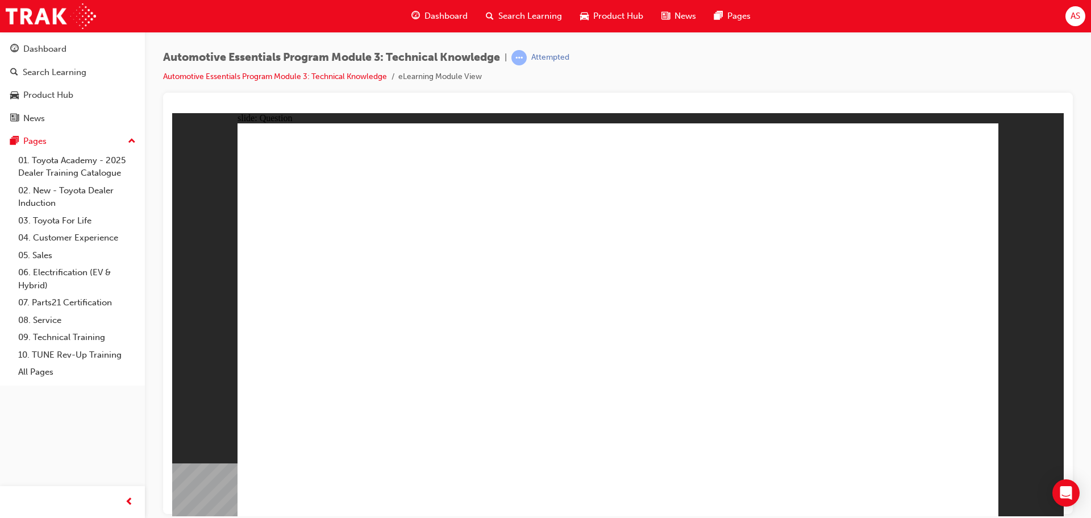
radio input "true"
drag, startPoint x: 622, startPoint y: 412, endPoint x: 622, endPoint y: 401, distance: 11.4
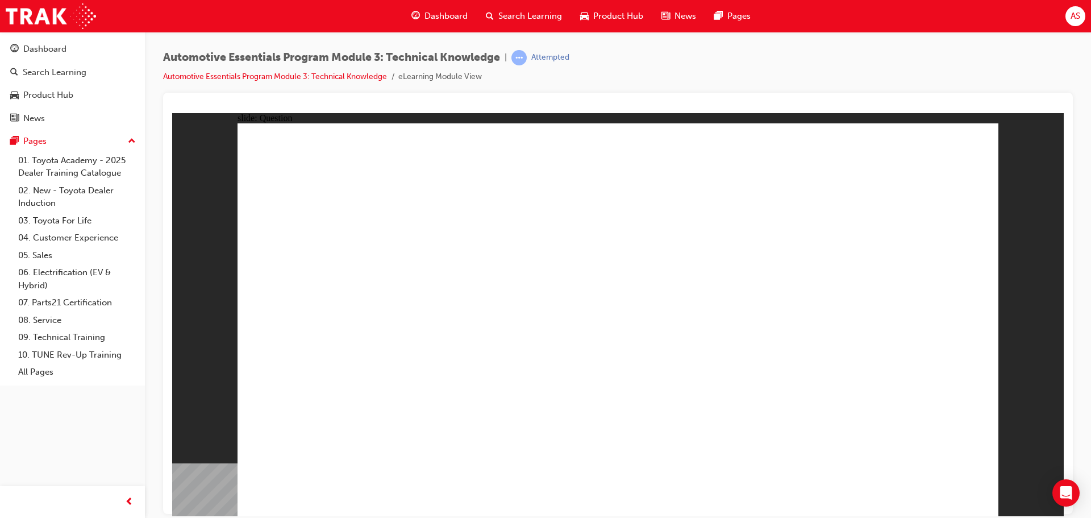
radio input "true"
drag, startPoint x: 952, startPoint y: 496, endPoint x: 948, endPoint y: 482, distance: 14.8
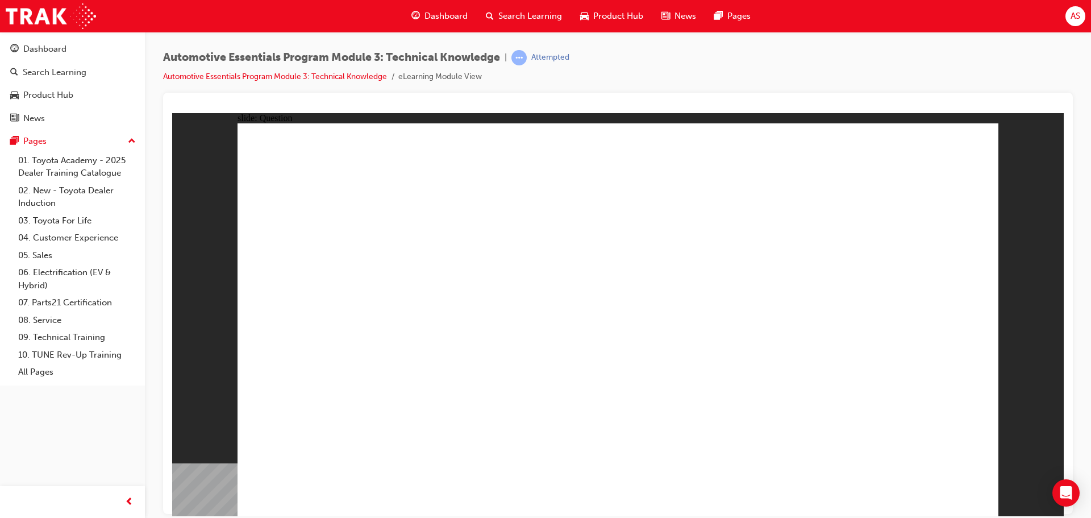
radio input "true"
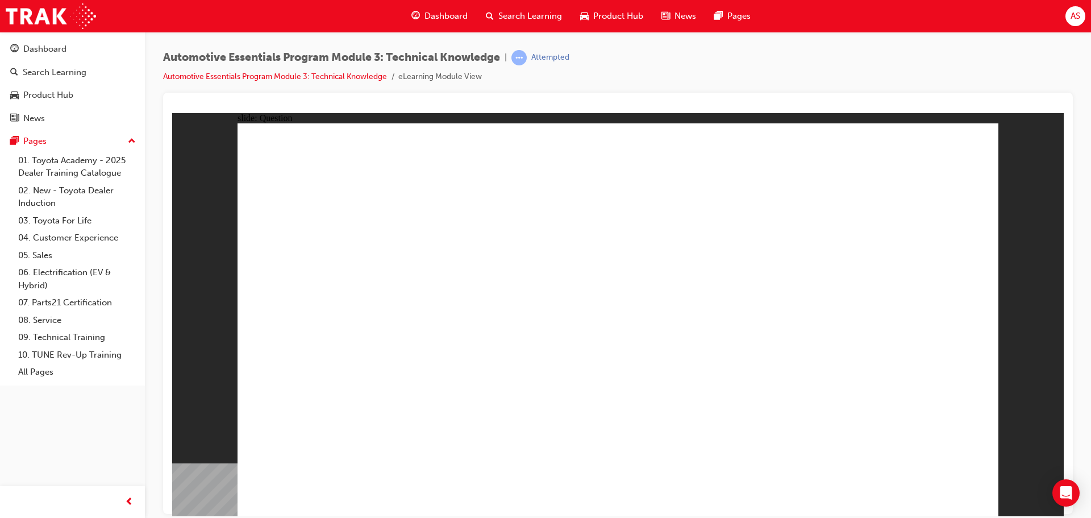
drag, startPoint x: 958, startPoint y: 500, endPoint x: 953, endPoint y: 495, distance: 7.2
radio input "true"
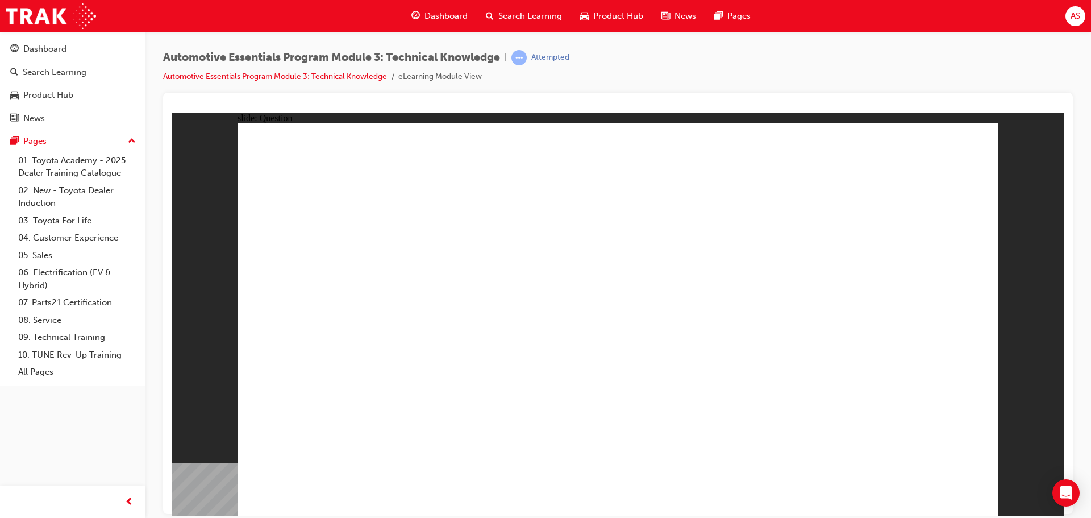
drag, startPoint x: 415, startPoint y: 463, endPoint x: 423, endPoint y: 460, distance: 8.5
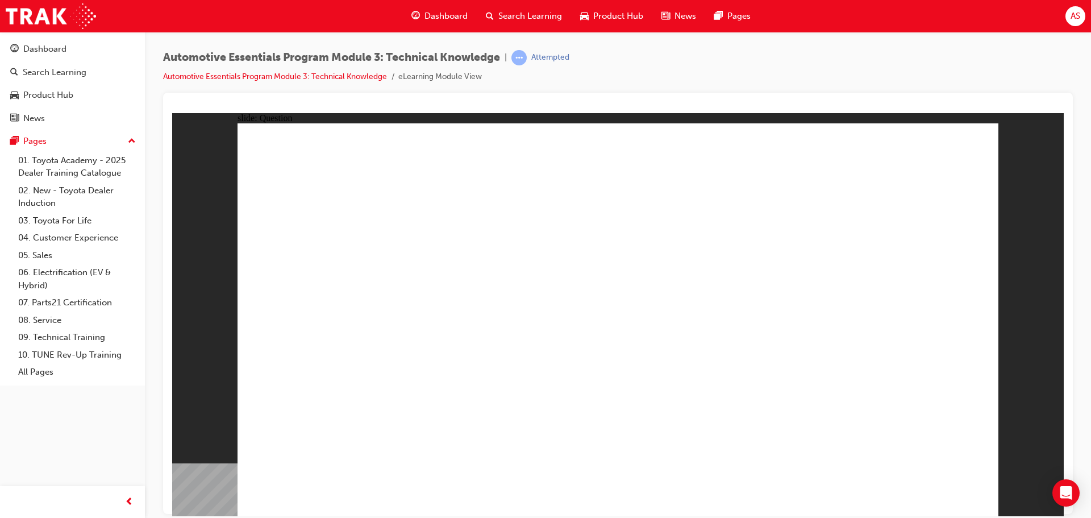
radio input "true"
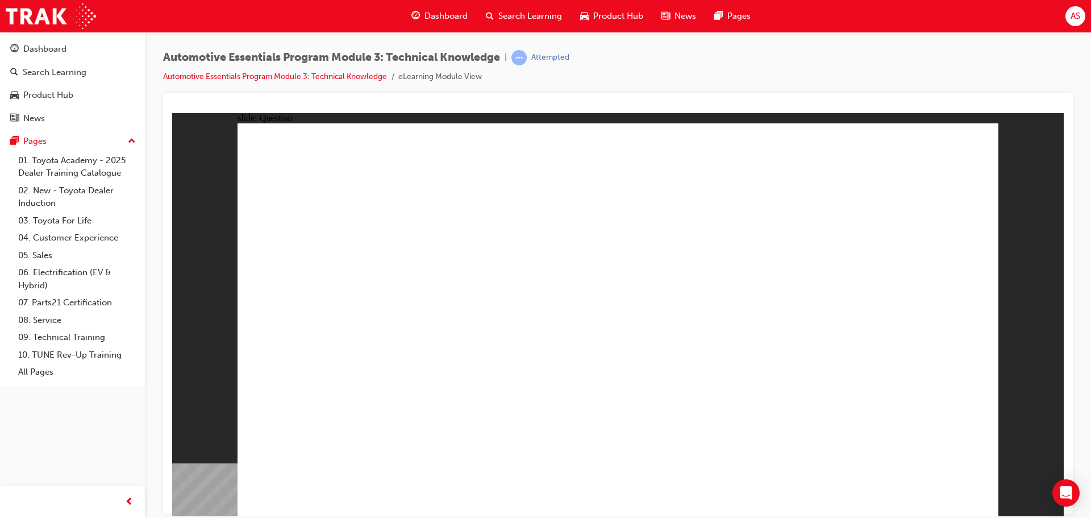
radio input "true"
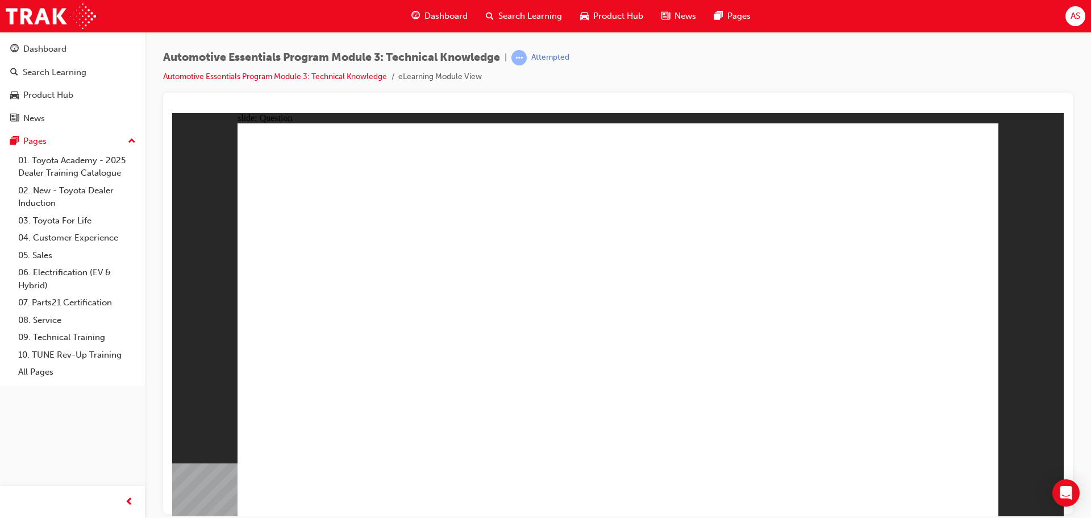
radio input "true"
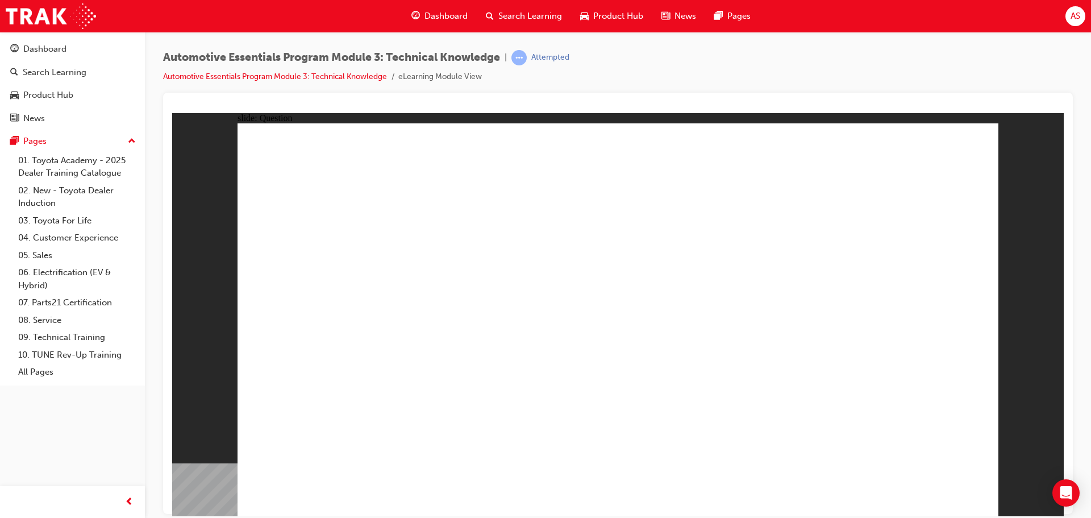
radio input "true"
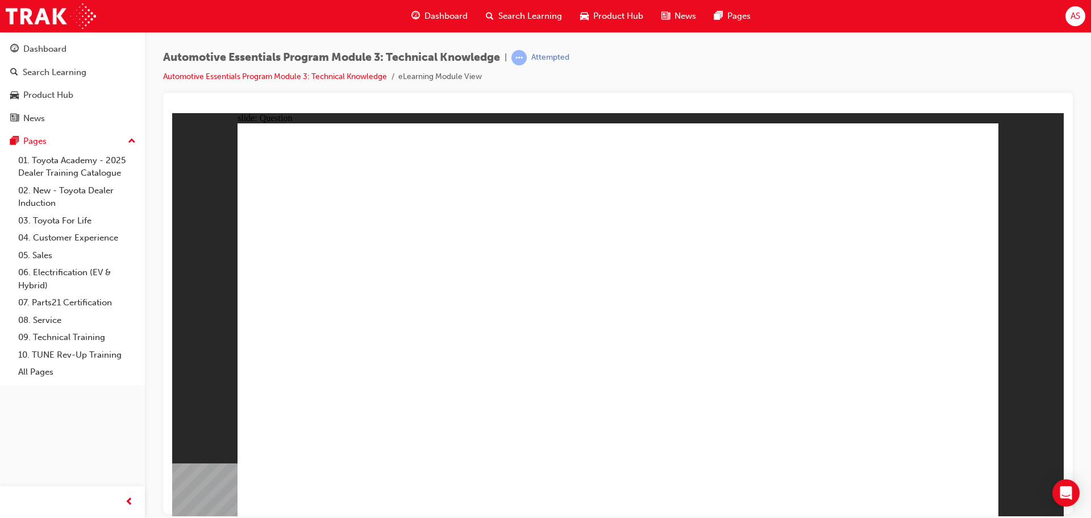
radio input "true"
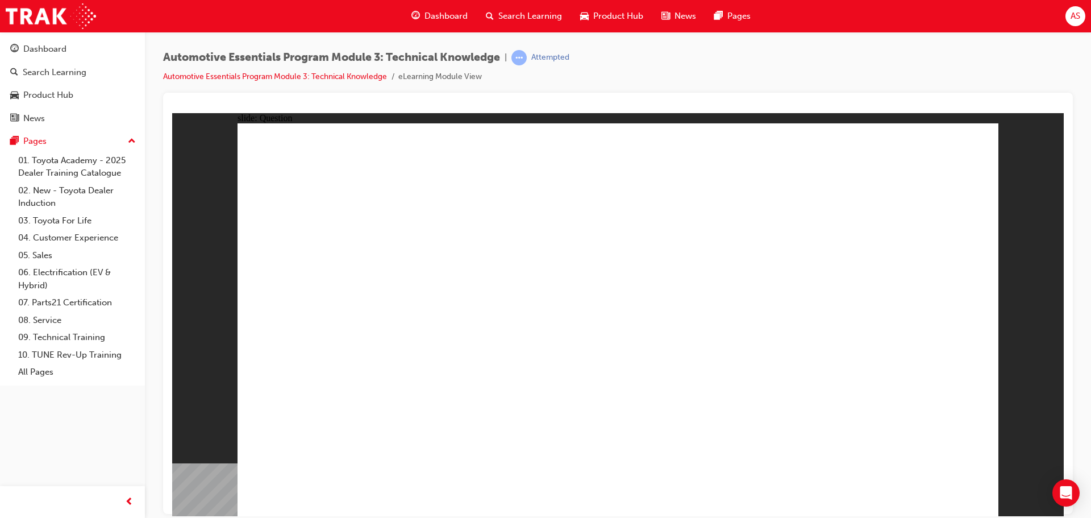
radio input "true"
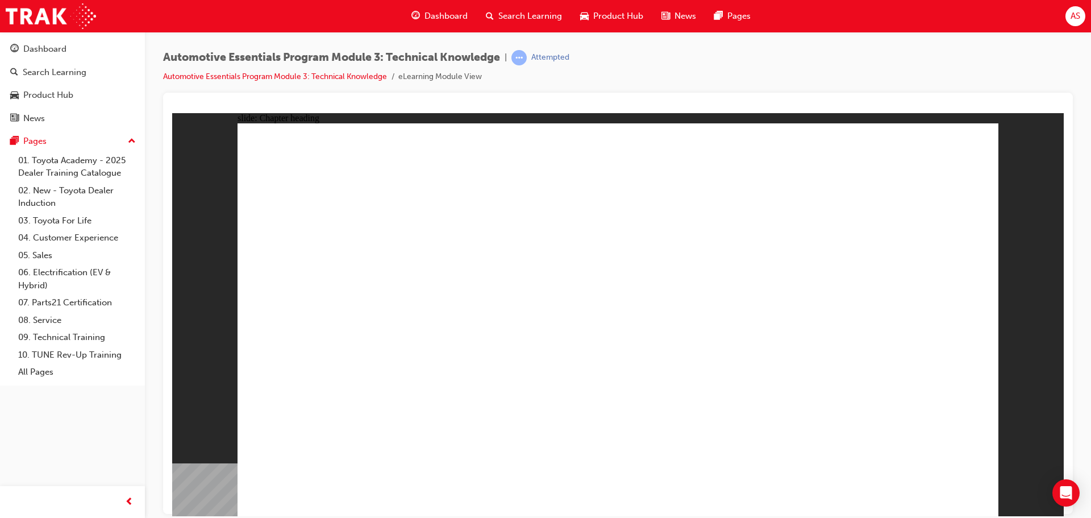
drag, startPoint x: 796, startPoint y: 336, endPoint x: 793, endPoint y: 344, distance: 9.2
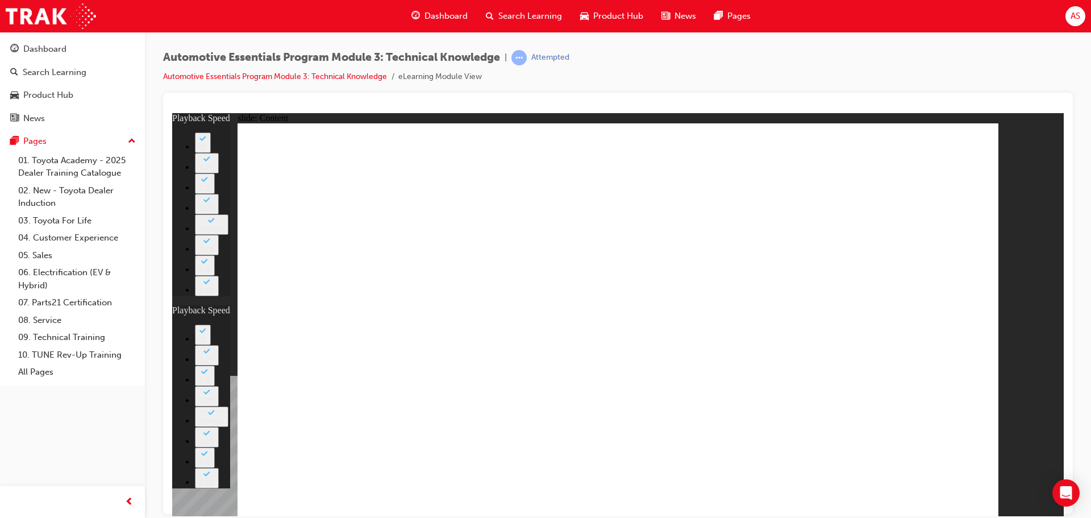
type input "6"
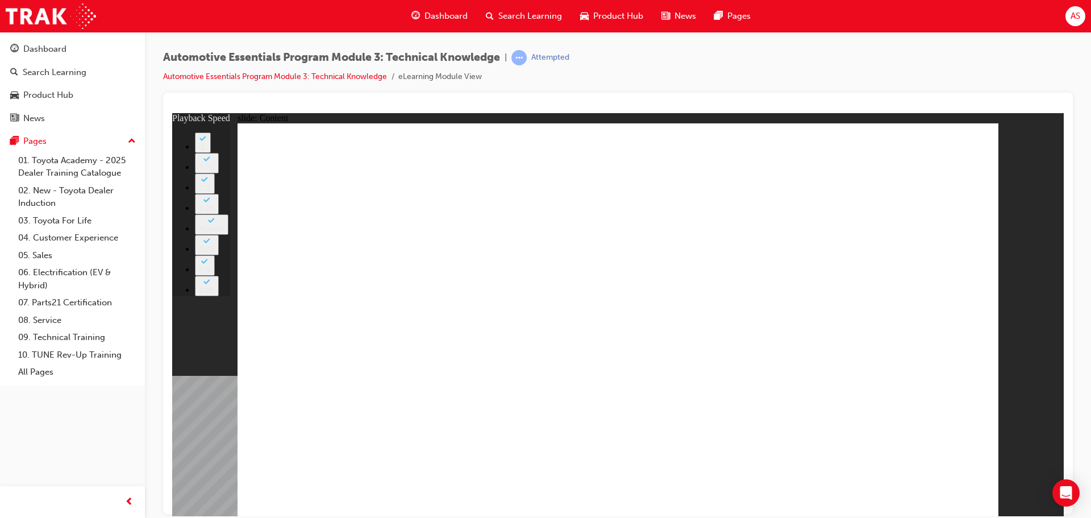
type input "1"
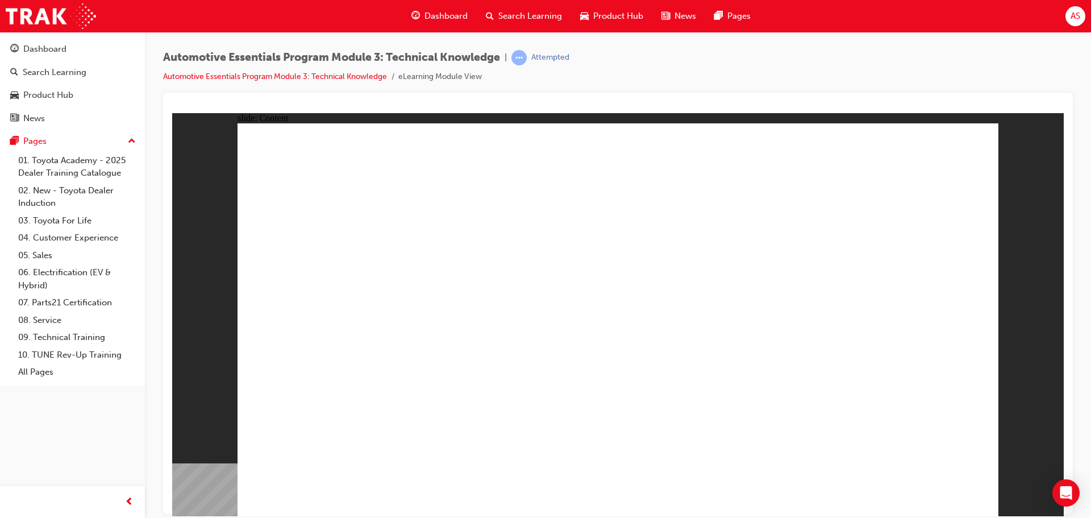
drag, startPoint x: 367, startPoint y: 408, endPoint x: 375, endPoint y: 402, distance: 9.0
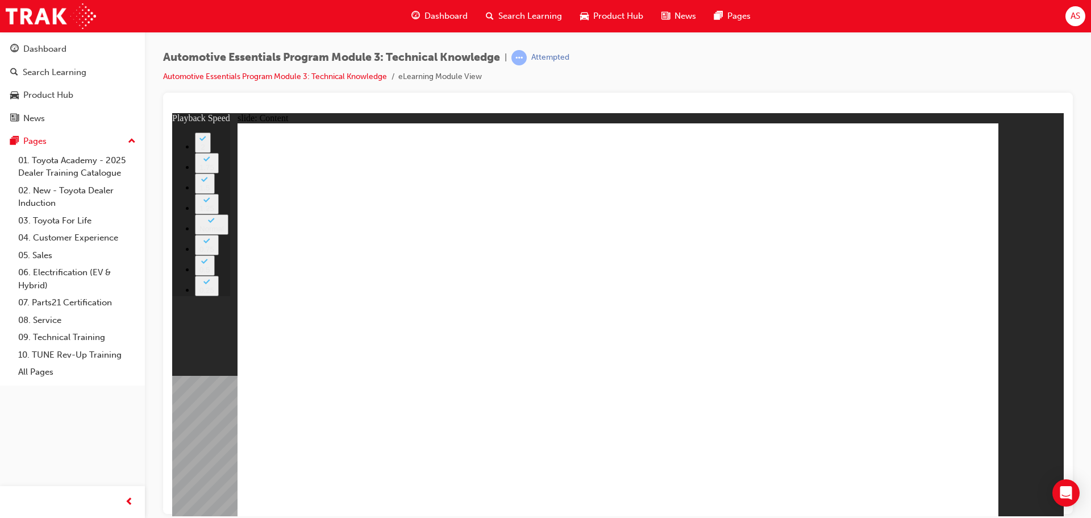
type input "2"
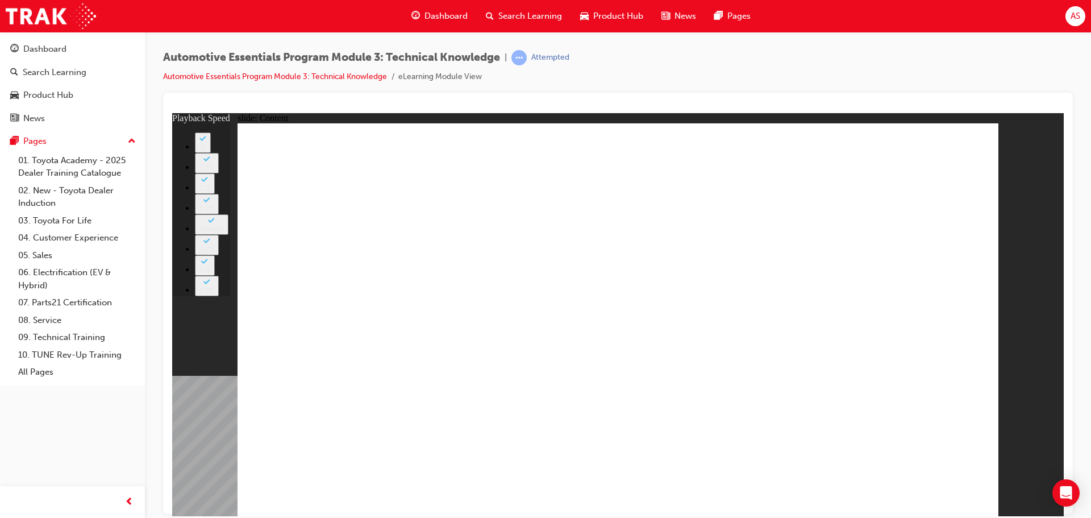
type input "7"
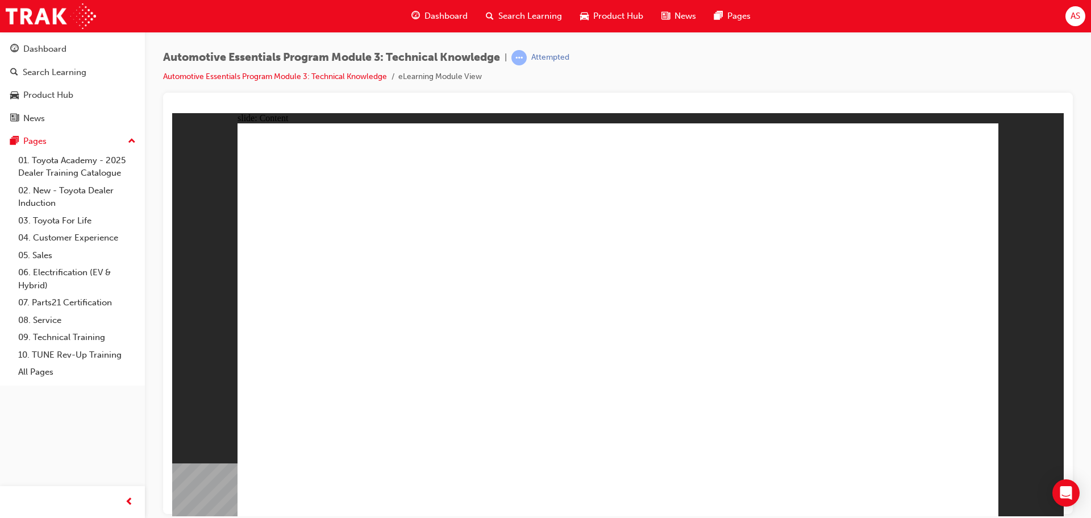
drag, startPoint x: 708, startPoint y: 380, endPoint x: 719, endPoint y: 387, distance: 12.8
drag, startPoint x: 728, startPoint y: 427, endPoint x: 759, endPoint y: 418, distance: 32.4
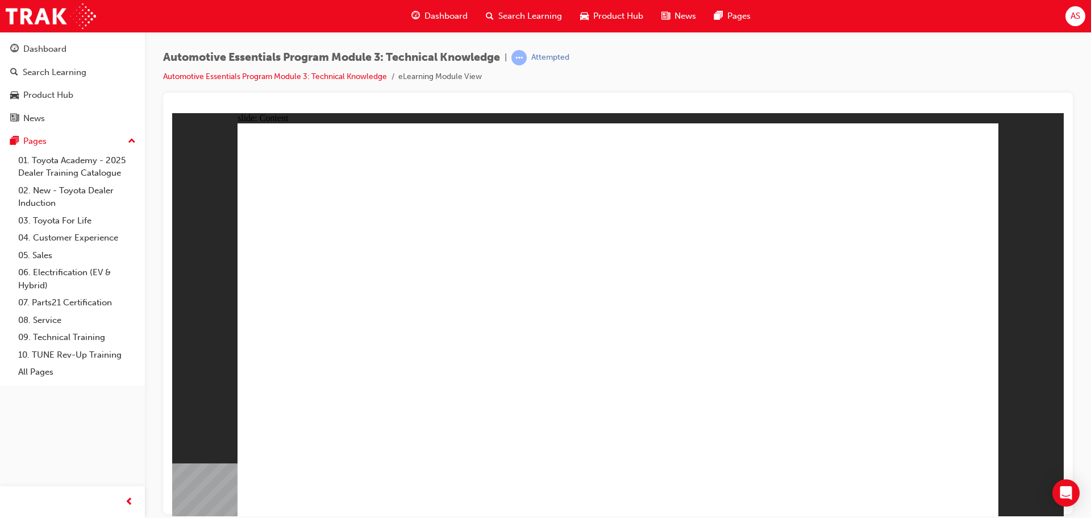
drag, startPoint x: 734, startPoint y: 314, endPoint x: 721, endPoint y: 318, distance: 13.0
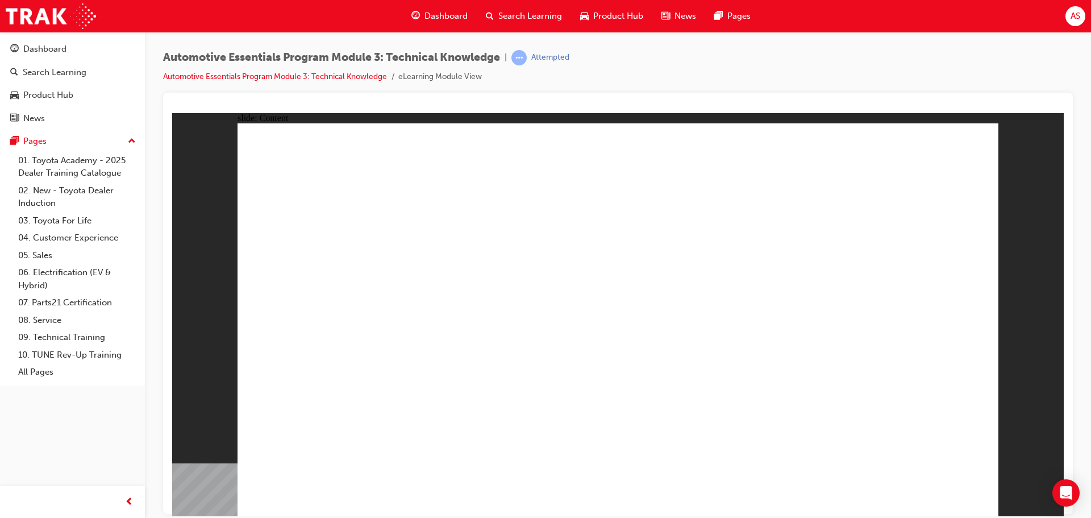
radio input "false"
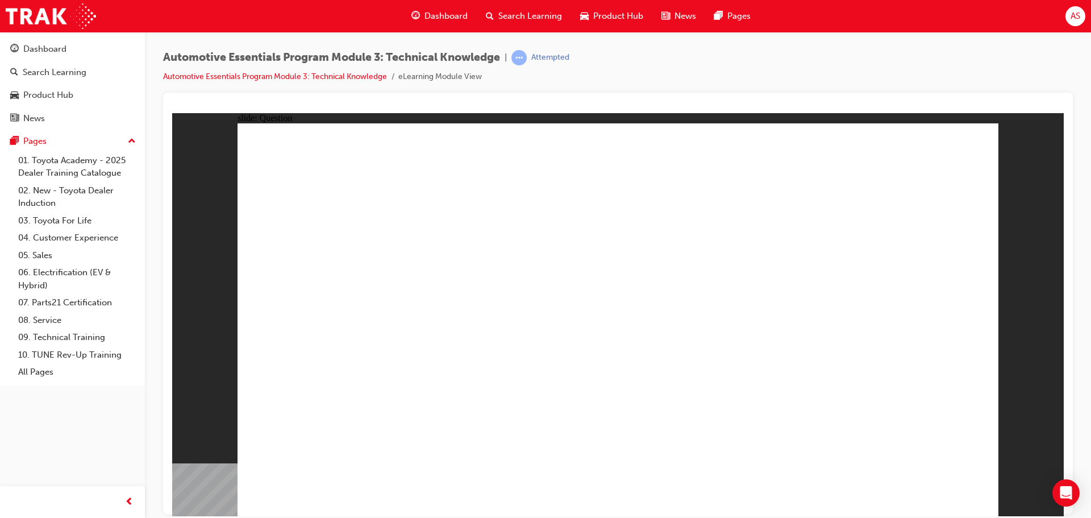
radio input "true"
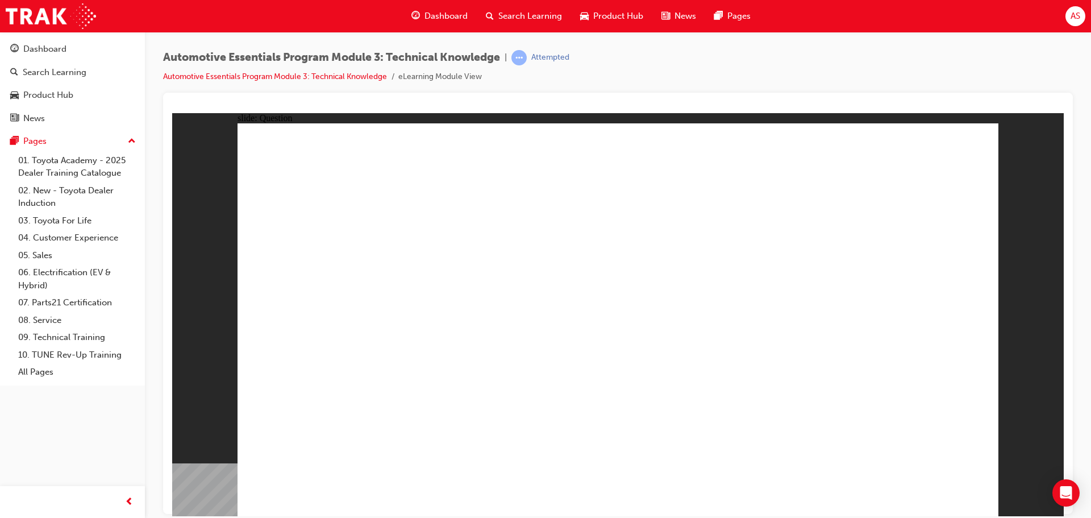
drag, startPoint x: 451, startPoint y: 478, endPoint x: 451, endPoint y: 460, distance: 17.1
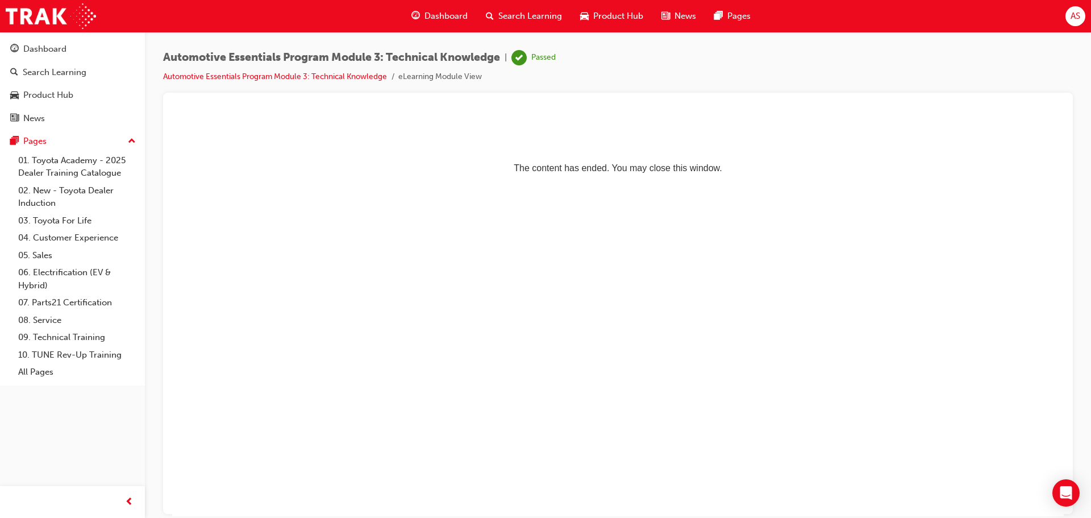
click at [449, 10] on span "Dashboard" at bounding box center [446, 16] width 43 height 13
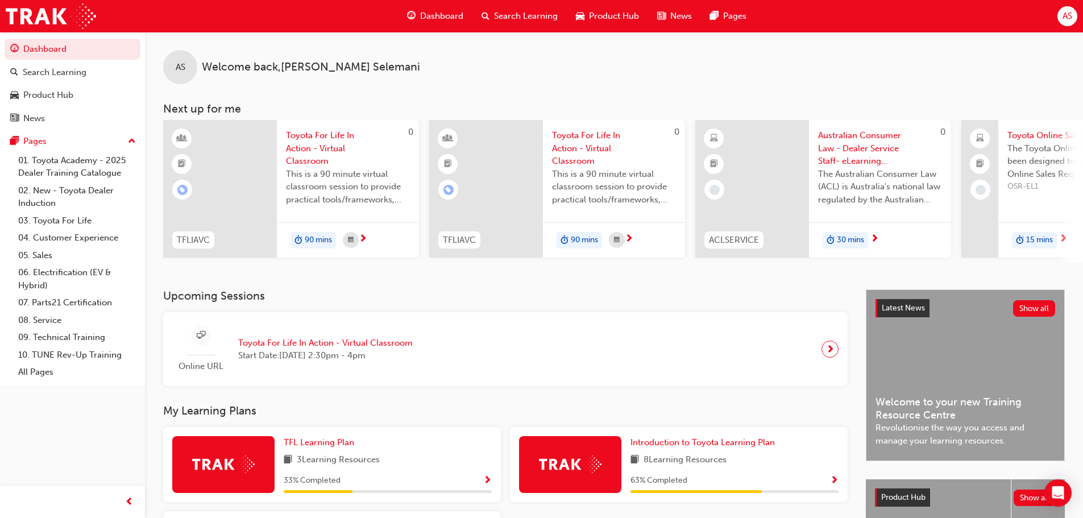
click at [435, 13] on span "Dashboard" at bounding box center [441, 16] width 43 height 13
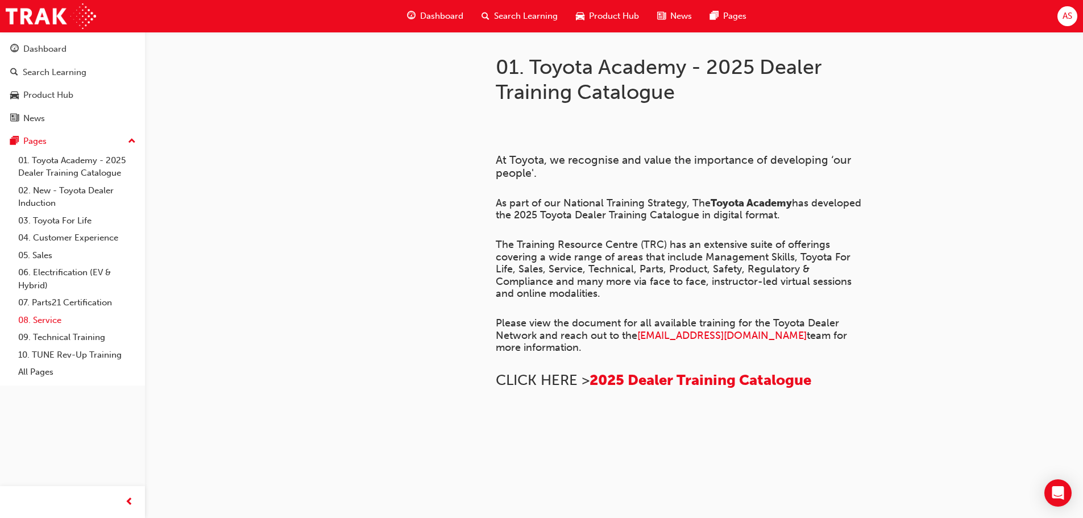
click at [35, 312] on link "08. Service" at bounding box center [77, 321] width 127 height 18
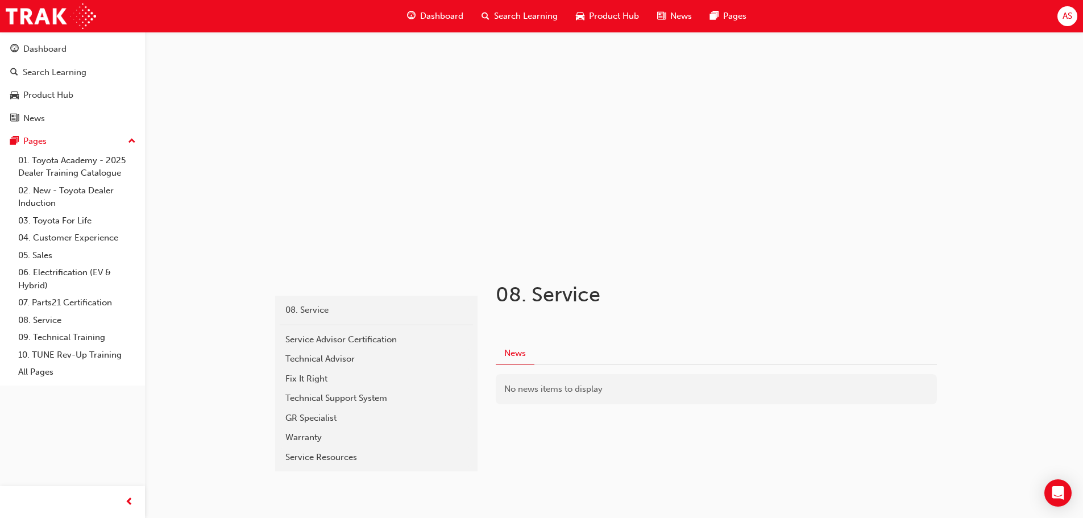
scroll to position [27, 0]
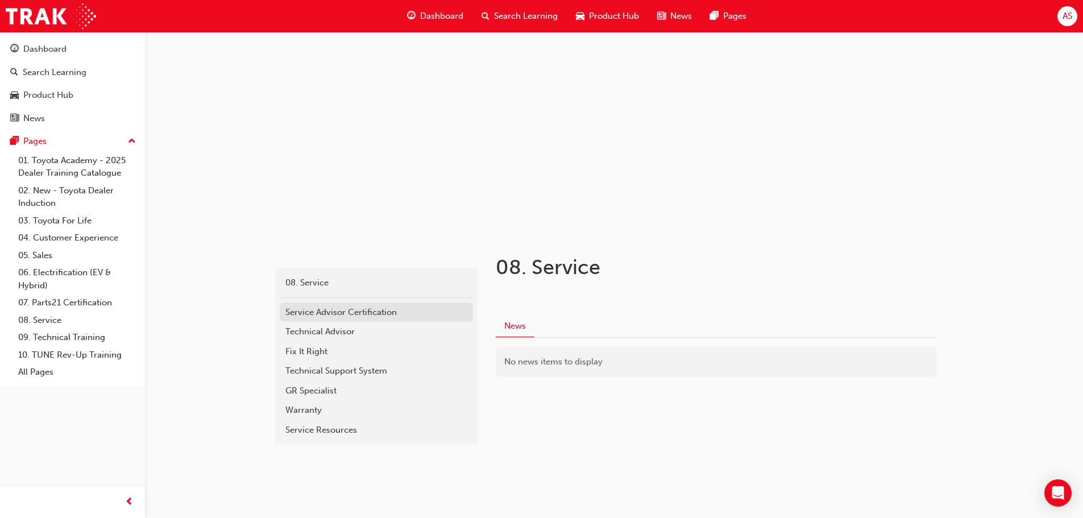
click at [431, 317] on div "Service Advisor Certification" at bounding box center [376, 312] width 182 height 13
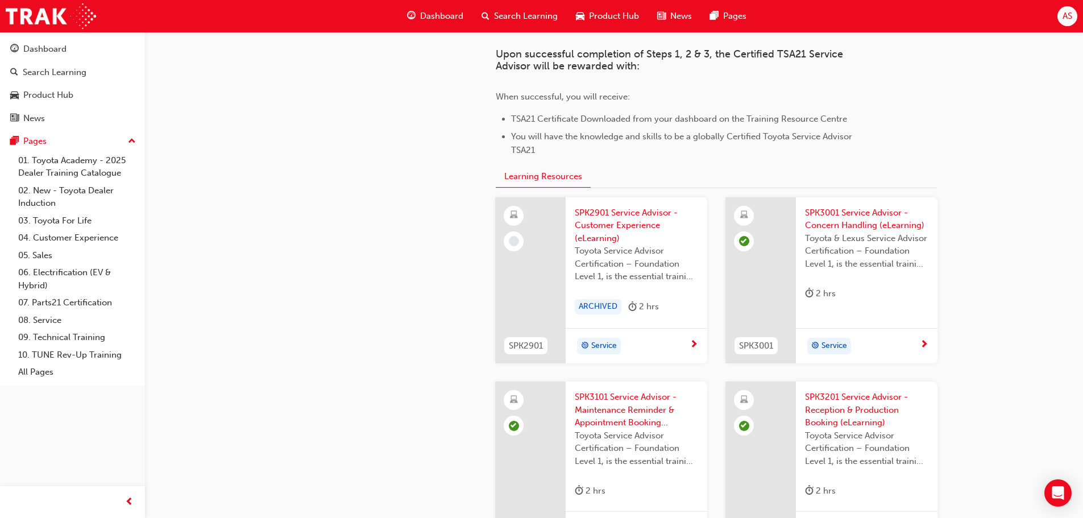
scroll to position [966, 0]
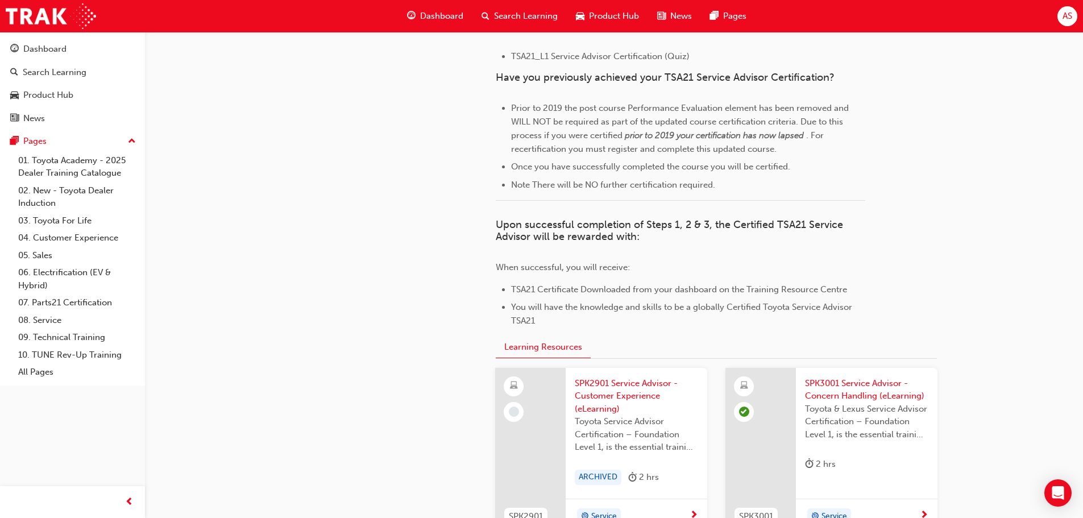
click at [601, 387] on span "SPK2901 Service Advisor - Customer Experience (eLearning)" at bounding box center [636, 396] width 123 height 39
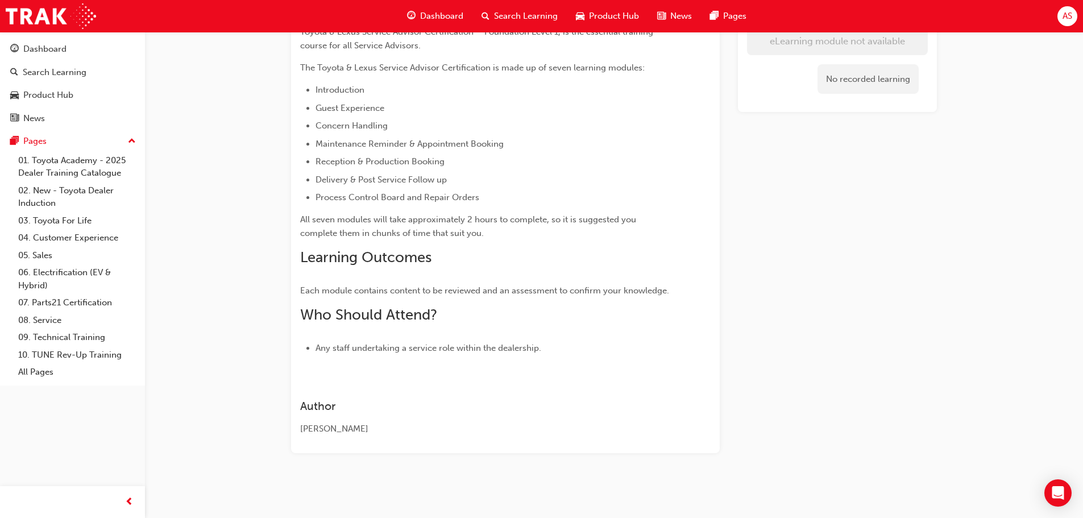
scroll to position [170, 0]
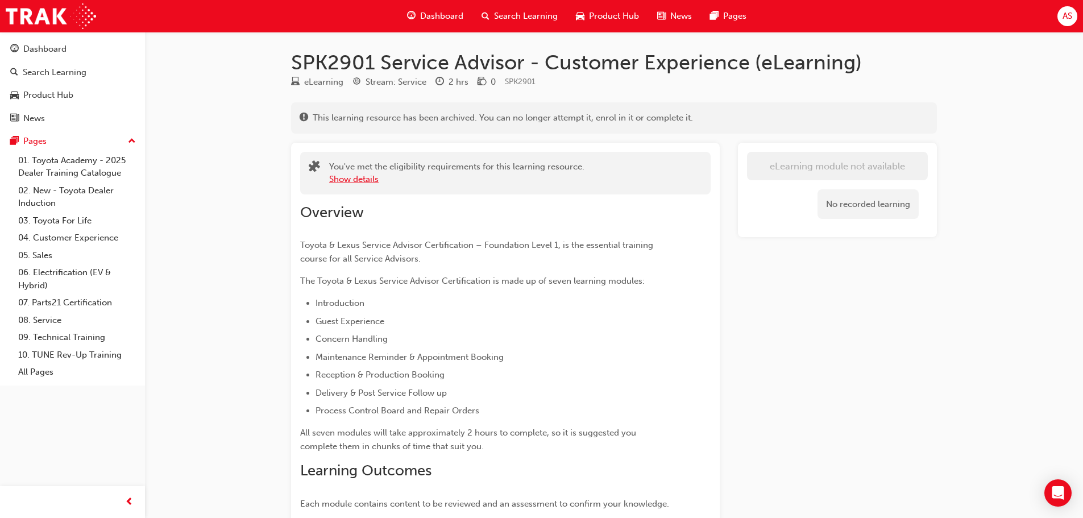
click at [350, 179] on button "Show details" at bounding box center [353, 179] width 49 height 13
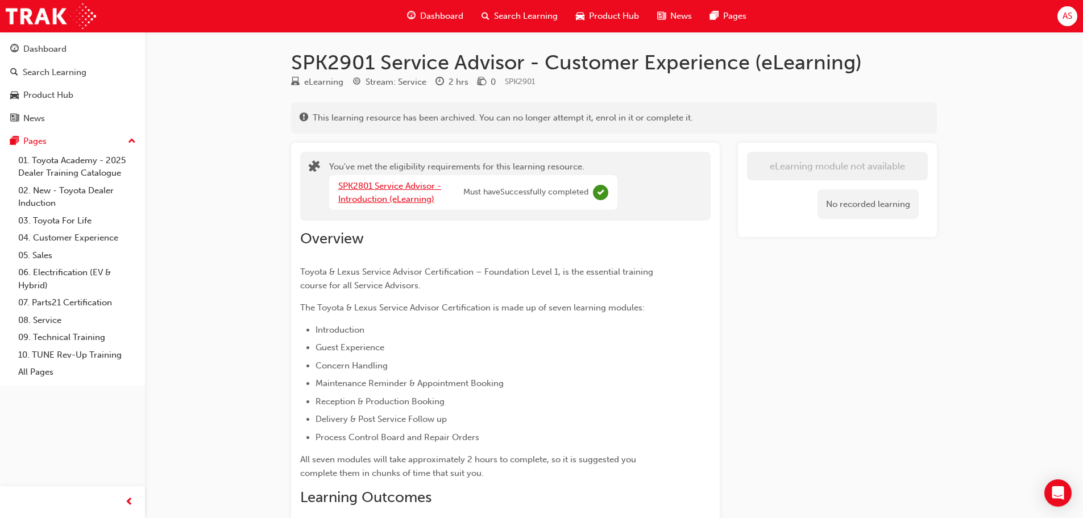
click at [391, 201] on link "SPK2801 Service Advisor - Introduction (eLearning)" at bounding box center [389, 192] width 103 height 23
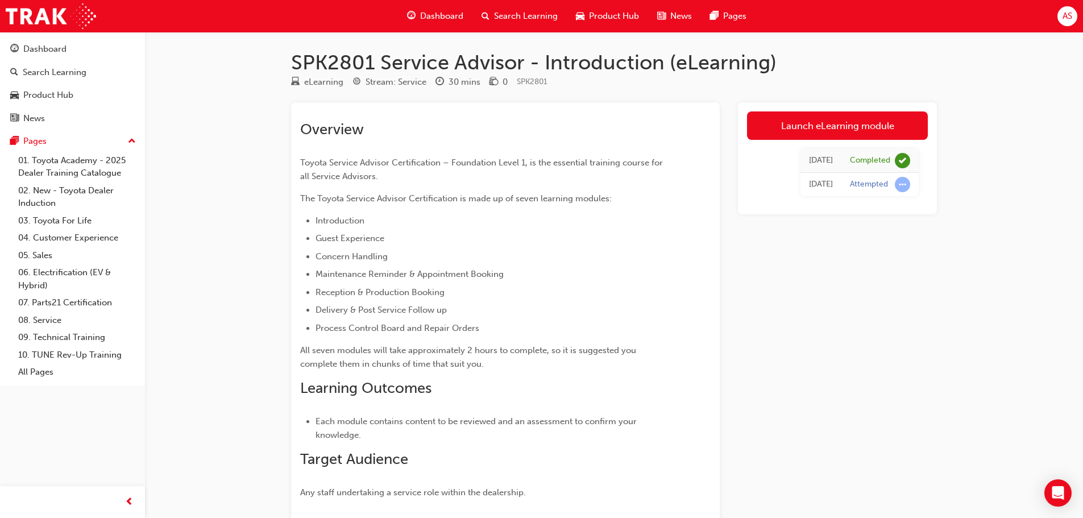
click at [899, 290] on div "Launch eLearning module [DATE] Completed [DATE] Attempted" at bounding box center [837, 349] width 199 height 495
click at [56, 317] on link "08. Service" at bounding box center [77, 321] width 127 height 18
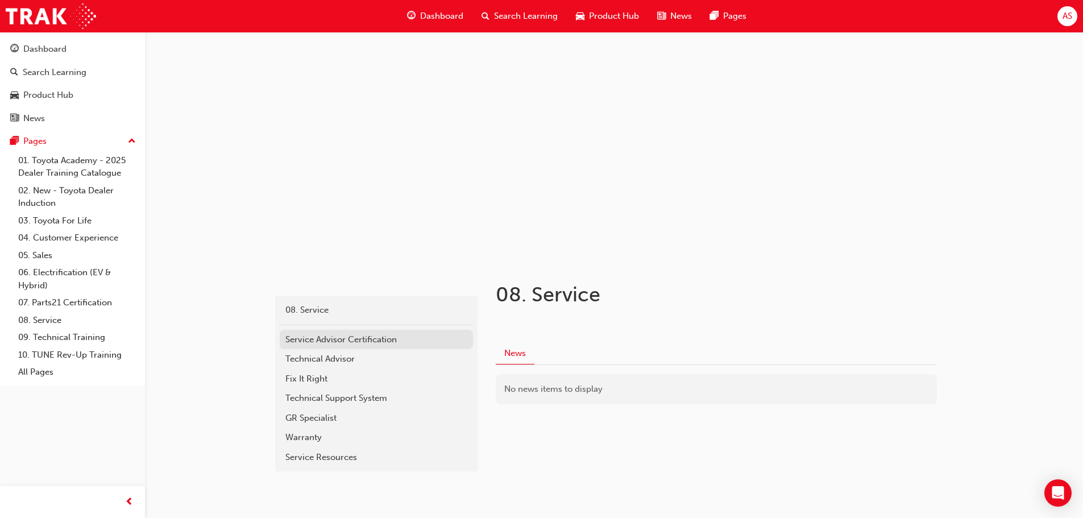
click at [402, 342] on div "Service Advisor Certification" at bounding box center [376, 339] width 182 height 13
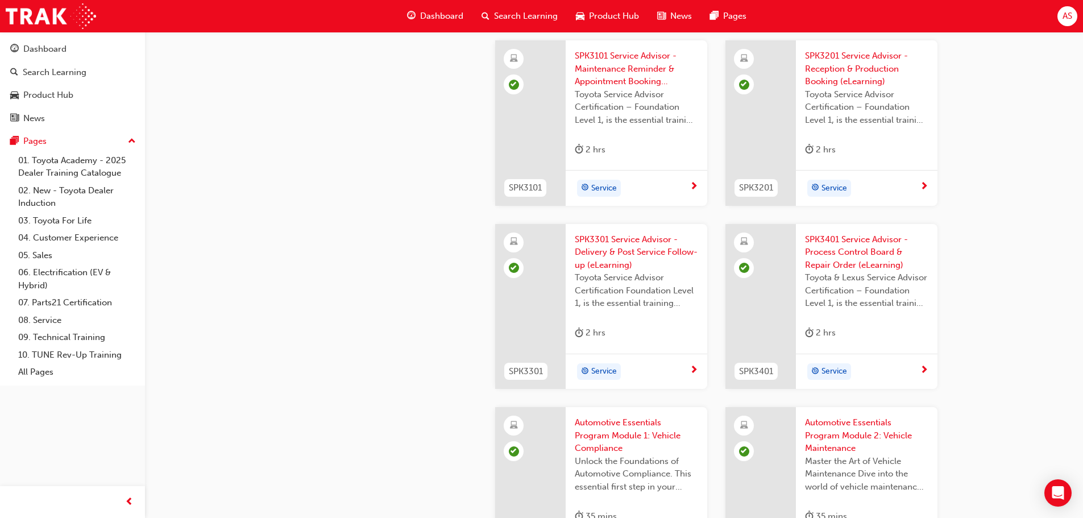
scroll to position [1649, 0]
